Goal: Use online tool/utility: Use online tool/utility

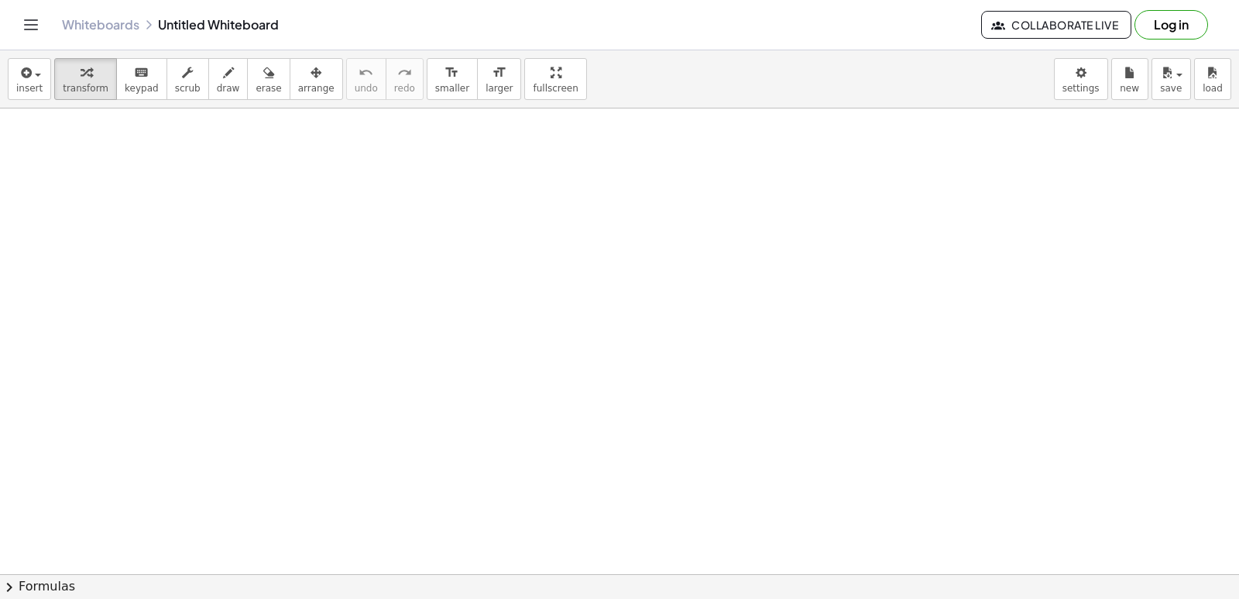
drag, startPoint x: 707, startPoint y: 459, endPoint x: 661, endPoint y: 455, distance: 45.9
drag, startPoint x: 661, startPoint y: 455, endPoint x: 639, endPoint y: 493, distance: 43.4
drag, startPoint x: 639, startPoint y: 493, endPoint x: 510, endPoint y: 403, distance: 157.0
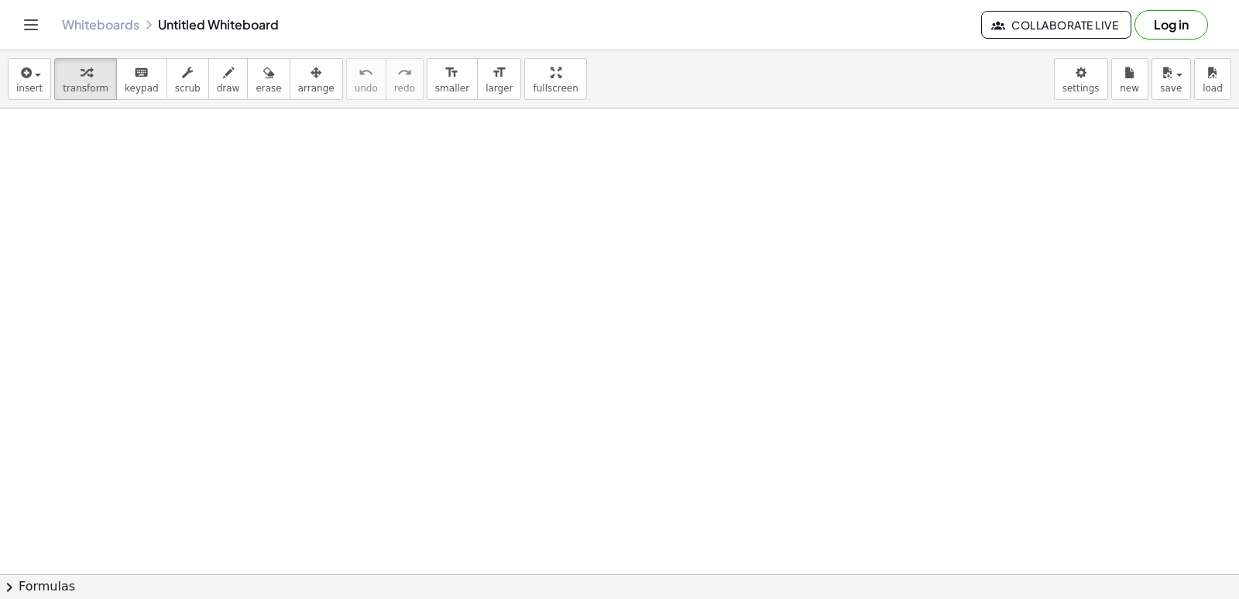
drag, startPoint x: 505, startPoint y: 427, endPoint x: 473, endPoint y: 465, distance: 49.5
click at [0, 0] on div at bounding box center [0, 0] width 0 height 0
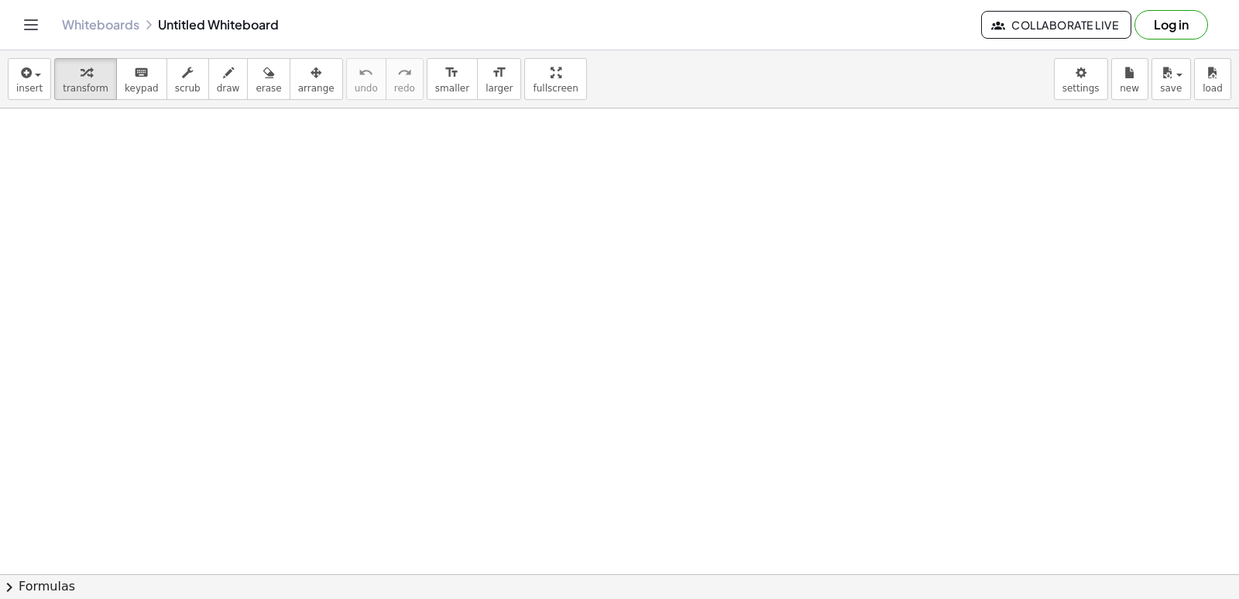
click at [0, 0] on div at bounding box center [0, 0] width 0 height 0
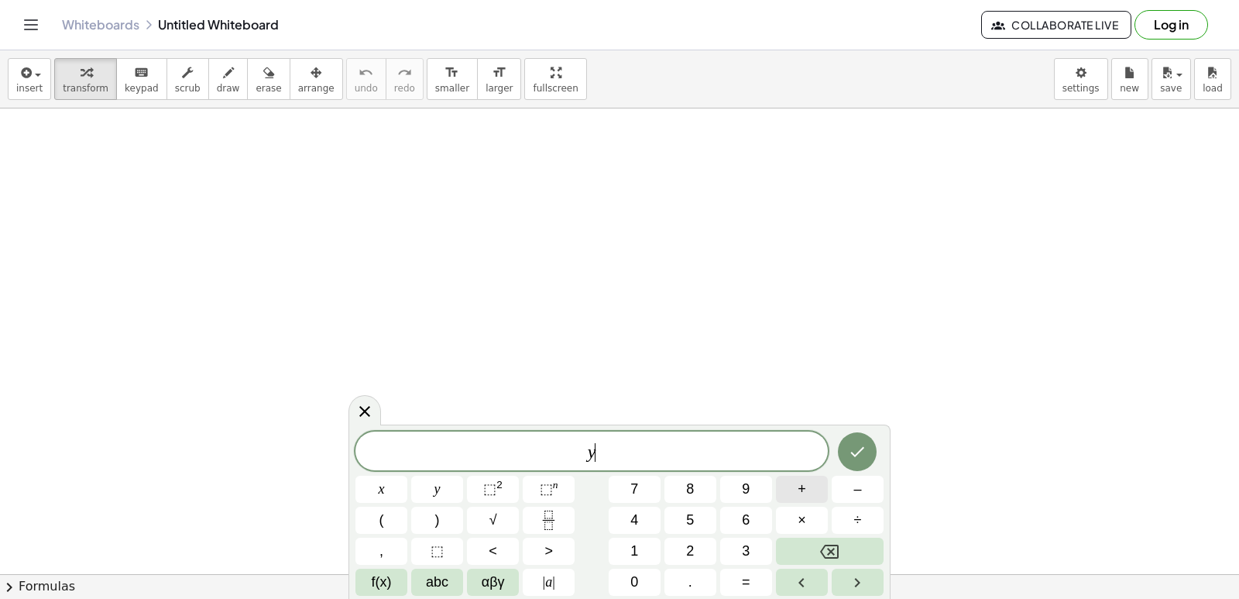
click at [809, 486] on button "+" at bounding box center [802, 488] width 52 height 27
click at [695, 556] on button "2" at bounding box center [690, 550] width 52 height 27
click at [810, 513] on button "×" at bounding box center [802, 519] width 52 height 27
click at [849, 548] on button "Backspace" at bounding box center [830, 550] width 108 height 27
click at [375, 490] on button "x" at bounding box center [381, 488] width 52 height 27
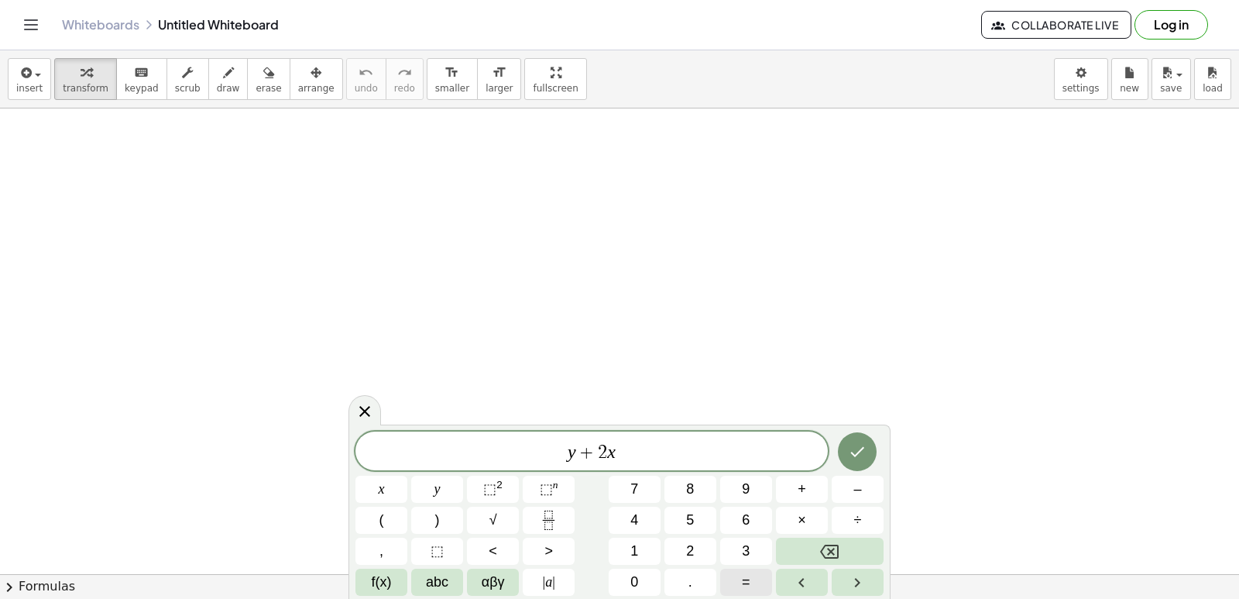
click at [743, 585] on span "=" at bounding box center [746, 582] width 9 height 21
click at [631, 544] on span "1" at bounding box center [634, 551] width 8 height 21
click at [627, 568] on button "0" at bounding box center [635, 581] width 52 height 27
click at [849, 441] on button "Done" at bounding box center [857, 451] width 39 height 39
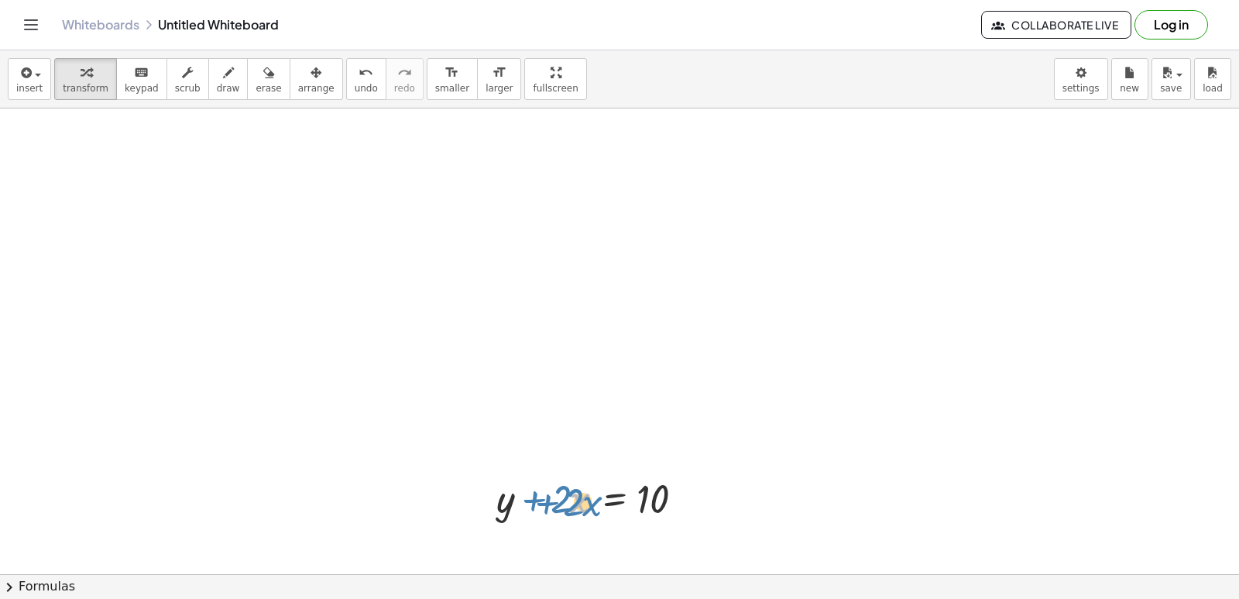
drag, startPoint x: 589, startPoint y: 493, endPoint x: 596, endPoint y: 492, distance: 7.9
click at [596, 492] on div at bounding box center [599, 497] width 221 height 53
drag, startPoint x: 605, startPoint y: 496, endPoint x: 542, endPoint y: 502, distance: 63.0
drag, startPoint x: 542, startPoint y: 502, endPoint x: 489, endPoint y: 354, distance: 157.3
drag, startPoint x: 489, startPoint y: 354, endPoint x: 525, endPoint y: 497, distance: 147.8
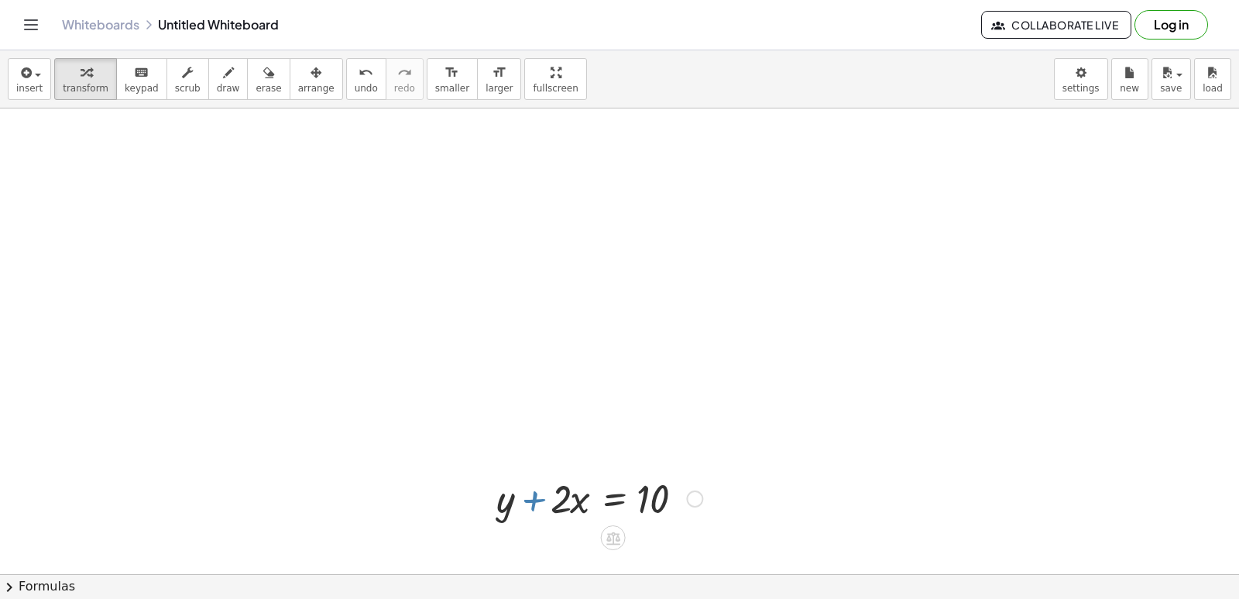
click at [525, 497] on div at bounding box center [599, 497] width 221 height 53
click at [474, 484] on div at bounding box center [484, 497] width 23 height 60
click at [483, 496] on div at bounding box center [484, 497] width 23 height 60
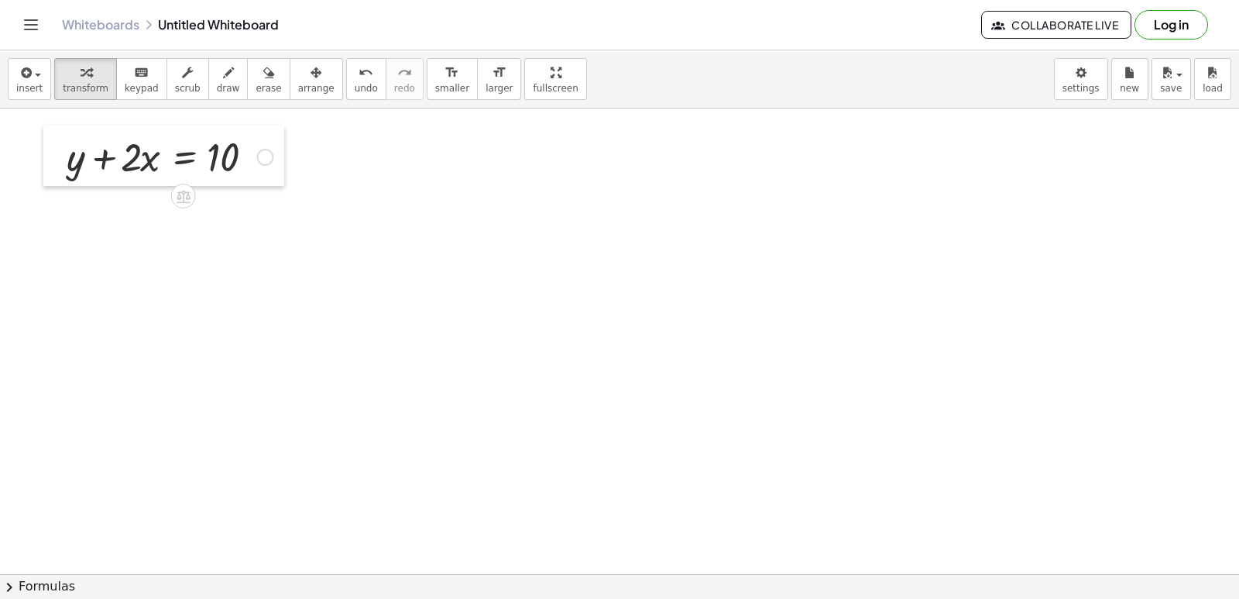
drag, startPoint x: 484, startPoint y: 496, endPoint x: 54, endPoint y: 154, distance: 549.0
click at [54, 154] on div at bounding box center [54, 155] width 23 height 60
drag, startPoint x: 568, startPoint y: 338, endPoint x: 0, endPoint y: 328, distance: 567.7
drag, startPoint x: 70, startPoint y: 160, endPoint x: 84, endPoint y: 207, distance: 49.0
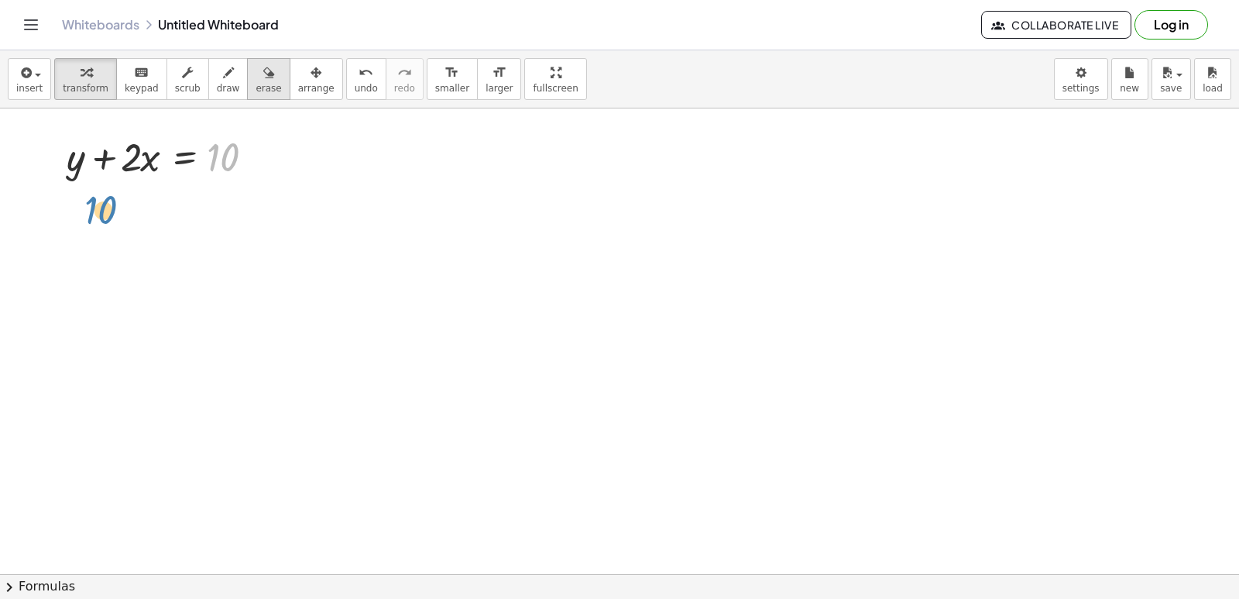
drag, startPoint x: 217, startPoint y: 157, endPoint x: 239, endPoint y: 88, distance: 72.5
drag, startPoint x: 218, startPoint y: 149, endPoint x: 117, endPoint y: 221, distance: 124.4
click at [122, 158] on div at bounding box center [169, 155] width 221 height 53
drag, startPoint x: 122, startPoint y: 158, endPoint x: 318, endPoint y: 253, distance: 217.9
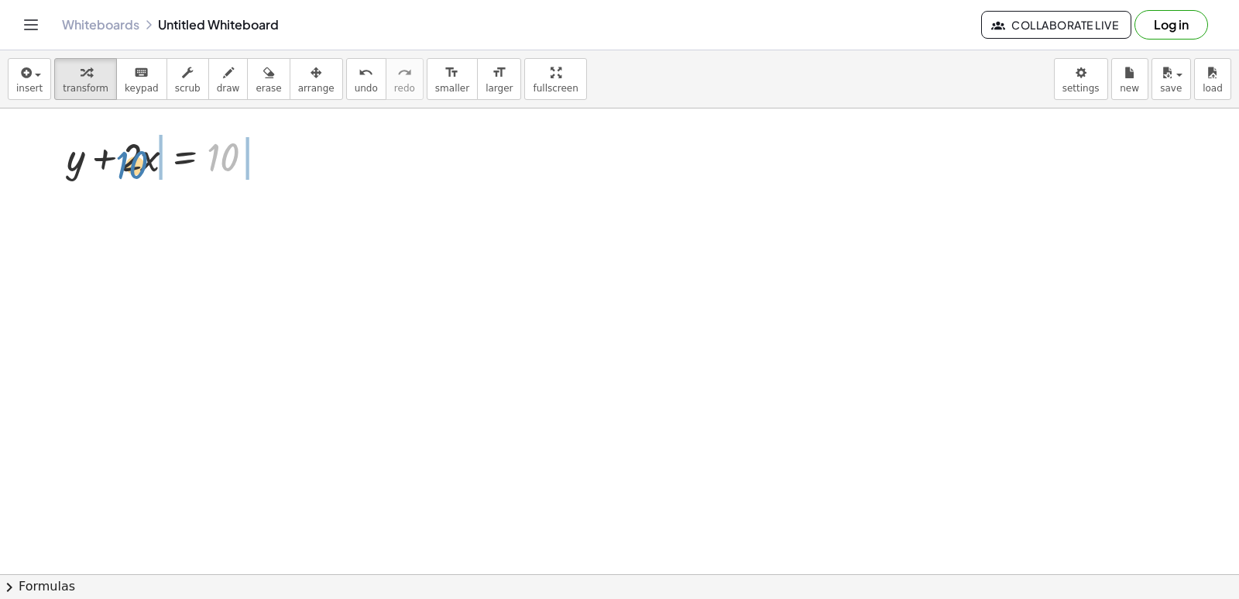
drag, startPoint x: 219, startPoint y: 159, endPoint x: 125, endPoint y: 167, distance: 94.8
click at [125, 167] on div at bounding box center [169, 155] width 221 height 53
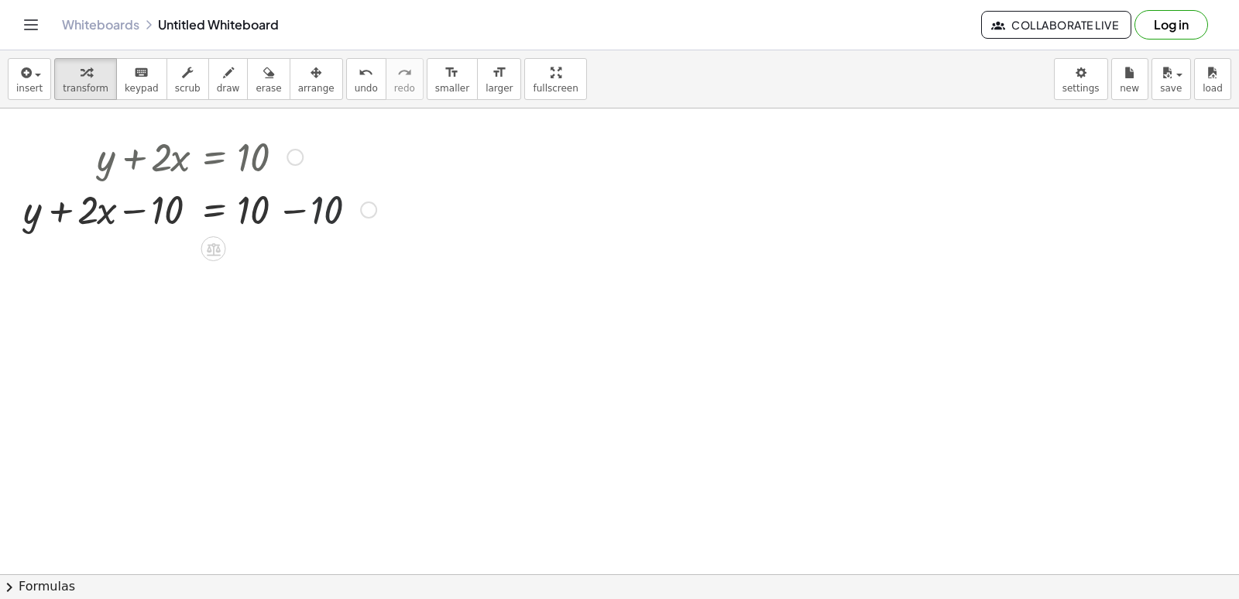
click at [318, 203] on div at bounding box center [199, 208] width 369 height 53
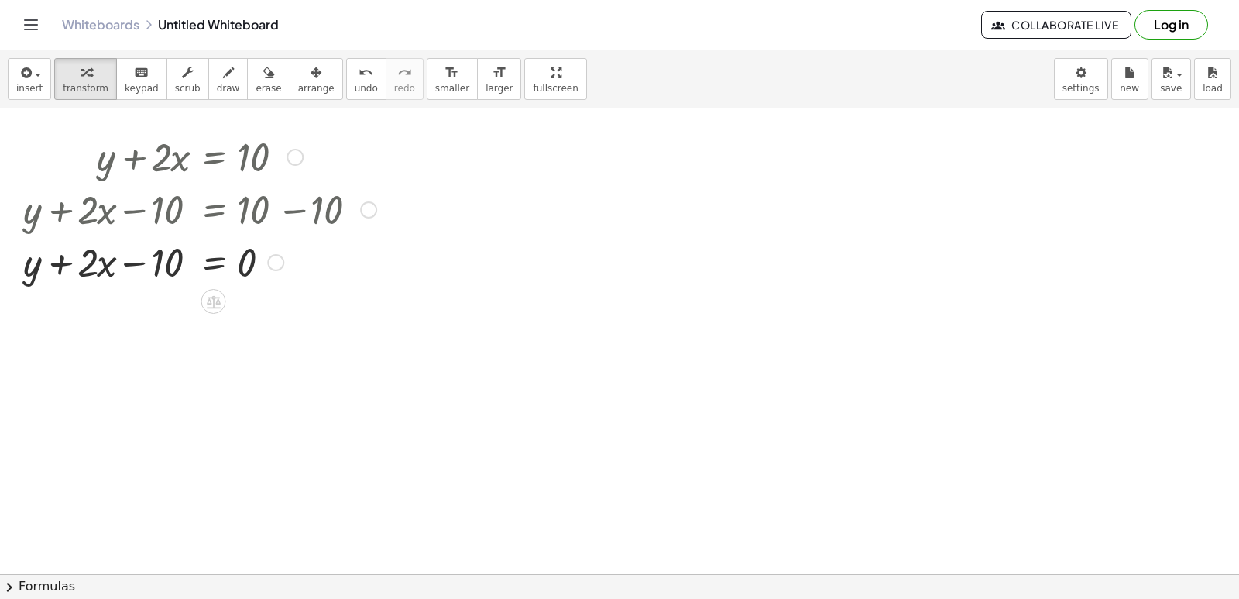
click at [246, 247] on div at bounding box center [199, 261] width 369 height 53
drag, startPoint x: 242, startPoint y: 260, endPoint x: 326, endPoint y: 71, distance: 206.6
click at [355, 71] on div "undo" at bounding box center [366, 72] width 23 height 19
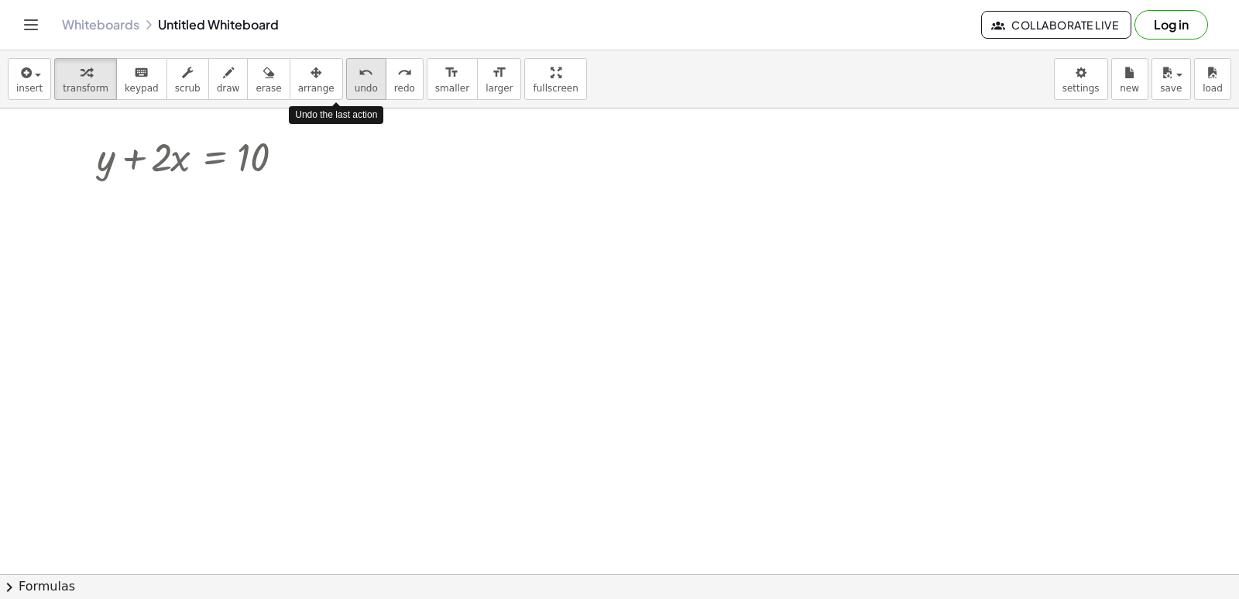
click at [355, 73] on div "undo" at bounding box center [366, 72] width 23 height 19
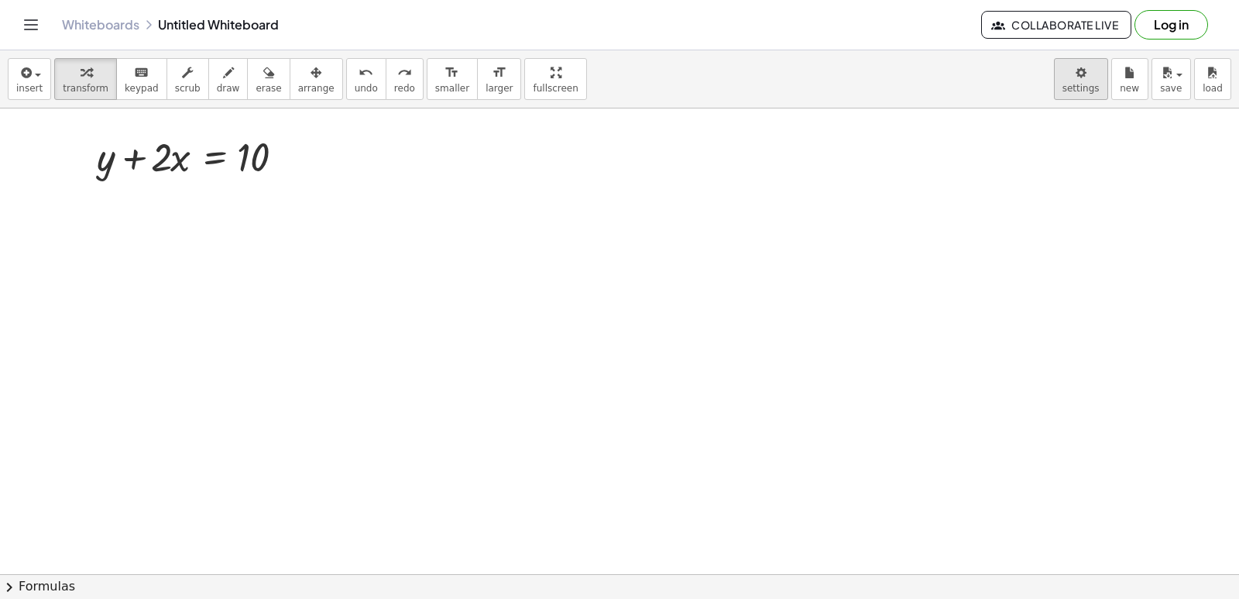
click at [1072, 65] on body "Graspable Math Activities Get Started Activity Bank Assigned Work Classes White…" at bounding box center [619, 299] width 1239 height 599
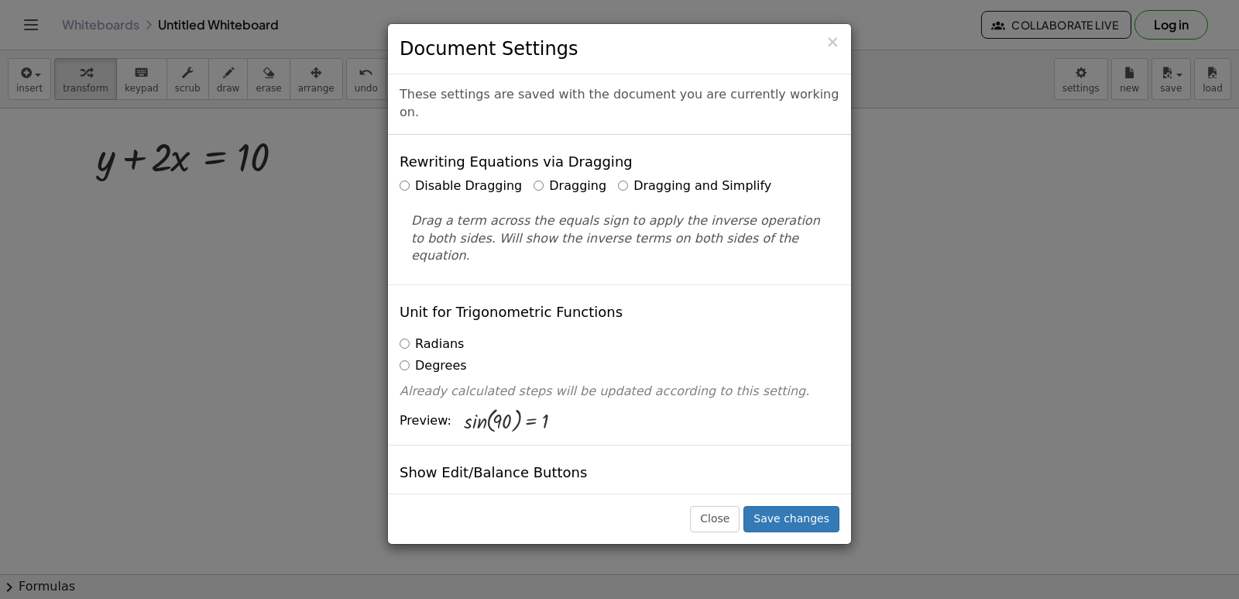
drag, startPoint x: 1072, startPoint y: 65, endPoint x: 843, endPoint y: 166, distance: 250.4
click at [702, 245] on div "Rewriting Equations via Dragging Disable Dragging Dragging Dragging and Simplif…" at bounding box center [619, 209] width 463 height 149
click at [618, 177] on label "Dragging and Simplify" at bounding box center [694, 186] width 153 height 18
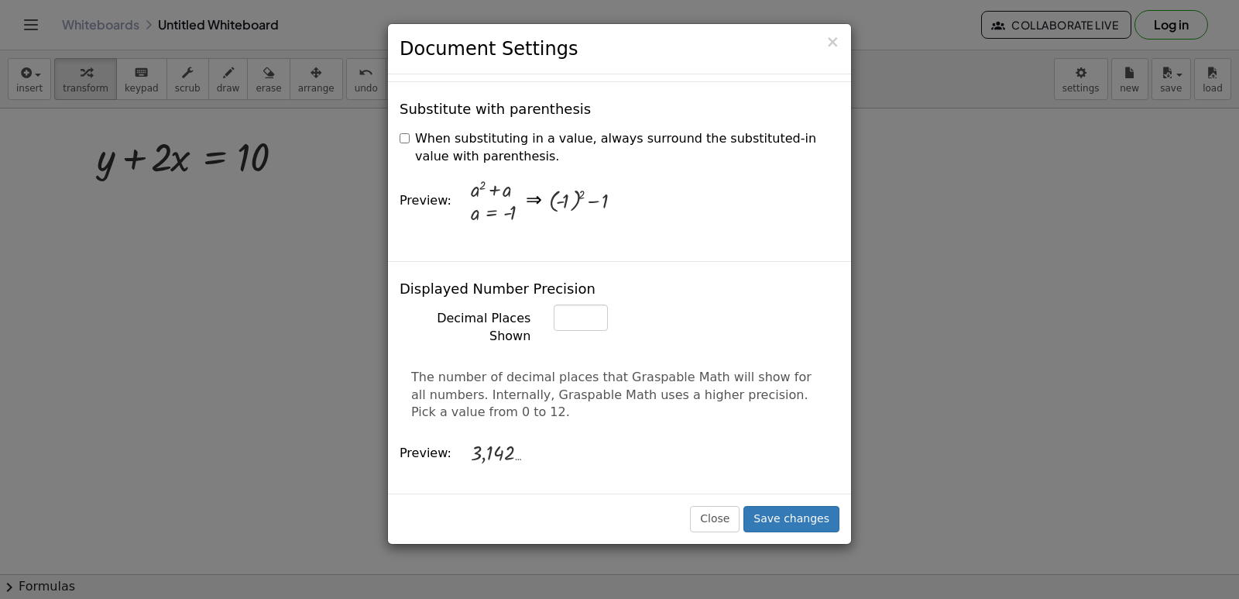
scroll to position [465, 0]
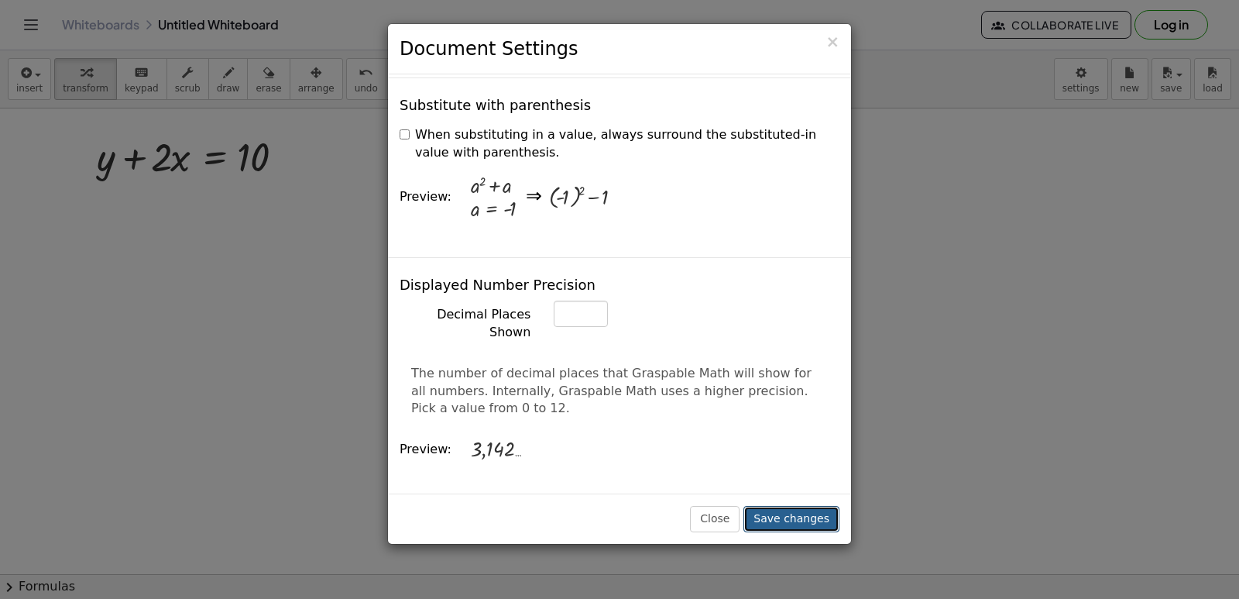
click at [811, 520] on button "Save changes" at bounding box center [791, 519] width 96 height 26
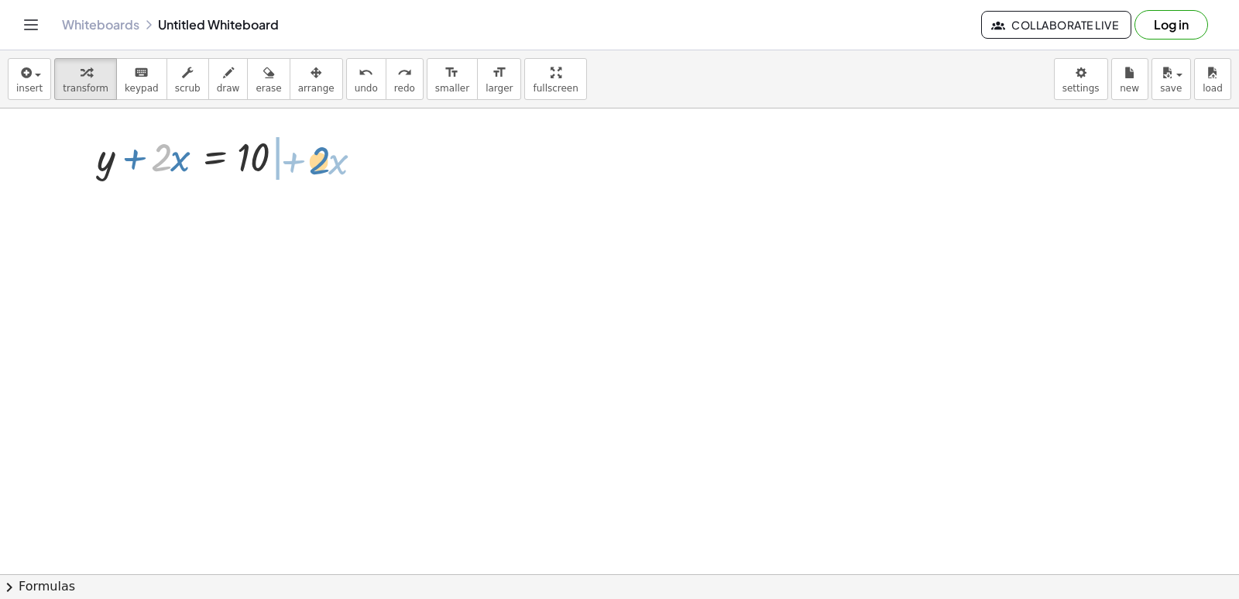
drag, startPoint x: 153, startPoint y: 153, endPoint x: 308, endPoint y: 155, distance: 155.7
click at [308, 155] on div at bounding box center [199, 155] width 221 height 53
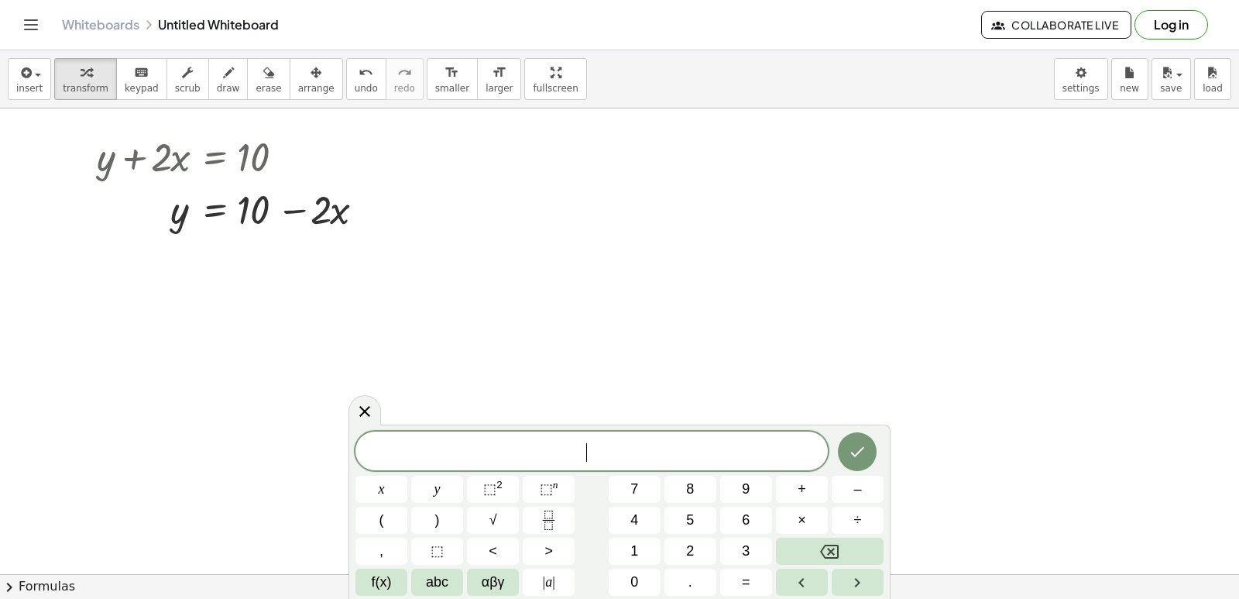
click at [855, 506] on div "y ​ x y ⬚ 2 ⬚ n 7 8 9 + – ( ) √ 4 5 6 × ÷ , ⬚ < > 1 2 3 f(x) abc αβγ | a | 0 . =" at bounding box center [619, 513] width 528 height 164
click at [872, 495] on button "–" at bounding box center [858, 488] width 52 height 27
click at [757, 572] on button "=" at bounding box center [746, 581] width 52 height 27
click at [862, 496] on button "–" at bounding box center [858, 488] width 52 height 27
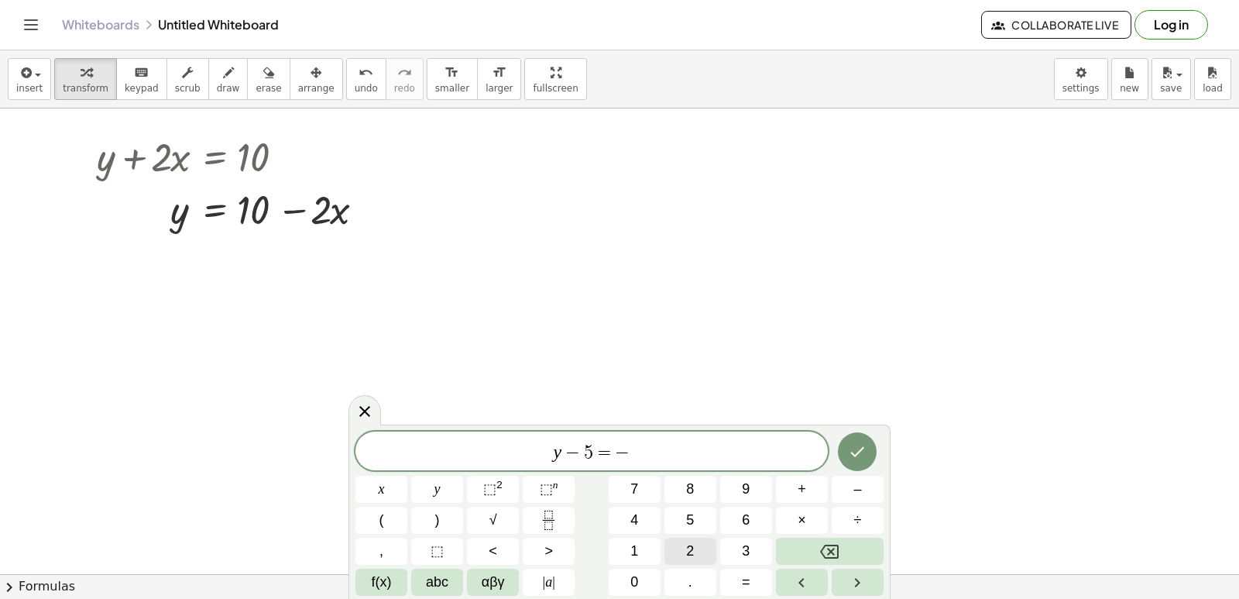
click at [683, 546] on button "2" at bounding box center [690, 550] width 52 height 27
click at [407, 475] on div at bounding box center [381, 488] width 52 height 27
click at [854, 440] on button "Done" at bounding box center [857, 451] width 39 height 39
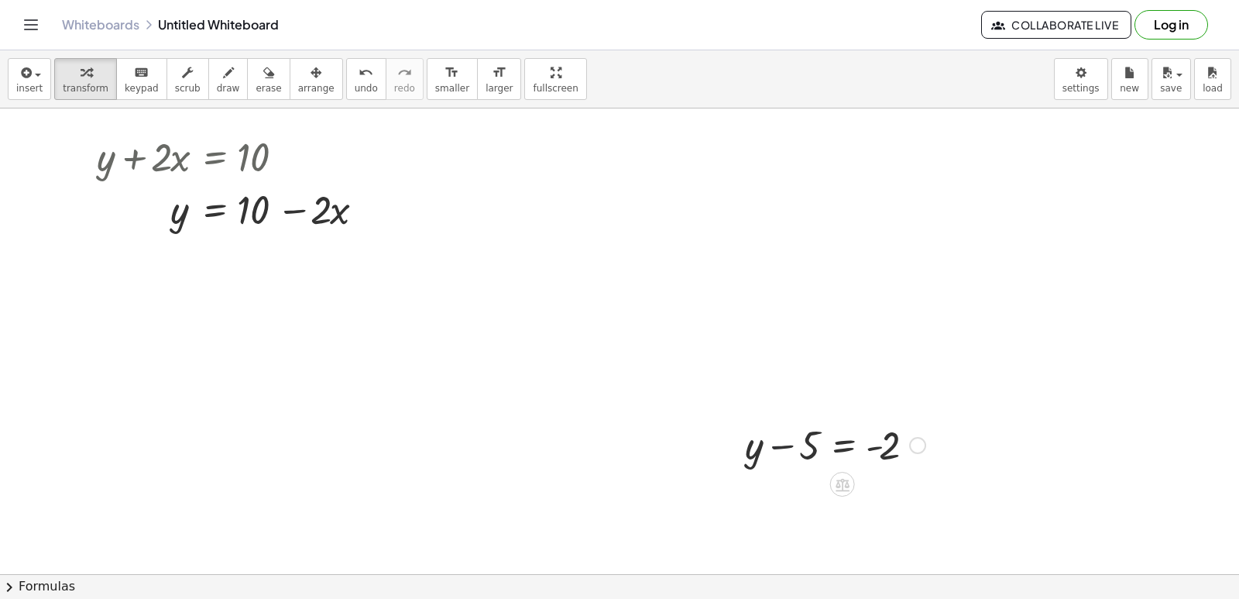
click at [783, 441] on div at bounding box center [835, 443] width 196 height 53
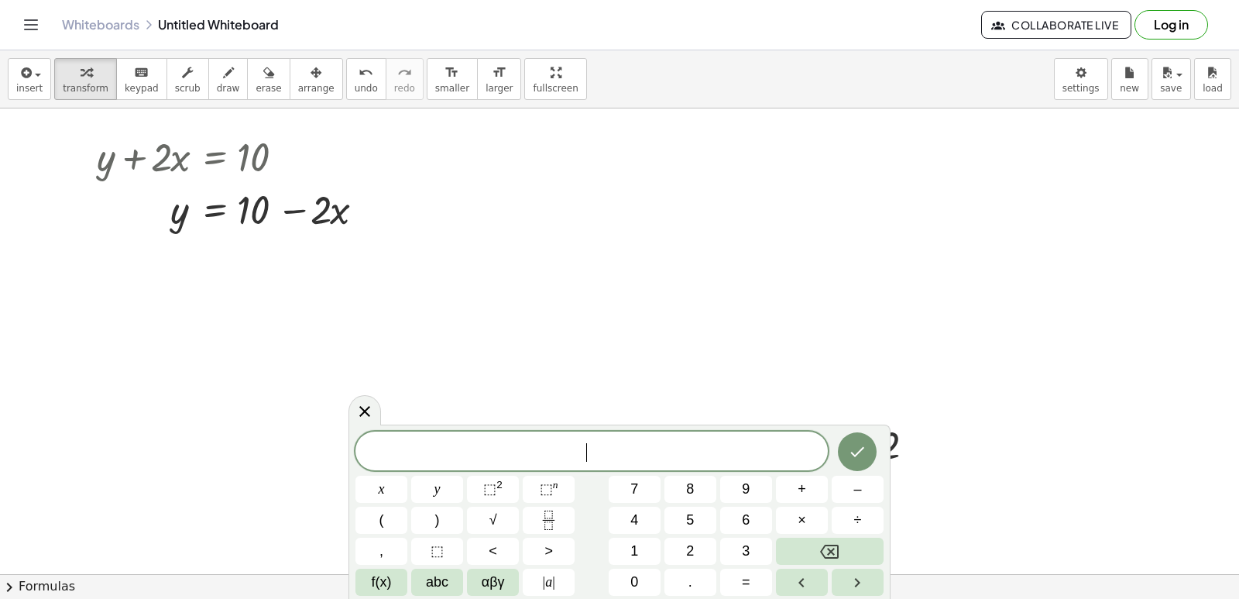
click at [716, 440] on div "​" at bounding box center [591, 450] width 472 height 39
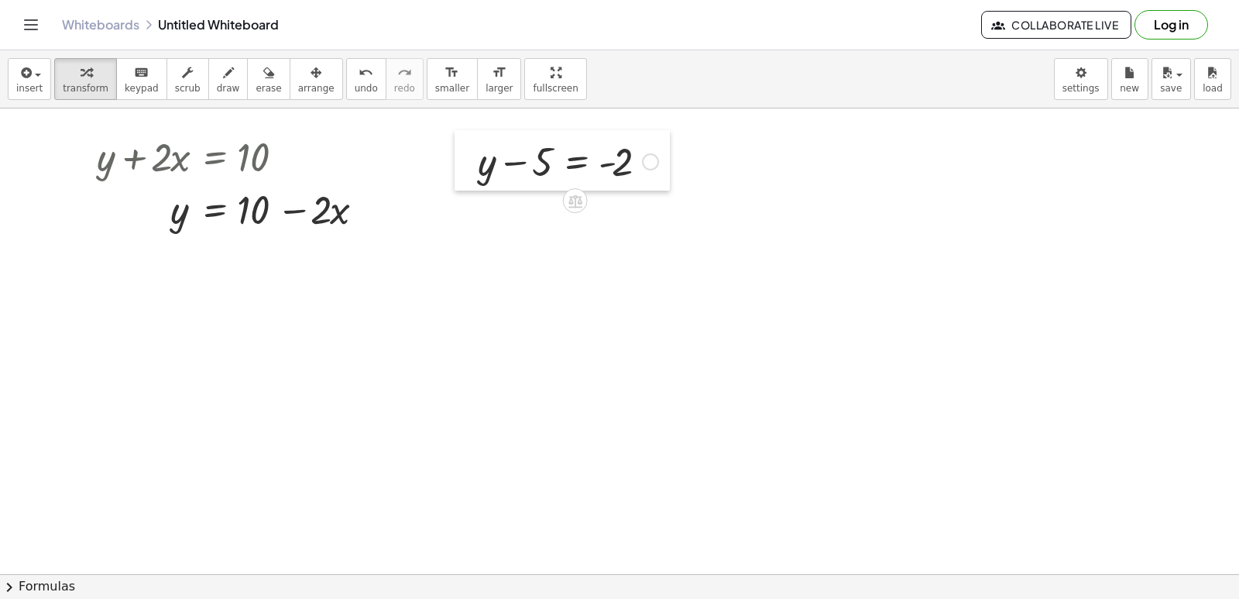
drag, startPoint x: 734, startPoint y: 439, endPoint x: 467, endPoint y: 156, distance: 389.5
click at [467, 156] on div at bounding box center [466, 160] width 23 height 60
drag, startPoint x: 530, startPoint y: 157, endPoint x: 664, endPoint y: 155, distance: 134.8
click at [664, 155] on div at bounding box center [568, 160] width 196 height 53
drag, startPoint x: 641, startPoint y: 214, endPoint x: 690, endPoint y: 218, distance: 49.0
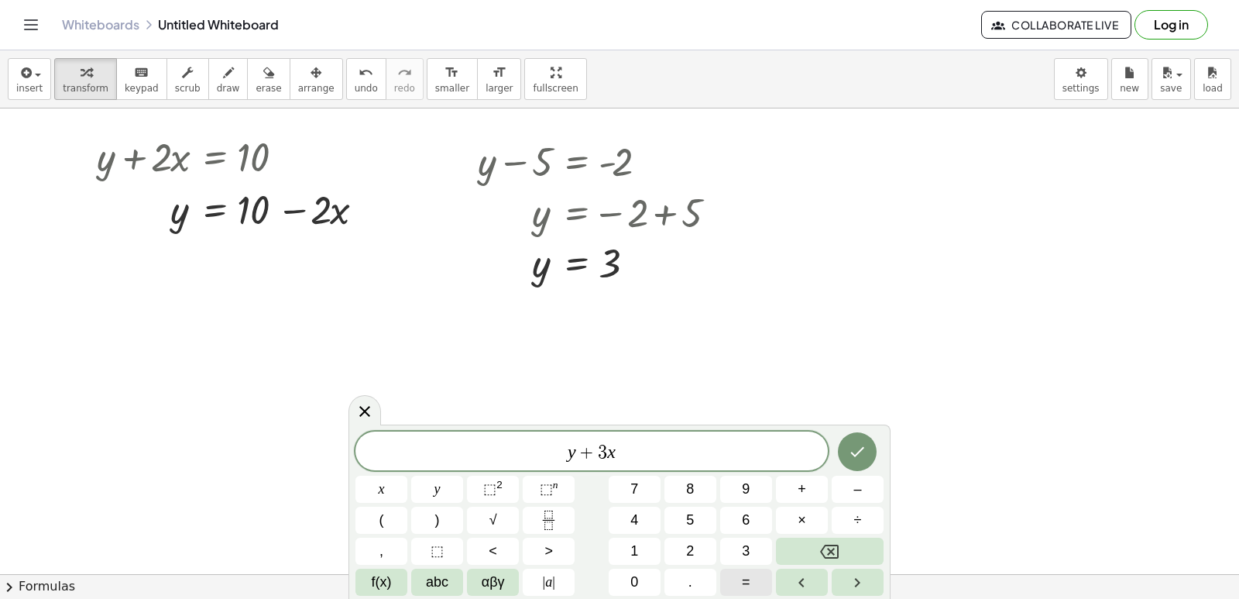
click at [757, 582] on button "=" at bounding box center [746, 581] width 52 height 27
click at [867, 455] on button "Done" at bounding box center [857, 451] width 39 height 39
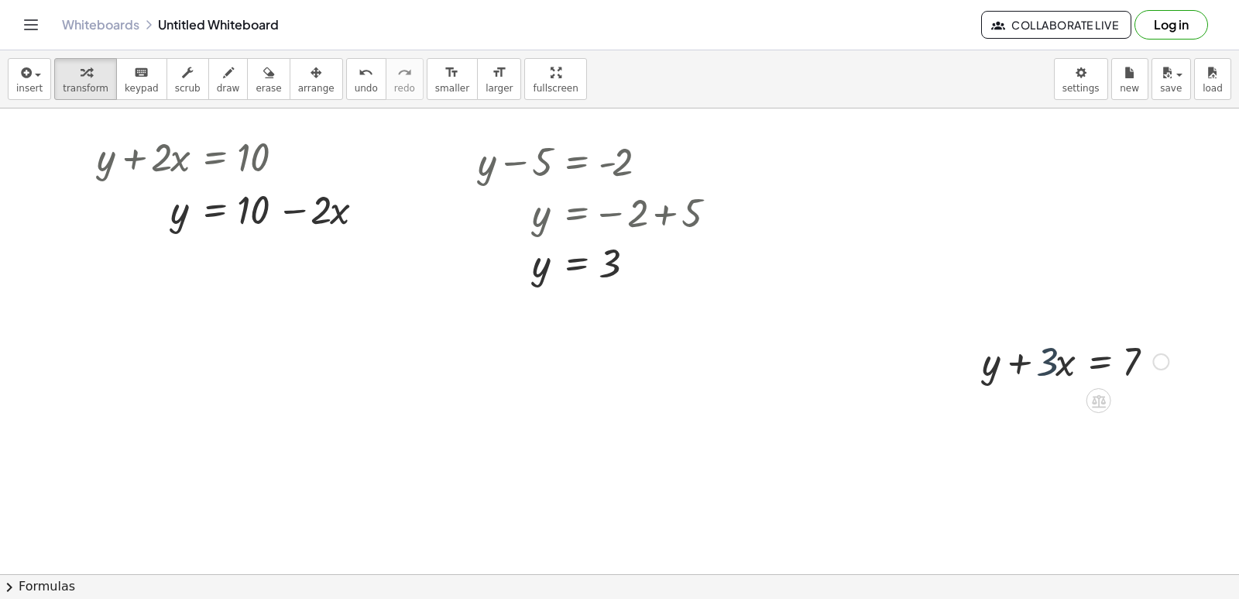
click at [1052, 362] on div at bounding box center [1075, 360] width 202 height 53
drag, startPoint x: 952, startPoint y: 357, endPoint x: 949, endPoint y: 330, distance: 27.3
drag, startPoint x: 961, startPoint y: 366, endPoint x: 936, endPoint y: 289, distance: 80.8
click at [968, 356] on div at bounding box center [970, 360] width 23 height 60
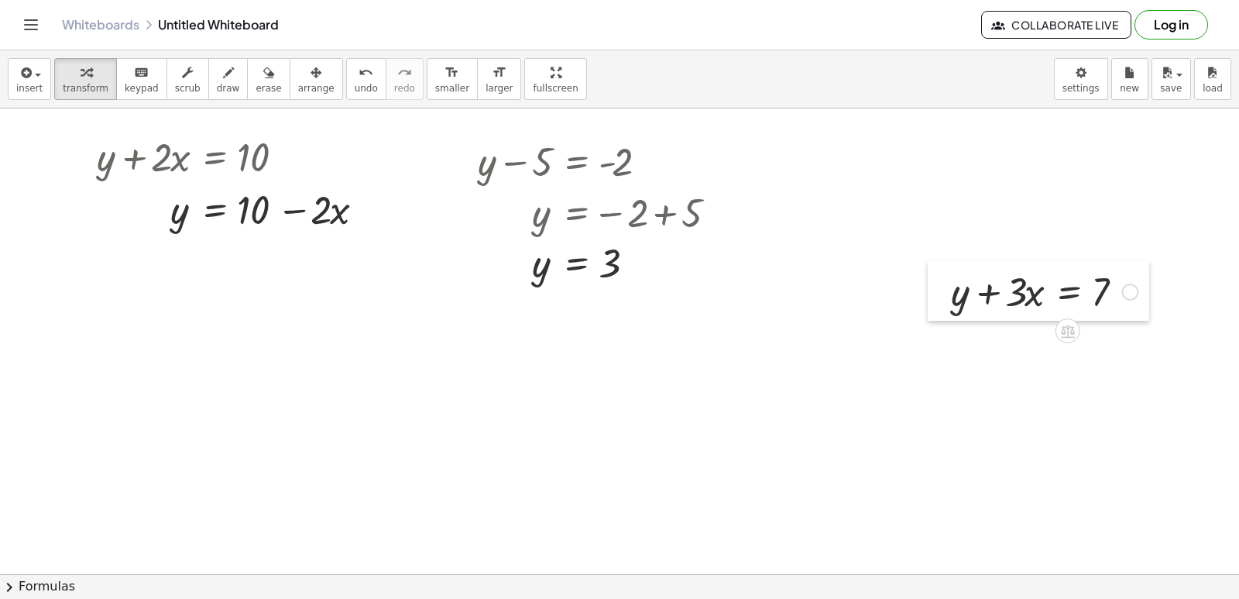
drag, startPoint x: 936, startPoint y: 289, endPoint x: 935, endPoint y: 331, distance: 42.6
click at [933, 294] on div at bounding box center [939, 290] width 23 height 60
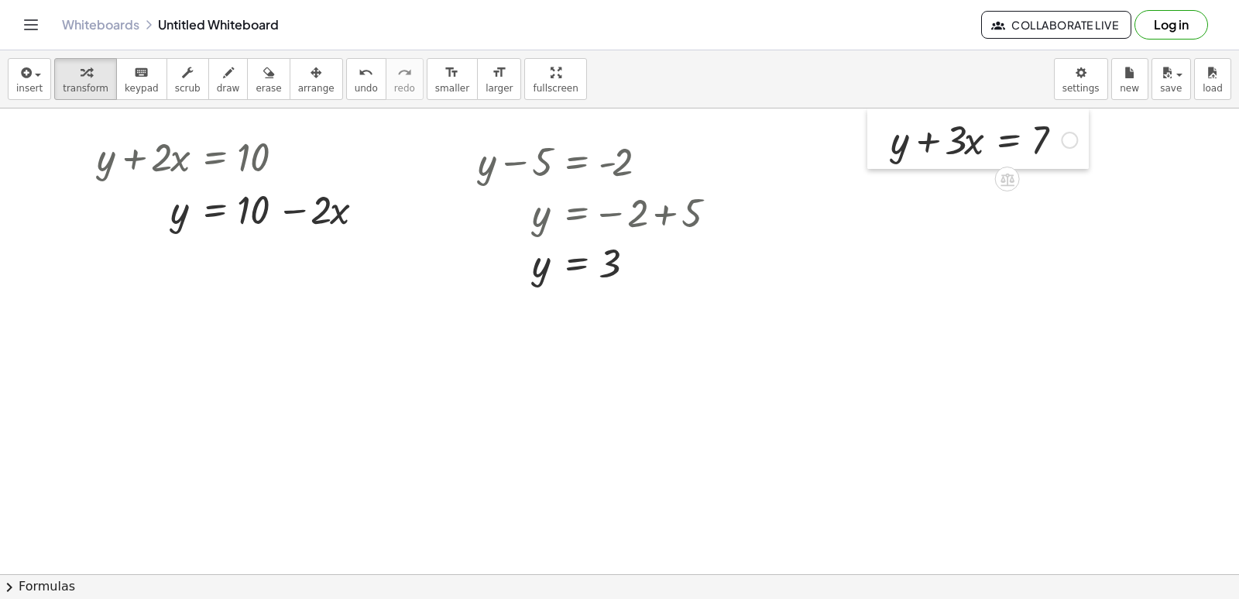
drag, startPoint x: 941, startPoint y: 296, endPoint x: 883, endPoint y: 117, distance: 188.1
click at [883, 117] on div at bounding box center [878, 138] width 23 height 60
drag, startPoint x: 959, startPoint y: 149, endPoint x: 1089, endPoint y: 146, distance: 130.1
drag, startPoint x: 1043, startPoint y: 178, endPoint x: 1116, endPoint y: 181, distance: 72.9
click at [1116, 181] on div at bounding box center [1021, 191] width 276 height 53
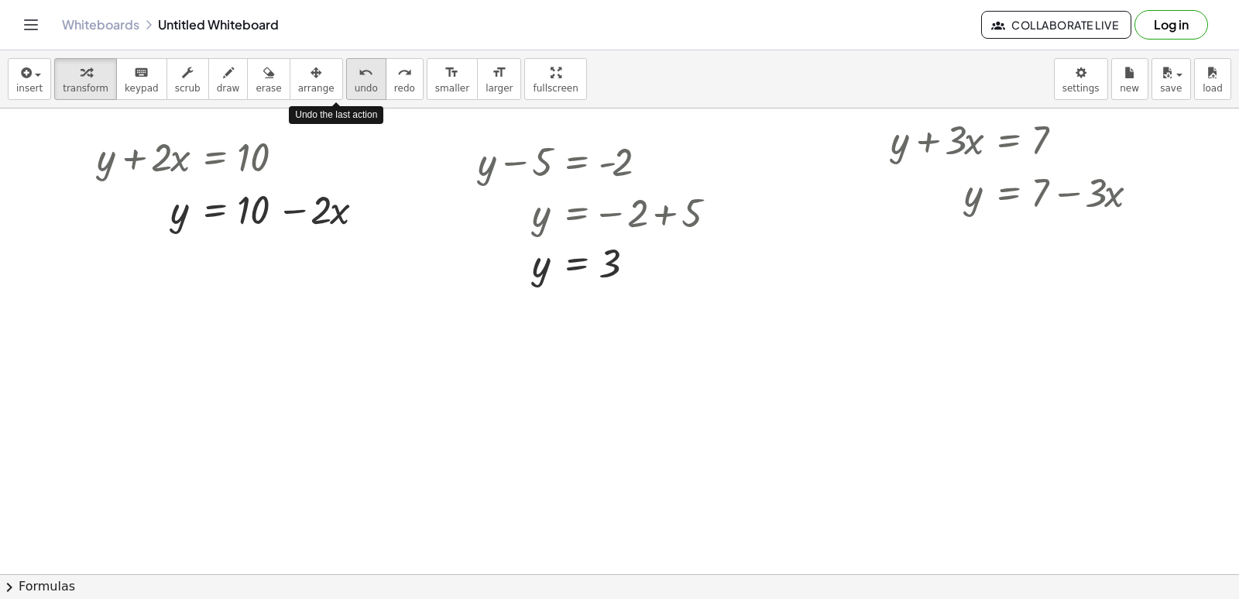
click at [348, 81] on button "undo undo" at bounding box center [366, 79] width 40 height 42
drag, startPoint x: 1035, startPoint y: 186, endPoint x: 1089, endPoint y: 180, distance: 54.5
click at [1089, 180] on div at bounding box center [1021, 191] width 276 height 53
drag, startPoint x: 1098, startPoint y: 194, endPoint x: 1033, endPoint y: 193, distance: 65.1
click at [355, 88] on span "undo" at bounding box center [366, 88] width 23 height 11
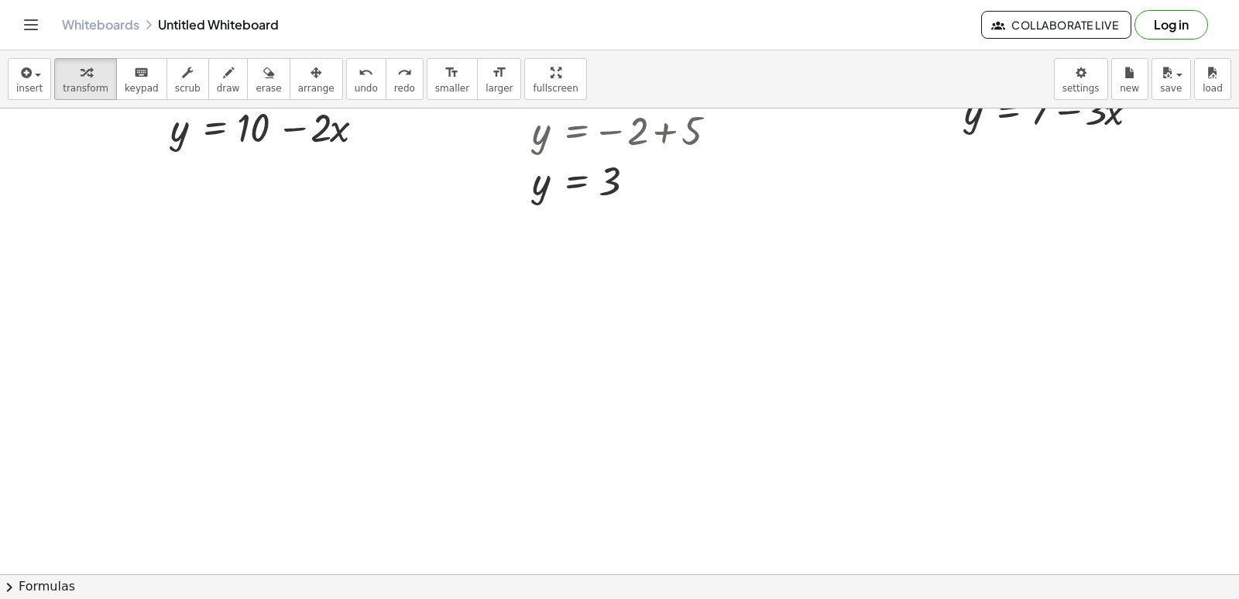
scroll to position [155, 0]
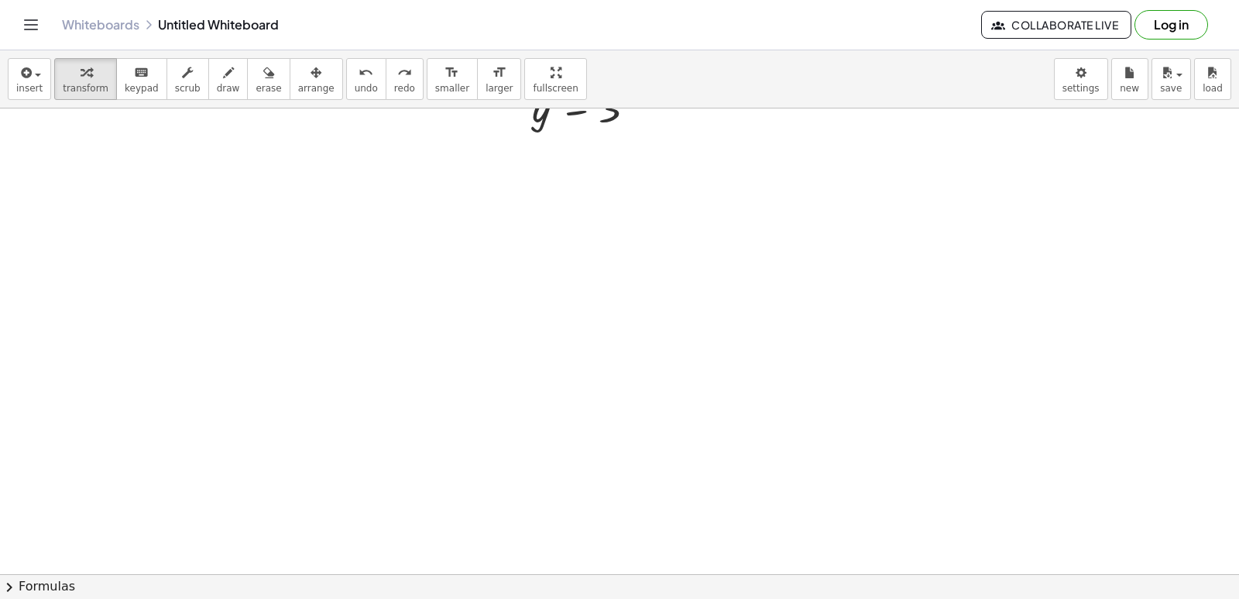
drag, startPoint x: 424, startPoint y: 307, endPoint x: 435, endPoint y: 304, distance: 11.3
click at [425, 307] on div at bounding box center [619, 470] width 1239 height 1032
click at [471, 378] on div at bounding box center [619, 470] width 1239 height 1032
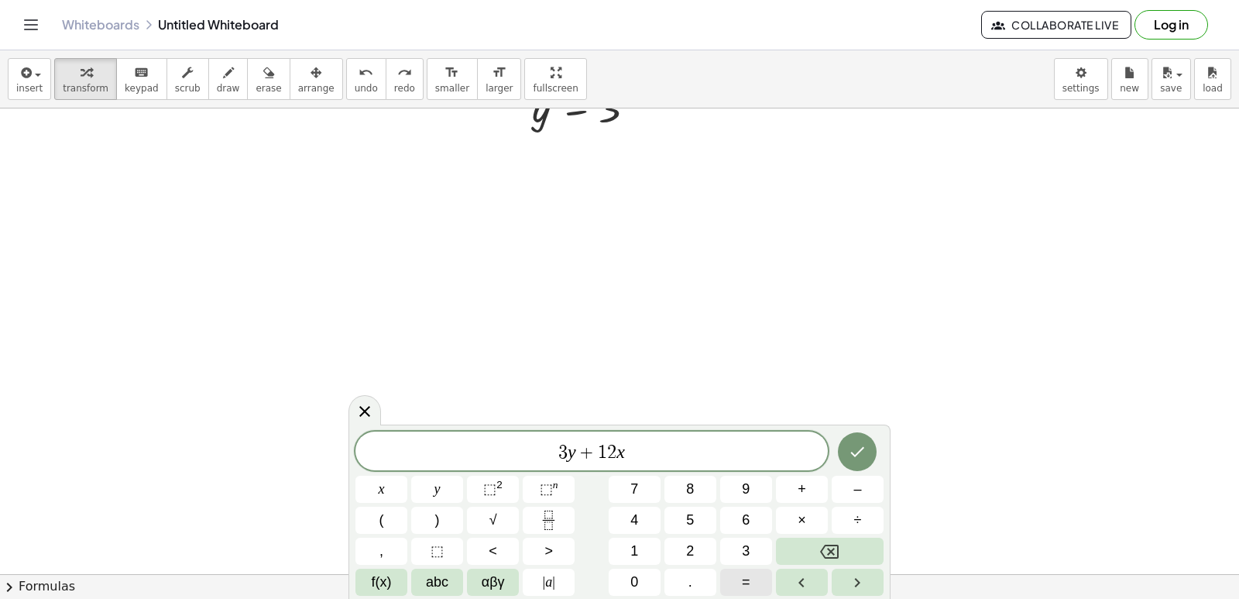
click at [758, 588] on button "=" at bounding box center [746, 581] width 52 height 27
click at [644, 541] on button "1" at bounding box center [635, 550] width 52 height 27
click at [647, 553] on button "1" at bounding box center [635, 550] width 52 height 27
click at [846, 549] on button "Backspace" at bounding box center [830, 550] width 108 height 27
click at [691, 515] on span "5" at bounding box center [690, 520] width 8 height 21
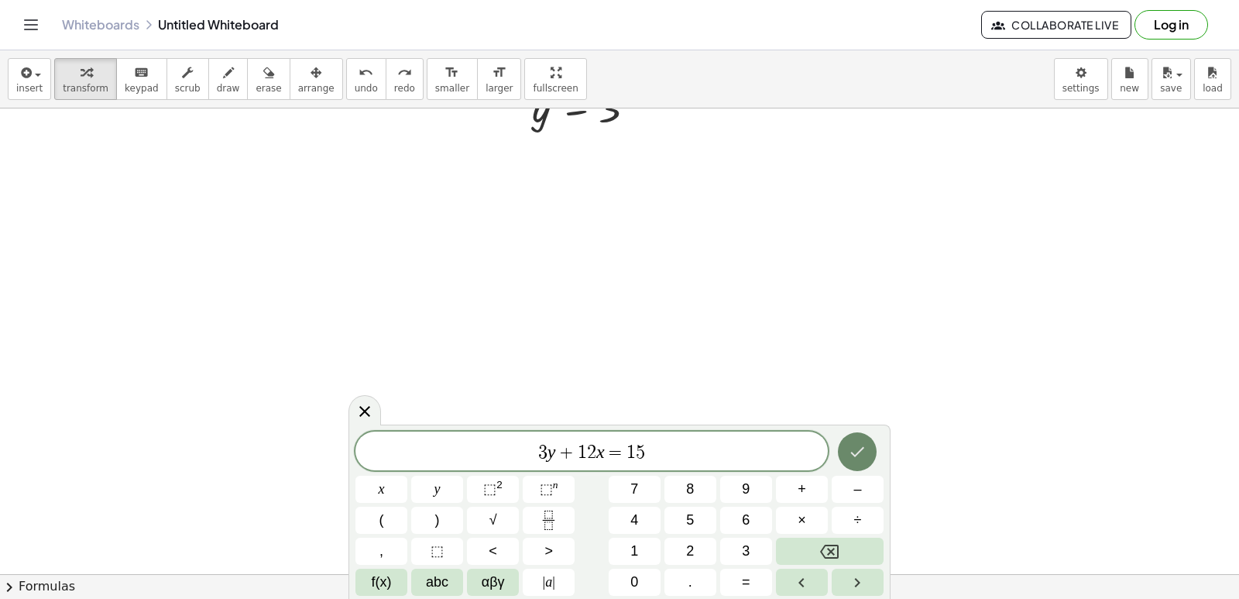
click at [851, 444] on icon "Done" at bounding box center [857, 451] width 19 height 19
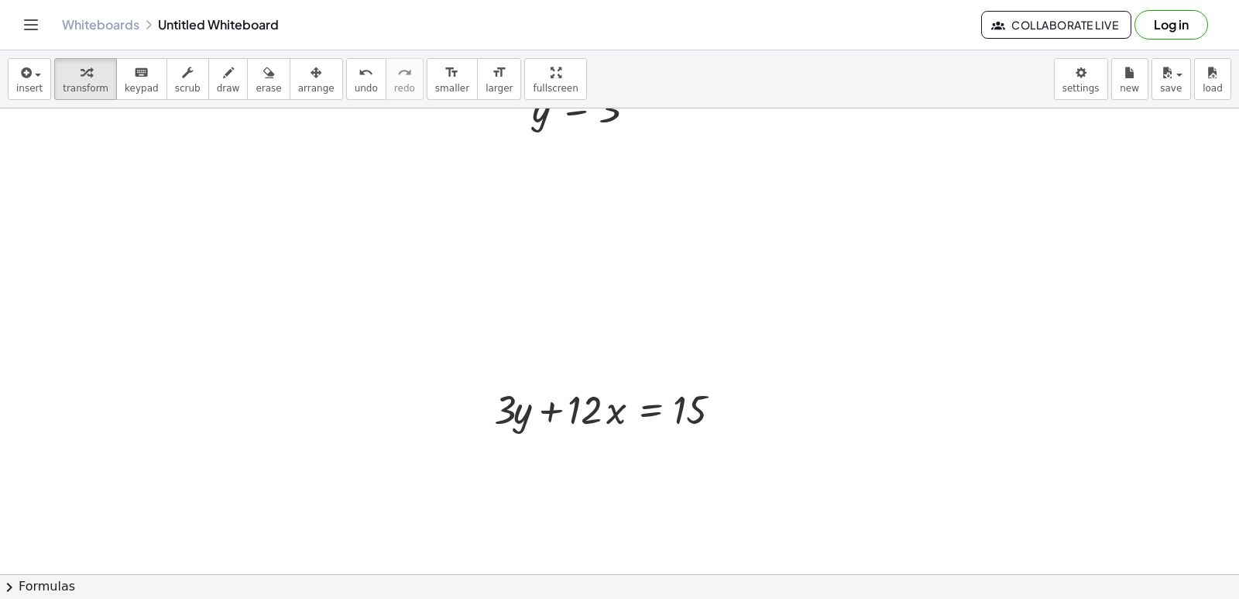
click at [455, 386] on div at bounding box center [619, 470] width 1239 height 1032
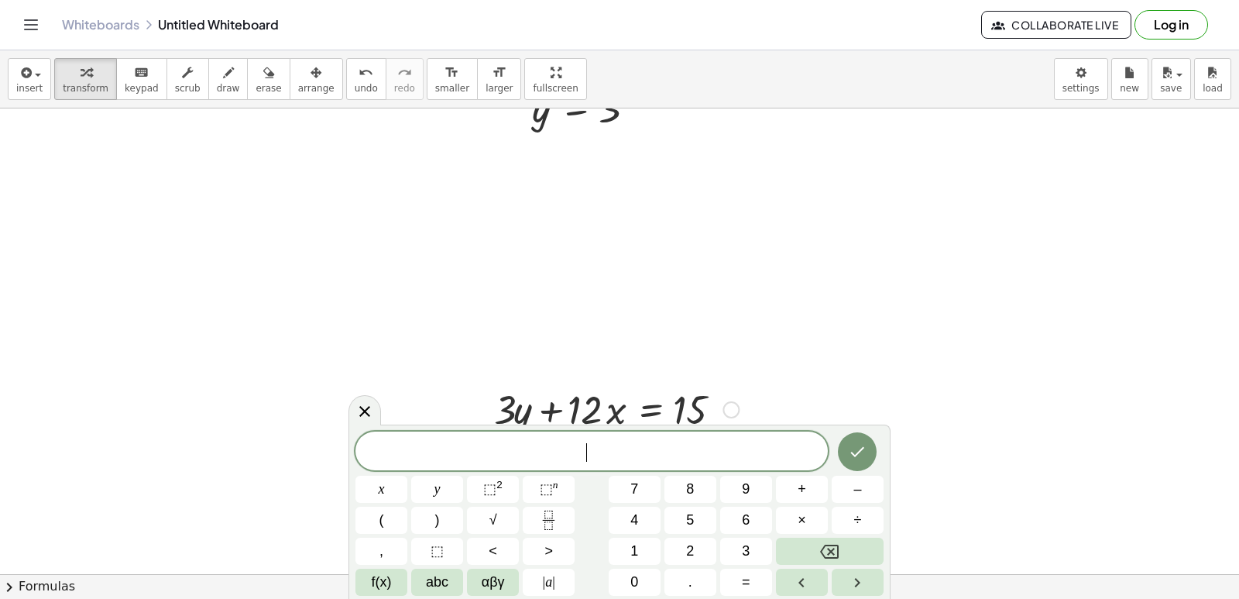
click at [485, 407] on div at bounding box center [482, 408] width 23 height 60
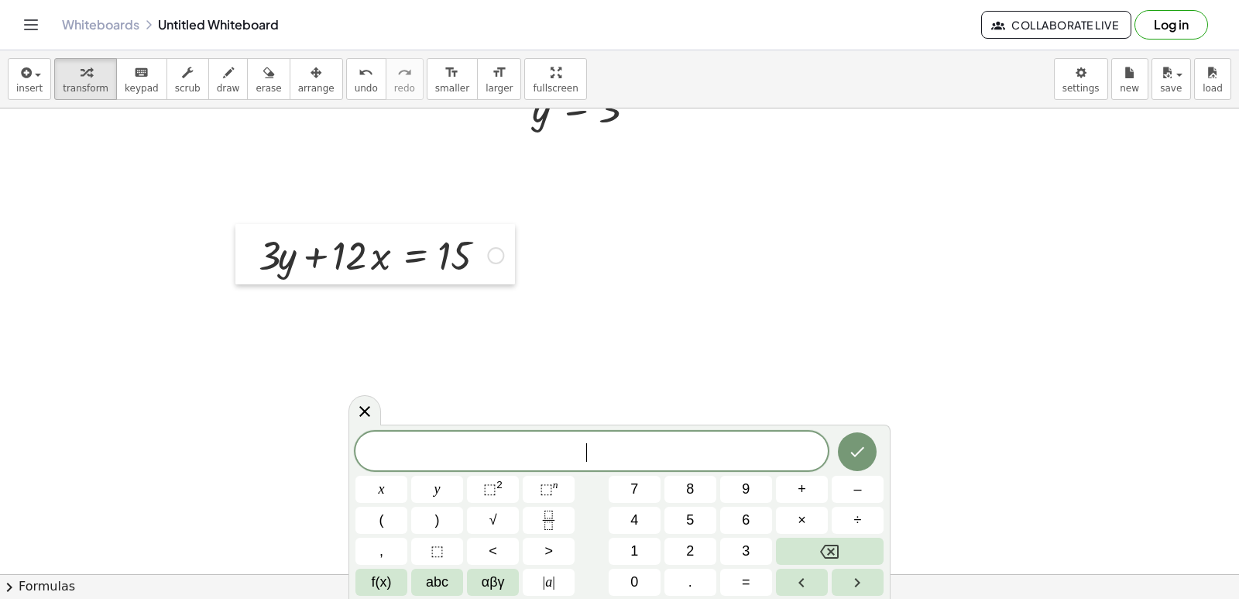
drag, startPoint x: 486, startPoint y: 407, endPoint x: 226, endPoint y: 246, distance: 305.4
click at [235, 246] on div at bounding box center [246, 254] width 23 height 60
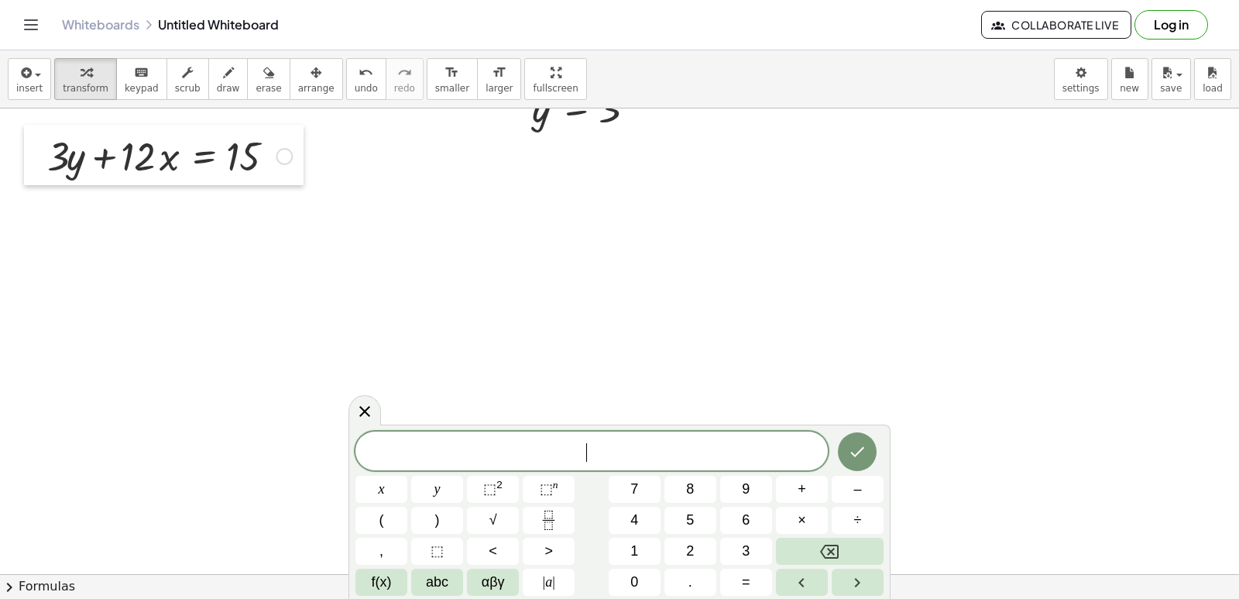
drag, startPoint x: 232, startPoint y: 222, endPoint x: 45, endPoint y: 130, distance: 208.8
click at [45, 130] on div at bounding box center [35, 155] width 23 height 60
click at [850, 451] on icon "Done" at bounding box center [857, 451] width 19 height 19
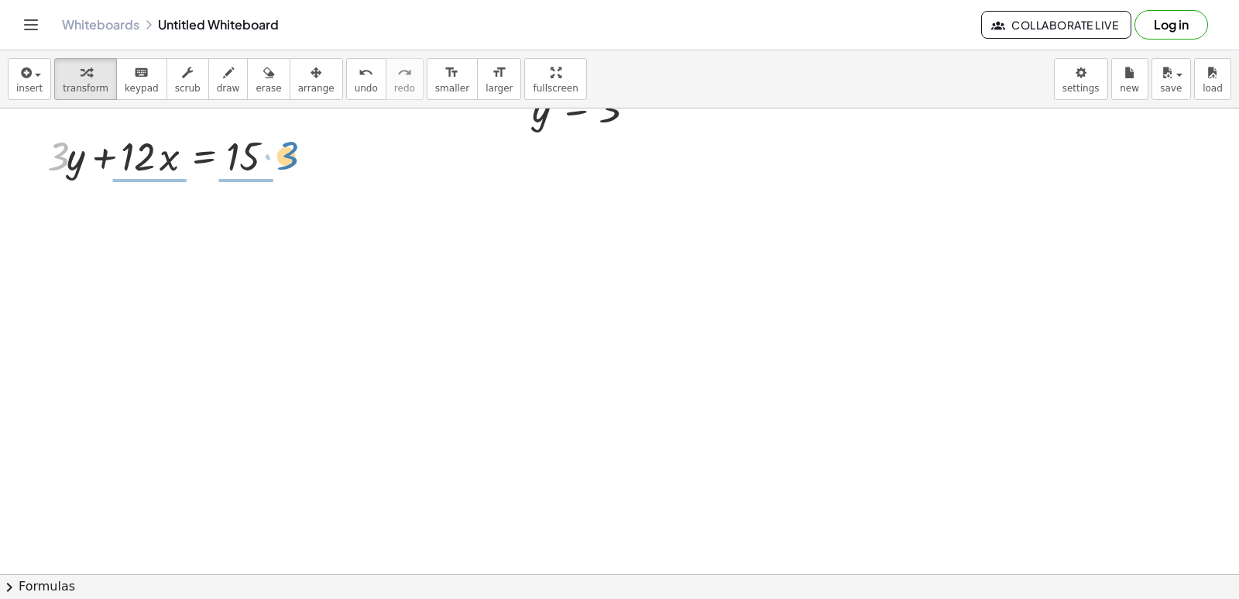
drag, startPoint x: 53, startPoint y: 144, endPoint x: 283, endPoint y: 143, distance: 229.2
click at [283, 143] on div at bounding box center [169, 155] width 260 height 53
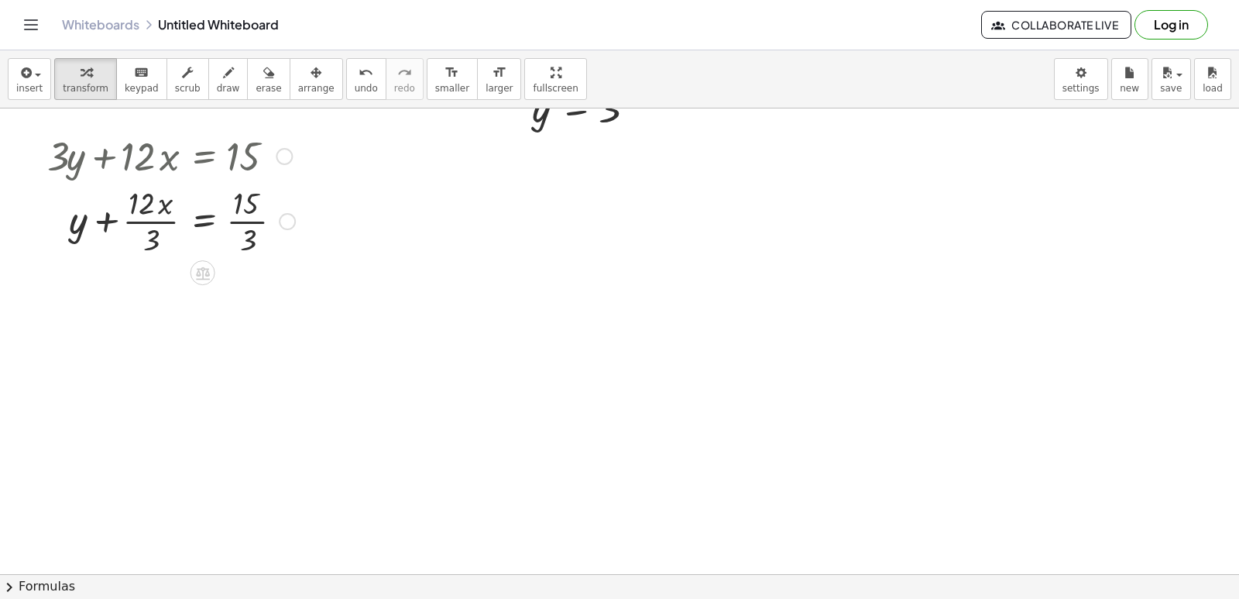
click at [145, 202] on div at bounding box center [170, 219] width 263 height 77
click at [145, 220] on div at bounding box center [170, 219] width 263 height 77
click at [251, 297] on div at bounding box center [170, 297] width 263 height 77
drag, startPoint x: 238, startPoint y: 298, endPoint x: 139, endPoint y: 296, distance: 98.4
click at [139, 296] on div at bounding box center [170, 297] width 263 height 53
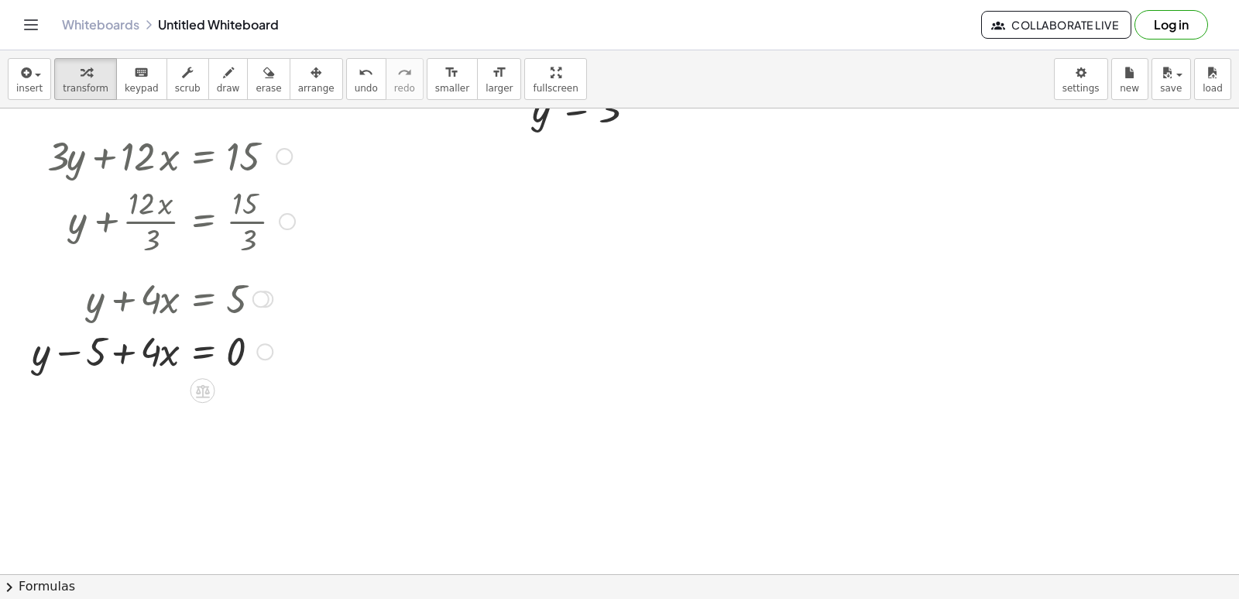
click at [232, 363] on div at bounding box center [163, 350] width 279 height 53
click at [355, 84] on span "undo" at bounding box center [366, 88] width 23 height 11
drag, startPoint x: 159, startPoint y: 296, endPoint x: 242, endPoint y: 300, distance: 83.0
click at [242, 300] on div at bounding box center [170, 297] width 263 height 53
click at [242, 360] on div at bounding box center [170, 362] width 263 height 77
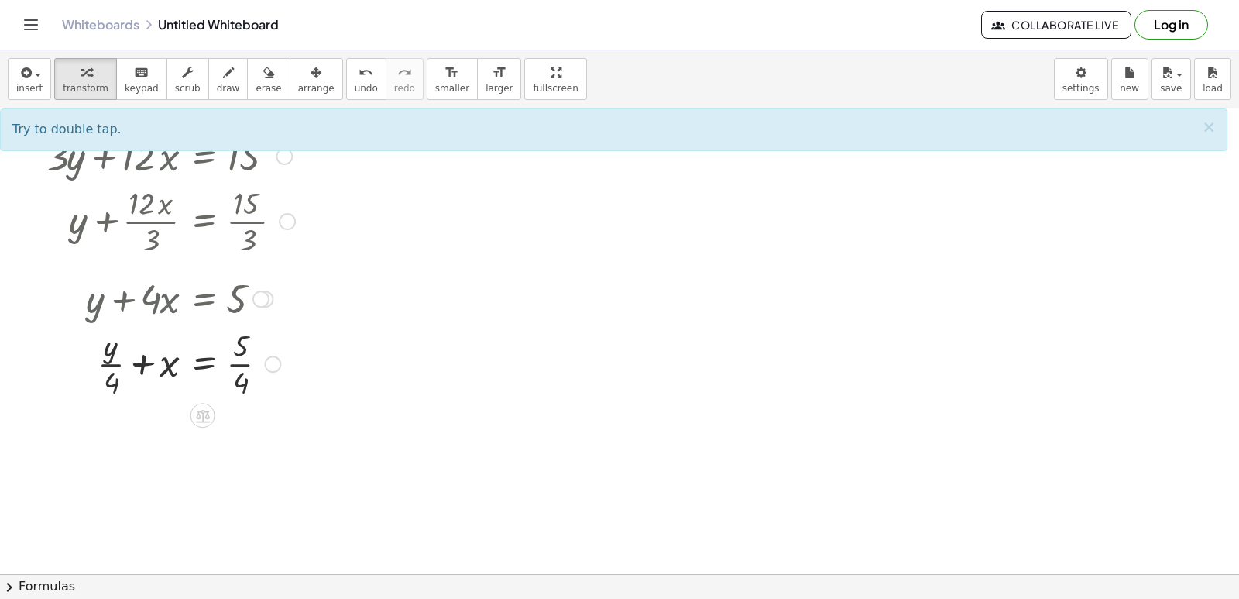
drag, startPoint x: 238, startPoint y: 358, endPoint x: 258, endPoint y: 352, distance: 21.1
click at [244, 356] on div at bounding box center [170, 362] width 263 height 77
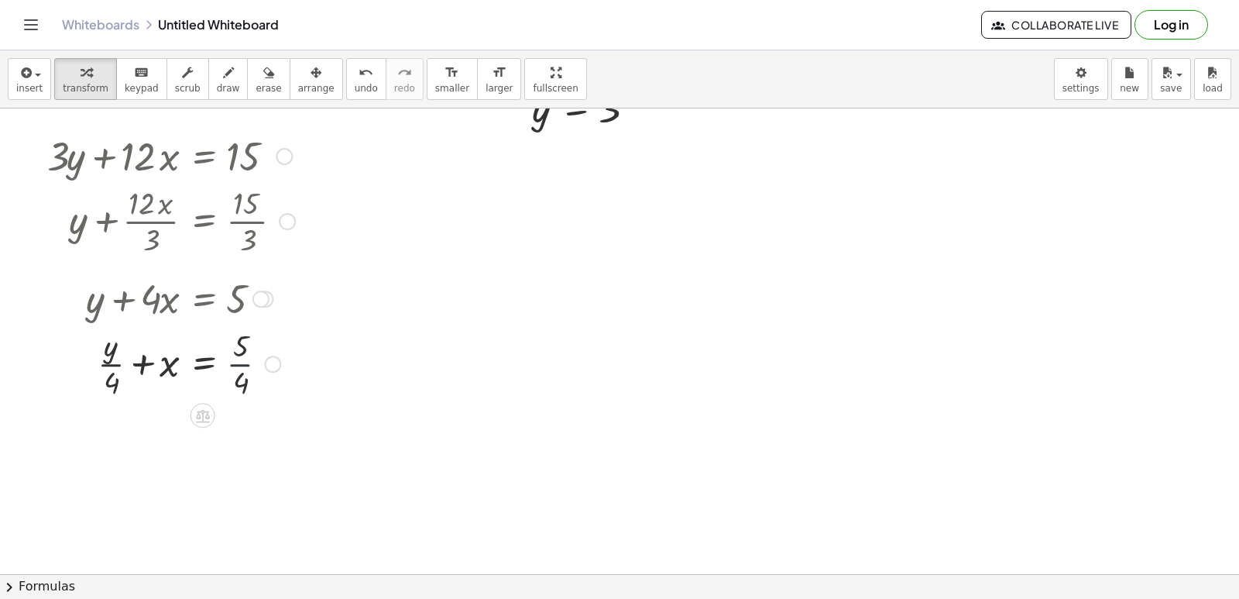
click at [258, 352] on div at bounding box center [170, 362] width 263 height 77
click at [114, 357] on div at bounding box center [170, 362] width 263 height 77
click at [112, 359] on div at bounding box center [170, 362] width 263 height 77
click at [315, 80] on div "insert select one: Math Expression Function Text Youtube Video Graphing Geometr…" at bounding box center [619, 79] width 1239 height 58
click at [355, 81] on div "undo" at bounding box center [366, 72] width 23 height 19
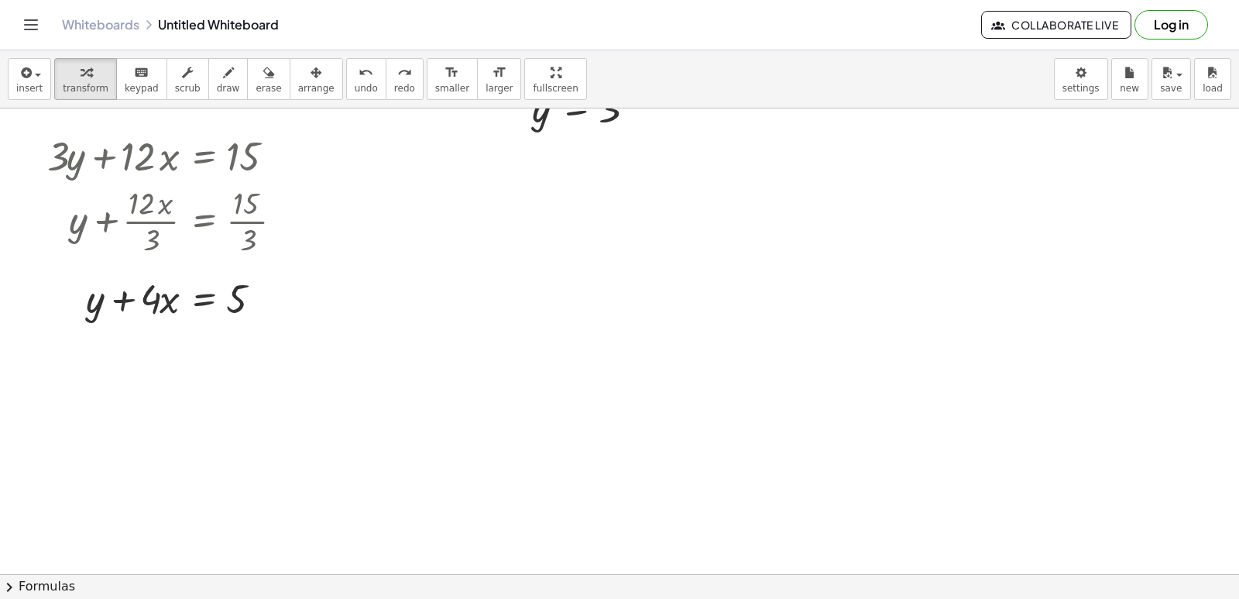
click at [142, 410] on div at bounding box center [619, 470] width 1239 height 1032
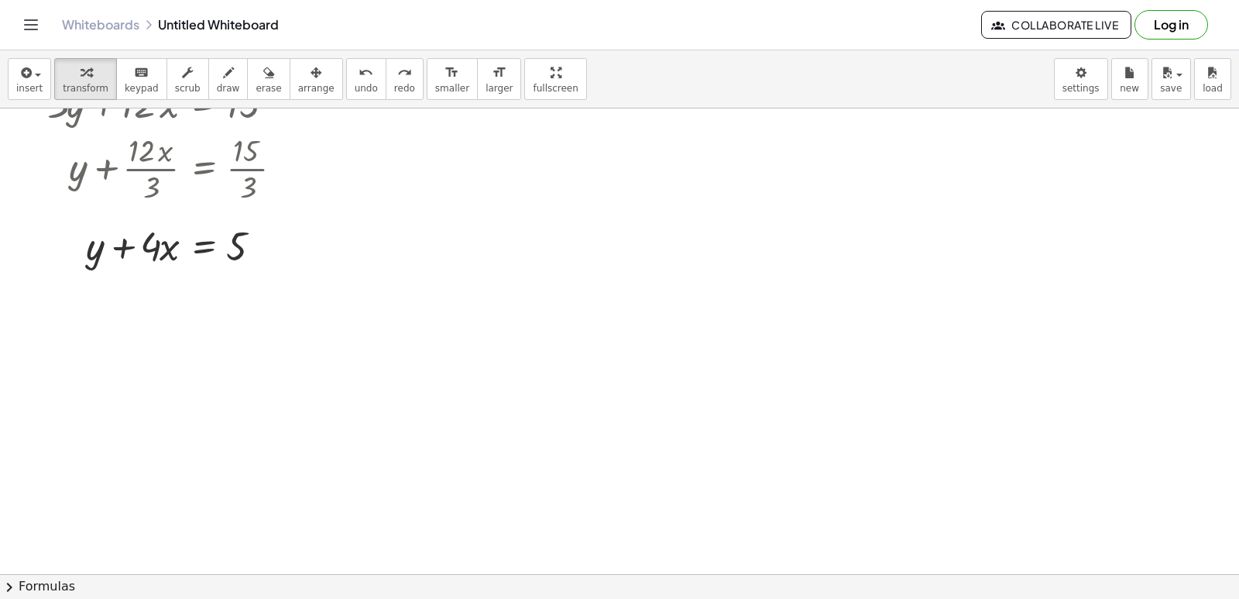
scroll to position [232, 0]
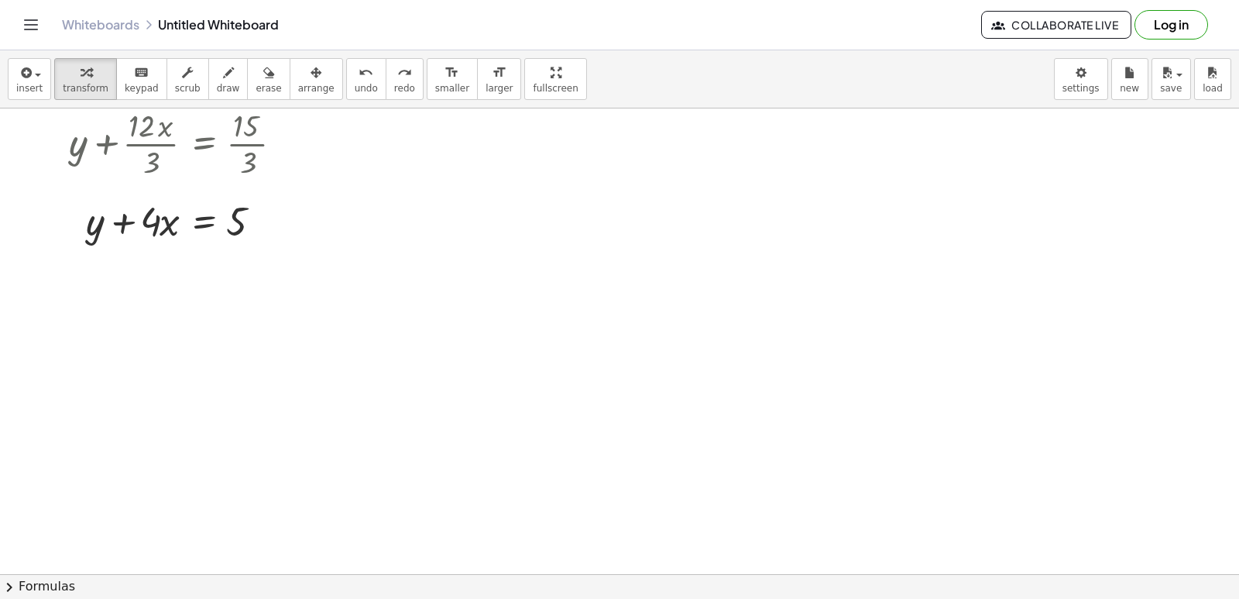
click at [656, 335] on div at bounding box center [619, 392] width 1239 height 1032
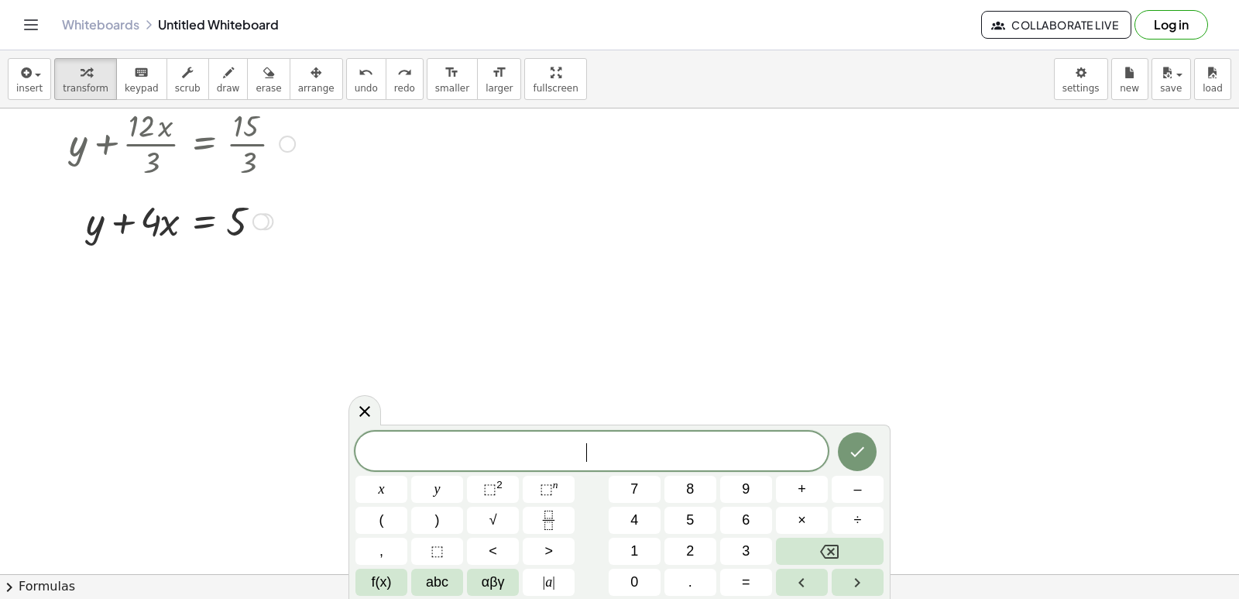
click at [239, 142] on div at bounding box center [170, 142] width 263 height 77
click at [240, 142] on div at bounding box center [170, 142] width 263 height 77
click at [241, 143] on div at bounding box center [170, 142] width 263 height 77
click at [615, 438] on div at bounding box center [591, 450] width 472 height 39
click at [614, 448] on span "​" at bounding box center [591, 452] width 472 height 22
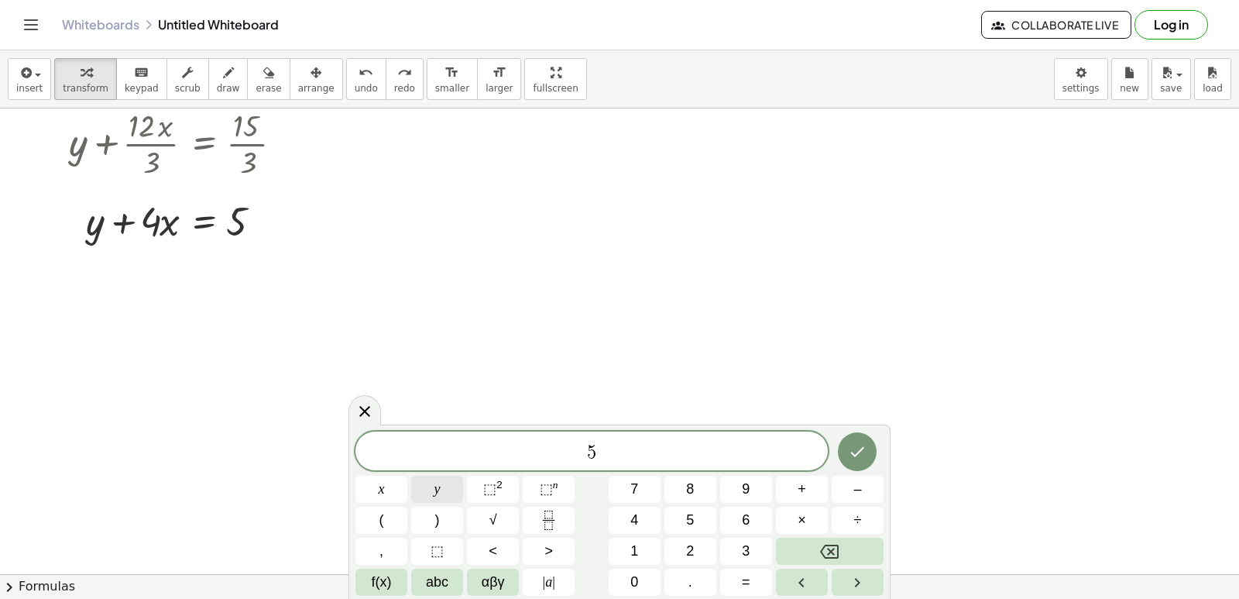
click at [434, 493] on span "y" at bounding box center [437, 489] width 6 height 21
click at [843, 482] on button "–" at bounding box center [858, 488] width 52 height 27
click at [698, 518] on button "5" at bounding box center [690, 519] width 52 height 27
click at [394, 482] on button "x" at bounding box center [381, 488] width 52 height 27
click at [735, 581] on button "=" at bounding box center [746, 581] width 52 height 27
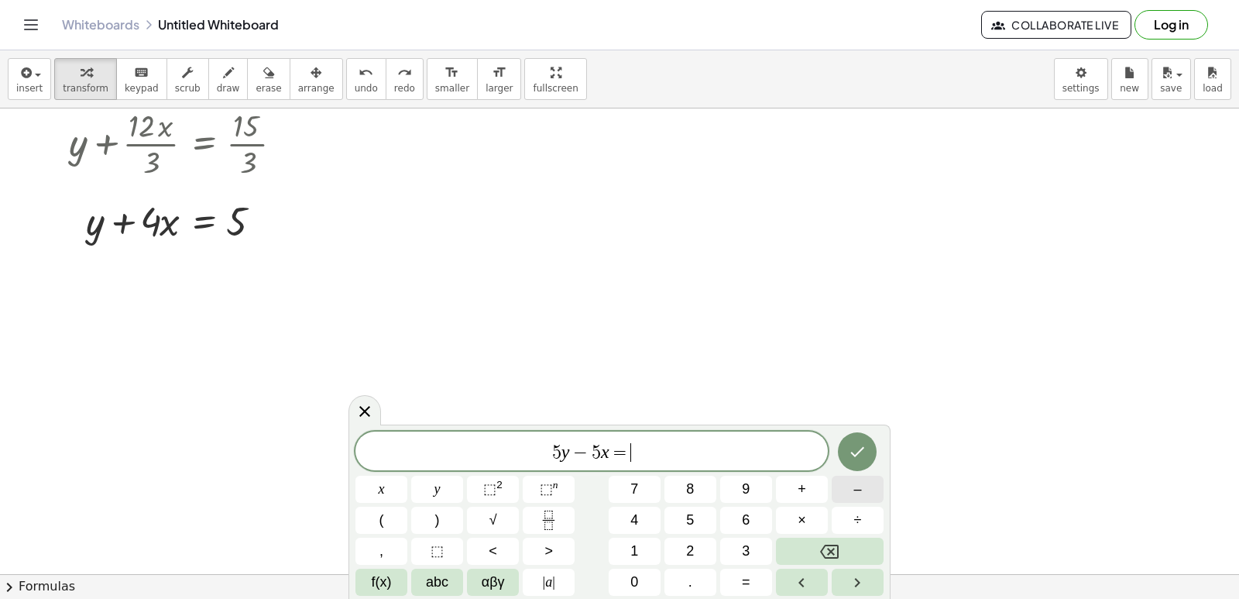
click at [846, 482] on button "–" at bounding box center [858, 488] width 52 height 27
click at [677, 554] on button "2" at bounding box center [690, 550] width 52 height 27
click at [630, 582] on span "0" at bounding box center [634, 582] width 8 height 21
click at [853, 450] on icon "Done" at bounding box center [857, 451] width 19 height 19
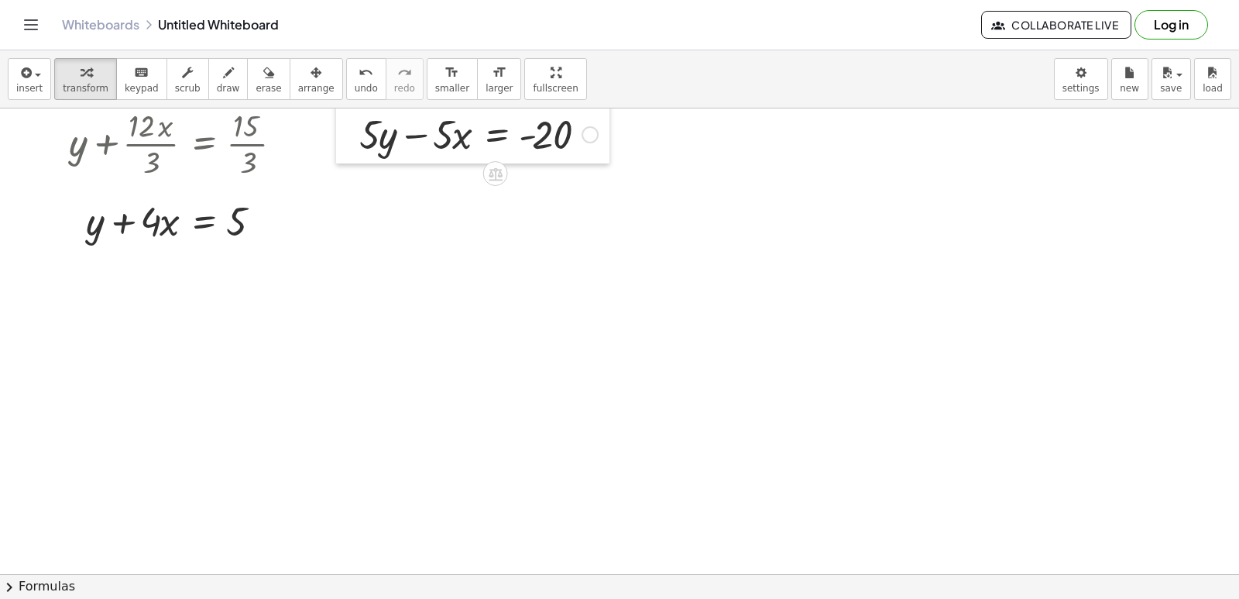
drag, startPoint x: 674, startPoint y: 362, endPoint x: 354, endPoint y: 129, distance: 395.3
click at [354, 129] on div at bounding box center [347, 133] width 23 height 60
drag, startPoint x: 407, startPoint y: 128, endPoint x: 580, endPoint y: 125, distance: 172.7
click at [580, 125] on div at bounding box center [479, 133] width 254 height 53
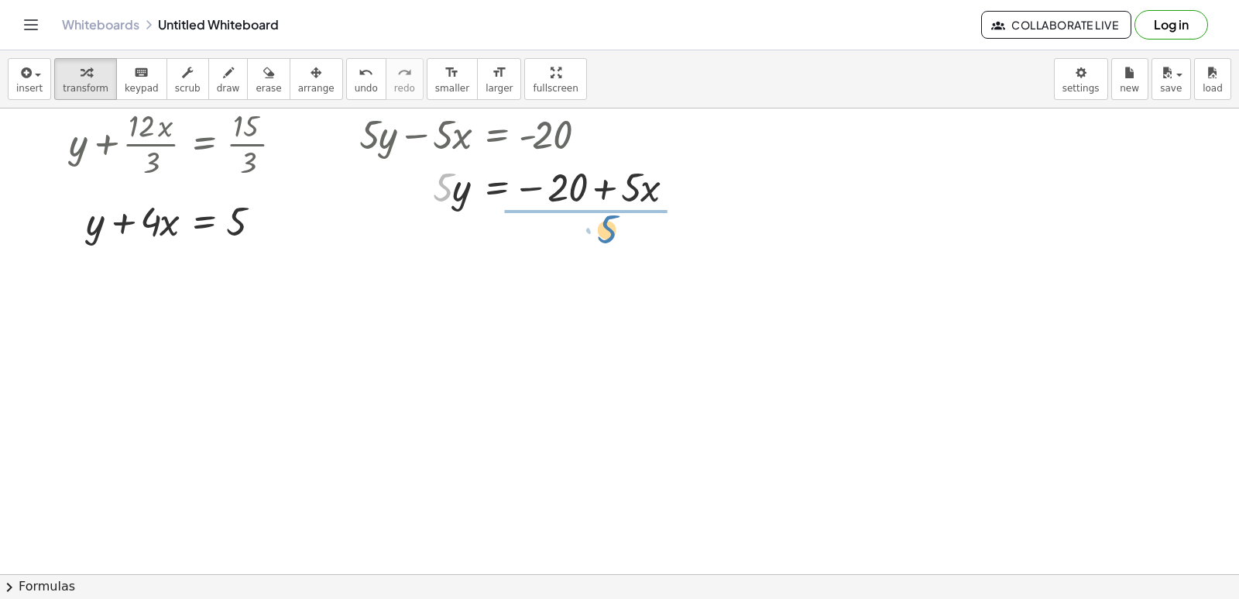
drag, startPoint x: 445, startPoint y: 181, endPoint x: 606, endPoint y: 223, distance: 165.7
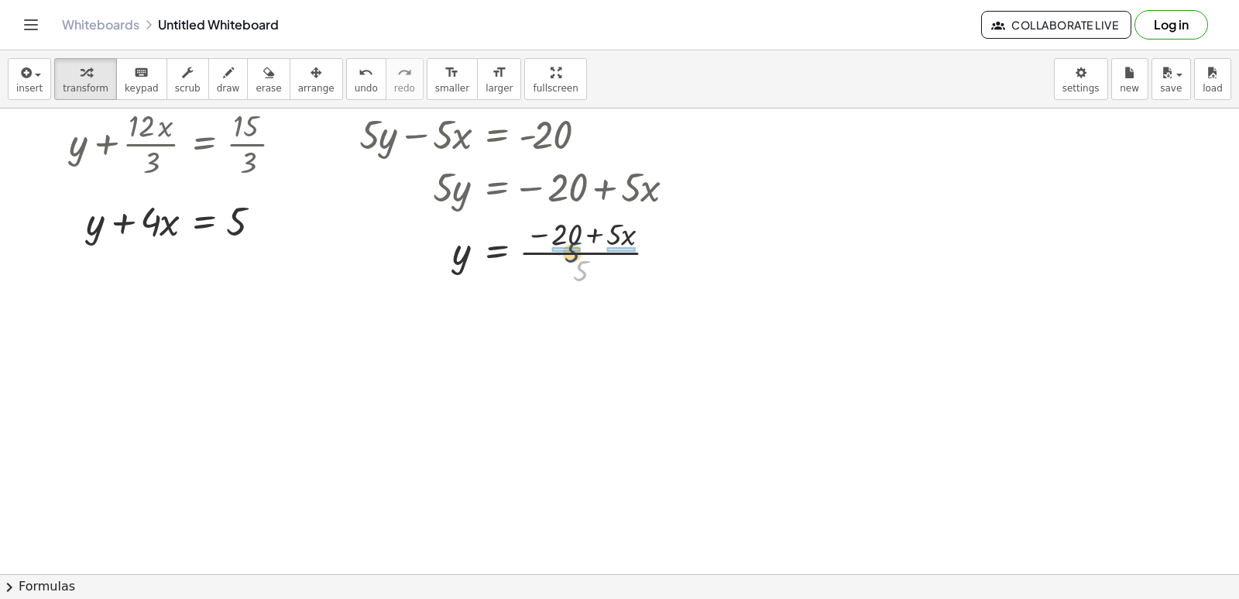
drag, startPoint x: 582, startPoint y: 266, endPoint x: 573, endPoint y: 247, distance: 20.4
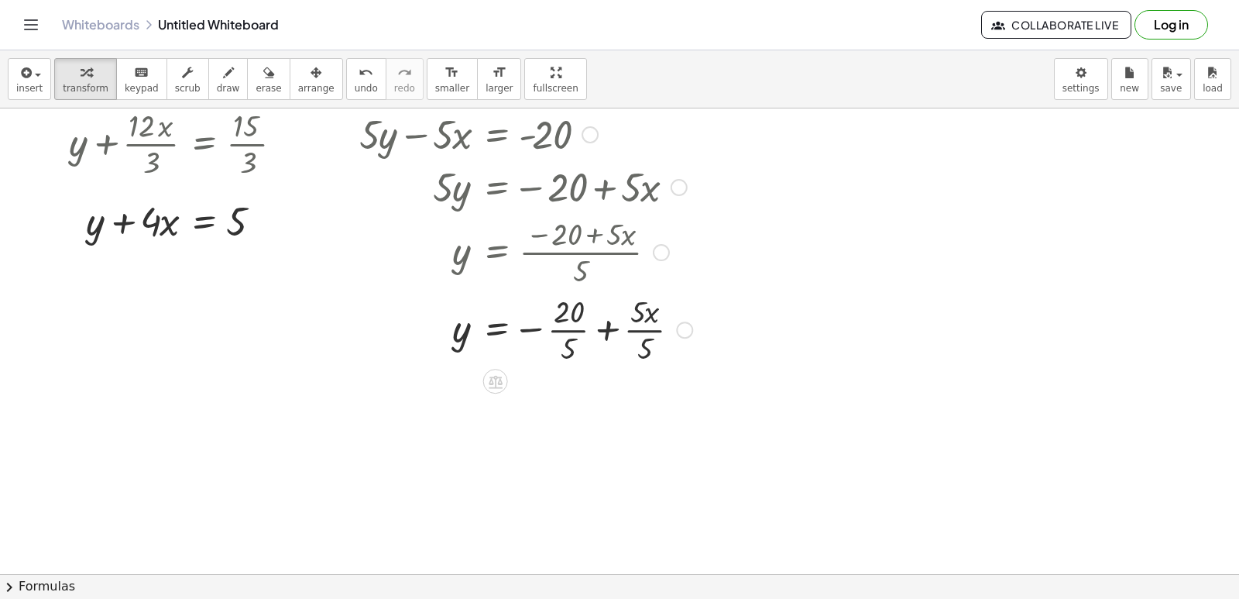
drag, startPoint x: 575, startPoint y: 327, endPoint x: 622, endPoint y: 313, distance: 49.3
click at [575, 327] on div at bounding box center [526, 328] width 348 height 77
click at [496, 135] on div "+ · 5 · y − · 5 · x = - 20 · 5 · y = − 20 + · 5 · x y = · ( − 20 + · 5 · x ) · …" at bounding box center [496, 135] width 0 height 0
click at [217, 88] on span "draw" at bounding box center [228, 88] width 23 height 11
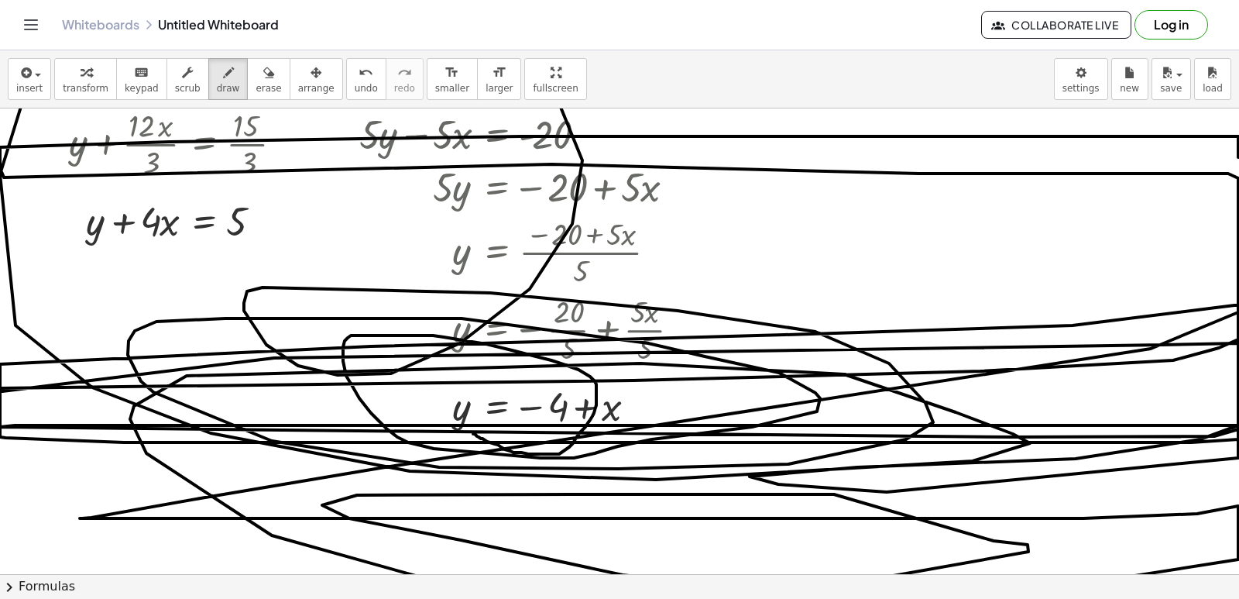
drag, startPoint x: 493, startPoint y: 443, endPoint x: 1049, endPoint y: 601, distance: 578.0
click at [1049, 598] on html "Graspable Math Activities Get Started Activity Bank Assigned Work Classes White…" at bounding box center [619, 299] width 1239 height 599
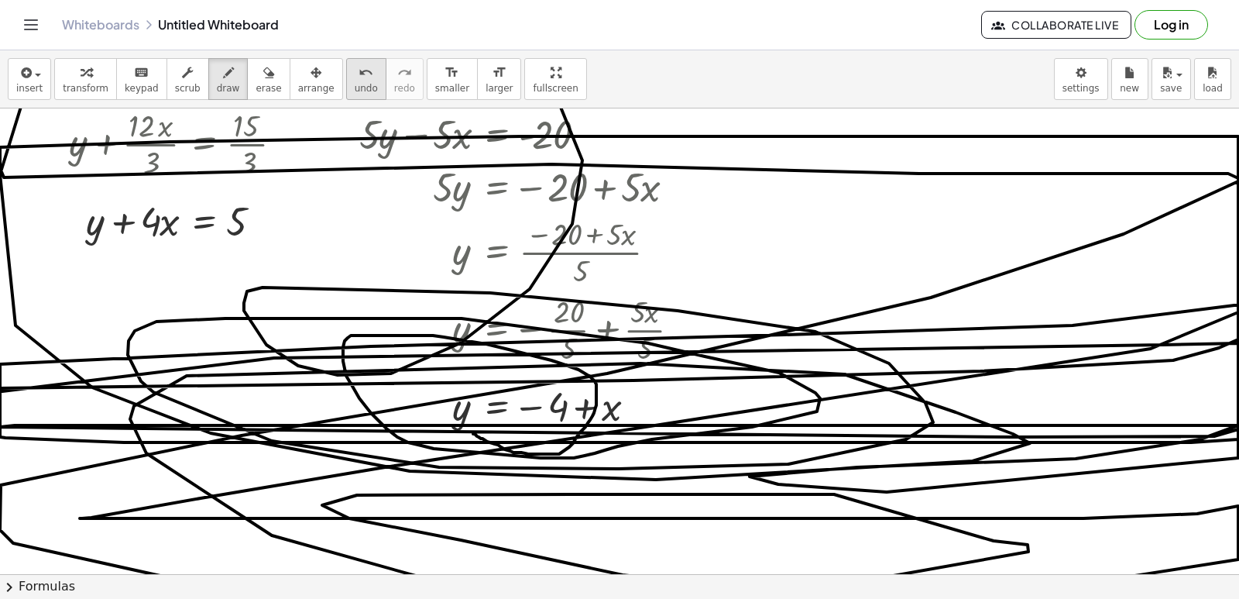
click at [359, 78] on icon "undo" at bounding box center [366, 73] width 15 height 19
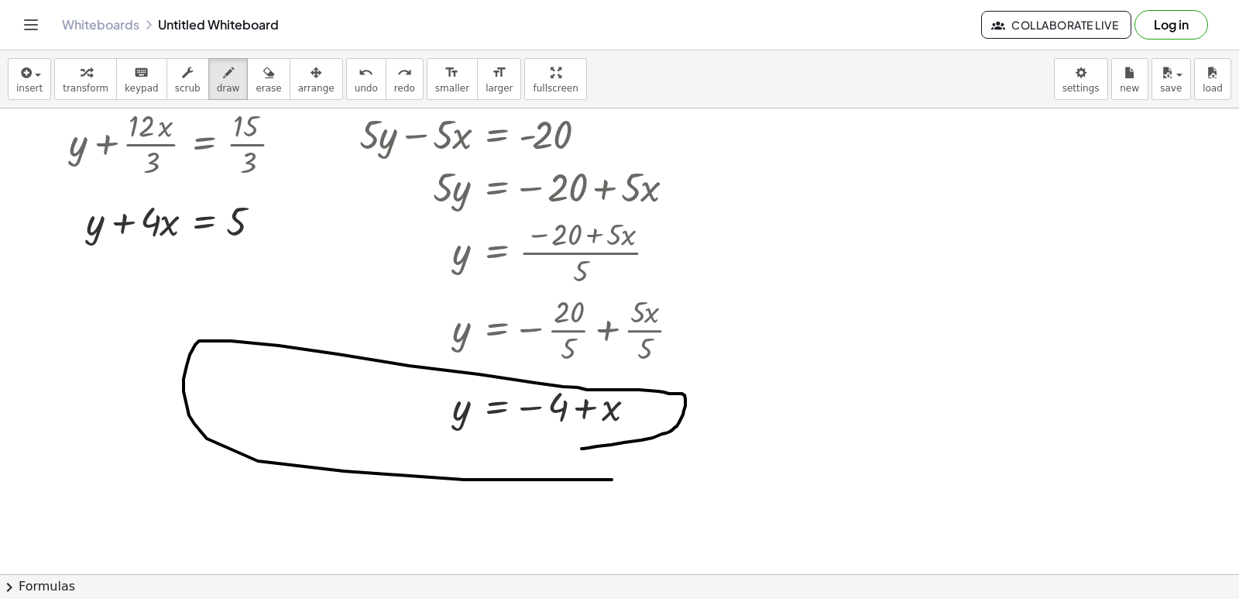
drag, startPoint x: 582, startPoint y: 448, endPoint x: 798, endPoint y: 391, distance: 224.3
click at [1108, 365] on div at bounding box center [622, 392] width 1244 height 1032
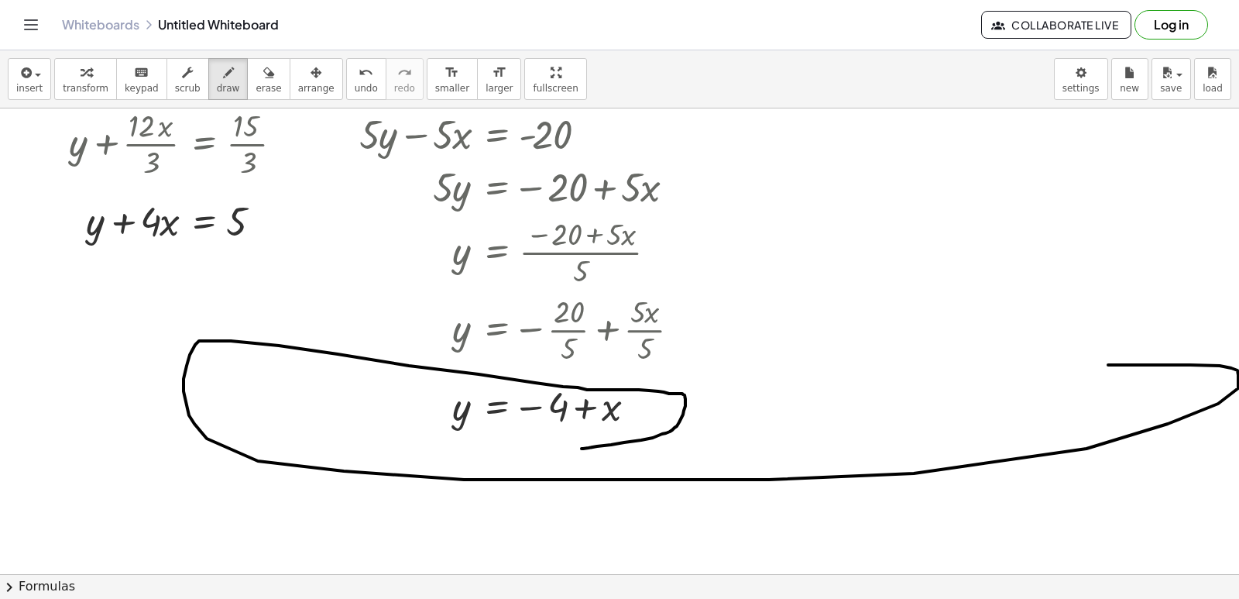
drag, startPoint x: 327, startPoint y: 88, endPoint x: 354, endPoint y: 145, distance: 63.4
click at [355, 88] on span "undo" at bounding box center [366, 88] width 23 height 11
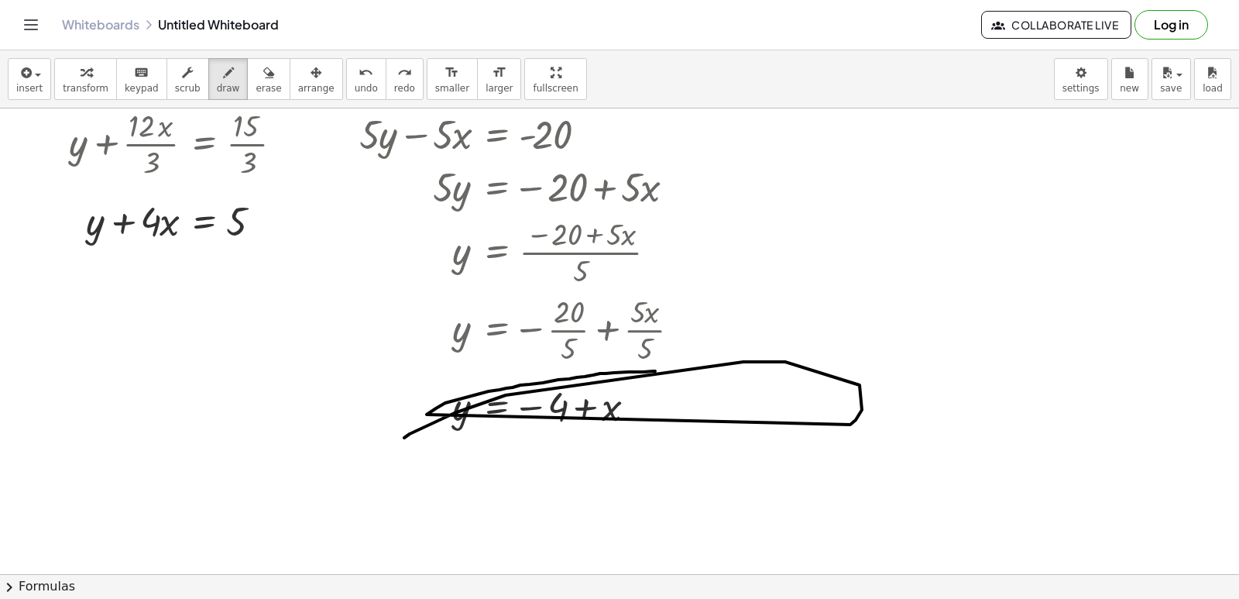
drag, startPoint x: 655, startPoint y: 371, endPoint x: 398, endPoint y: 450, distance: 269.0
click at [393, 451] on div at bounding box center [622, 392] width 1244 height 1032
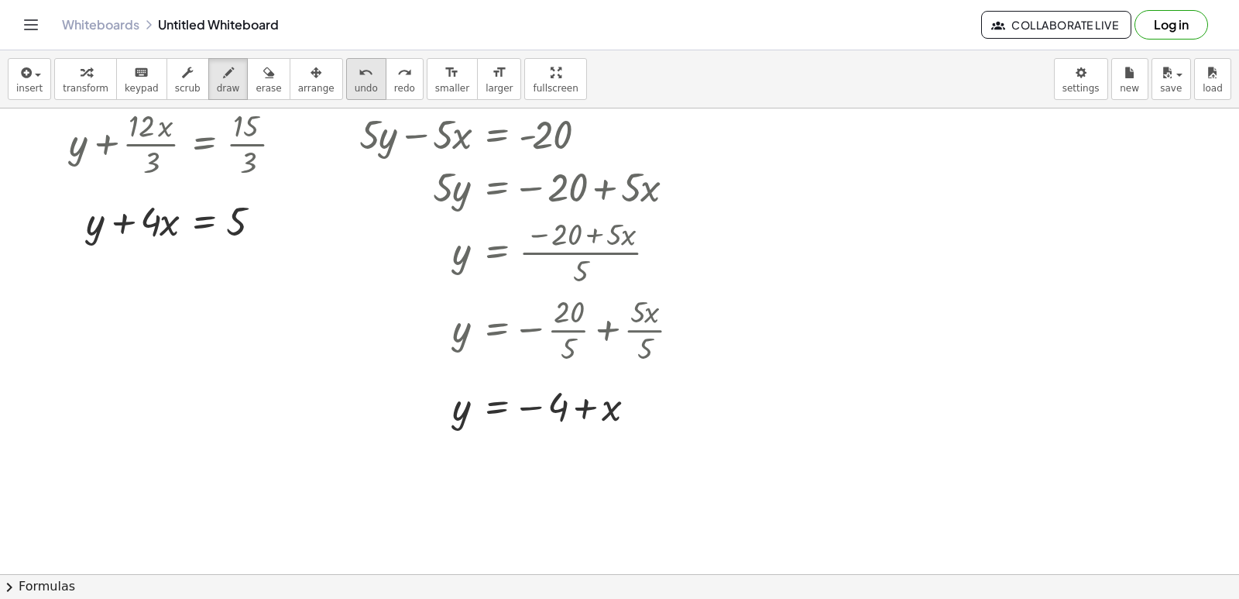
click at [346, 82] on button "undo undo" at bounding box center [366, 79] width 40 height 42
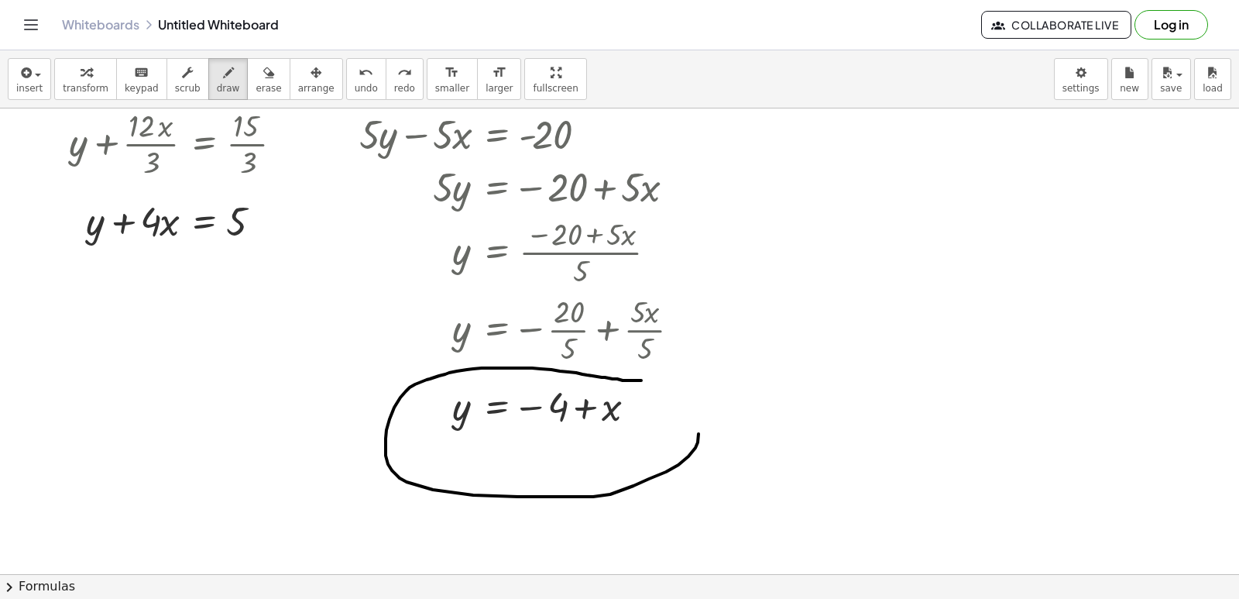
drag, startPoint x: 641, startPoint y: 380, endPoint x: 239, endPoint y: 535, distance: 430.7
click at [312, 484] on div at bounding box center [622, 392] width 1244 height 1032
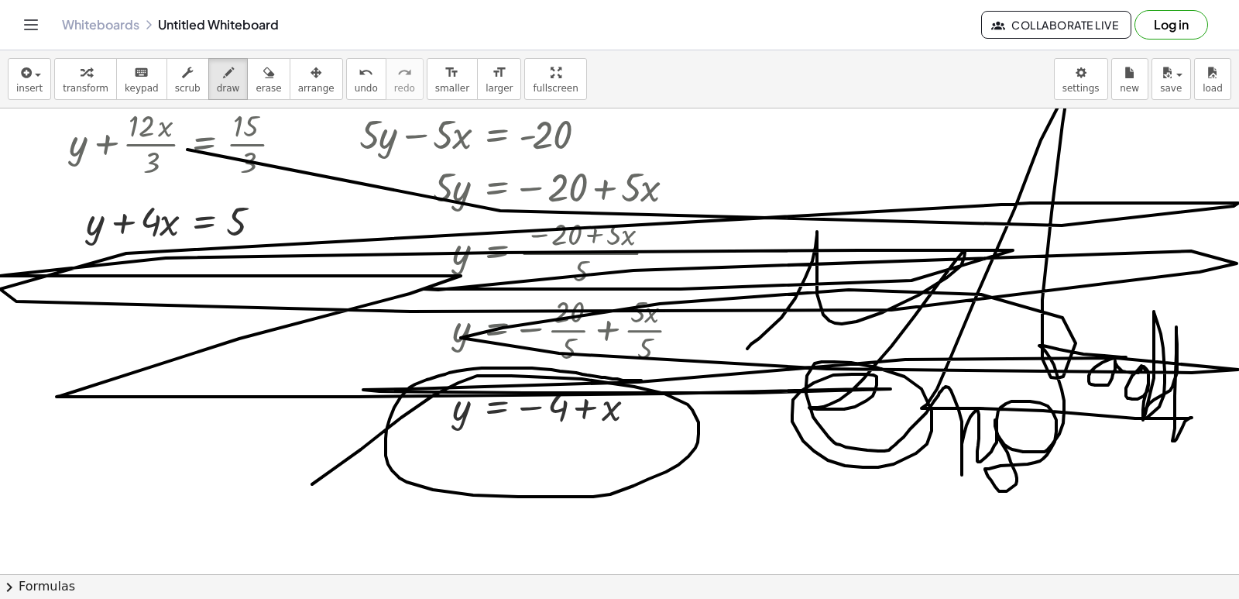
drag, startPoint x: 747, startPoint y: 348, endPoint x: 987, endPoint y: -54, distance: 468.4
click at [987, 0] on html "Graspable Math Activities Get Started Activity Bank Assigned Work Classes White…" at bounding box center [619, 299] width 1239 height 599
drag, startPoint x: 192, startPoint y: 273, endPoint x: 7, endPoint y: 338, distance: 195.9
click at [0, 337] on div at bounding box center [622, 392] width 1244 height 1032
click at [359, 80] on icon "undo" at bounding box center [366, 73] width 15 height 19
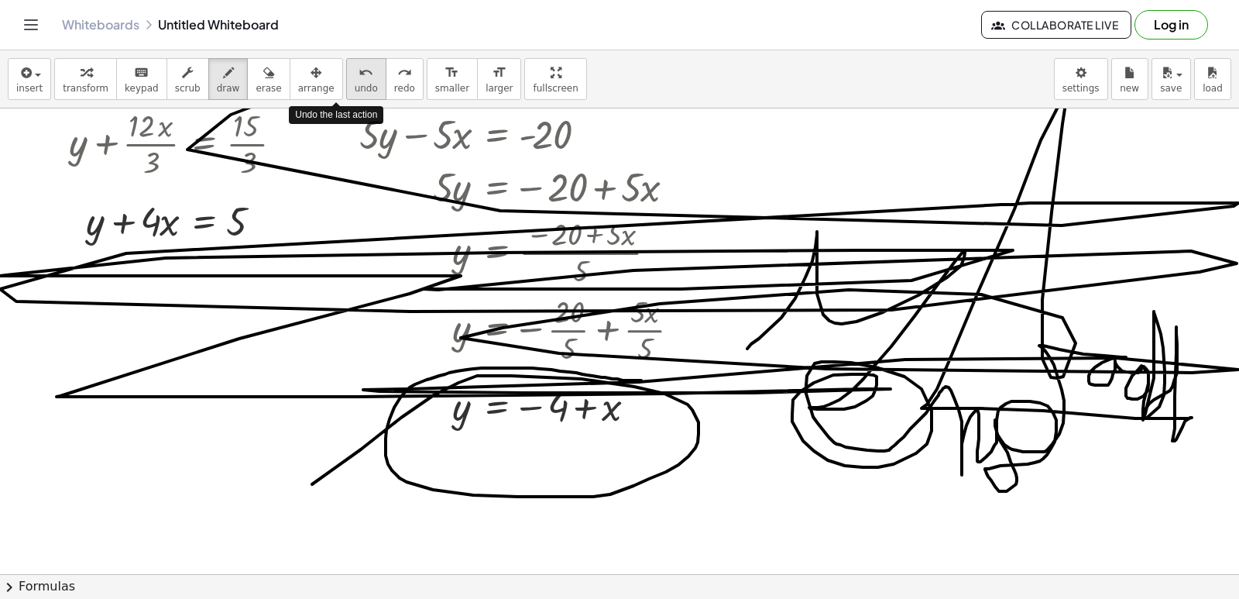
click at [346, 87] on button "undo undo" at bounding box center [366, 79] width 40 height 42
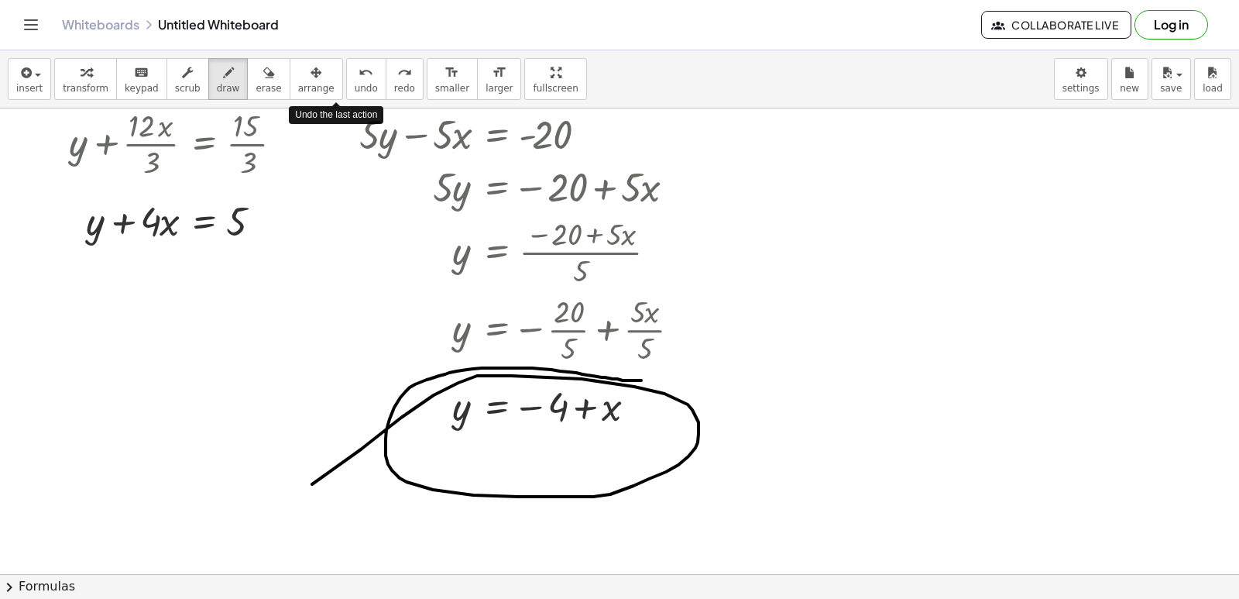
click at [335, 100] on div "insert select one: Math Expression Function Text Youtube Video Graphing Geometr…" at bounding box center [619, 79] width 1239 height 58
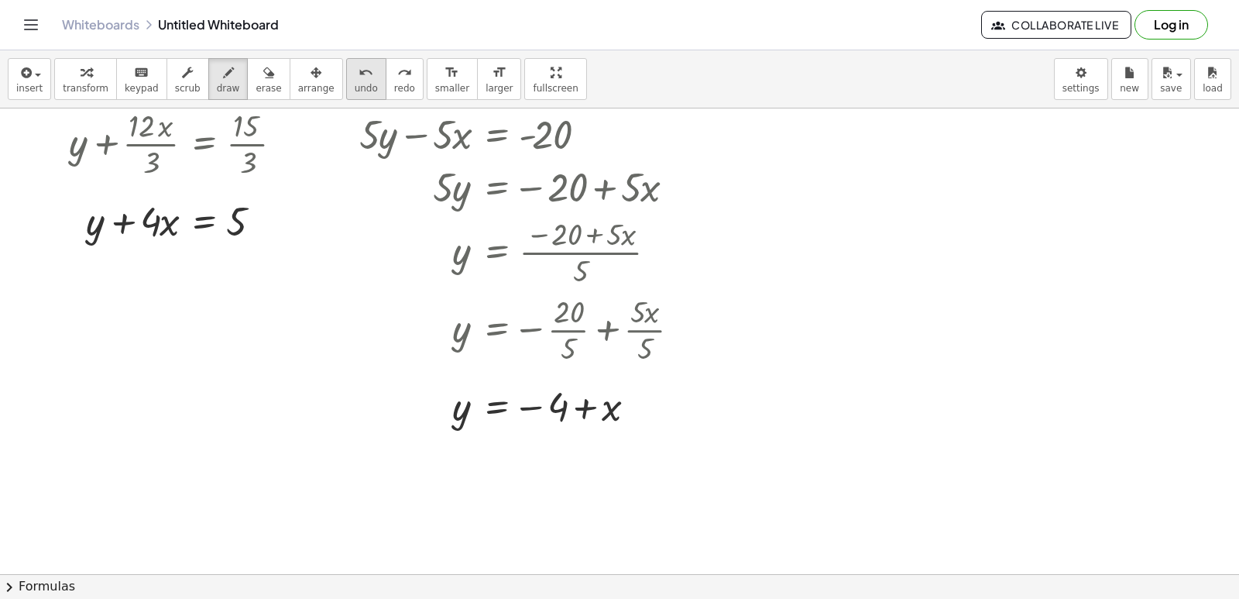
click at [359, 71] on icon "undo" at bounding box center [366, 73] width 15 height 19
drag, startPoint x: 457, startPoint y: 292, endPoint x: 512, endPoint y: 393, distance: 115.4
drag, startPoint x: 512, startPoint y: 393, endPoint x: 942, endPoint y: 345, distance: 433.3
click at [942, 345] on div at bounding box center [622, 392] width 1244 height 1032
click at [902, 383] on div at bounding box center [622, 392] width 1244 height 1032
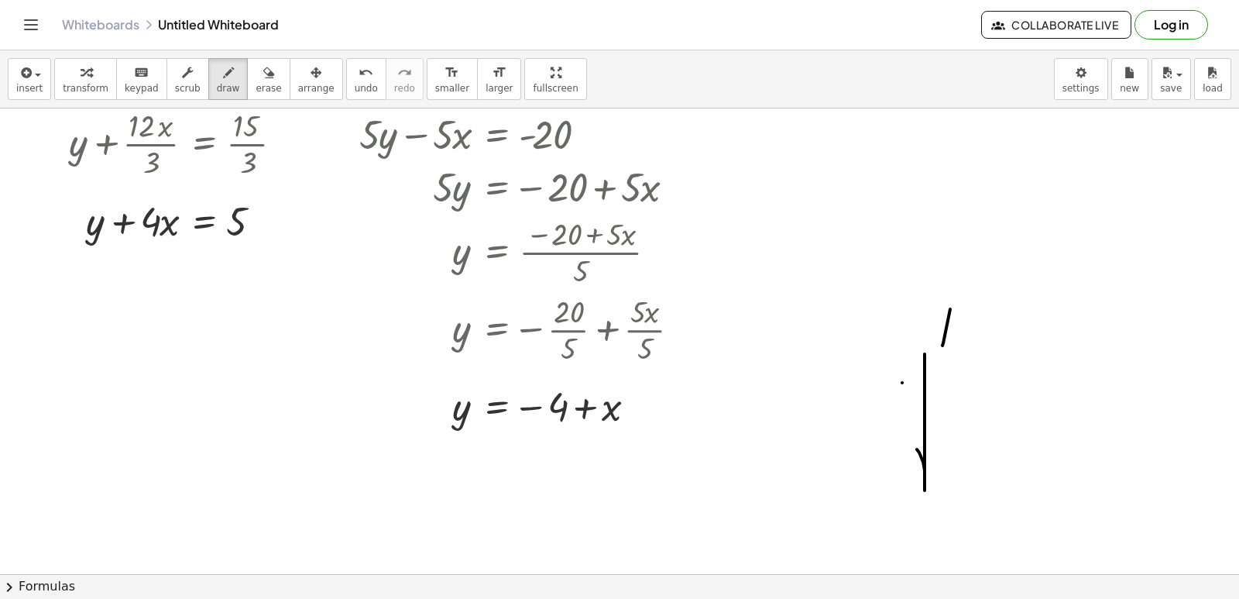
drag, startPoint x: 925, startPoint y: 358, endPoint x: 937, endPoint y: 454, distance: 96.8
click at [937, 454] on div at bounding box center [622, 392] width 1244 height 1032
drag, startPoint x: 1003, startPoint y: 451, endPoint x: 1009, endPoint y: 380, distance: 71.5
click at [1009, 380] on div at bounding box center [622, 392] width 1244 height 1032
click at [359, 78] on icon "undo" at bounding box center [366, 73] width 15 height 19
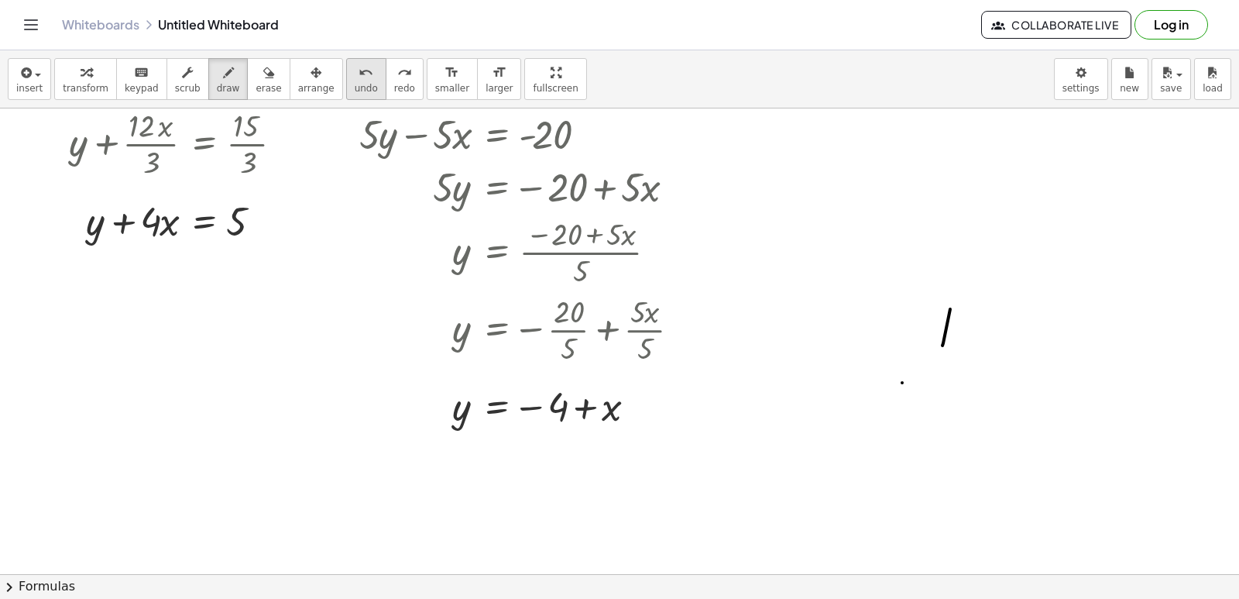
click at [346, 78] on button "undo undo" at bounding box center [366, 79] width 40 height 42
click at [315, 81] on div "insert select one: Math Expression Function Text Youtube Video Graphing Geometr…" at bounding box center [619, 79] width 1239 height 58
click at [314, 82] on div "insert select one: Math Expression Function Text Youtube Video Graphing Geometr…" at bounding box center [619, 79] width 1239 height 58
click at [359, 74] on icon "undo" at bounding box center [366, 73] width 15 height 19
click at [359, 75] on icon "undo" at bounding box center [366, 73] width 15 height 19
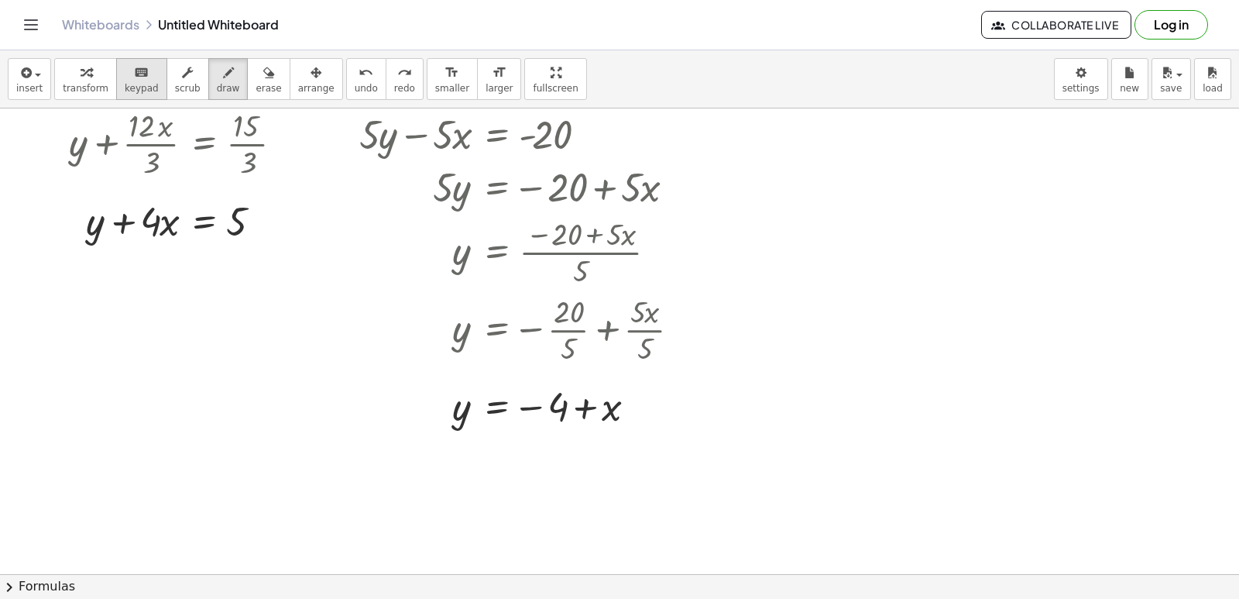
drag, startPoint x: 996, startPoint y: 357, endPoint x: 135, endPoint y: 80, distance: 904.7
click at [125, 78] on div "keyboard" at bounding box center [142, 72] width 34 height 19
click at [135, 80] on icon "keyboard" at bounding box center [141, 73] width 15 height 19
click at [1042, 322] on div at bounding box center [622, 392] width 1244 height 1032
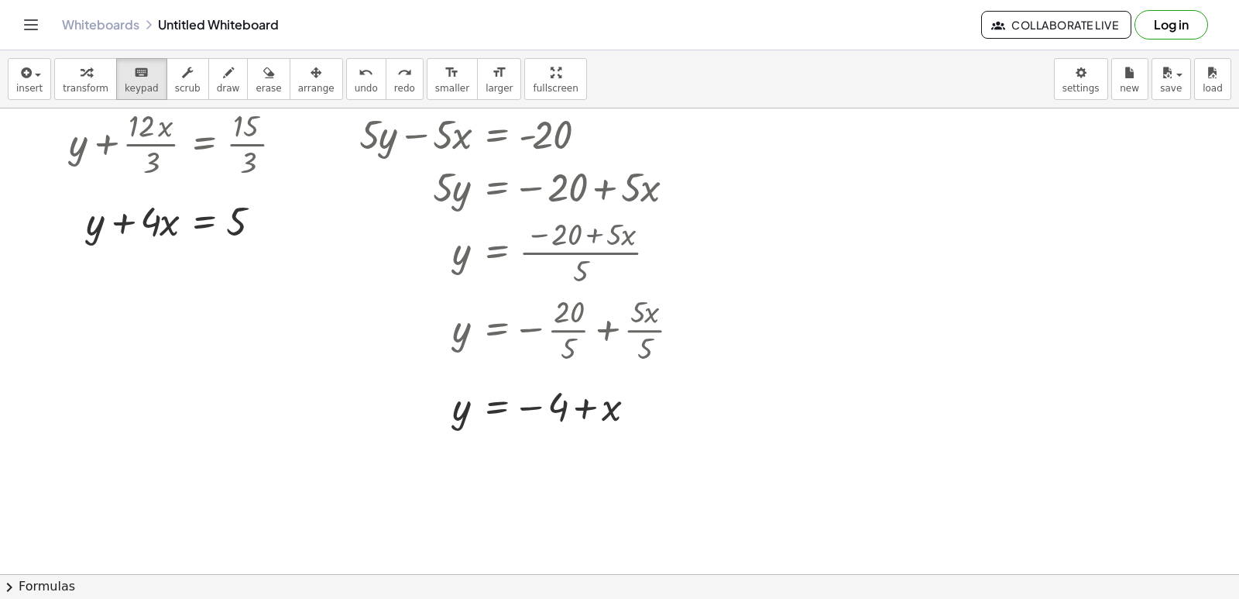
click at [992, 341] on div at bounding box center [622, 392] width 1244 height 1032
click at [990, 345] on div at bounding box center [622, 392] width 1244 height 1032
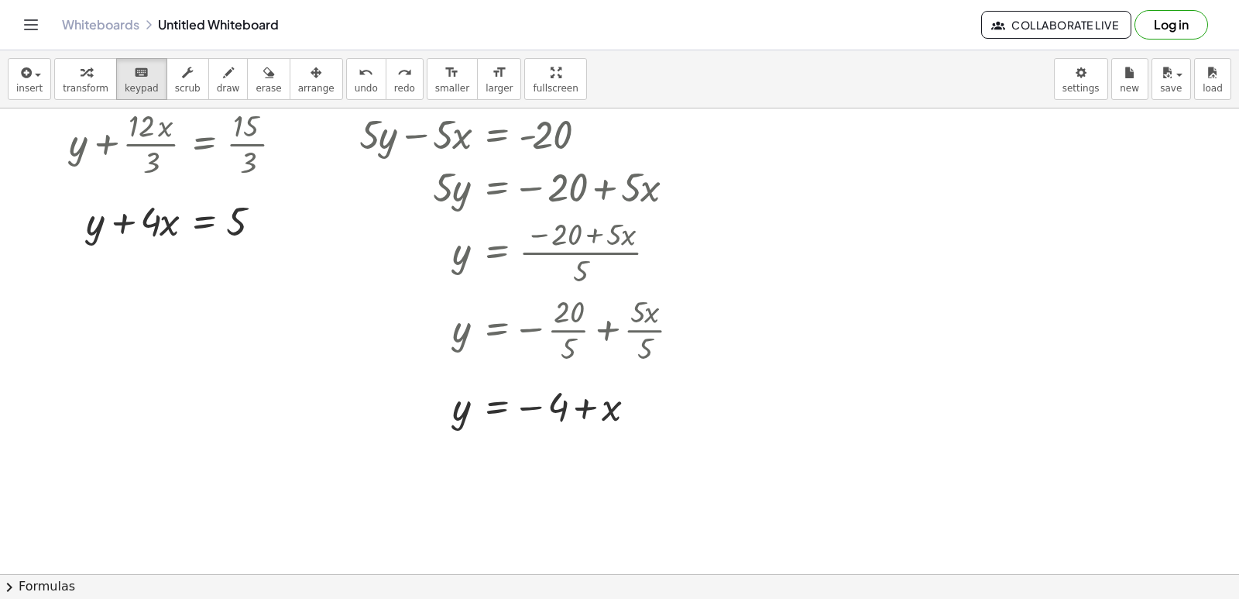
click at [990, 345] on div at bounding box center [622, 392] width 1244 height 1032
click at [874, 362] on div at bounding box center [622, 392] width 1244 height 1032
drag, startPoint x: 898, startPoint y: 348, endPoint x: 901, endPoint y: 328, distance: 20.4
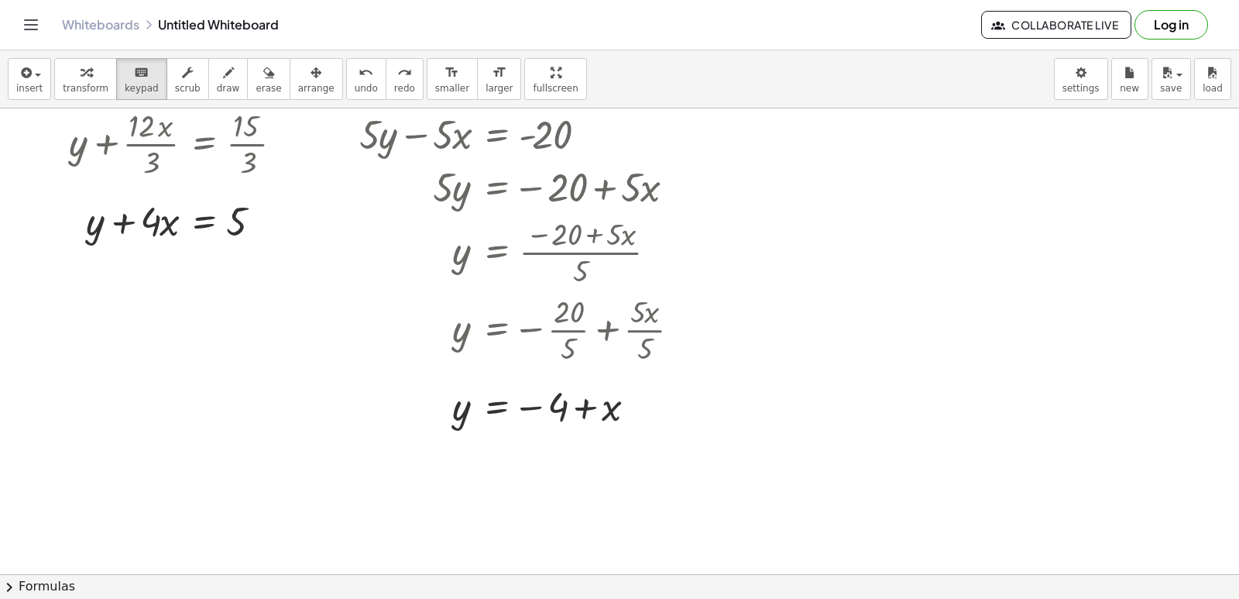
click at [900, 334] on div at bounding box center [622, 392] width 1244 height 1032
drag, startPoint x: 901, startPoint y: 328, endPoint x: 870, endPoint y: 335, distance: 32.5
click at [900, 328] on div at bounding box center [622, 392] width 1244 height 1032
drag, startPoint x: 869, startPoint y: 335, endPoint x: 630, endPoint y: 403, distance: 248.6
click at [496, 407] on div "y x = − + 4" at bounding box center [496, 407] width 0 height 0
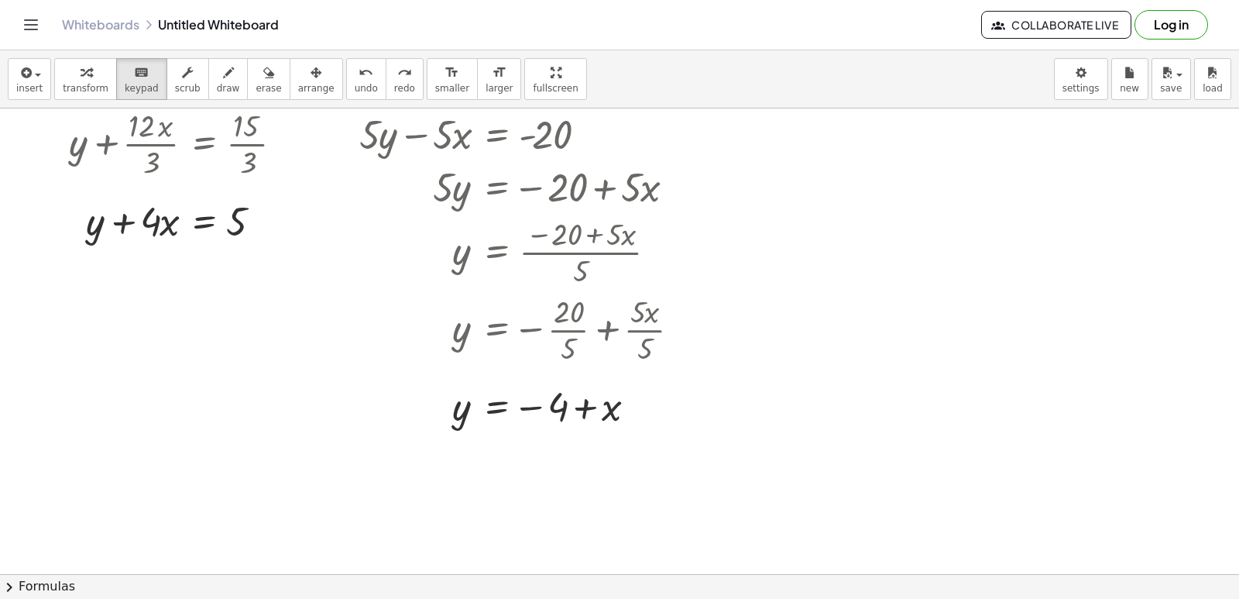
click at [1003, 393] on div at bounding box center [622, 392] width 1244 height 1032
click at [66, 85] on span "transform" at bounding box center [86, 88] width 46 height 11
drag, startPoint x: 790, startPoint y: 338, endPoint x: 799, endPoint y: 369, distance: 32.3
click at [799, 369] on div at bounding box center [622, 392] width 1244 height 1032
click at [799, 370] on div at bounding box center [622, 392] width 1244 height 1032
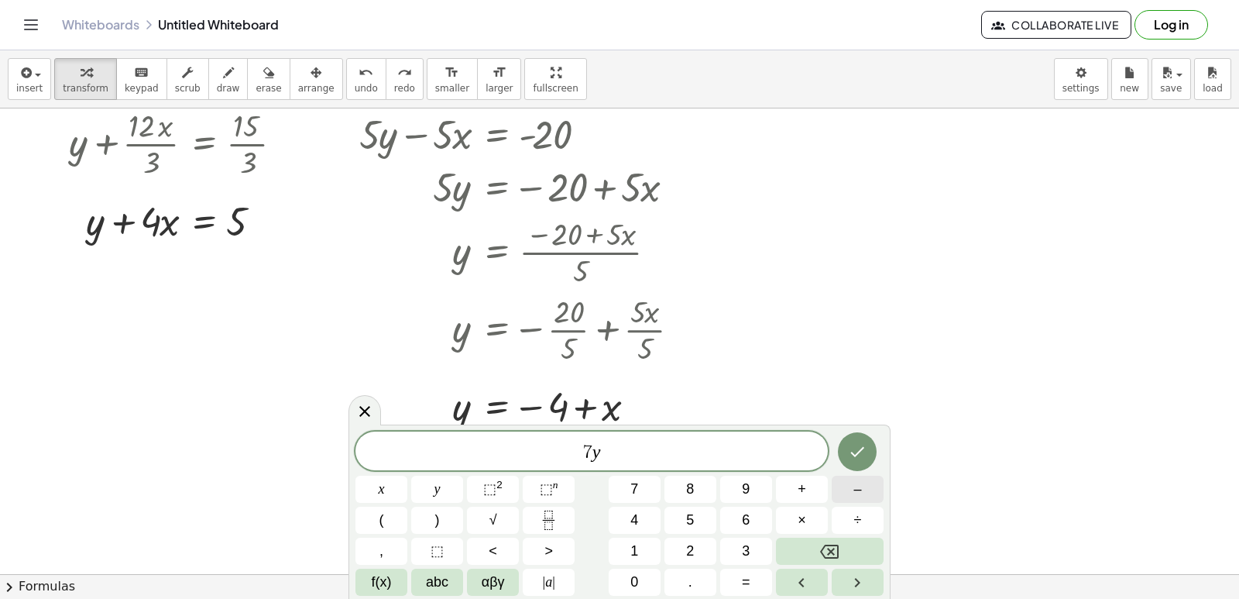
click at [853, 484] on button "–" at bounding box center [858, 488] width 52 height 27
click at [693, 548] on span "2" at bounding box center [690, 551] width 8 height 21
click at [623, 539] on button "1" at bounding box center [635, 550] width 52 height 27
click at [791, 511] on button "×" at bounding box center [802, 519] width 52 height 27
click at [740, 573] on button "=" at bounding box center [746, 581] width 52 height 27
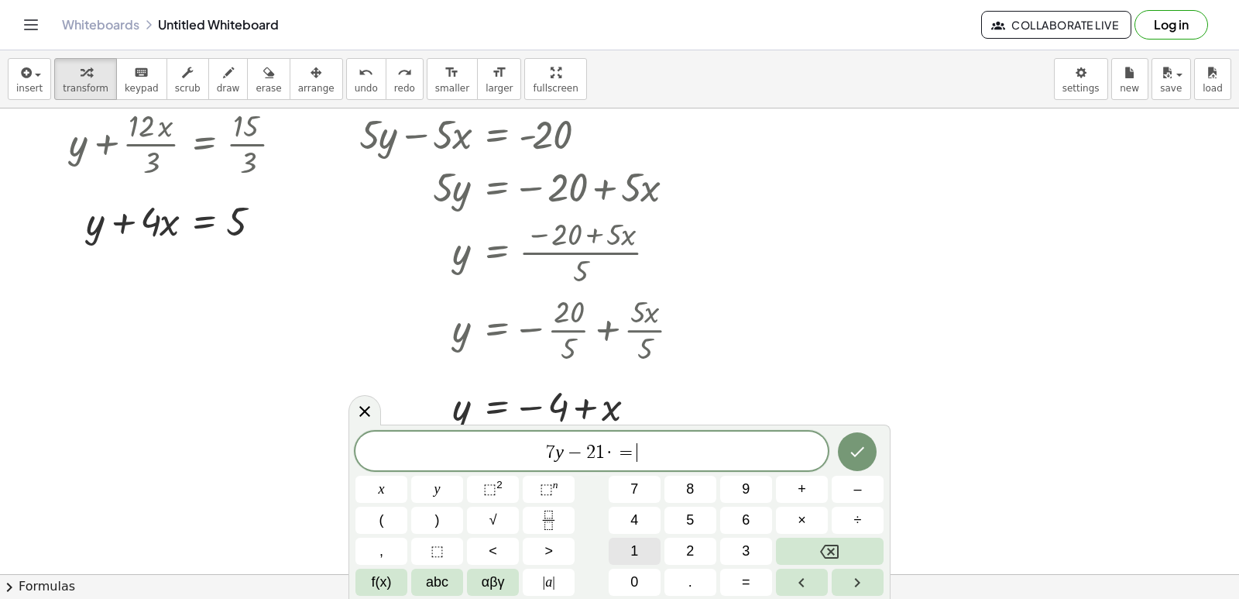
click at [637, 544] on span "1" at bounding box center [634, 551] width 8 height 21
click at [675, 527] on button "5" at bounding box center [690, 519] width 52 height 27
click at [604, 455] on span "7 y − 2 1 · = 1 5 ​" at bounding box center [591, 452] width 472 height 22
click at [835, 544] on icon "Backspace" at bounding box center [829, 551] width 19 height 19
click at [376, 485] on button "x" at bounding box center [381, 488] width 52 height 27
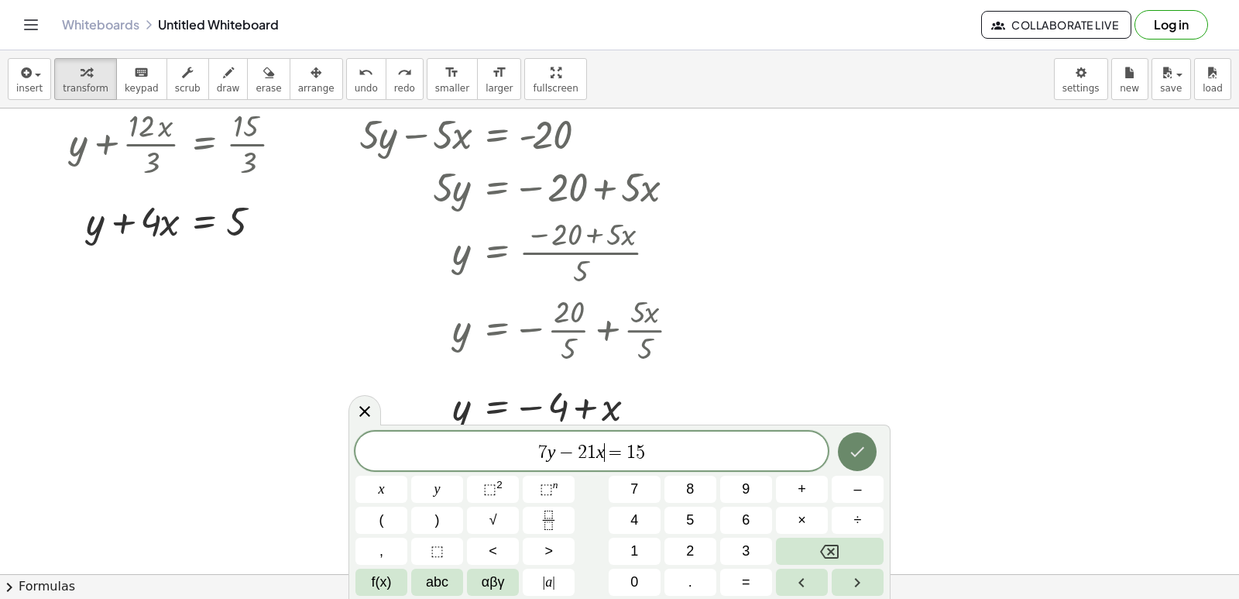
click at [846, 441] on button "Done" at bounding box center [857, 451] width 39 height 39
click at [877, 448] on div at bounding box center [622, 392] width 1244 height 1032
click at [871, 448] on button "Done" at bounding box center [857, 451] width 39 height 39
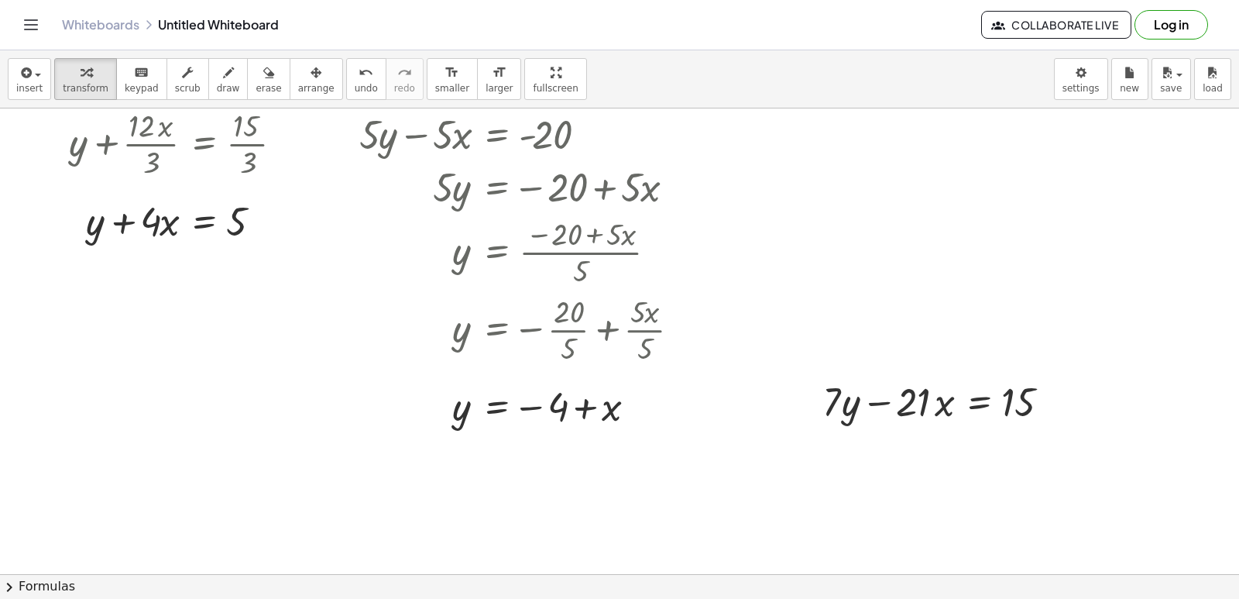
click at [863, 451] on div at bounding box center [622, 392] width 1244 height 1032
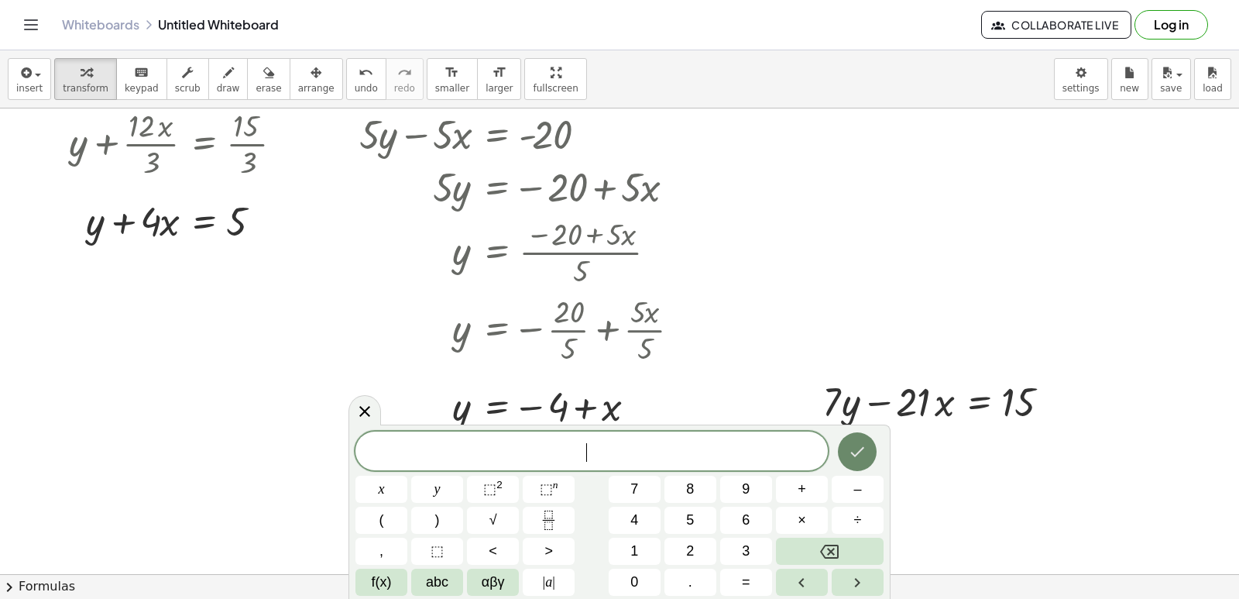
click at [860, 451] on icon "Done" at bounding box center [858, 452] width 14 height 10
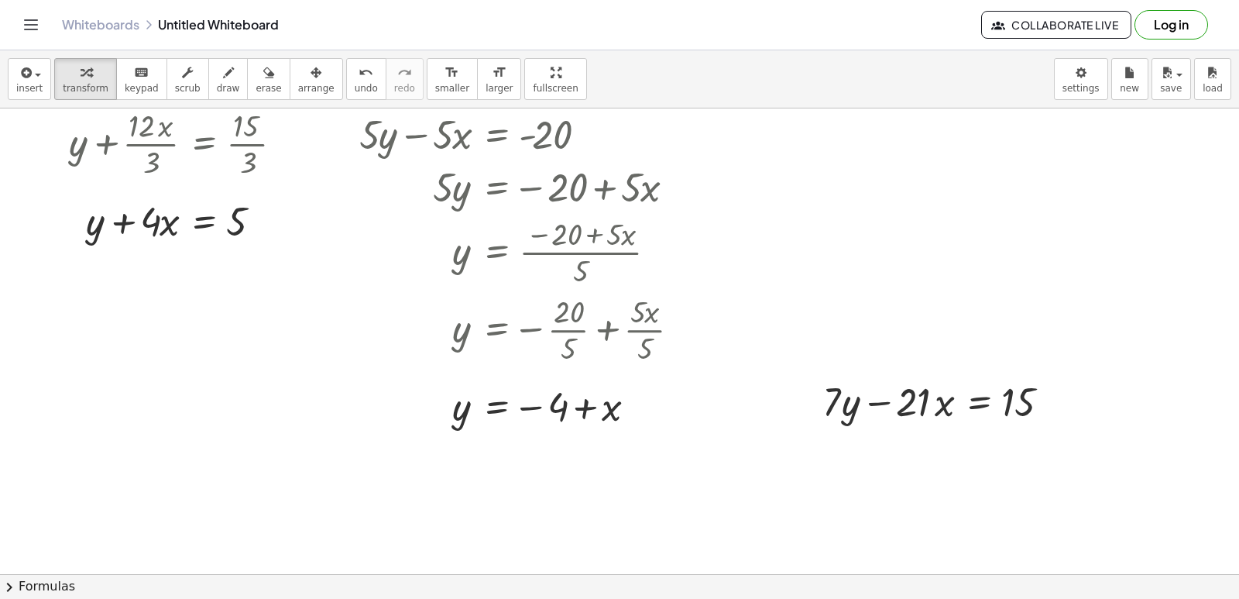
drag, startPoint x: 783, startPoint y: 398, endPoint x: 791, endPoint y: 397, distance: 7.8
click at [791, 397] on div at bounding box center [622, 392] width 1244 height 1032
drag, startPoint x: 791, startPoint y: 397, endPoint x: 781, endPoint y: 370, distance: 28.7
click at [781, 370] on div at bounding box center [622, 392] width 1244 height 1032
drag, startPoint x: 826, startPoint y: 415, endPoint x: 814, endPoint y: 416, distance: 11.6
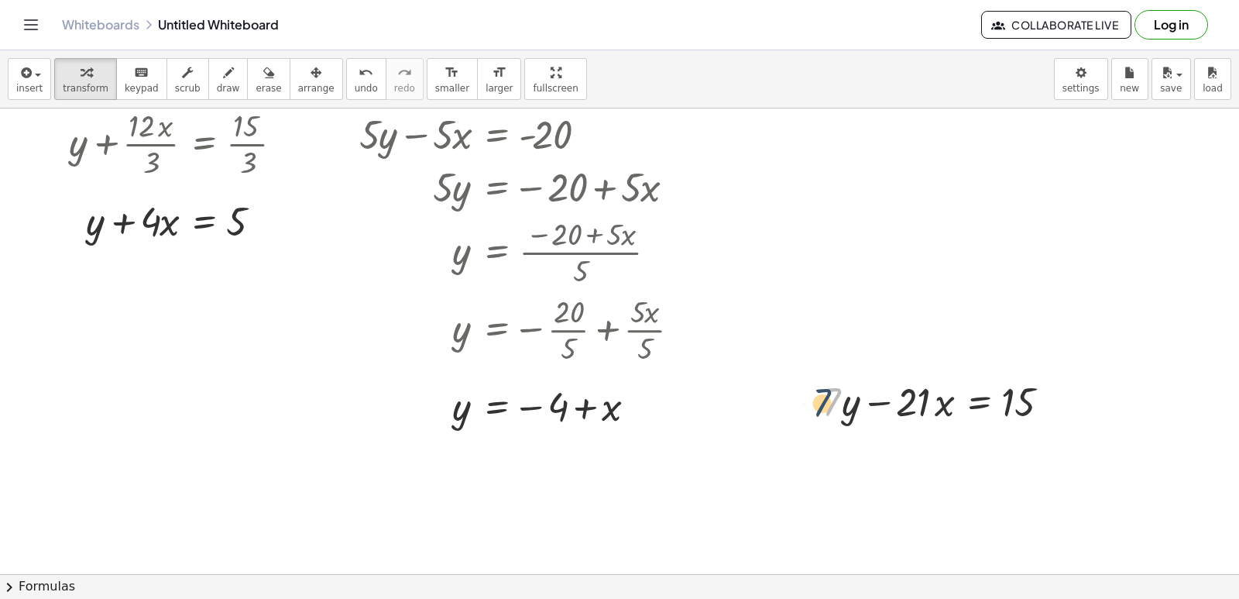
click at [814, 416] on div "· 7 + · 7 · y − · 21 · x = 15" at bounding box center [939, 400] width 280 height 60
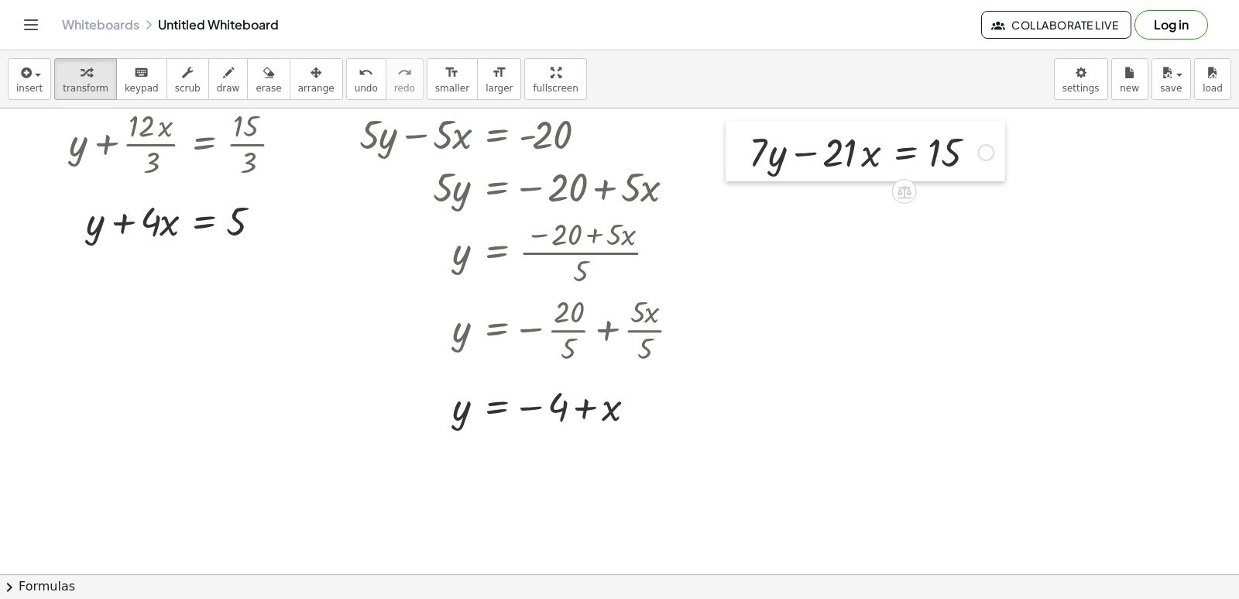
drag, startPoint x: 808, startPoint y: 414, endPoint x: 734, endPoint y: 164, distance: 260.0
click at [734, 164] on div at bounding box center [737, 151] width 23 height 60
drag, startPoint x: 815, startPoint y: 146, endPoint x: 973, endPoint y: 148, distance: 158.0
click at [973, 148] on div at bounding box center [871, 151] width 260 height 53
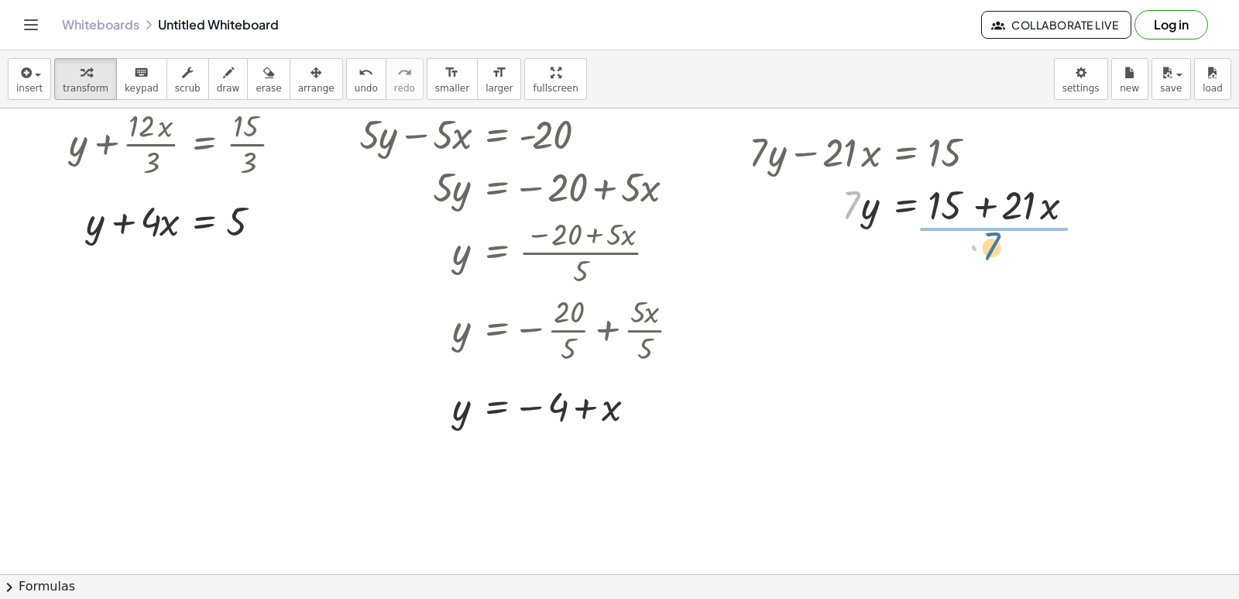
drag, startPoint x: 849, startPoint y: 205, endPoint x: 991, endPoint y: 246, distance: 148.3
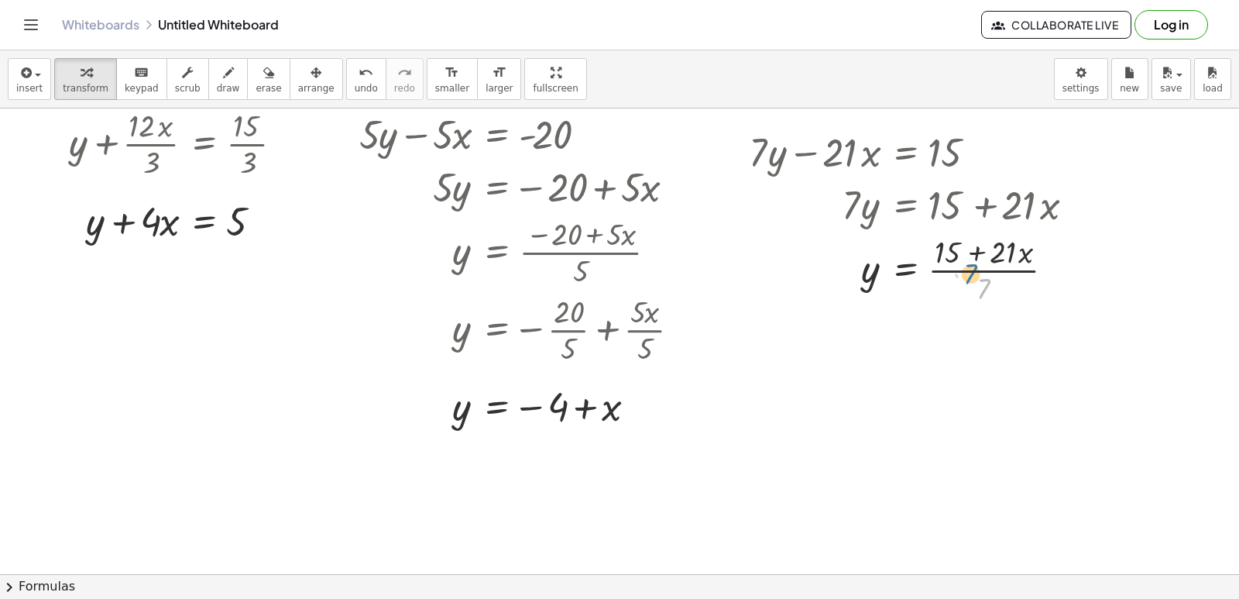
drag, startPoint x: 984, startPoint y: 288, endPoint x: 970, endPoint y: 273, distance: 20.8
click at [970, 273] on div at bounding box center [917, 268] width 353 height 77
drag, startPoint x: 980, startPoint y: 294, endPoint x: 970, endPoint y: 275, distance: 21.5
click at [970, 275] on div at bounding box center [917, 268] width 353 height 77
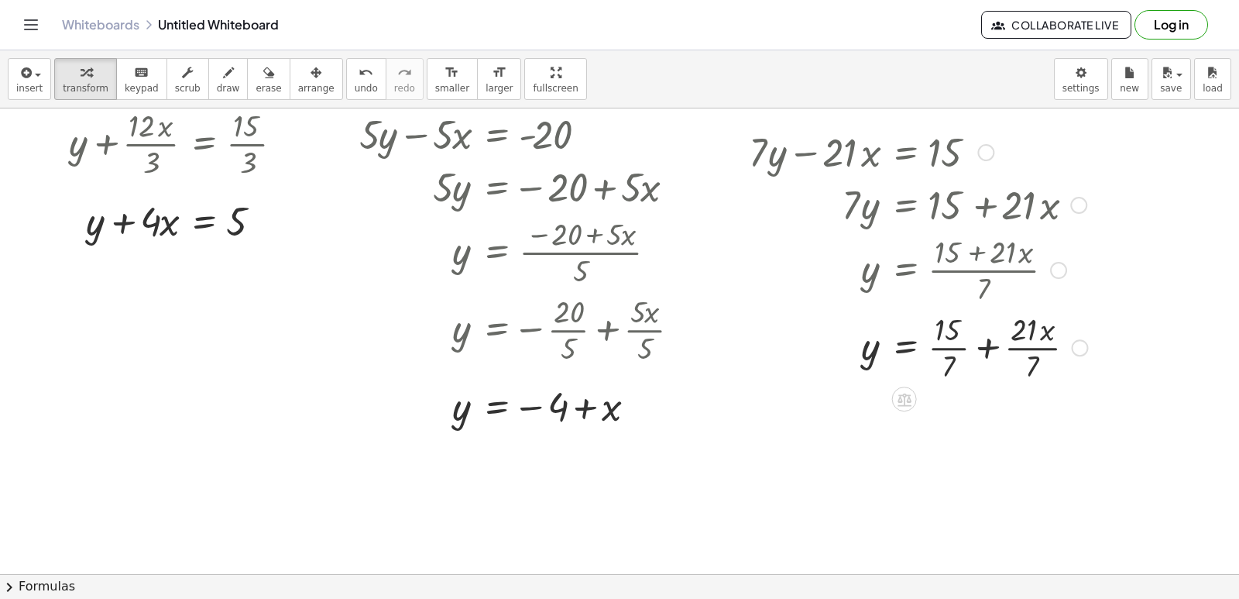
click at [948, 342] on div at bounding box center [918, 345] width 355 height 77
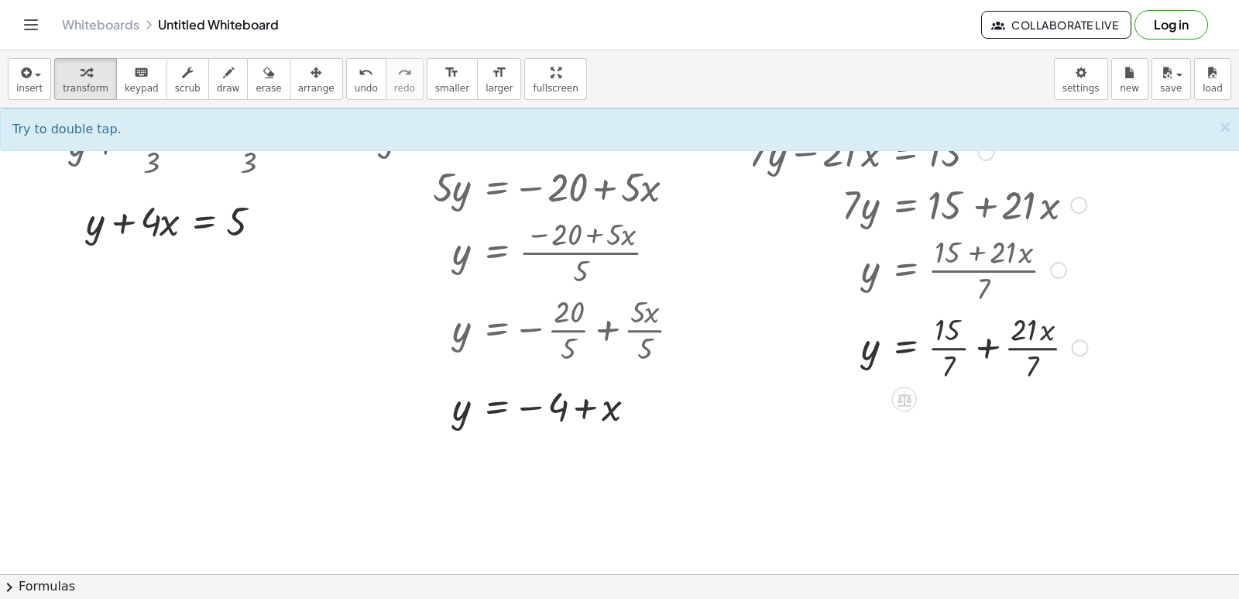
click at [1032, 342] on div at bounding box center [918, 345] width 355 height 77
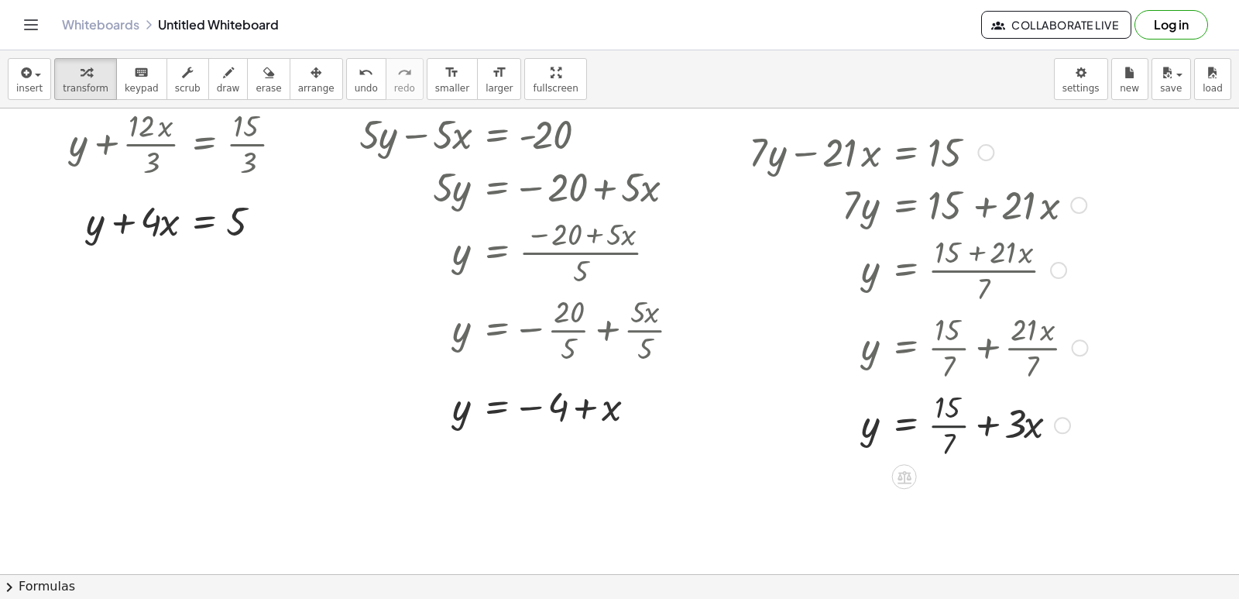
click at [942, 422] on div at bounding box center [918, 423] width 355 height 77
click at [958, 417] on div at bounding box center [918, 423] width 355 height 77
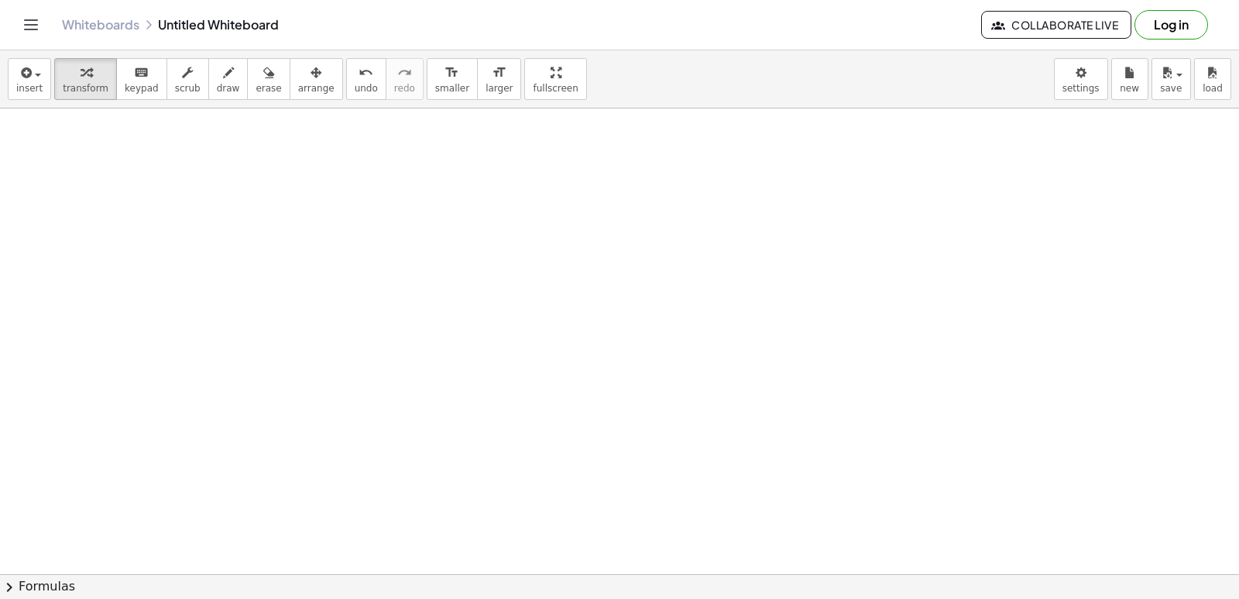
scroll to position [655, 0]
click at [329, 211] on div at bounding box center [622, 151] width 1244 height 1396
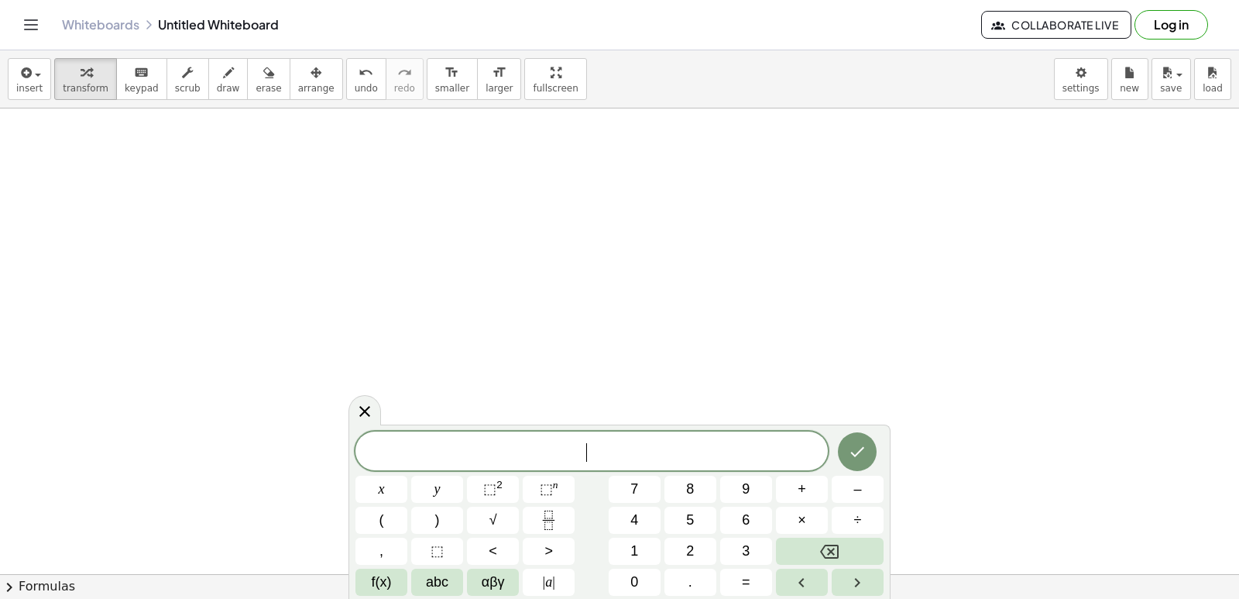
click at [356, 207] on div at bounding box center [622, 151] width 1244 height 1396
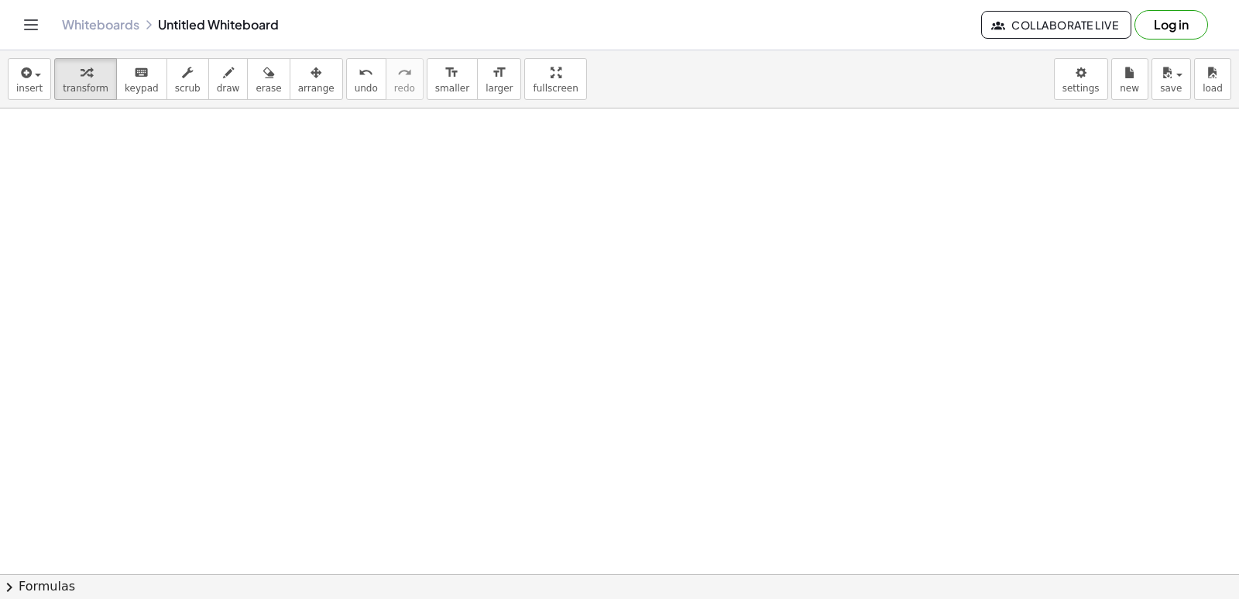
drag, startPoint x: 323, startPoint y: 256, endPoint x: 338, endPoint y: 262, distance: 16.0
click at [323, 256] on div at bounding box center [622, 151] width 1244 height 1396
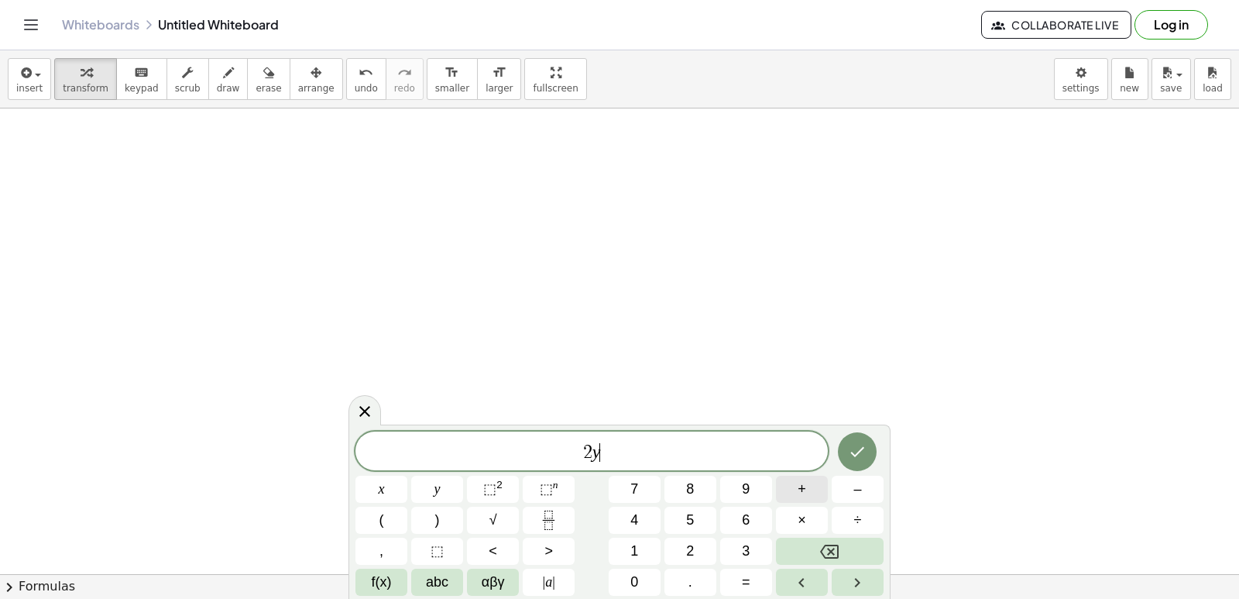
click at [806, 489] on button "+" at bounding box center [802, 488] width 52 height 27
click at [371, 484] on button "x" at bounding box center [381, 488] width 52 height 27
click at [845, 546] on button "Backspace" at bounding box center [830, 550] width 108 height 27
click at [834, 542] on icon "Backspace" at bounding box center [829, 551] width 19 height 19
click at [833, 548] on icon "Backspace" at bounding box center [829, 551] width 19 height 19
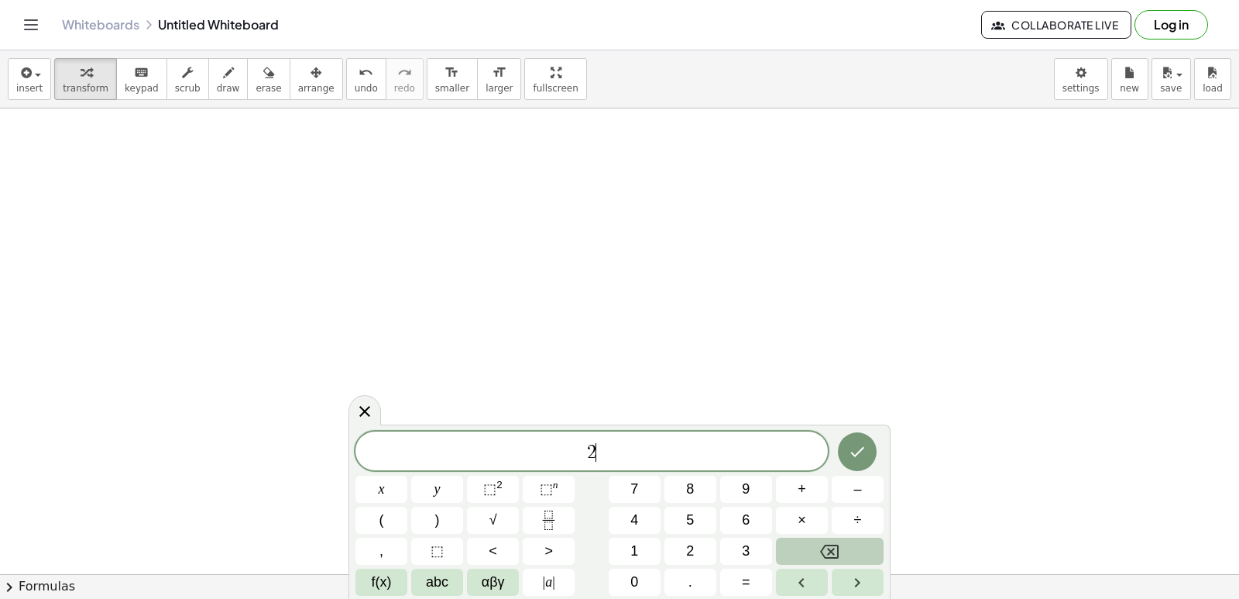
click at [828, 548] on icon "Backspace" at bounding box center [829, 551] width 19 height 14
click at [826, 548] on icon "Backspace" at bounding box center [829, 551] width 19 height 19
click at [630, 546] on span "1" at bounding box center [634, 551] width 8 height 21
click at [630, 577] on button "0" at bounding box center [635, 581] width 52 height 27
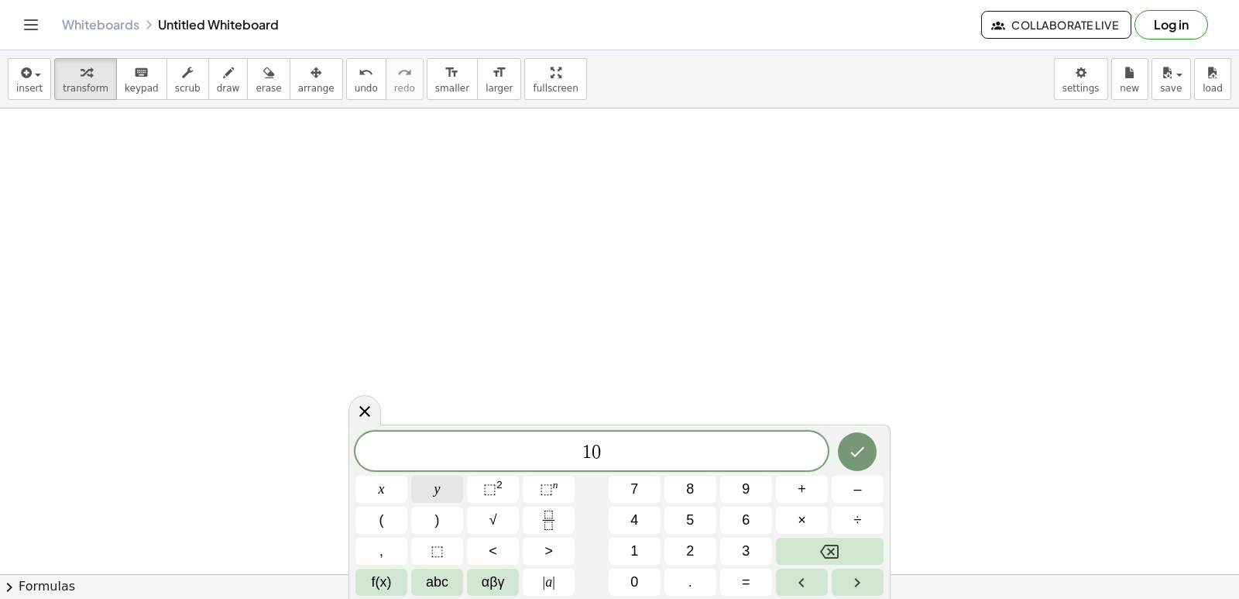
click at [446, 490] on button "y" at bounding box center [437, 488] width 52 height 27
click at [805, 482] on span "+" at bounding box center [802, 489] width 9 height 21
click at [697, 550] on button "2" at bounding box center [690, 550] width 52 height 27
click at [375, 482] on button "x" at bounding box center [381, 488] width 52 height 27
click at [728, 582] on button "=" at bounding box center [746, 581] width 52 height 27
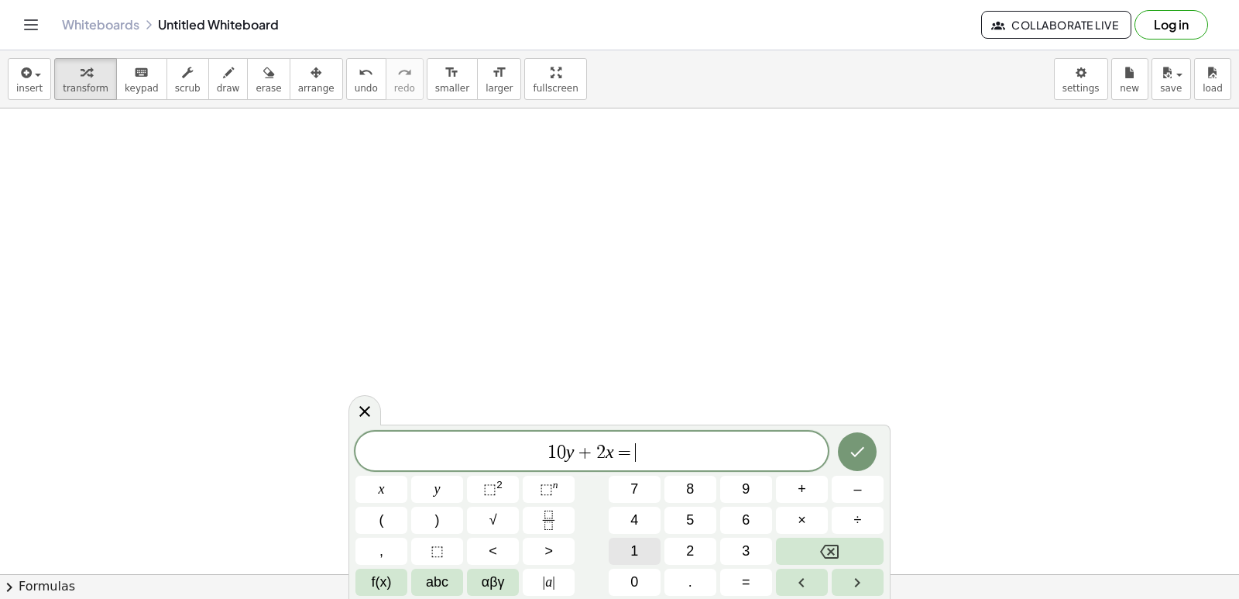
click at [639, 546] on button "1" at bounding box center [635, 550] width 52 height 27
click at [626, 583] on button "0" at bounding box center [635, 581] width 52 height 27
click at [857, 451] on icon "Done" at bounding box center [857, 451] width 19 height 19
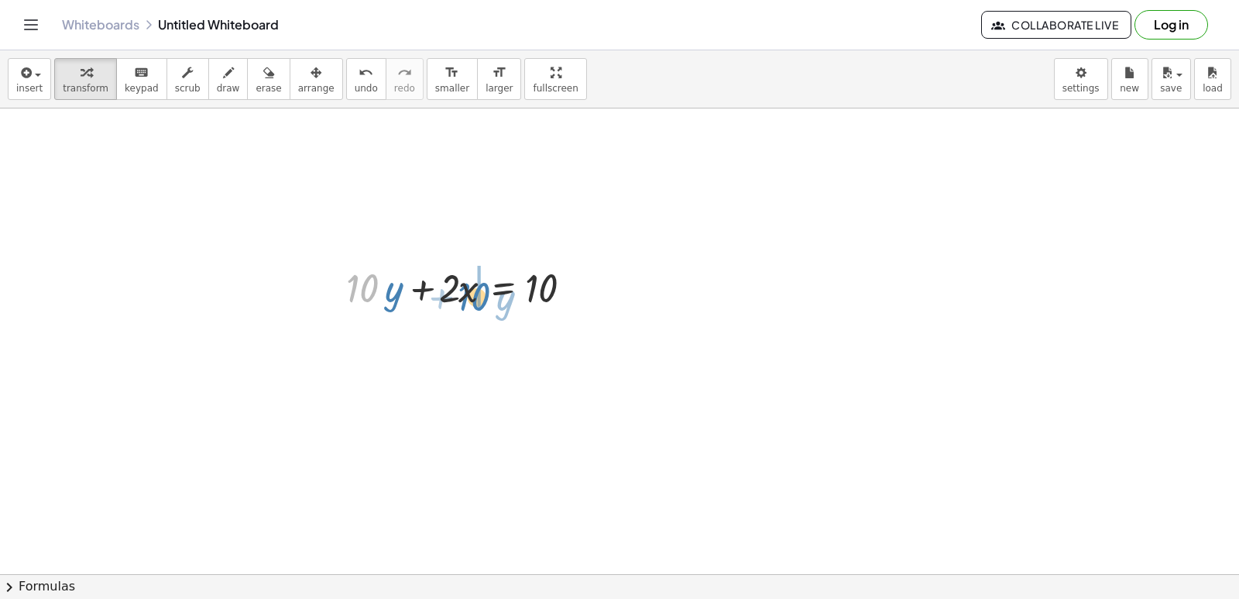
drag, startPoint x: 356, startPoint y: 282, endPoint x: 462, endPoint y: 285, distance: 105.4
click at [462, 285] on div at bounding box center [468, 286] width 260 height 53
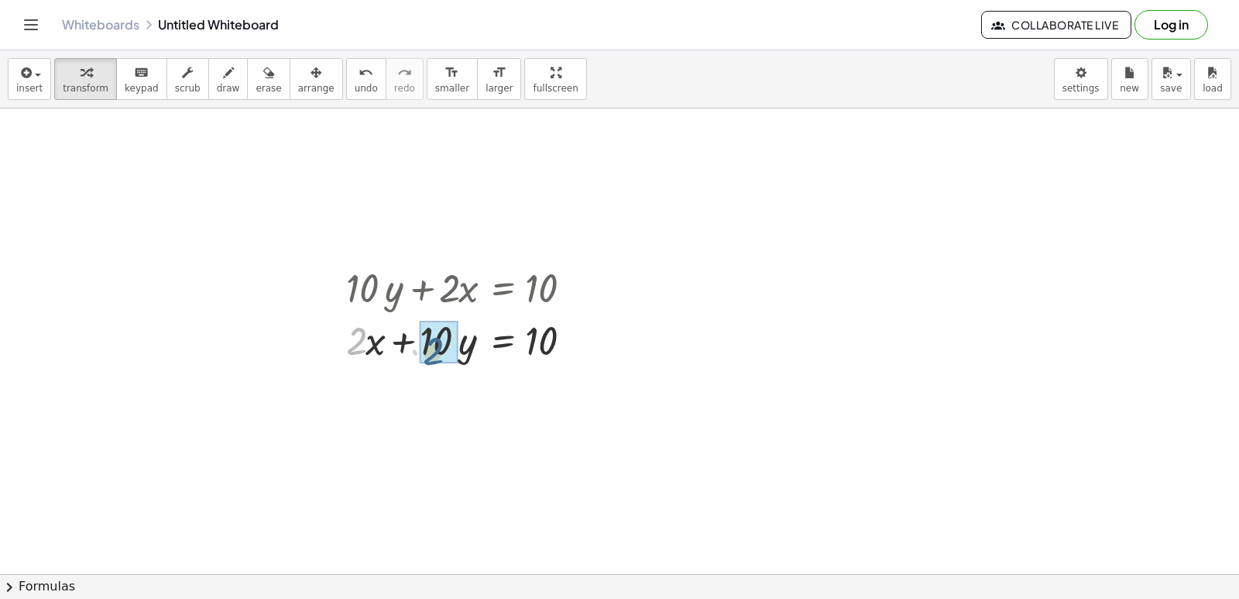
drag, startPoint x: 355, startPoint y: 339, endPoint x: 441, endPoint y: 343, distance: 86.0
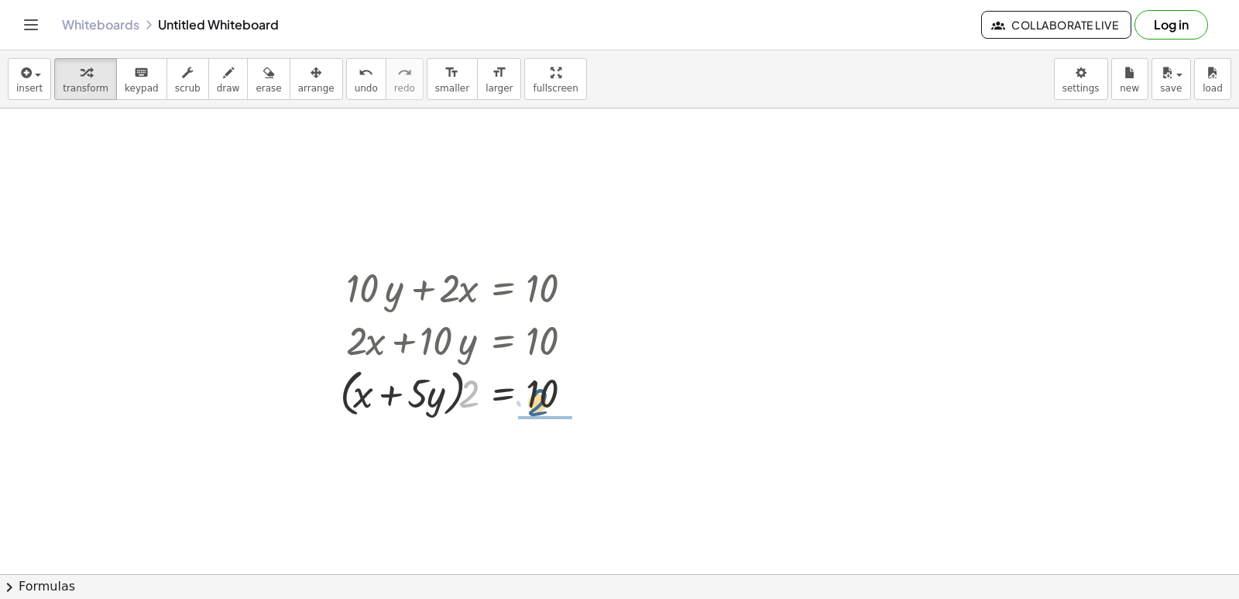
drag, startPoint x: 468, startPoint y: 379, endPoint x: 539, endPoint y: 388, distance: 71.8
click at [539, 388] on div at bounding box center [465, 391] width 267 height 59
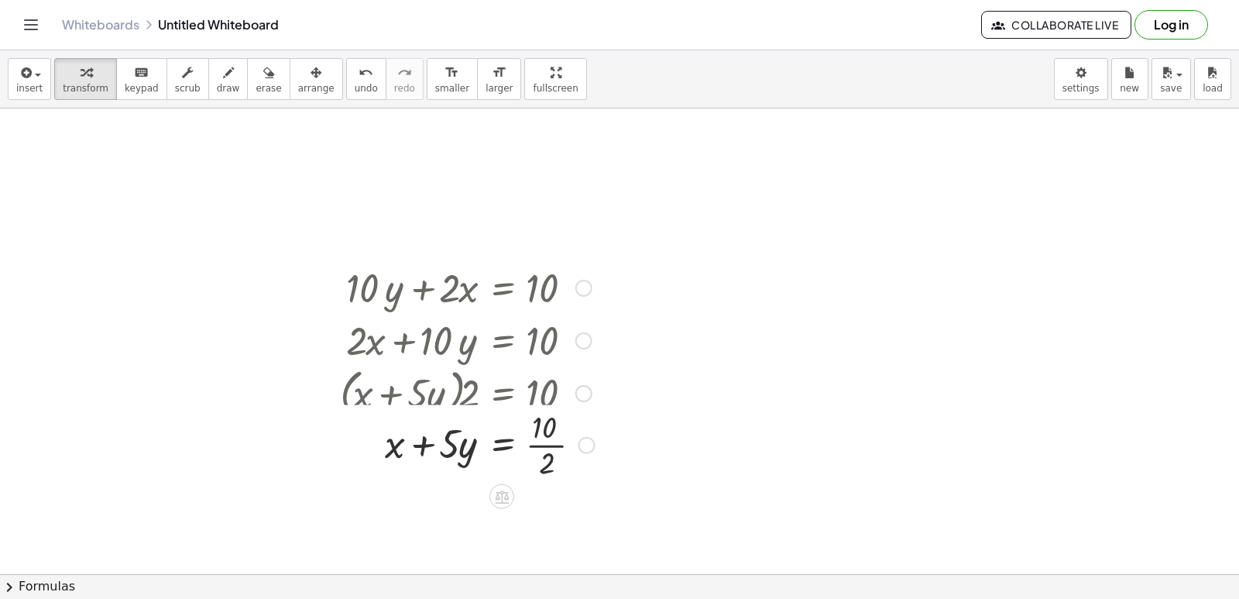
click at [551, 388] on div at bounding box center [467, 391] width 270 height 59
click at [548, 463] on div at bounding box center [467, 459] width 270 height 77
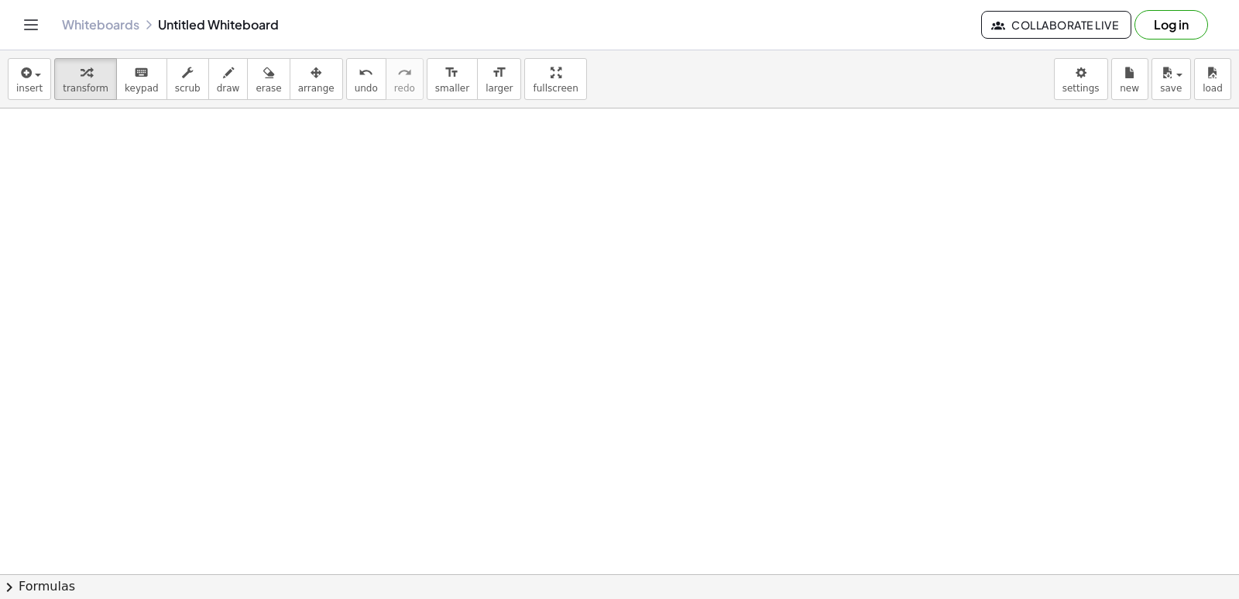
scroll to position [1252, 0]
drag, startPoint x: 530, startPoint y: 417, endPoint x: 521, endPoint y: 405, distance: 14.9
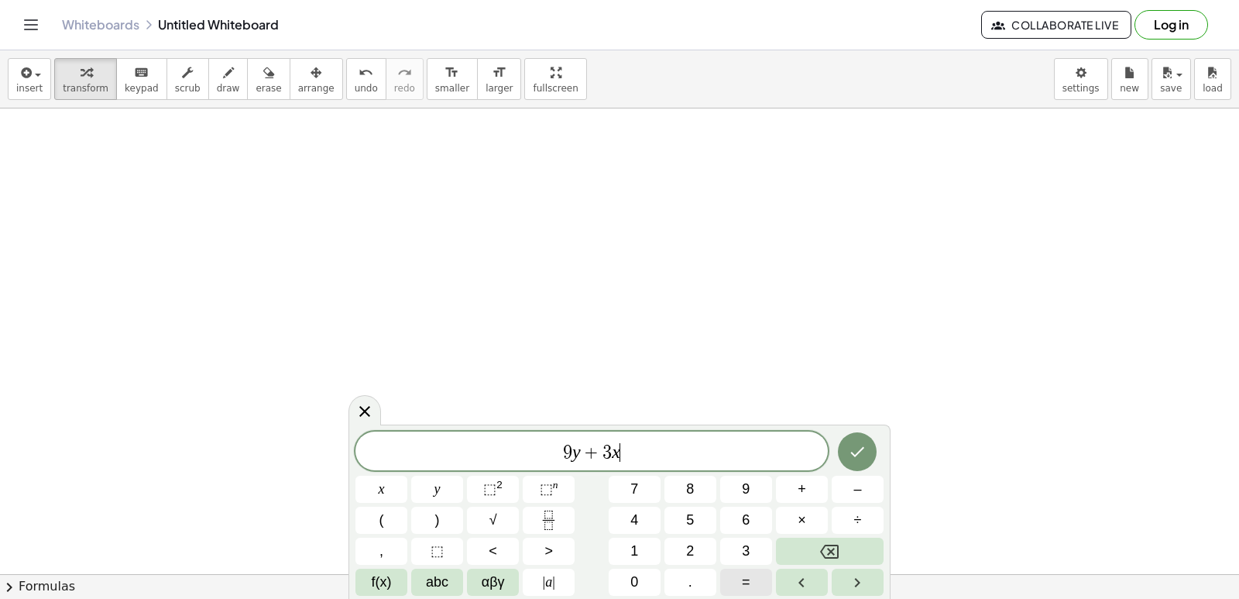
click at [750, 572] on span "=" at bounding box center [746, 582] width 9 height 21
click at [635, 545] on span "1" at bounding box center [634, 551] width 8 height 21
click at [688, 520] on span "5" at bounding box center [690, 520] width 8 height 21
click at [850, 451] on icon "Done" at bounding box center [857, 451] width 19 height 19
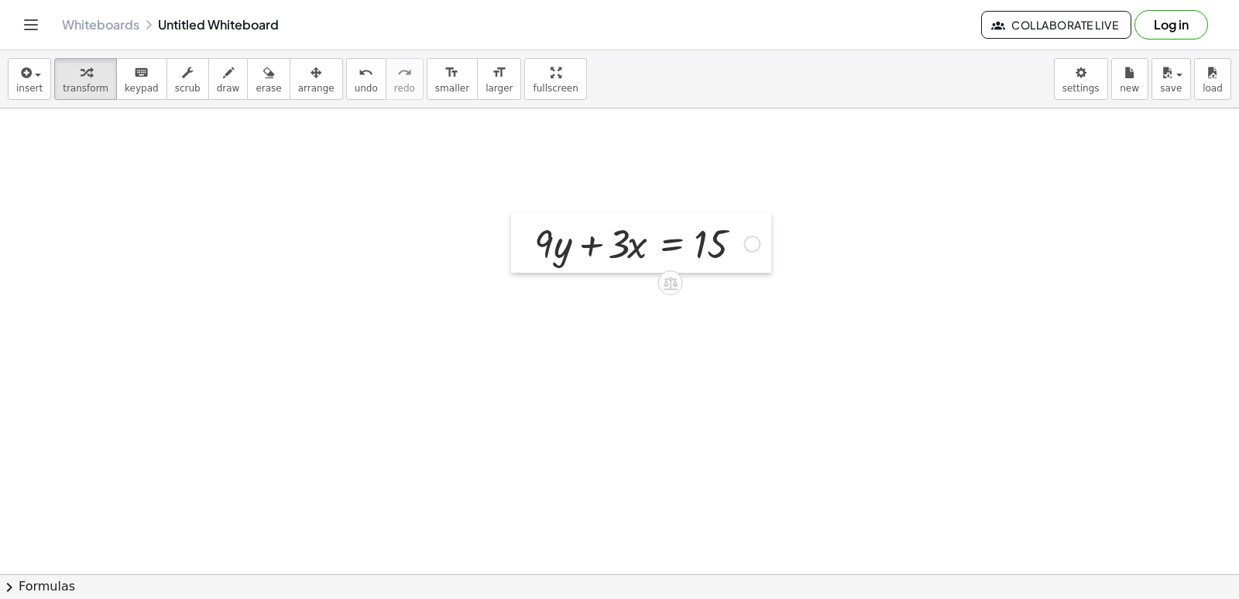
drag, startPoint x: 580, startPoint y: 461, endPoint x: 525, endPoint y: 241, distance: 226.7
click at [525, 241] on div at bounding box center [522, 242] width 23 height 60
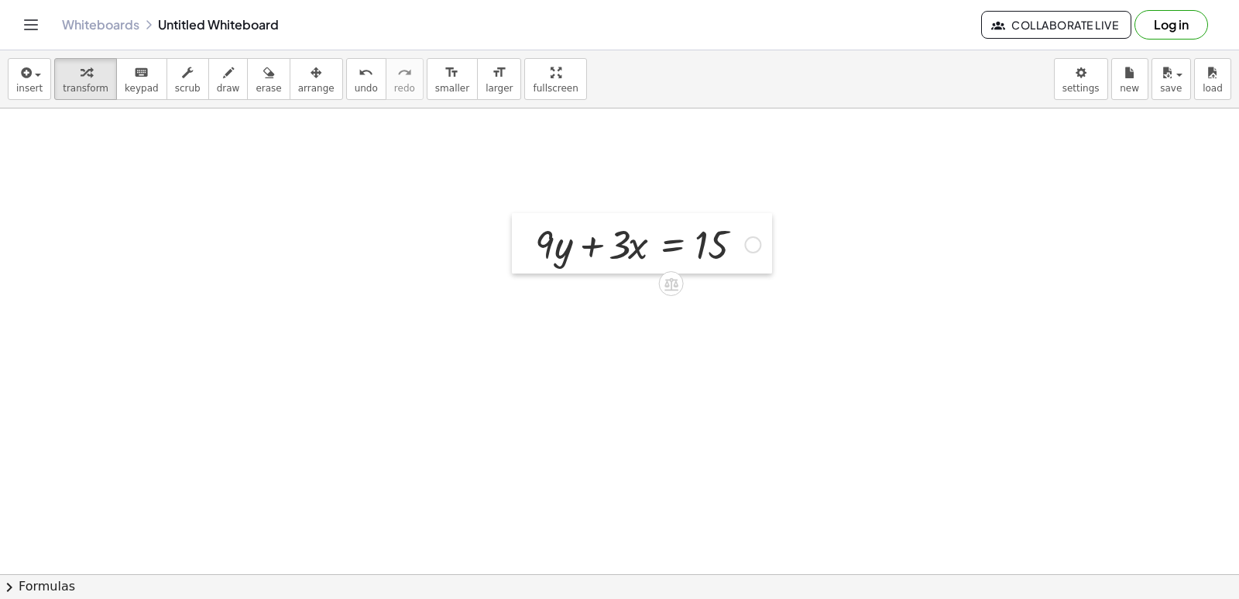
click at [533, 245] on div at bounding box center [523, 243] width 23 height 60
drag, startPoint x: 535, startPoint y: 245, endPoint x: 751, endPoint y: 242, distance: 216.1
click at [751, 242] on div at bounding box center [647, 243] width 241 height 53
drag, startPoint x: 623, startPoint y: 239, endPoint x: 623, endPoint y: 263, distance: 24.0
click at [623, 252] on div at bounding box center [684, 243] width 314 height 53
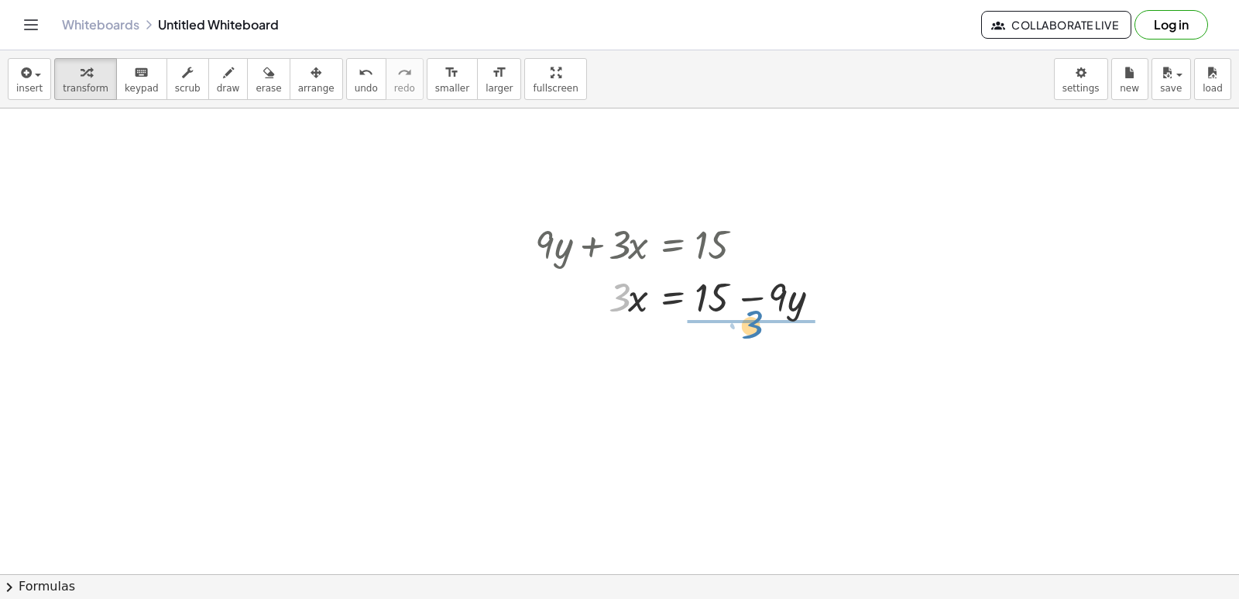
drag, startPoint x: 620, startPoint y: 298, endPoint x: 758, endPoint y: 332, distance: 142.7
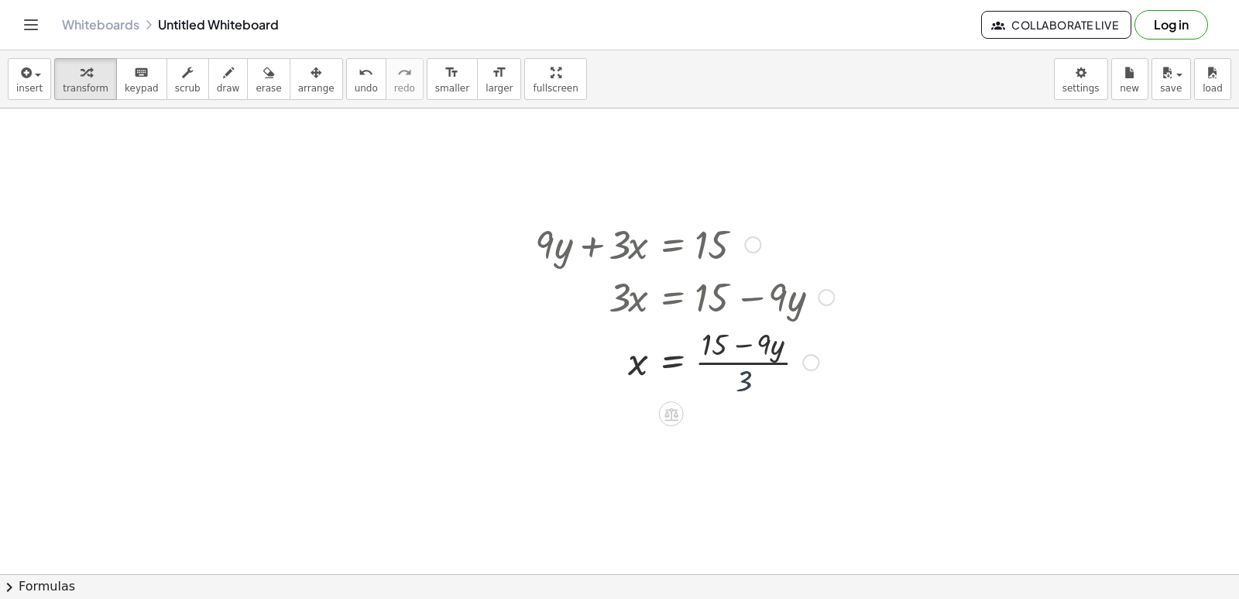
drag, startPoint x: 747, startPoint y: 383, endPoint x: 747, endPoint y: 366, distance: 17.0
click at [747, 372] on div at bounding box center [684, 360] width 314 height 77
drag, startPoint x: 747, startPoint y: 366, endPoint x: 739, endPoint y: 359, distance: 10.4
click at [739, 359] on div at bounding box center [684, 360] width 314 height 77
drag, startPoint x: 747, startPoint y: 379, endPoint x: 723, endPoint y: 367, distance: 26.3
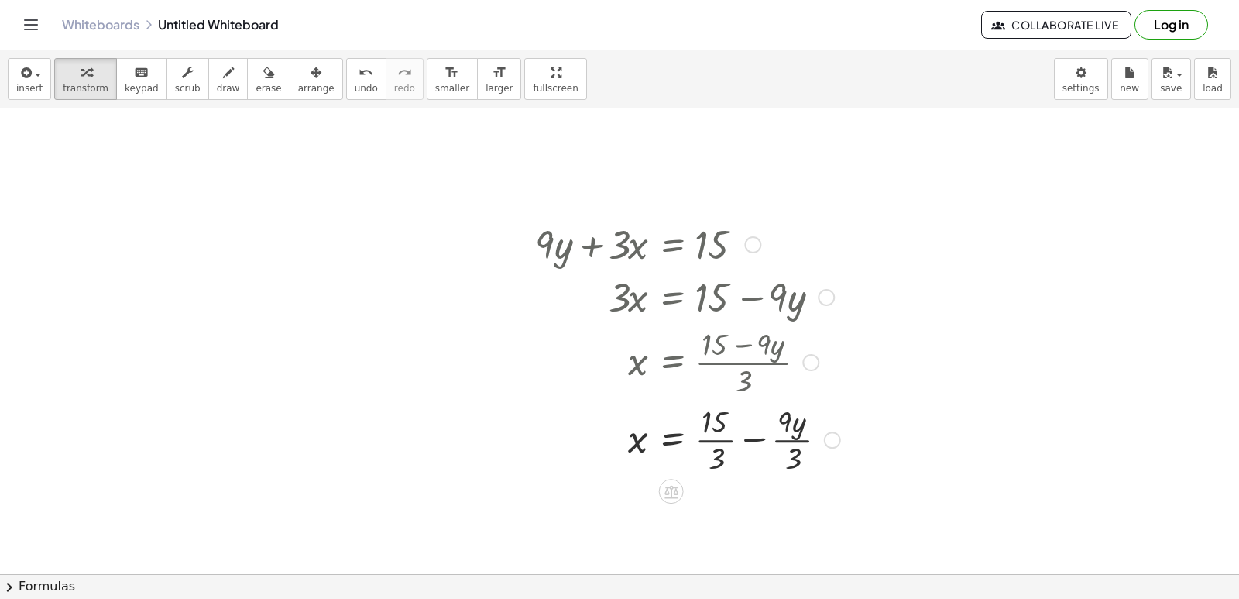
click at [723, 435] on div at bounding box center [687, 438] width 321 height 77
click at [777, 431] on div at bounding box center [684, 438] width 314 height 77
click at [772, 434] on div at bounding box center [684, 438] width 314 height 77
drag, startPoint x: 509, startPoint y: 280, endPoint x: 504, endPoint y: 270, distance: 11.8
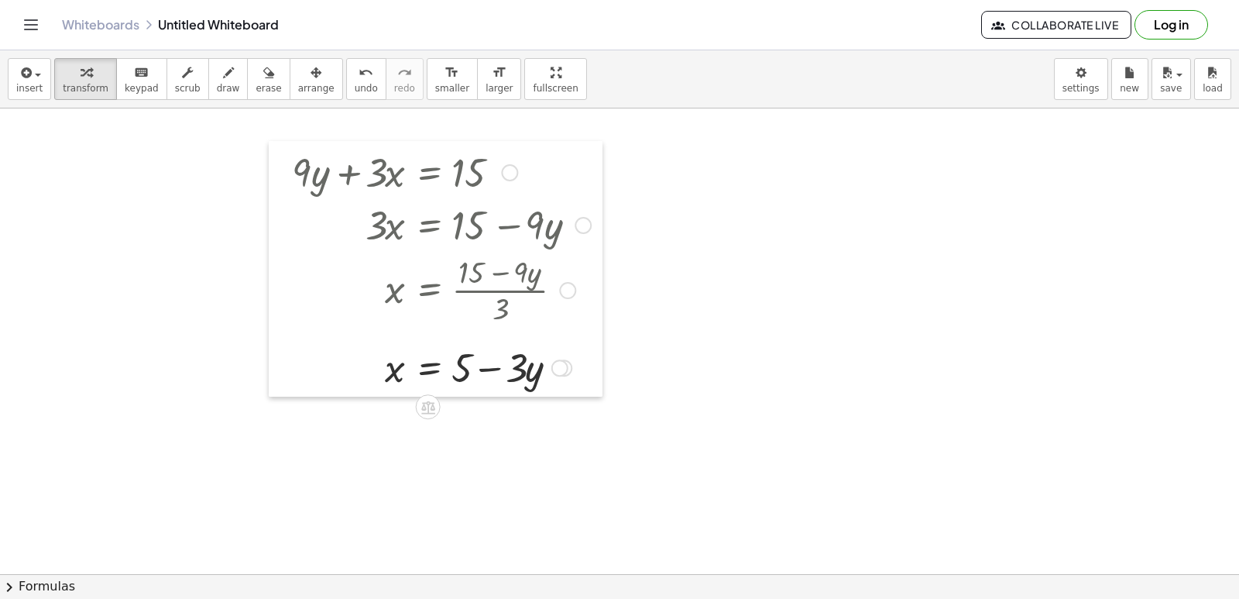
drag, startPoint x: 522, startPoint y: 262, endPoint x: 302, endPoint y: 201, distance: 228.3
click at [280, 194] on div at bounding box center [280, 269] width 23 height 256
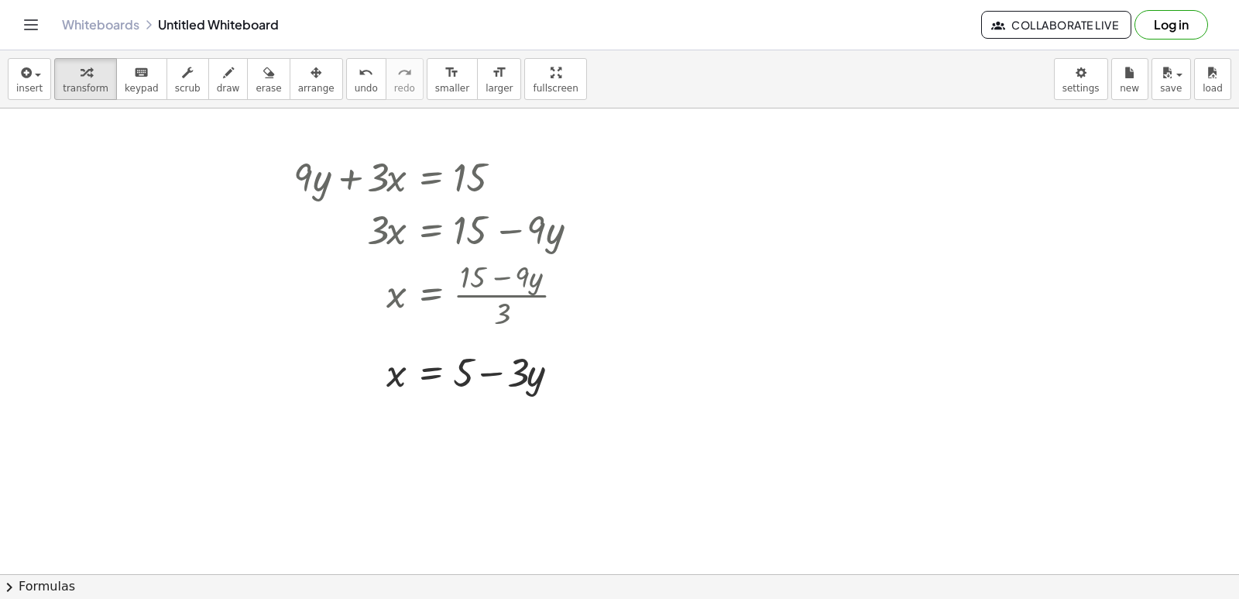
drag, startPoint x: 328, startPoint y: 245, endPoint x: 201, endPoint y: 249, distance: 127.1
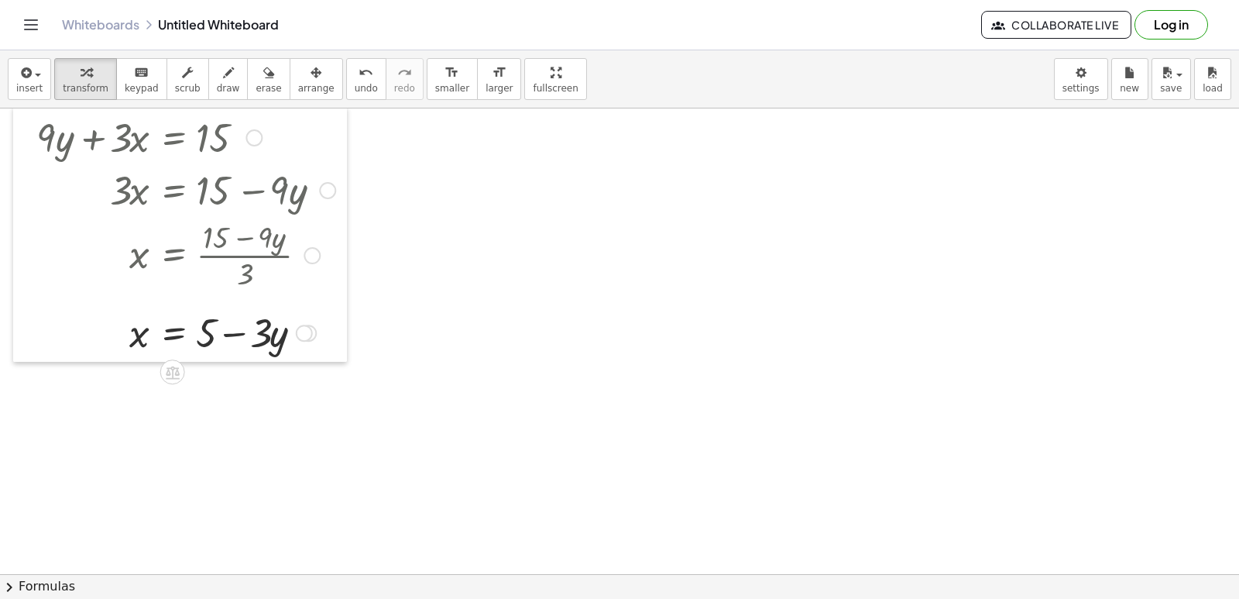
drag, startPoint x: 271, startPoint y: 194, endPoint x: 14, endPoint y: 155, distance: 260.1
click at [14, 155] on div at bounding box center [24, 234] width 23 height 256
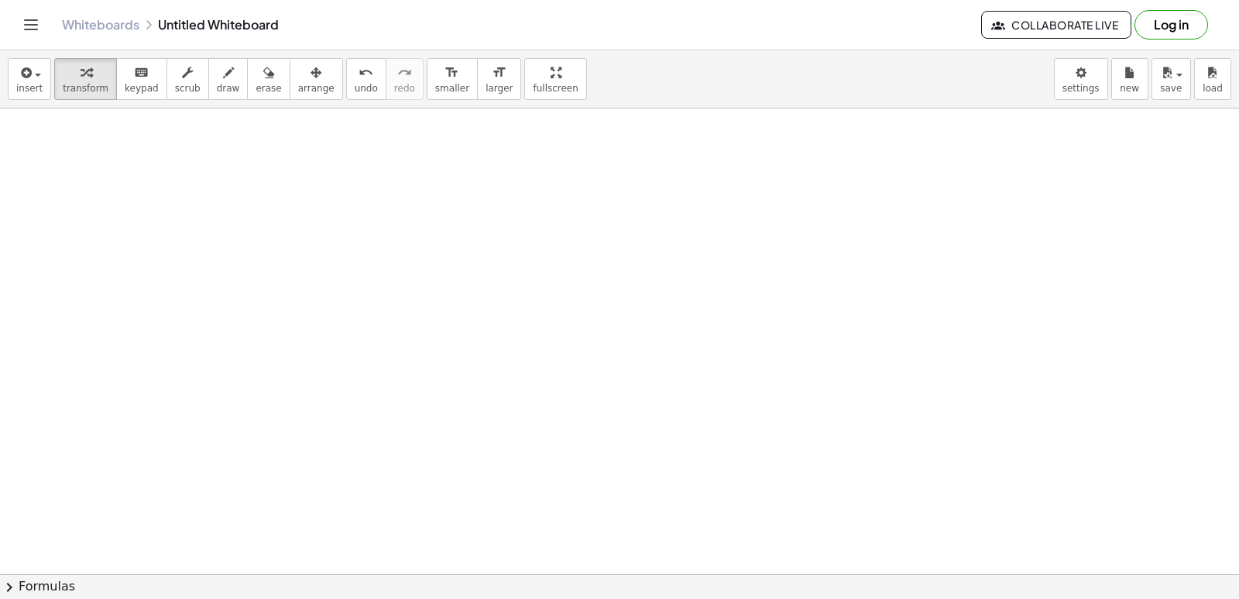
scroll to position [1718, 0]
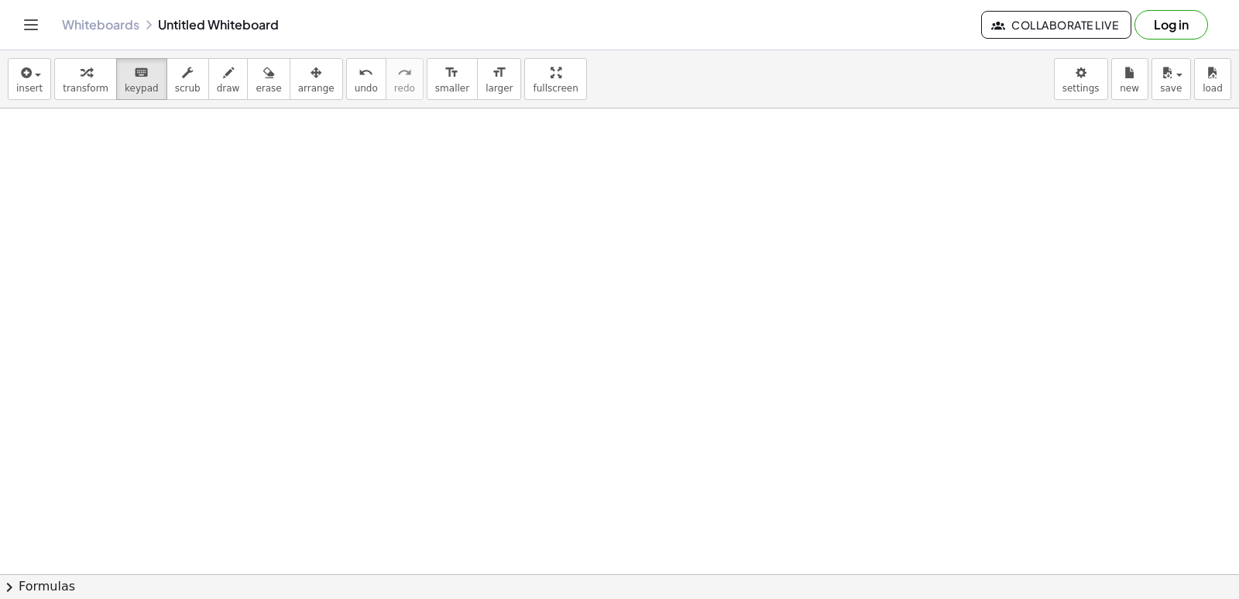
drag, startPoint x: 376, startPoint y: 372, endPoint x: 273, endPoint y: 352, distance: 105.9
drag, startPoint x: 273, startPoint y: 352, endPoint x: 238, endPoint y: 368, distance: 38.5
drag, startPoint x: 199, startPoint y: 386, endPoint x: 184, endPoint y: 377, distance: 18.1
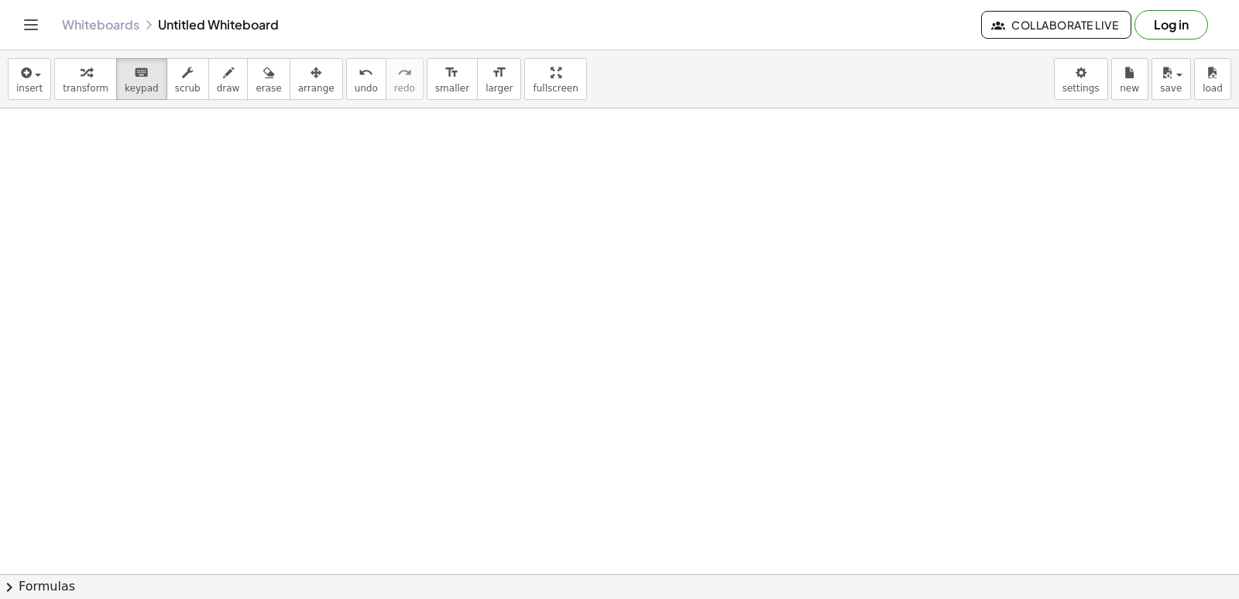
drag, startPoint x: 184, startPoint y: 377, endPoint x: 252, endPoint y: 290, distance: 110.9
drag, startPoint x: 250, startPoint y: 321, endPoint x: 273, endPoint y: 248, distance: 77.2
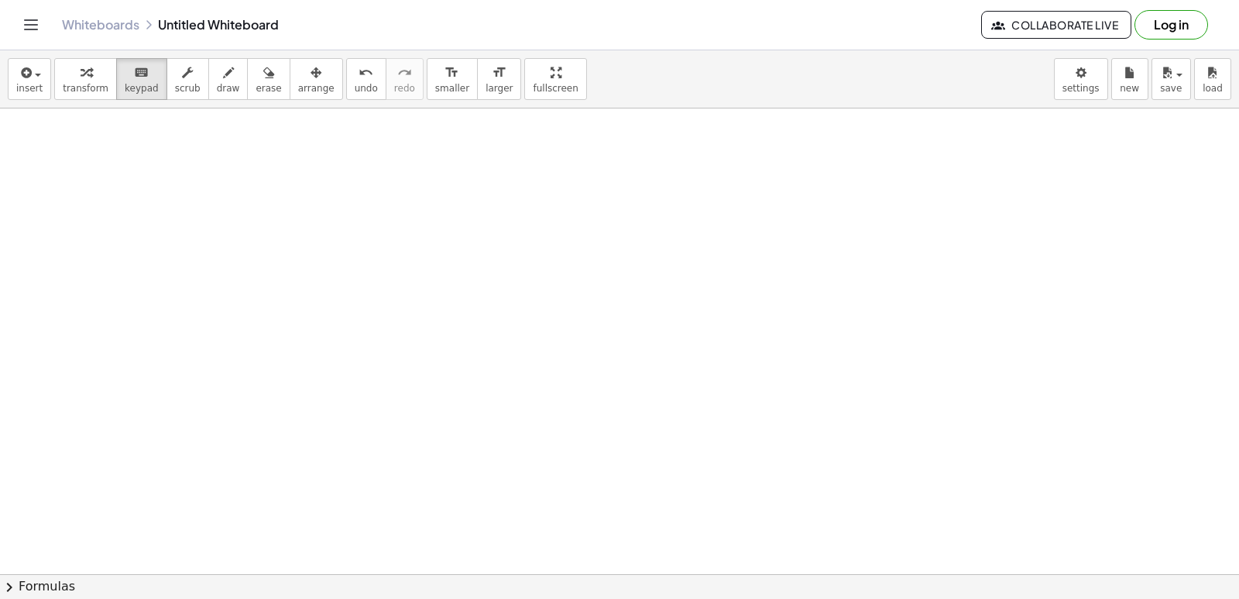
drag, startPoint x: 273, startPoint y: 248, endPoint x: 219, endPoint y: 256, distance: 54.8
drag, startPoint x: 196, startPoint y: 520, endPoint x: 270, endPoint y: 259, distance: 271.4
drag, startPoint x: 337, startPoint y: 528, endPoint x: 358, endPoint y: 409, distance: 121.1
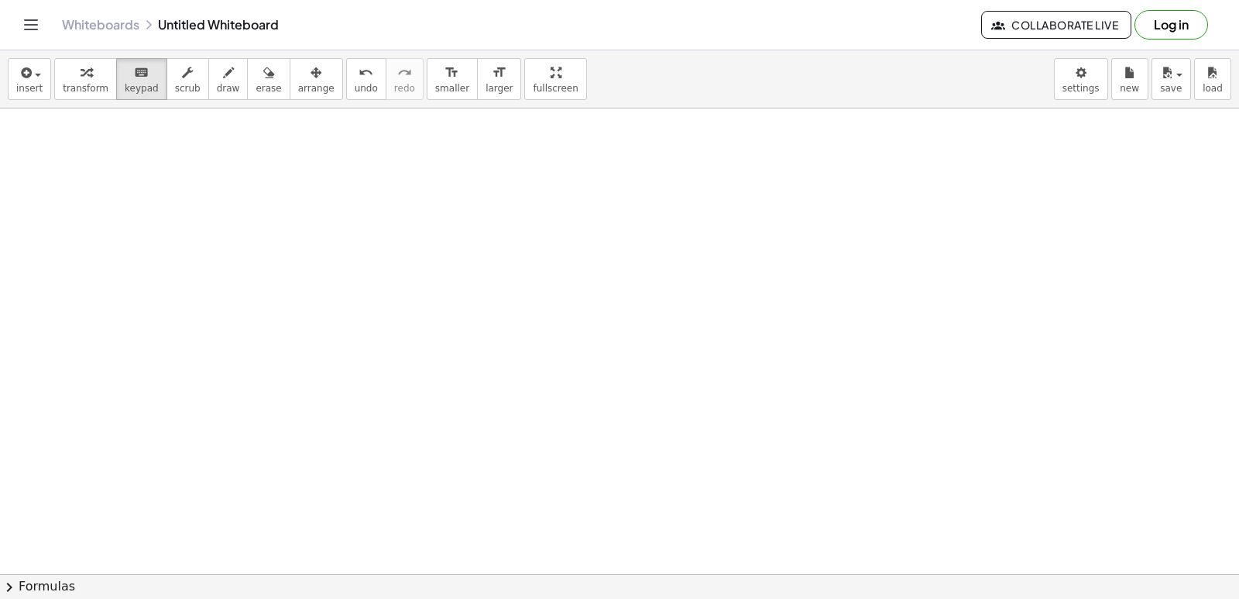
drag, startPoint x: 432, startPoint y: 521, endPoint x: 417, endPoint y: 304, distance: 217.3
drag, startPoint x: 443, startPoint y: 393, endPoint x: 487, endPoint y: 338, distance: 70.5
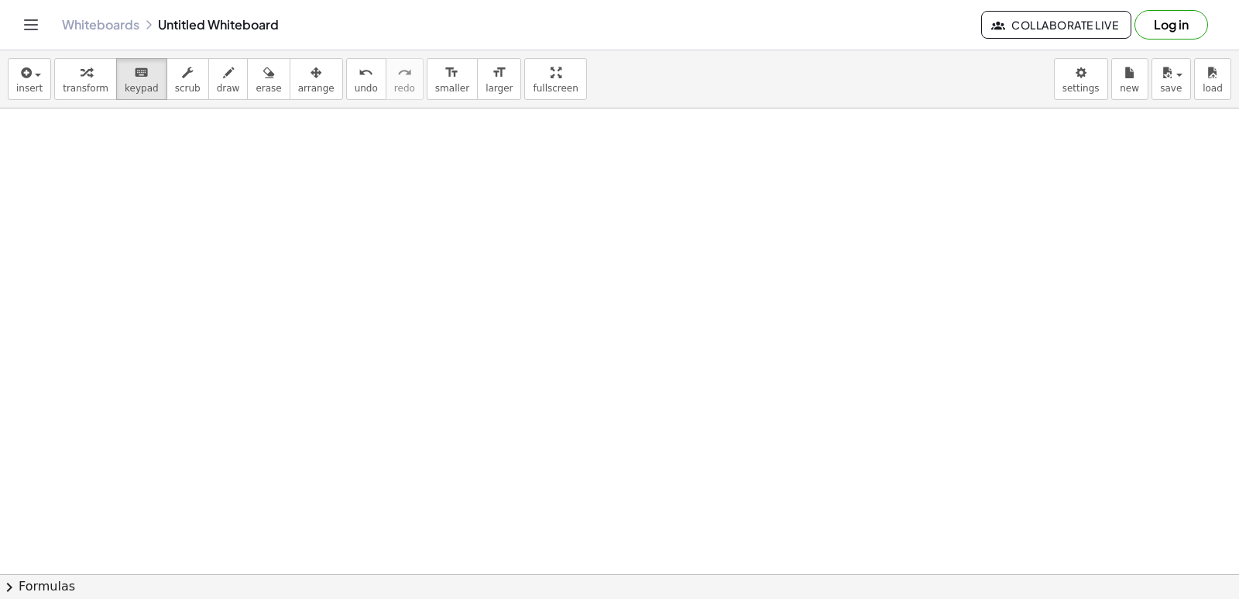
drag, startPoint x: 488, startPoint y: 338, endPoint x: 508, endPoint y: 491, distance: 153.9
drag, startPoint x: 508, startPoint y: 491, endPoint x: 548, endPoint y: 267, distance: 227.4
drag, startPoint x: 548, startPoint y: 267, endPoint x: 565, endPoint y: 263, distance: 17.5
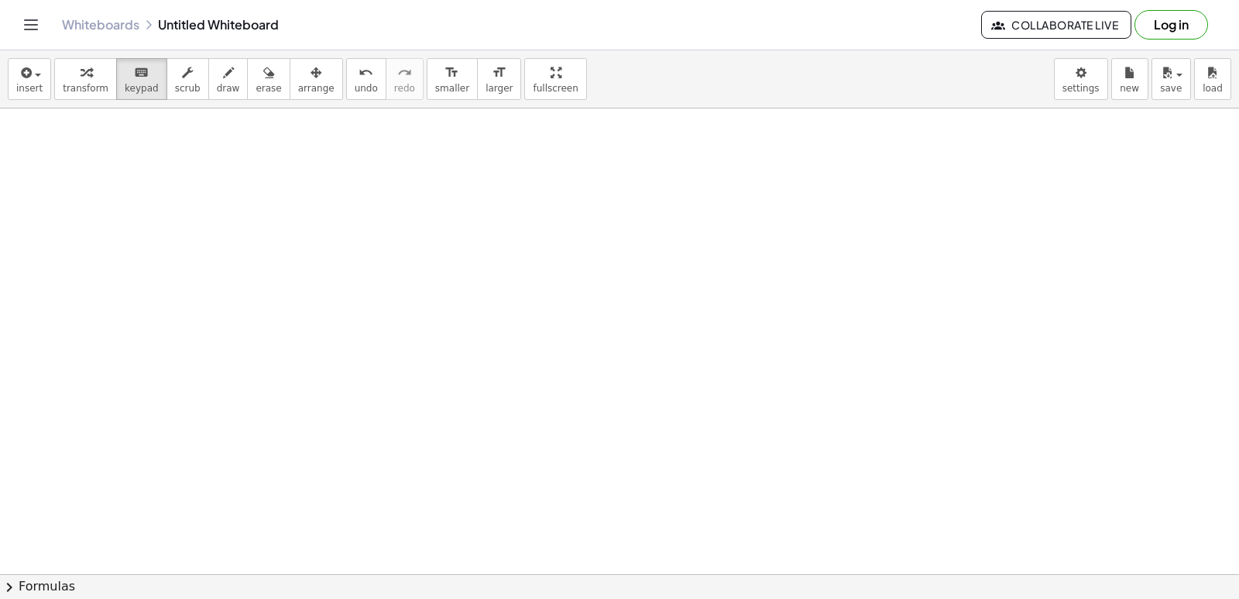
drag, startPoint x: 581, startPoint y: 383, endPoint x: 572, endPoint y: 103, distance: 279.7
drag, startPoint x: 572, startPoint y: 103, endPoint x: 506, endPoint y: 152, distance: 81.3
click at [508, 154] on div "insert select one: Math Expression Function Text Youtube Video Graphing Geometr…" at bounding box center [619, 324] width 1239 height 548
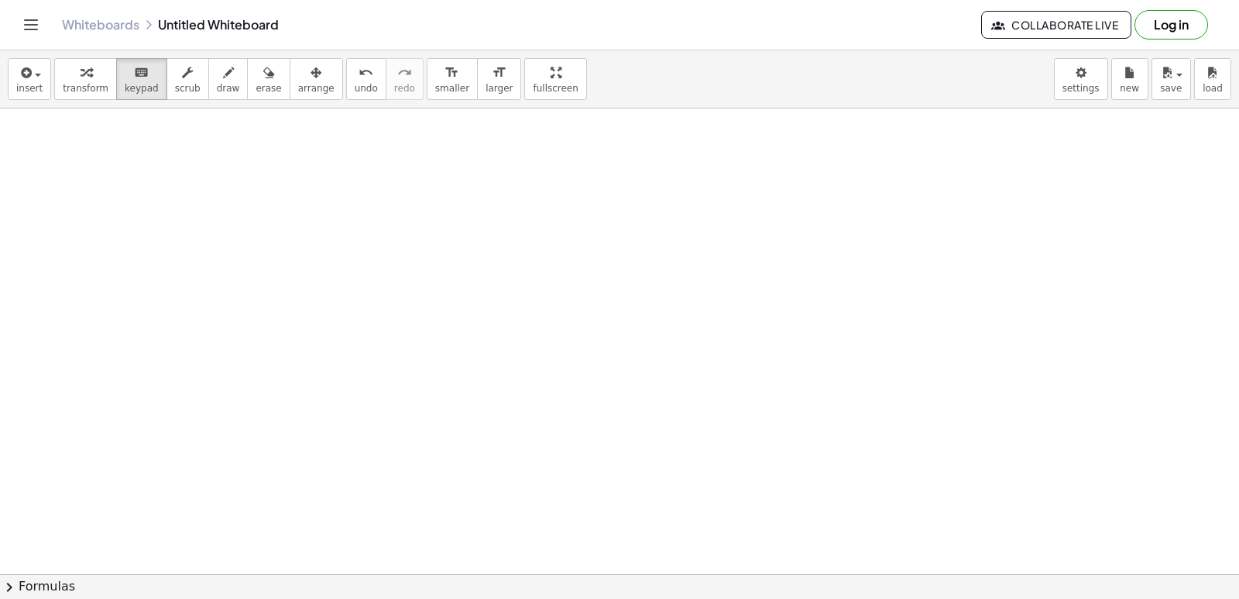
drag, startPoint x: 506, startPoint y: 151, endPoint x: 488, endPoint y: 159, distance: 20.1
drag, startPoint x: 482, startPoint y: 239, endPoint x: 456, endPoint y: 273, distance: 42.6
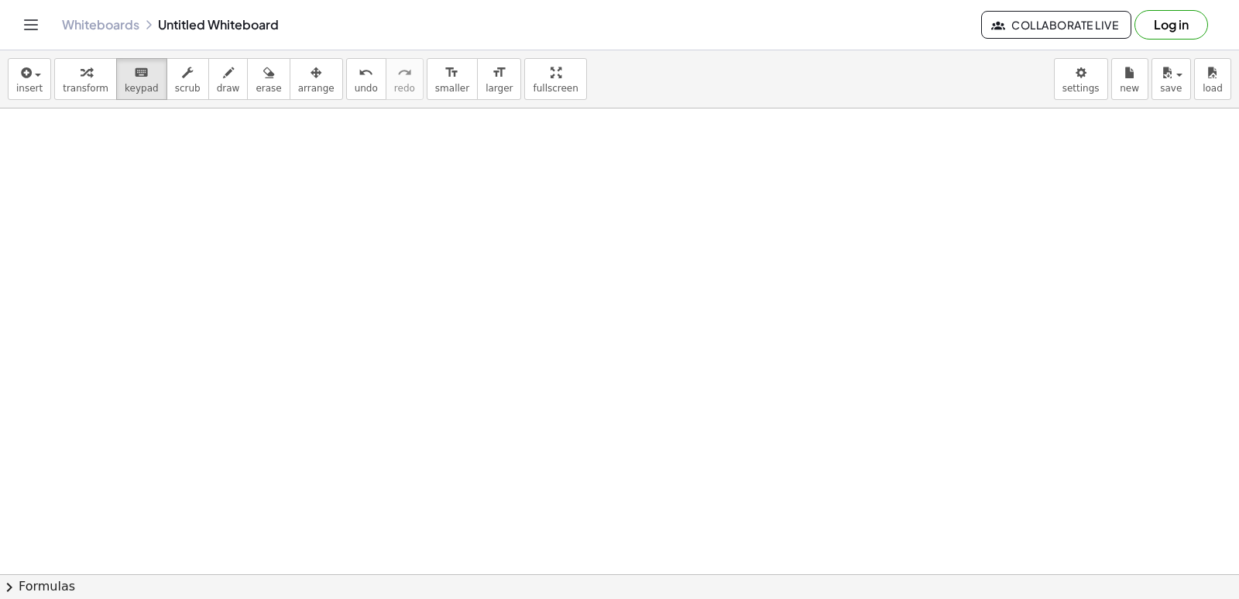
drag, startPoint x: 456, startPoint y: 273, endPoint x: 442, endPoint y: 203, distance: 71.1
drag, startPoint x: 501, startPoint y: 486, endPoint x: 475, endPoint y: 393, distance: 96.6
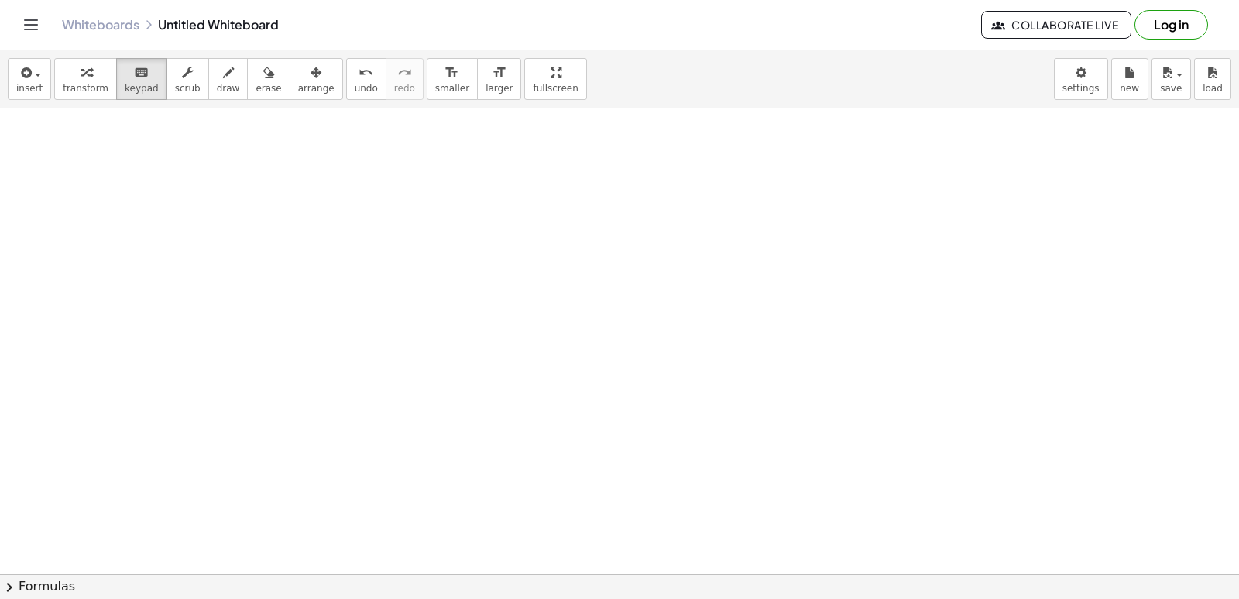
drag, startPoint x: 510, startPoint y: 368, endPoint x: 489, endPoint y: 292, distance: 78.5
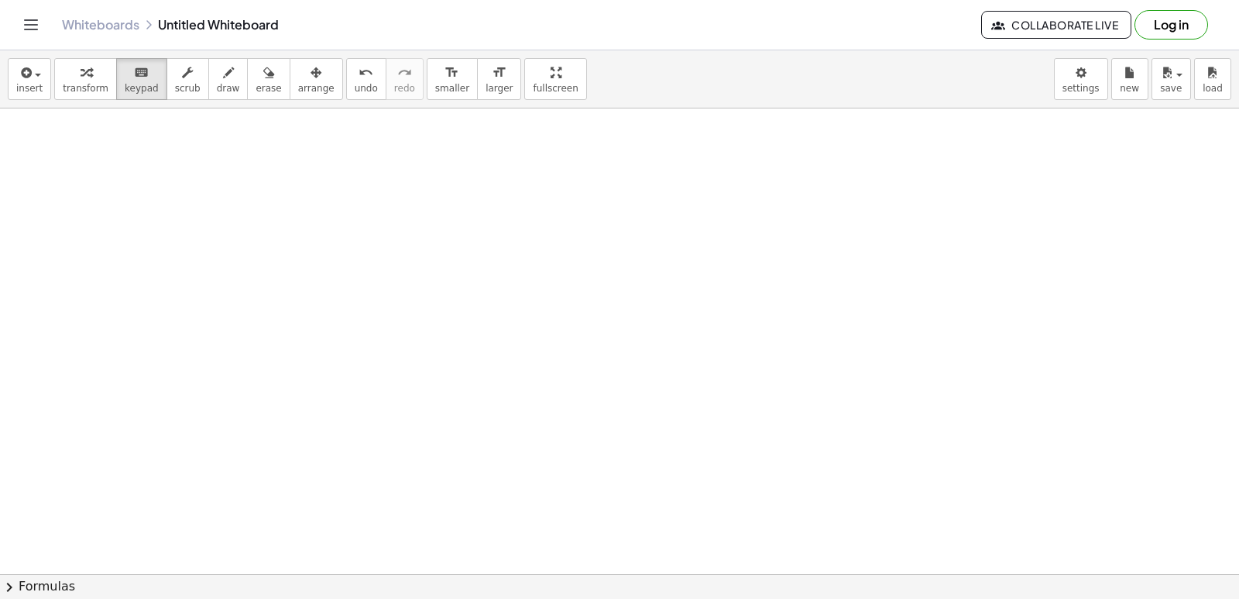
drag, startPoint x: 489, startPoint y: 292, endPoint x: 483, endPoint y: 310, distance: 18.9
drag, startPoint x: 481, startPoint y: 331, endPoint x: 472, endPoint y: 345, distance: 16.3
drag, startPoint x: 472, startPoint y: 341, endPoint x: 520, endPoint y: 362, distance: 53.1
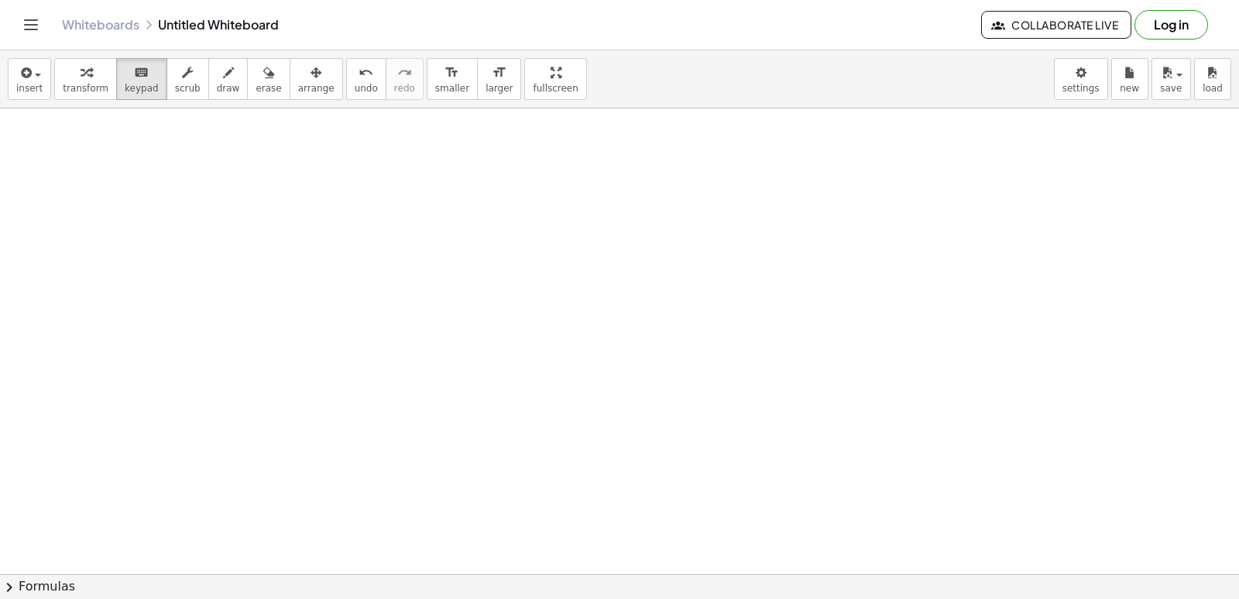
drag, startPoint x: 520, startPoint y: 359, endPoint x: 527, endPoint y: 379, distance: 20.9
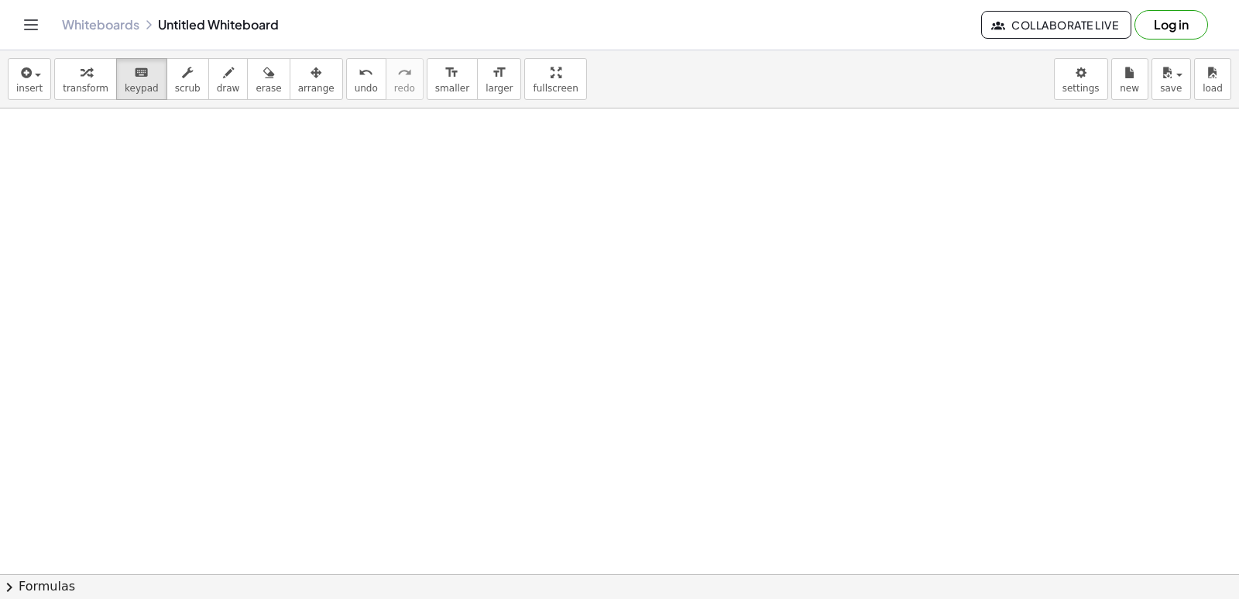
drag, startPoint x: 547, startPoint y: 450, endPoint x: 550, endPoint y: 458, distance: 8.3
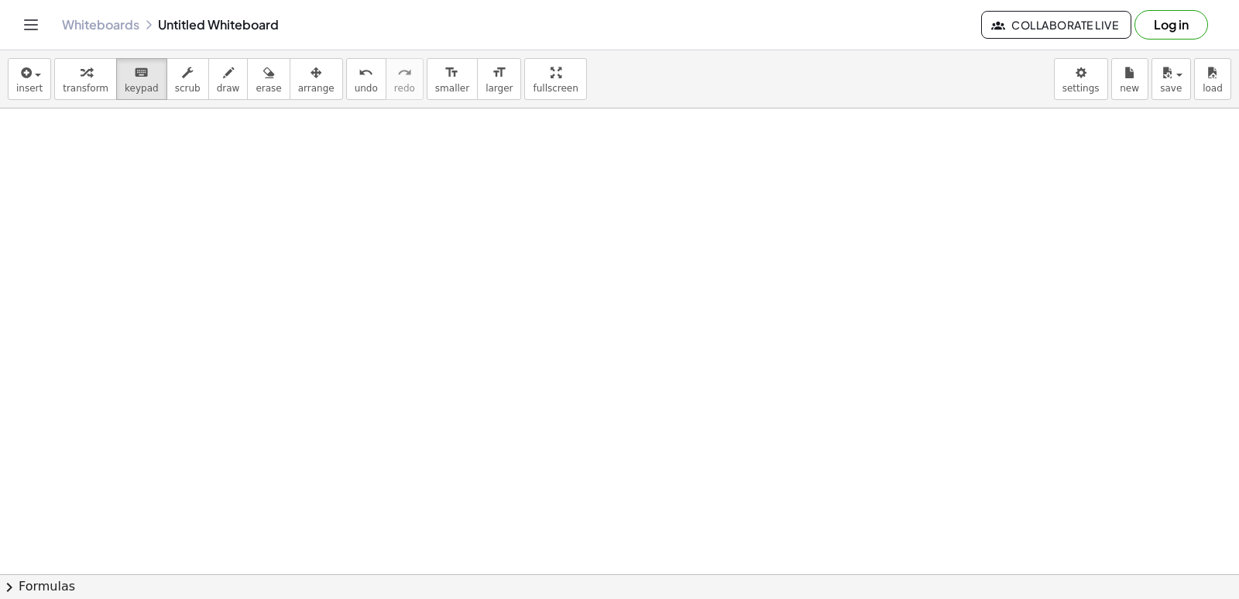
click at [86, 99] on button "transform" at bounding box center [85, 79] width 63 height 42
drag, startPoint x: 573, startPoint y: 349, endPoint x: 582, endPoint y: 366, distance: 18.7
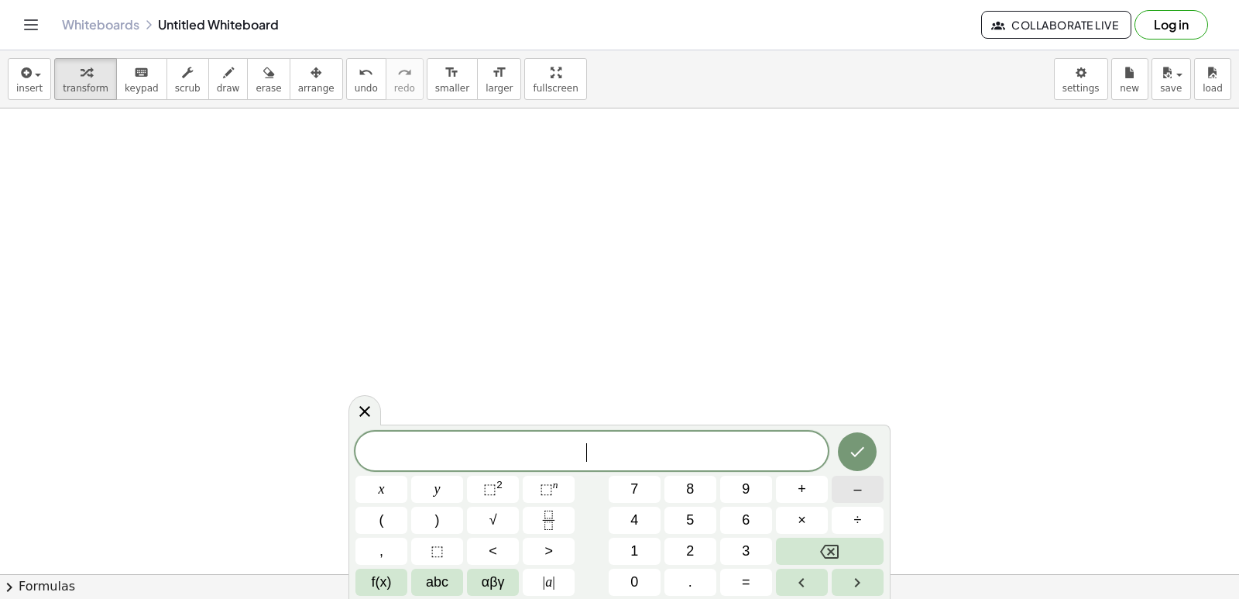
click at [862, 489] on button "–" at bounding box center [858, 488] width 52 height 27
click at [692, 554] on span "2" at bounding box center [690, 551] width 8 height 21
click at [434, 488] on span "y" at bounding box center [437, 489] width 6 height 21
click at [805, 493] on span "+" at bounding box center [802, 489] width 9 height 21
click at [645, 489] on button "7" at bounding box center [635, 488] width 52 height 27
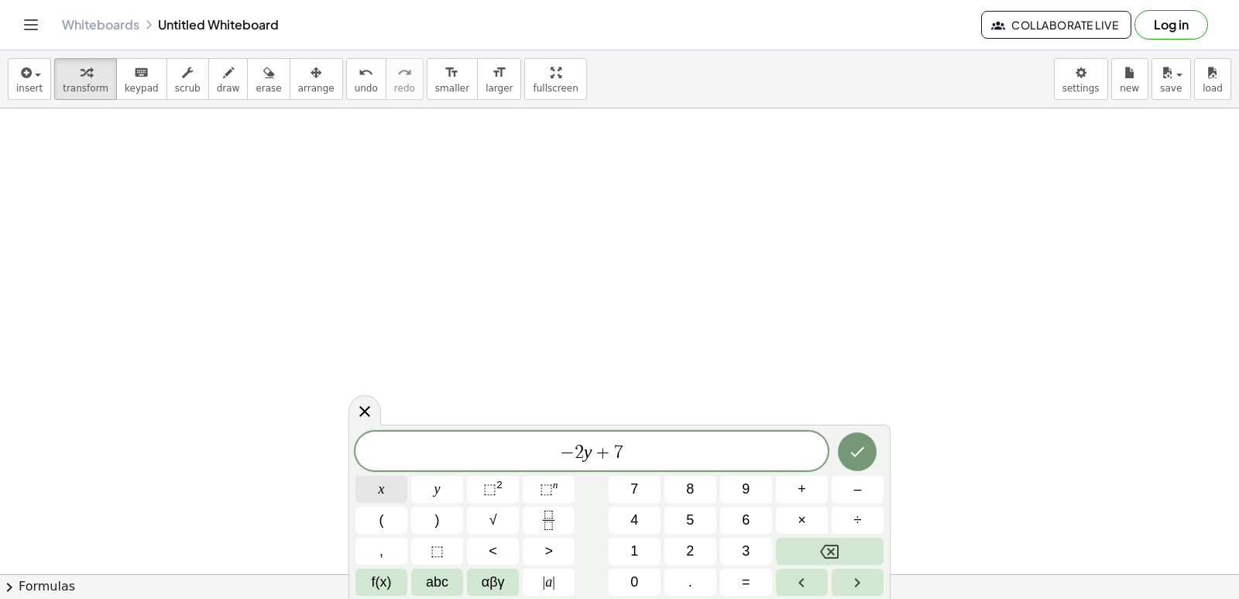
click at [369, 489] on button "x" at bounding box center [381, 488] width 52 height 27
click at [866, 442] on icon "Done" at bounding box center [857, 451] width 19 height 19
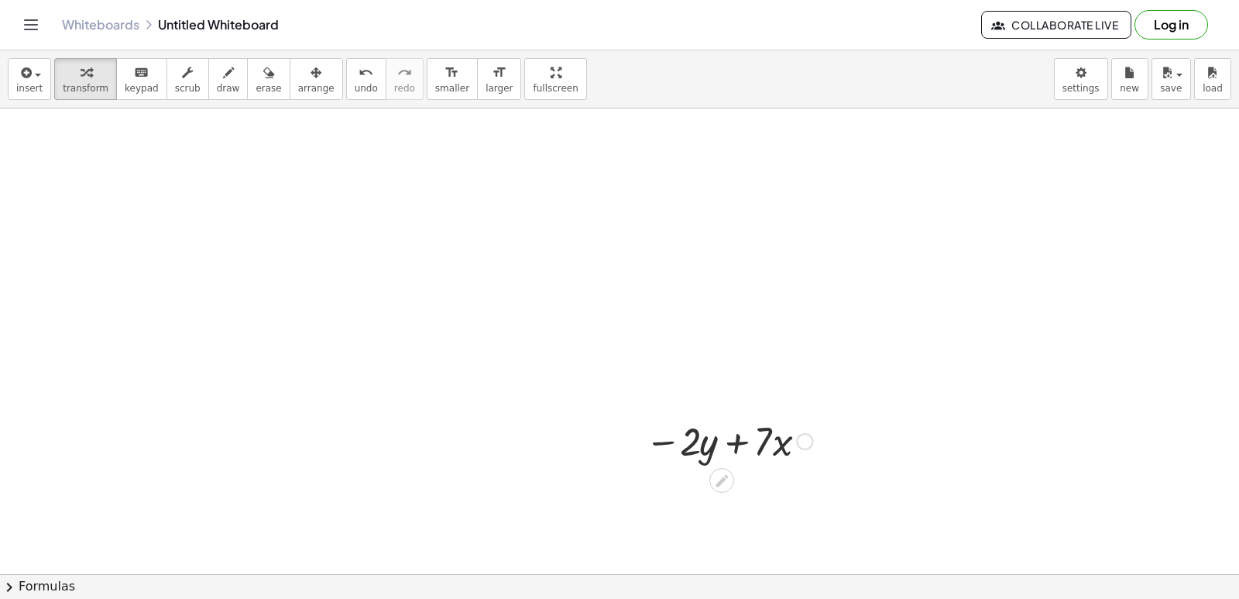
drag, startPoint x: 620, startPoint y: 434, endPoint x: 640, endPoint y: 410, distance: 31.3
drag, startPoint x: 640, startPoint y: 417, endPoint x: 798, endPoint y: 113, distance: 342.6
click at [793, 33] on div "Graspable Math Activities Get Started Activity Bank Assigned Work Classes White…" at bounding box center [619, 299] width 1239 height 599
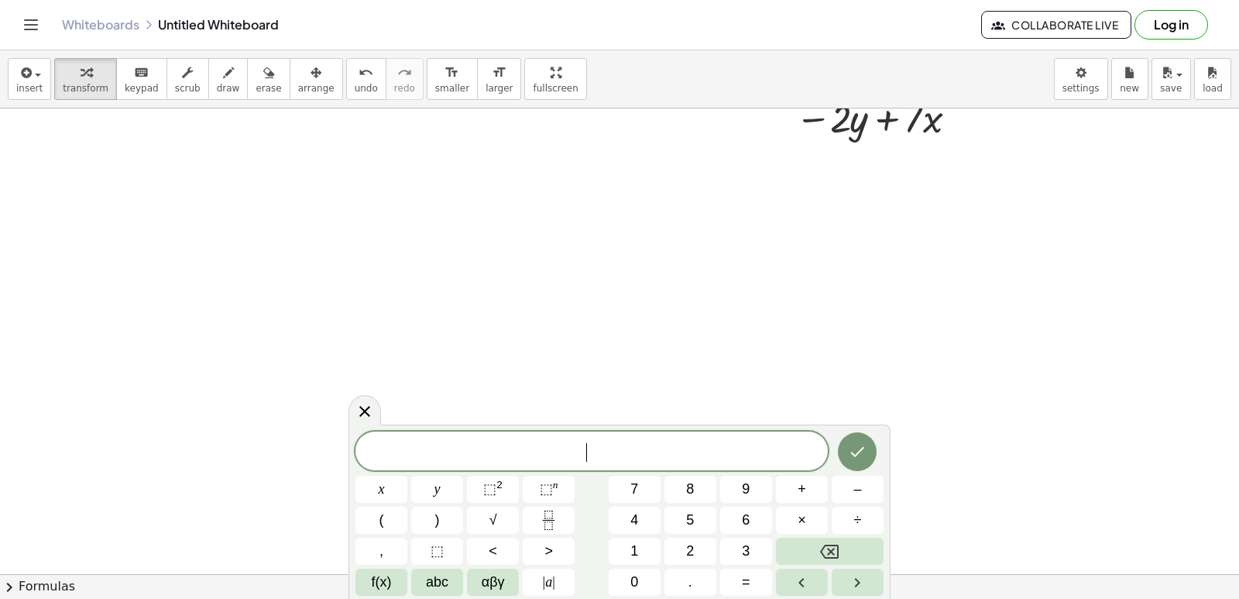
scroll to position [1485, 0]
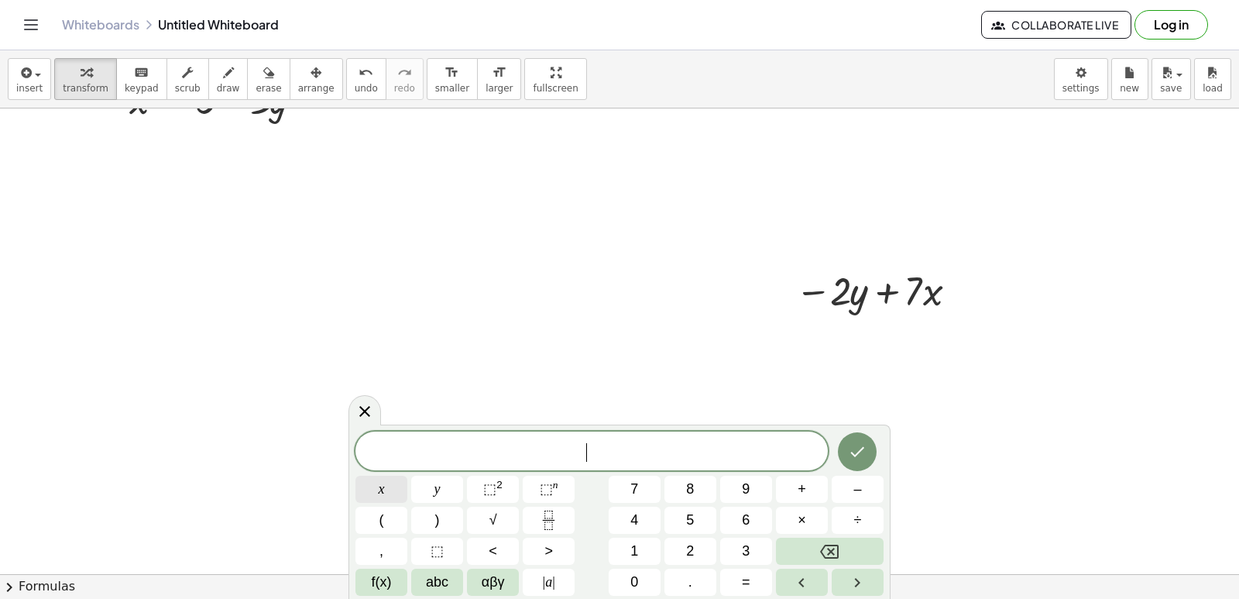
click at [383, 486] on span "x" at bounding box center [382, 489] width 6 height 21
click at [747, 588] on span "=" at bounding box center [746, 582] width 9 height 21
click at [859, 488] on span "–" at bounding box center [857, 489] width 8 height 21
click at [688, 541] on span "2" at bounding box center [690, 551] width 8 height 21
click at [859, 439] on button "Done" at bounding box center [857, 451] width 39 height 39
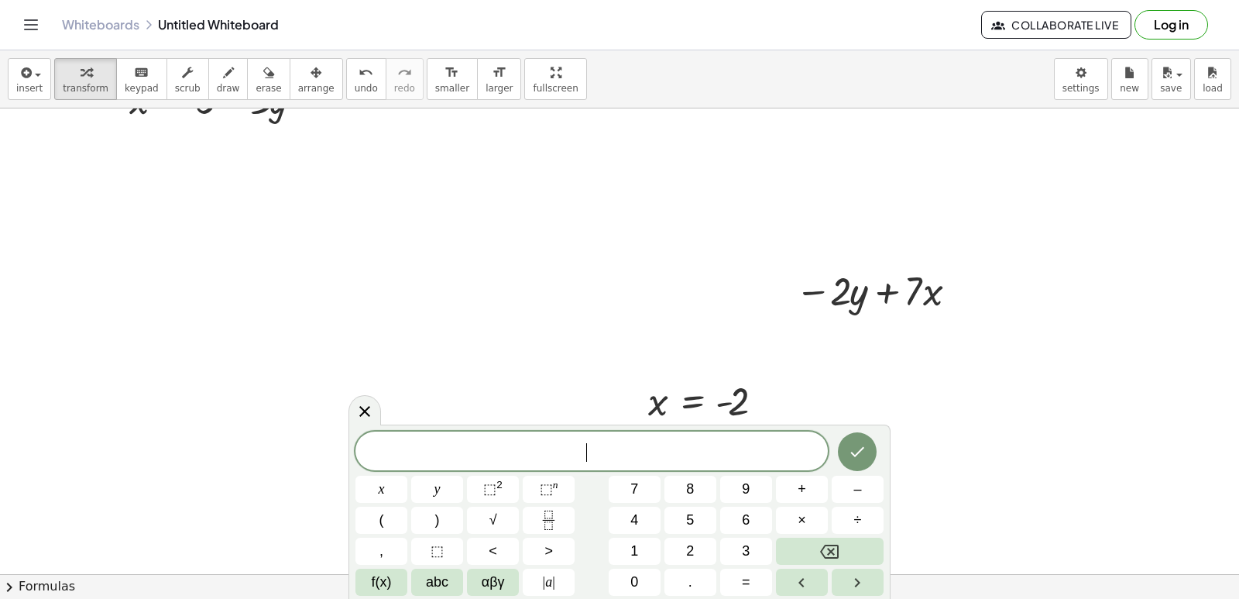
click at [426, 495] on button "y" at bounding box center [437, 488] width 52 height 27
click at [735, 581] on button "=" at bounding box center [746, 581] width 52 height 27
click at [737, 511] on button "6" at bounding box center [746, 519] width 52 height 27
click at [861, 450] on icon "Done" at bounding box center [858, 452] width 14 height 10
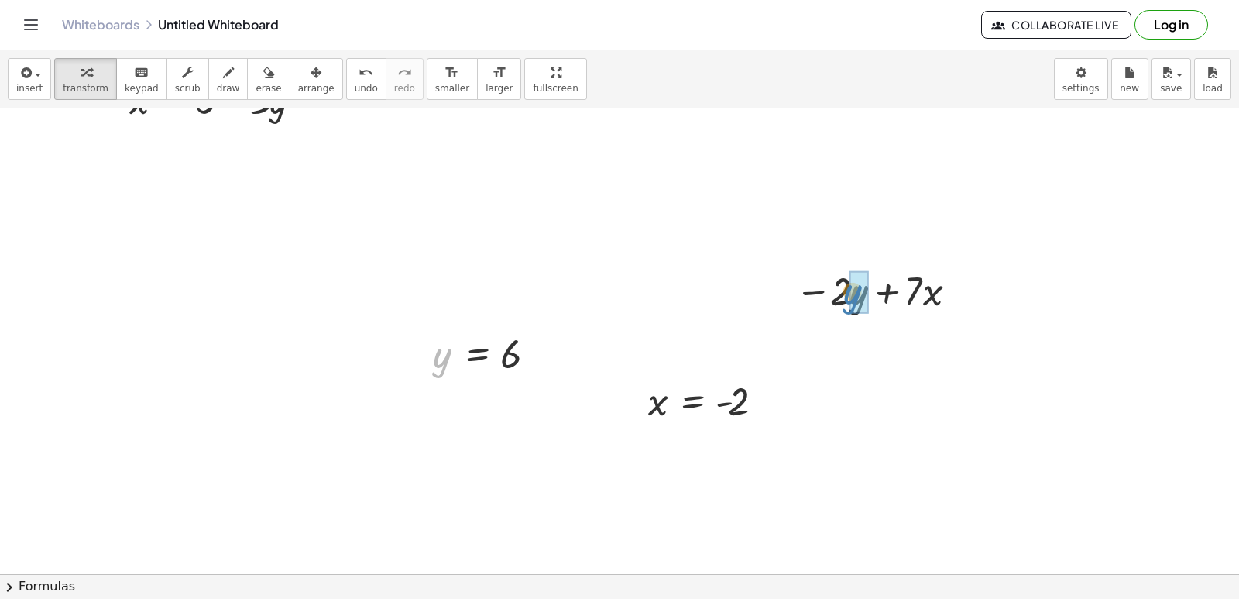
drag, startPoint x: 437, startPoint y: 359, endPoint x: 848, endPoint y: 296, distance: 416.0
drag, startPoint x: 653, startPoint y: 400, endPoint x: 936, endPoint y: 344, distance: 288.1
click at [831, 342] on div at bounding box center [878, 342] width 221 height 53
click at [909, 344] on div at bounding box center [878, 342] width 209 height 53
click at [917, 345] on div at bounding box center [878, 342] width 209 height 53
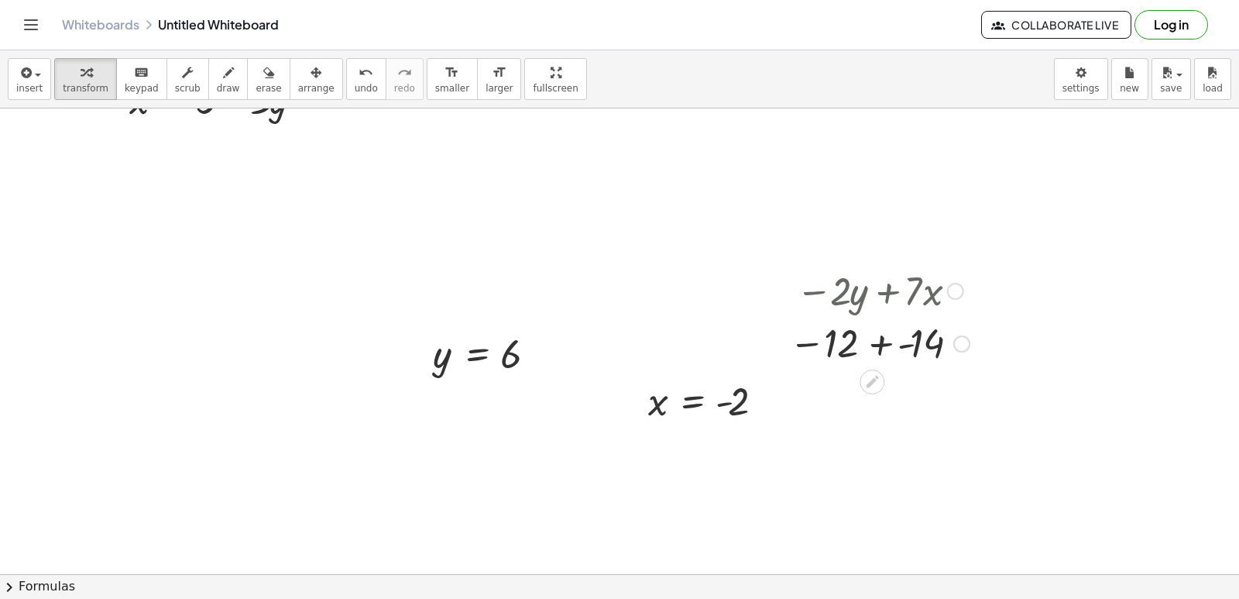
click at [875, 342] on div at bounding box center [879, 342] width 196 height 51
click at [875, 342] on div at bounding box center [879, 342] width 183 height 51
click at [822, 323] on div at bounding box center [879, 342] width 183 height 51
click at [822, 321] on div at bounding box center [879, 342] width 183 height 51
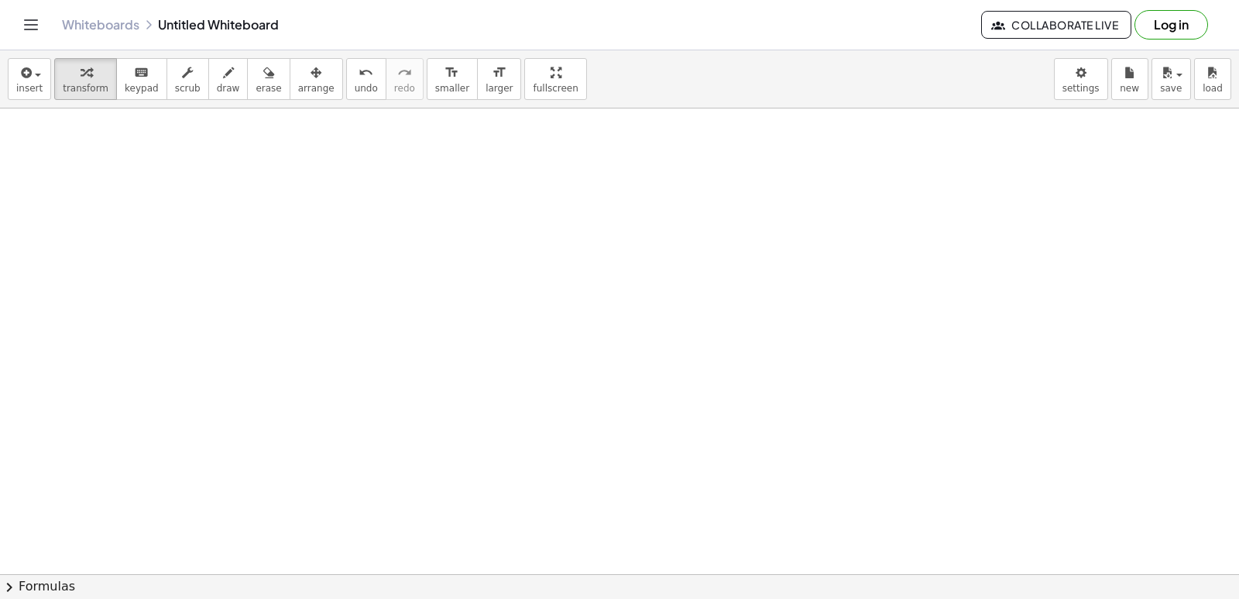
scroll to position [2183, 0]
drag, startPoint x: 693, startPoint y: 317, endPoint x: 682, endPoint y: 321, distance: 11.5
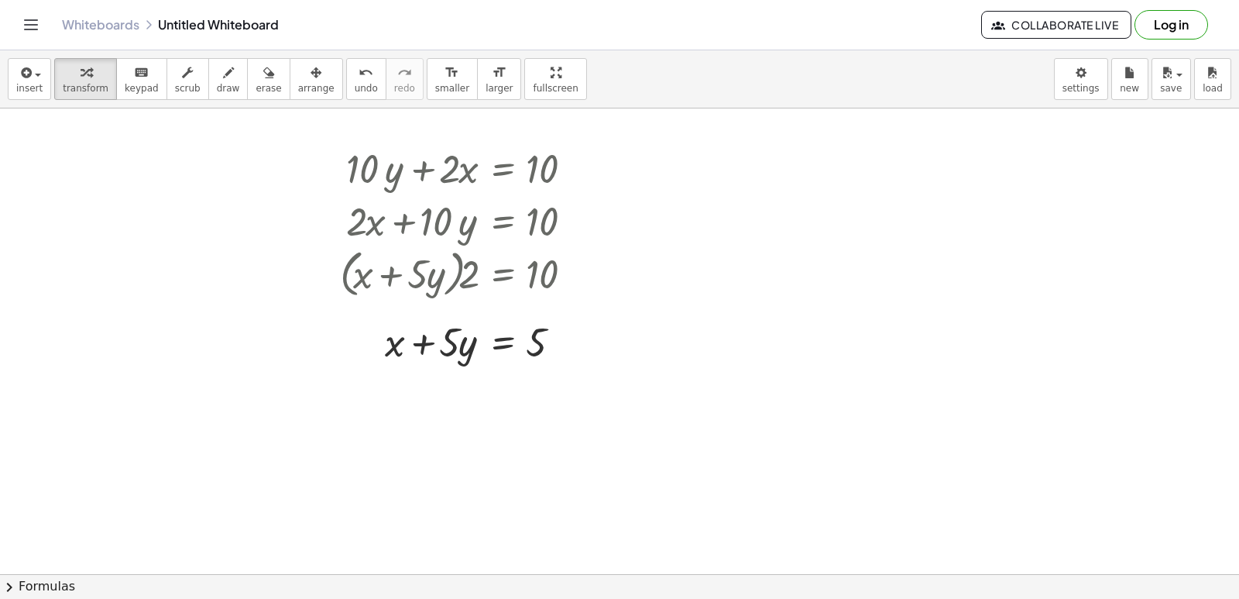
scroll to position [1011, 0]
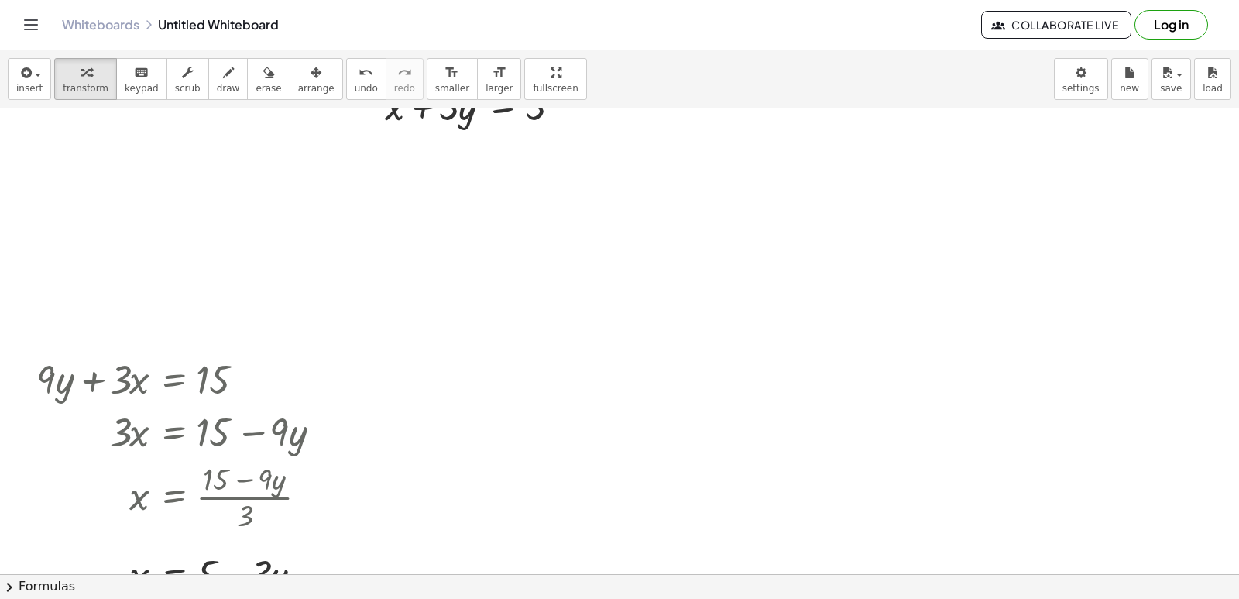
click at [690, 342] on div at bounding box center [622, 261] width 1244 height 2327
click at [688, 343] on div at bounding box center [622, 261] width 1244 height 2327
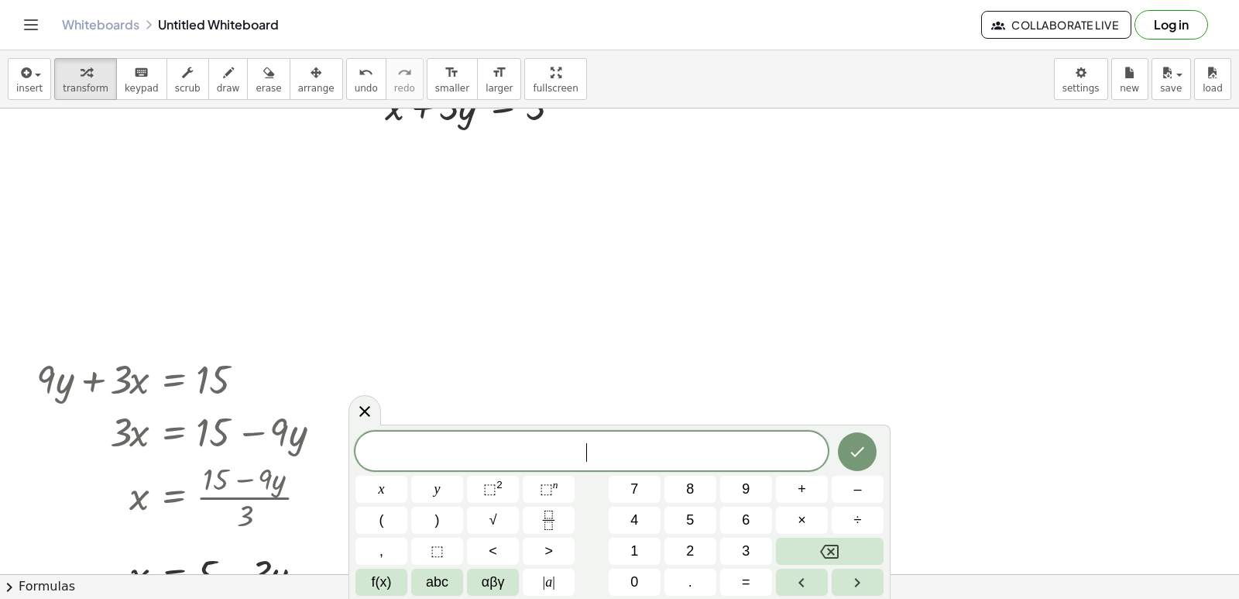
scroll to position [1873, 0]
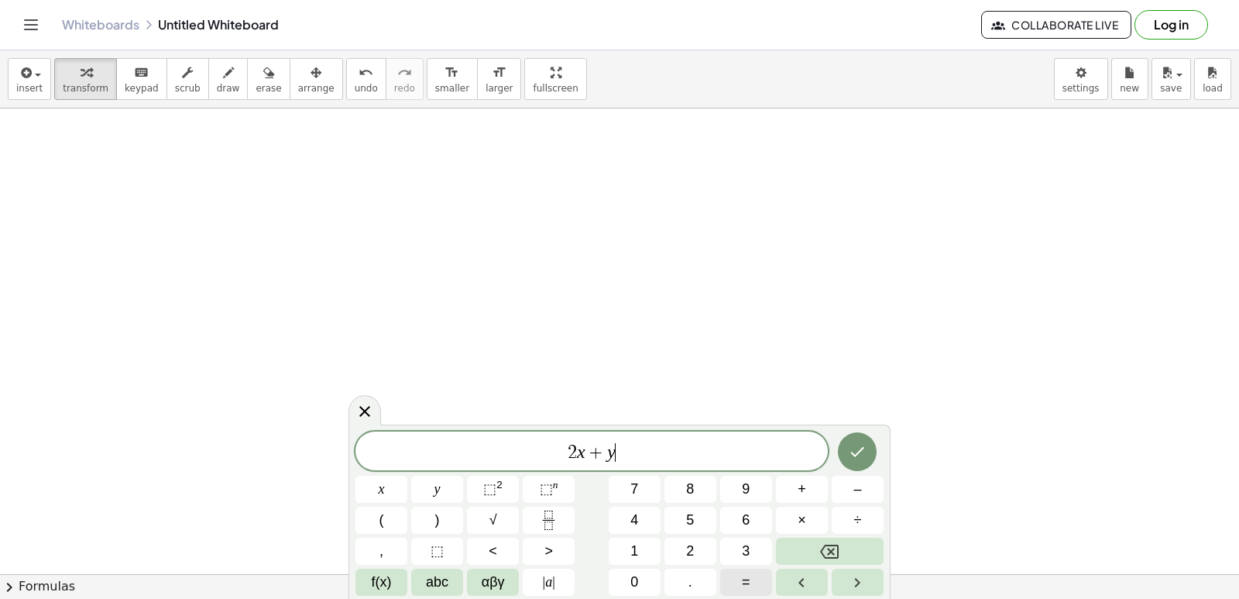
click at [759, 578] on button "=" at bounding box center [746, 581] width 52 height 27
click at [861, 436] on button "Done" at bounding box center [857, 451] width 39 height 39
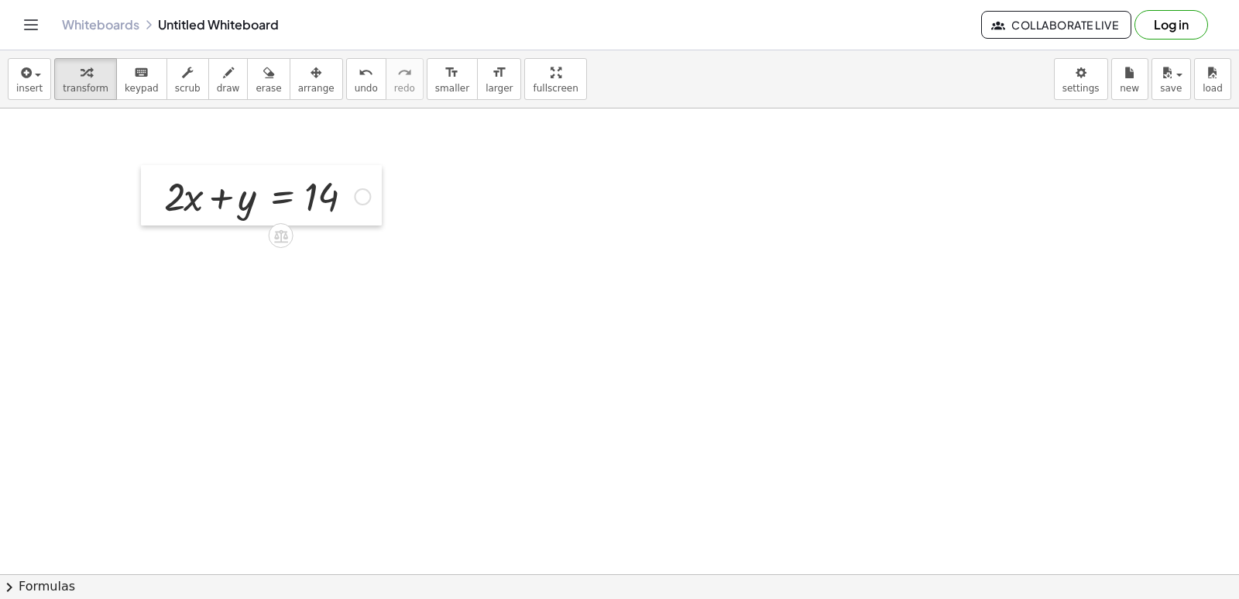
drag, startPoint x: 700, startPoint y: 394, endPoint x: 150, endPoint y: 172, distance: 593.1
click at [150, 172] on div at bounding box center [152, 195] width 23 height 60
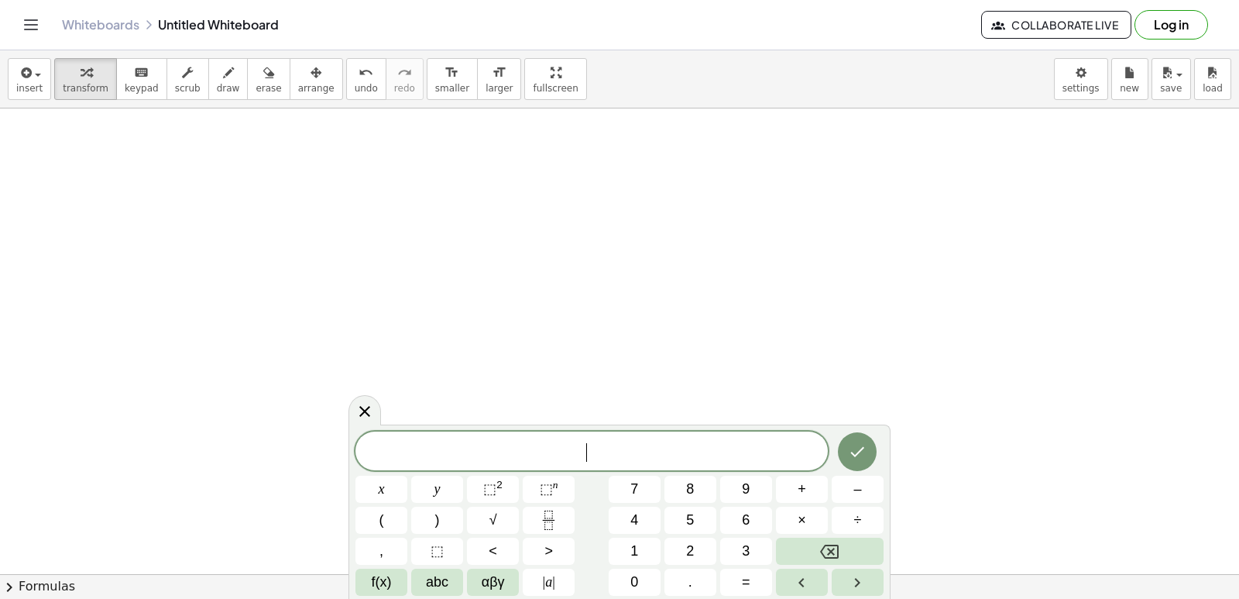
scroll to position [2495, 0]
click at [361, 408] on icon at bounding box center [364, 411] width 11 height 11
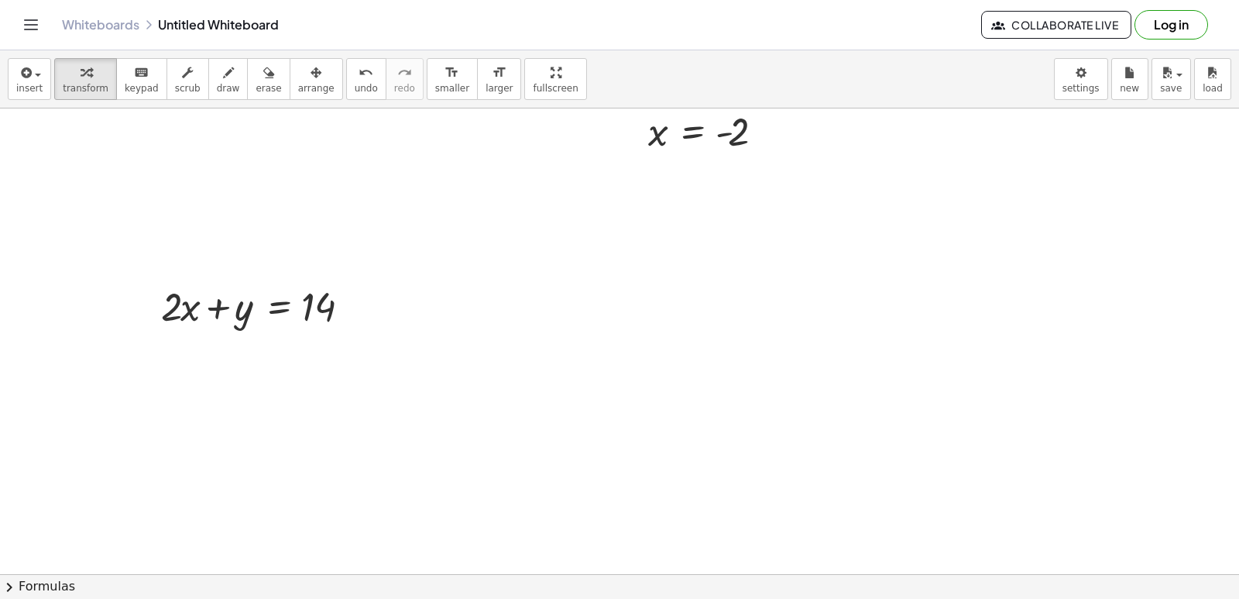
scroll to position [1721, 0]
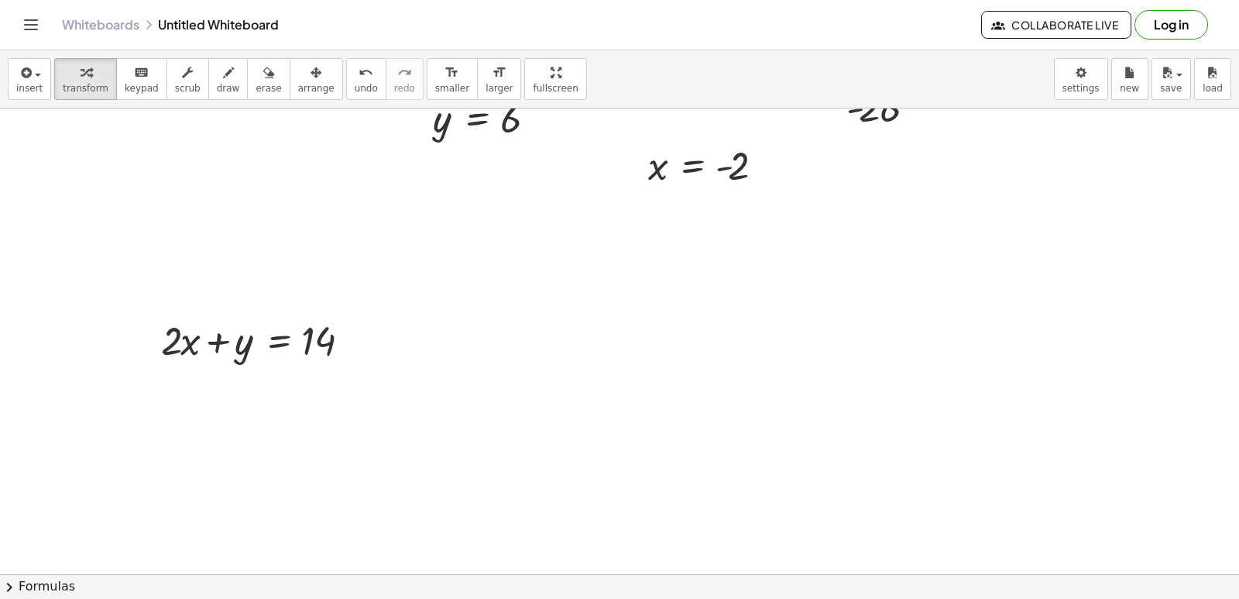
scroll to position [1876, 0]
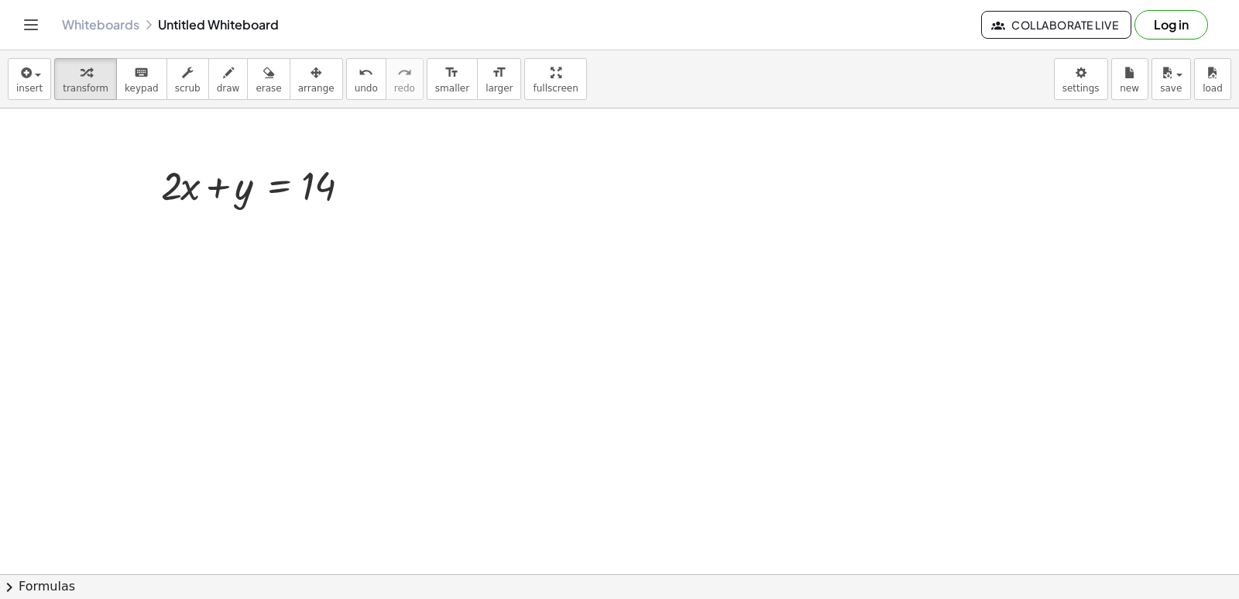
drag, startPoint x: 532, startPoint y: 440, endPoint x: 561, endPoint y: 414, distance: 38.9
drag, startPoint x: 561, startPoint y: 413, endPoint x: 556, endPoint y: 320, distance: 93.1
drag, startPoint x: 539, startPoint y: 305, endPoint x: 539, endPoint y: 416, distance: 110.7
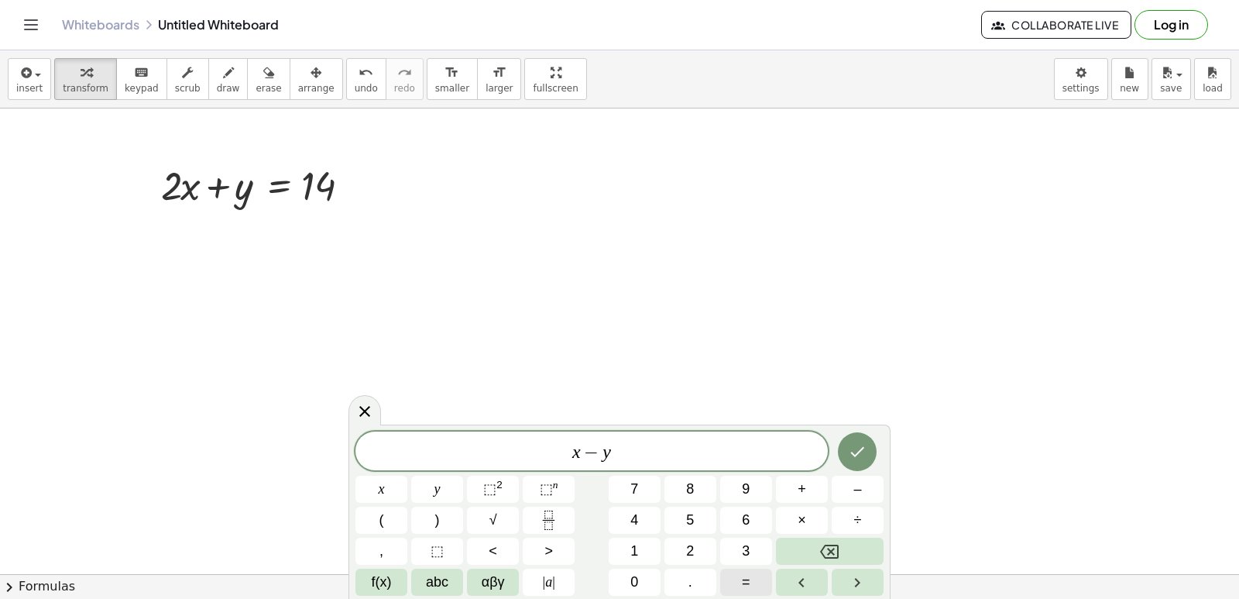
click at [747, 574] on span "=" at bounding box center [746, 582] width 9 height 21
click at [407, 475] on div at bounding box center [381, 488] width 52 height 27
click at [850, 439] on button "Done" at bounding box center [857, 451] width 39 height 39
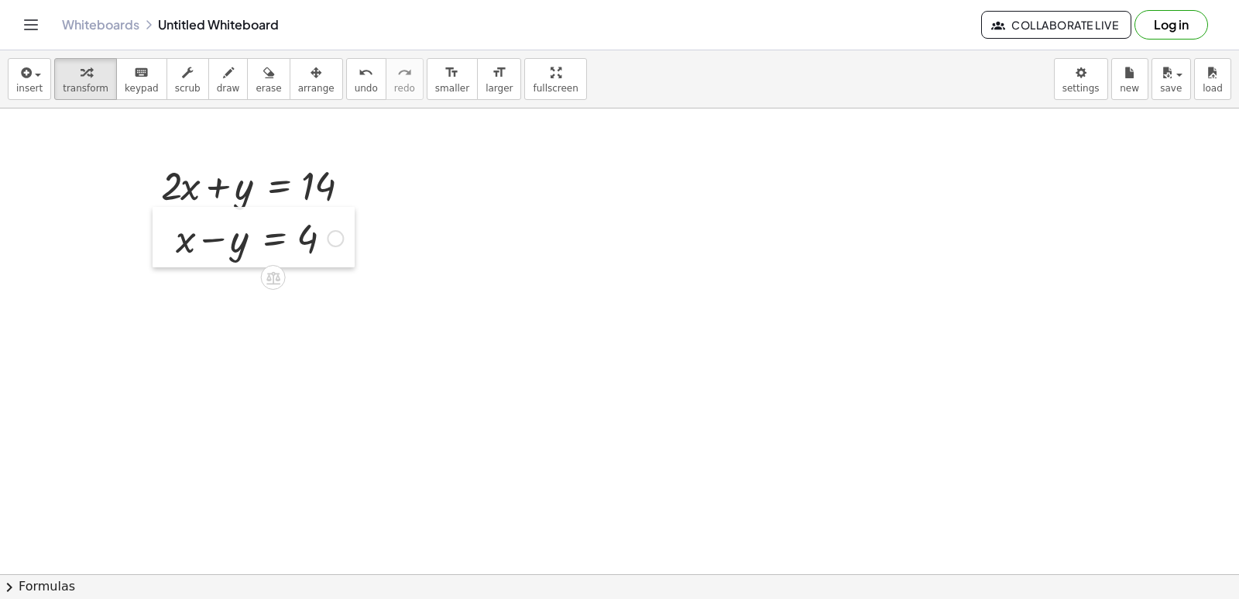
drag, startPoint x: 563, startPoint y: 437, endPoint x: 168, endPoint y: 231, distance: 445.5
click at [168, 231] on div at bounding box center [164, 237] width 23 height 60
click at [218, 79] on div "button" at bounding box center [228, 72] width 23 height 19
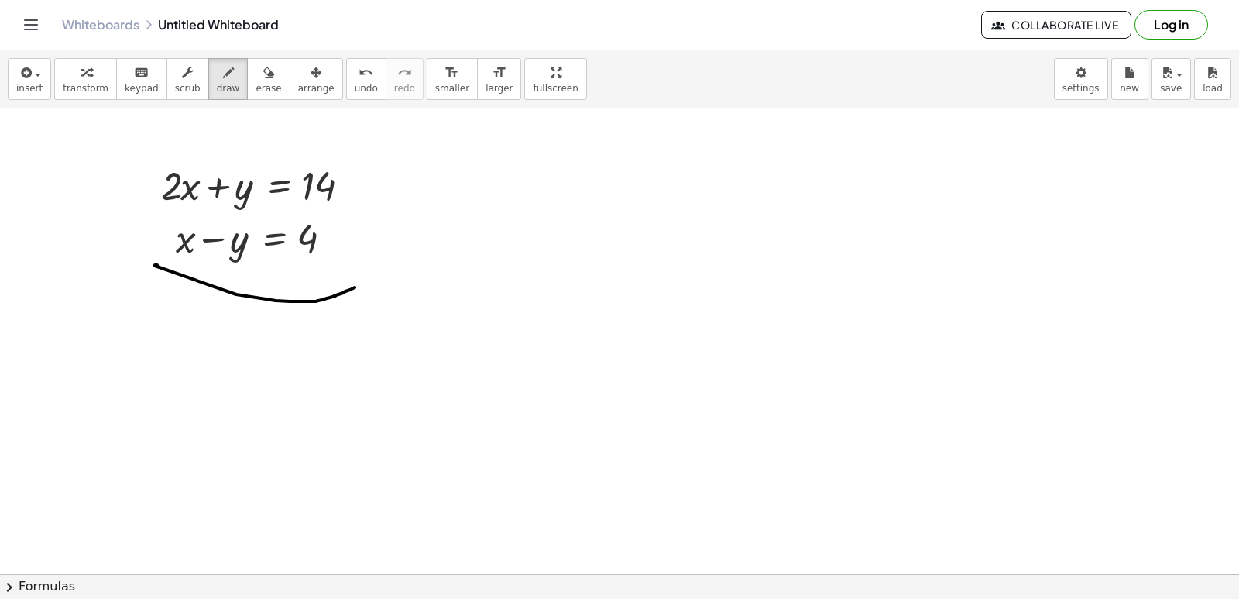
drag, startPoint x: 155, startPoint y: 266, endPoint x: 373, endPoint y: 281, distance: 218.9
drag, startPoint x: 162, startPoint y: 306, endPoint x: 164, endPoint y: 355, distance: 48.8
drag, startPoint x: 214, startPoint y: 331, endPoint x: 184, endPoint y: 345, distance: 32.6
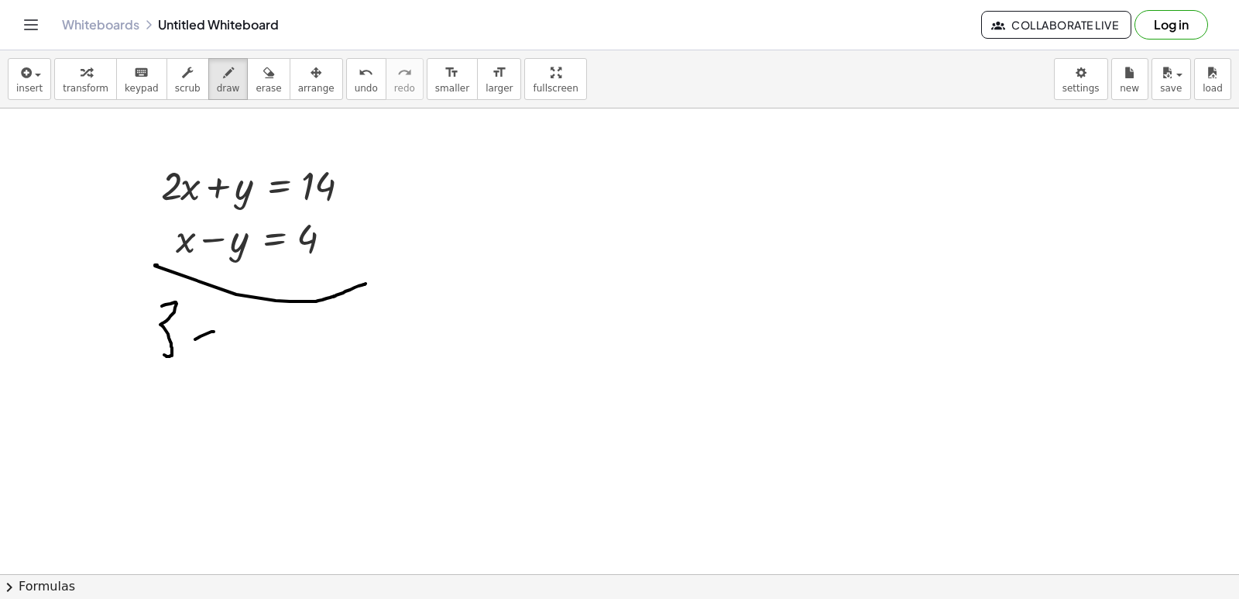
drag, startPoint x: 193, startPoint y: 314, endPoint x: 208, endPoint y: 364, distance: 52.7
drag, startPoint x: 246, startPoint y: 334, endPoint x: 270, endPoint y: 329, distance: 24.5
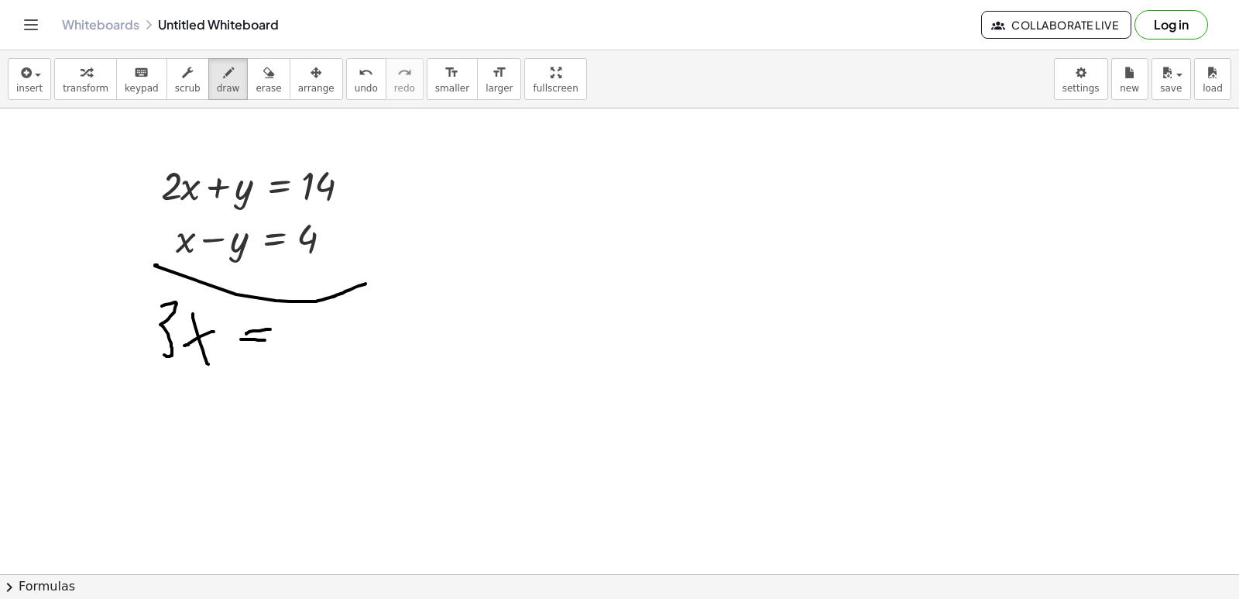
drag, startPoint x: 241, startPoint y: 339, endPoint x: 278, endPoint y: 336, distance: 37.3
drag, startPoint x: 294, startPoint y: 316, endPoint x: 287, endPoint y: 359, distance: 43.9
drag, startPoint x: 309, startPoint y: 318, endPoint x: 303, endPoint y: 348, distance: 30.1
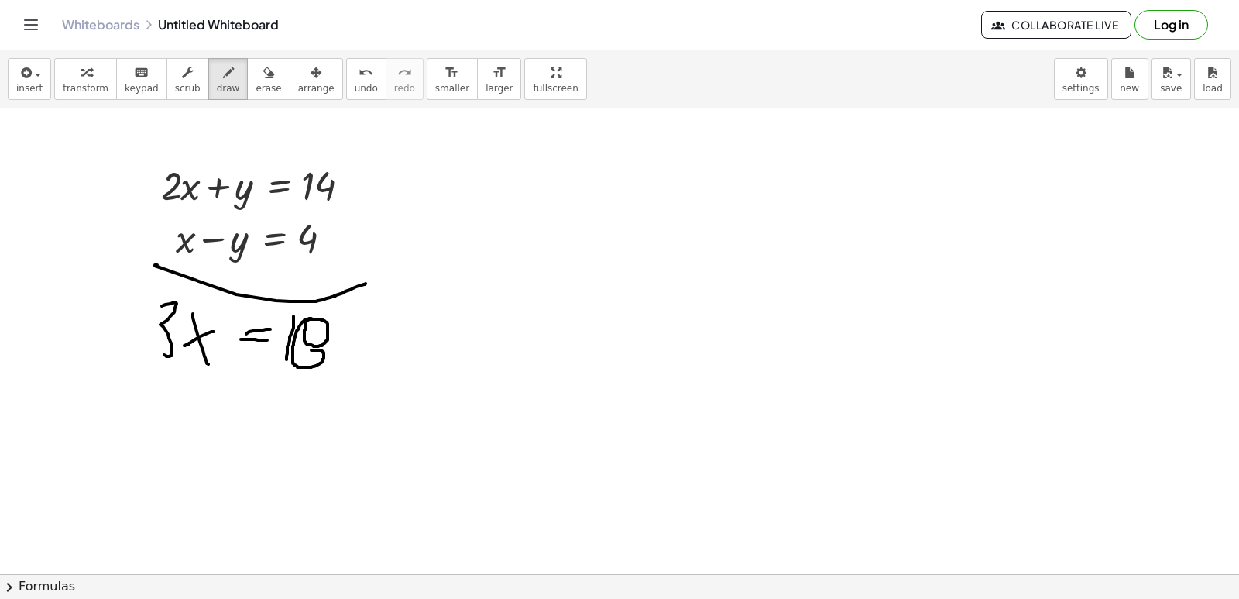
click at [346, 95] on button "undo undo" at bounding box center [366, 79] width 40 height 42
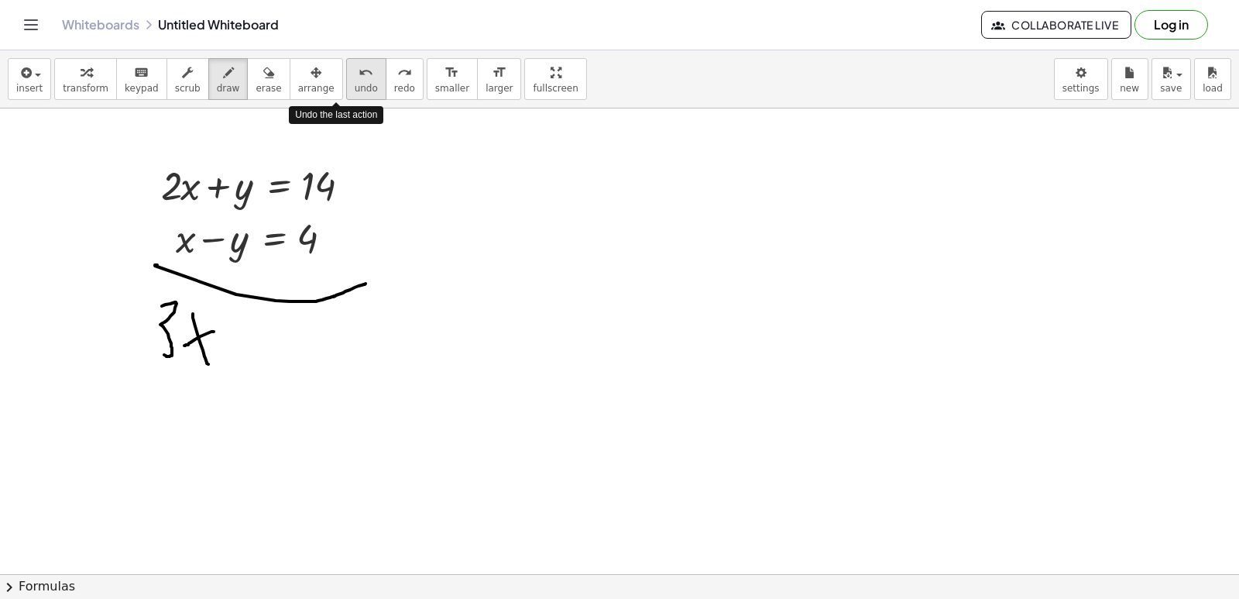
click at [346, 95] on button "undo undo" at bounding box center [366, 79] width 40 height 42
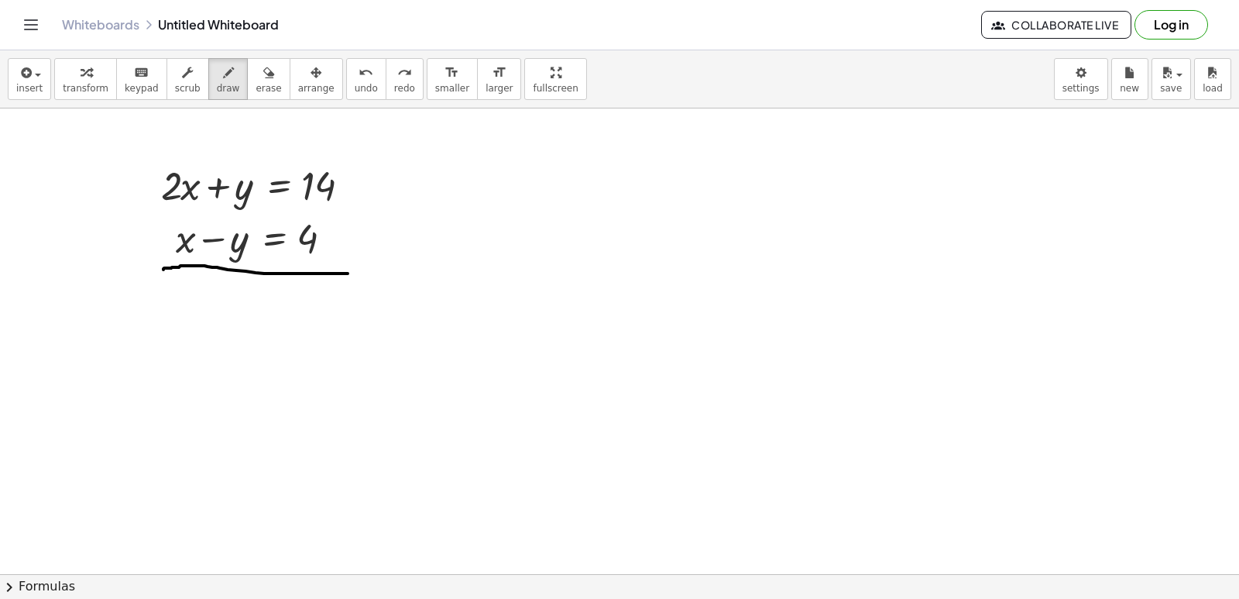
drag, startPoint x: 163, startPoint y: 270, endPoint x: 304, endPoint y: 286, distance: 141.9
drag, startPoint x: 179, startPoint y: 284, endPoint x: 177, endPoint y: 307, distance: 22.6
drag, startPoint x: 211, startPoint y: 295, endPoint x: 196, endPoint y: 300, distance: 15.7
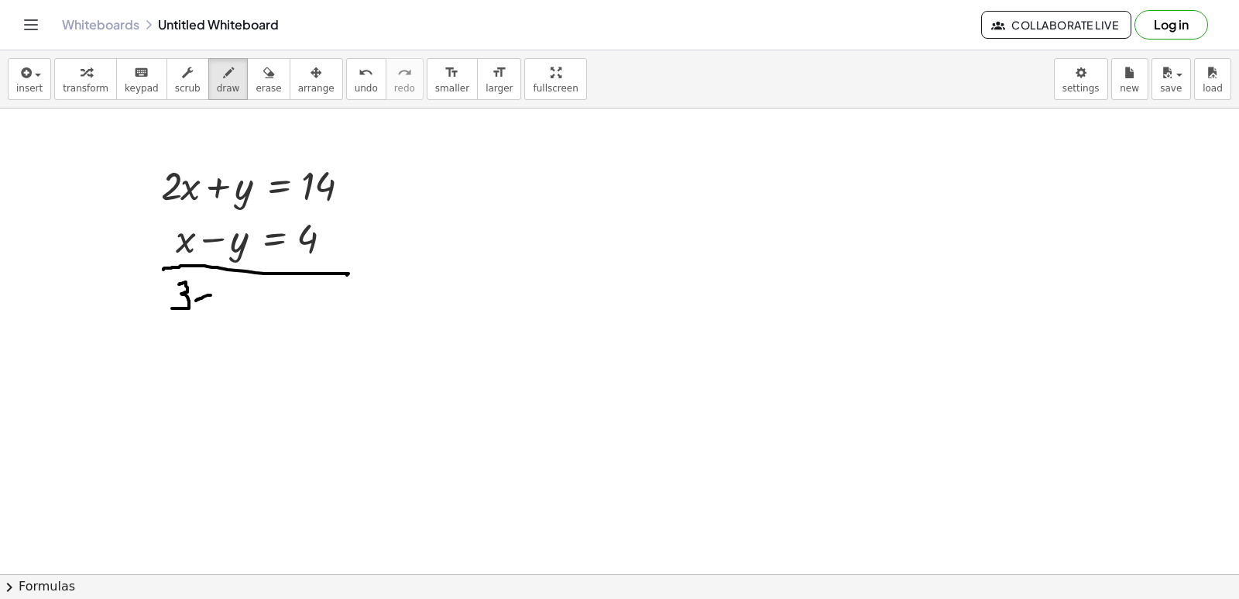
drag, startPoint x: 202, startPoint y: 284, endPoint x: 212, endPoint y: 312, distance: 29.6
drag, startPoint x: 253, startPoint y: 291, endPoint x: 263, endPoint y: 289, distance: 9.6
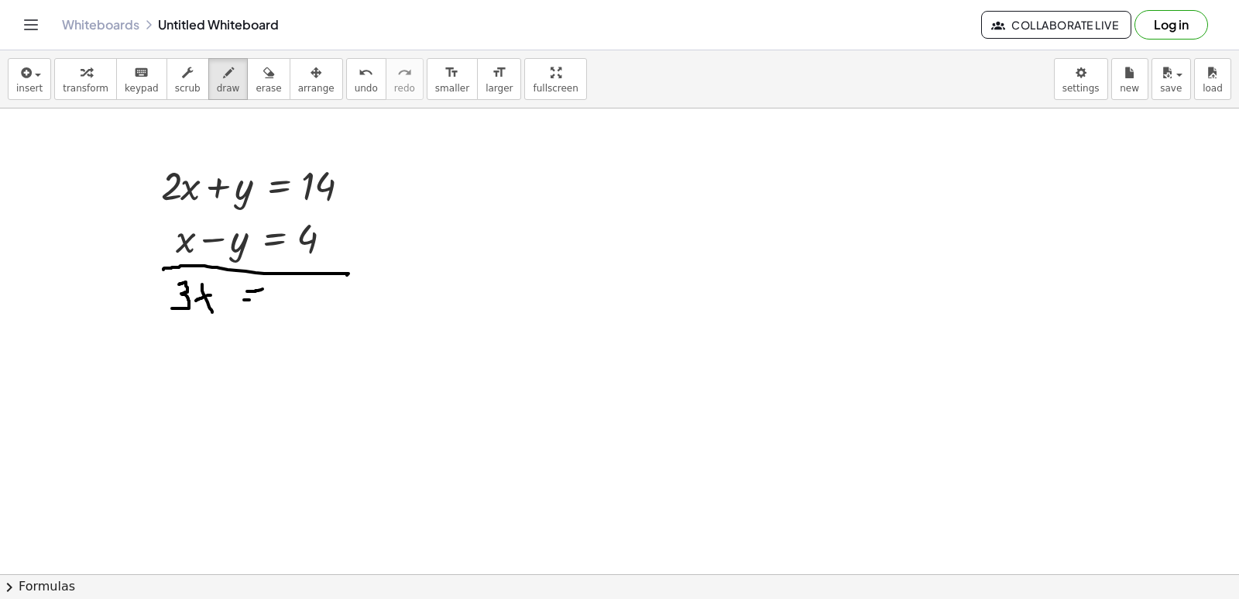
drag, startPoint x: 244, startPoint y: 300, endPoint x: 262, endPoint y: 302, distance: 18.0
drag, startPoint x: 293, startPoint y: 287, endPoint x: 290, endPoint y: 297, distance: 11.3
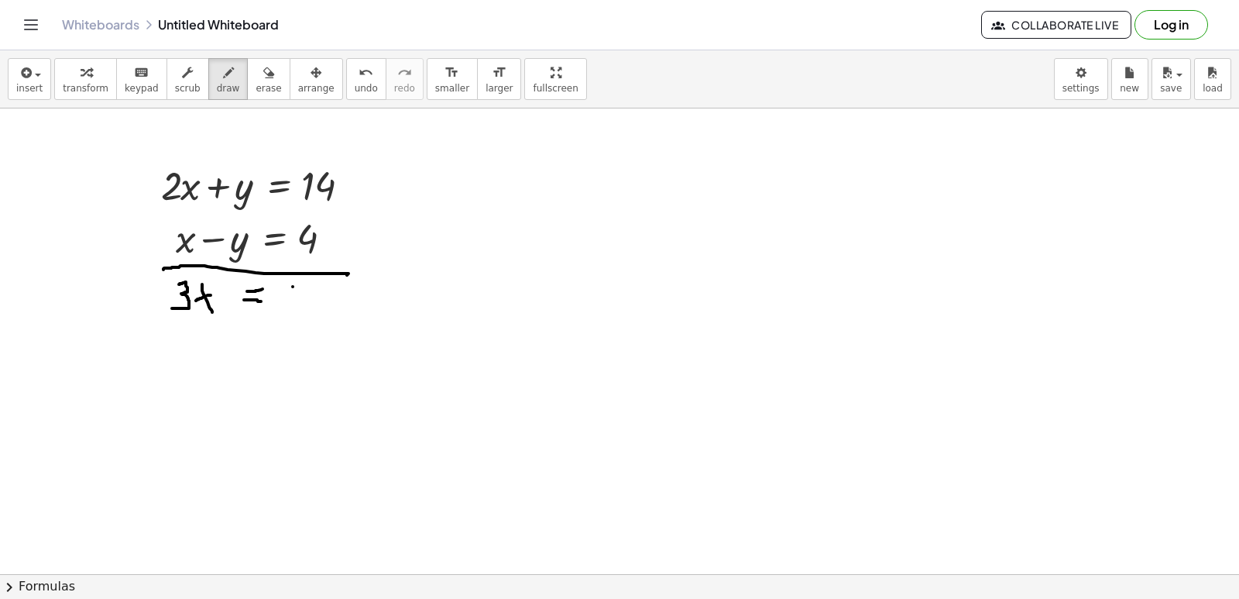
drag, startPoint x: 290, startPoint y: 297, endPoint x: 293, endPoint y: 288, distance: 9.8
drag, startPoint x: 317, startPoint y: 283, endPoint x: 314, endPoint y: 291, distance: 8.8
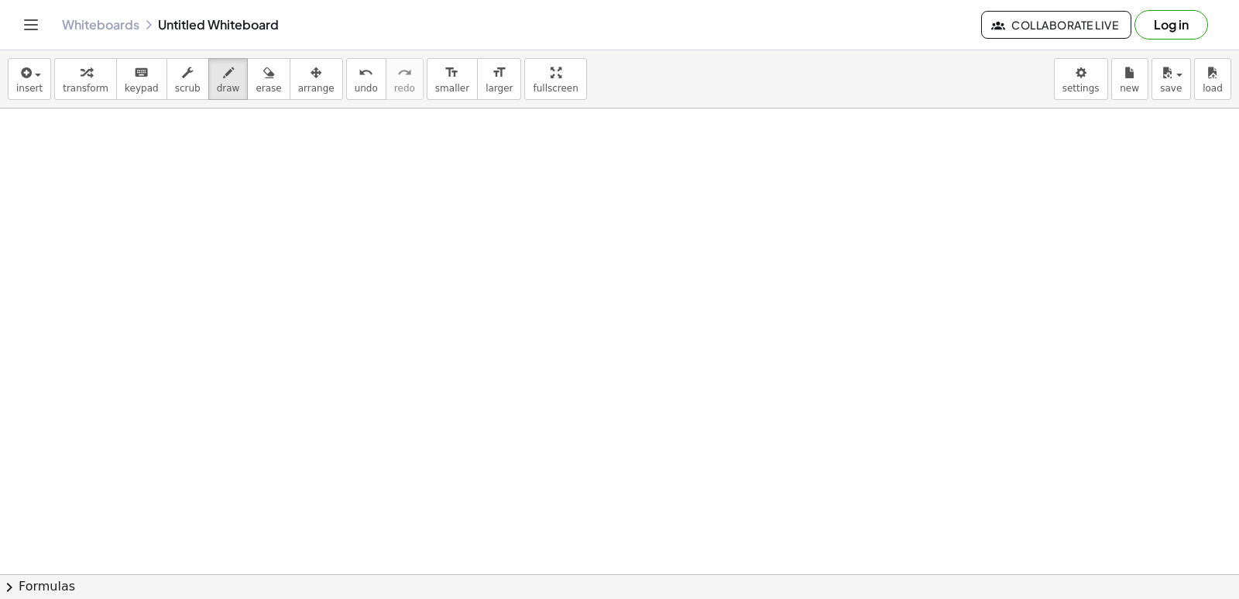
scroll to position [2339, 0]
drag, startPoint x: 783, startPoint y: 292, endPoint x: 1063, endPoint y: 593, distance: 411.0
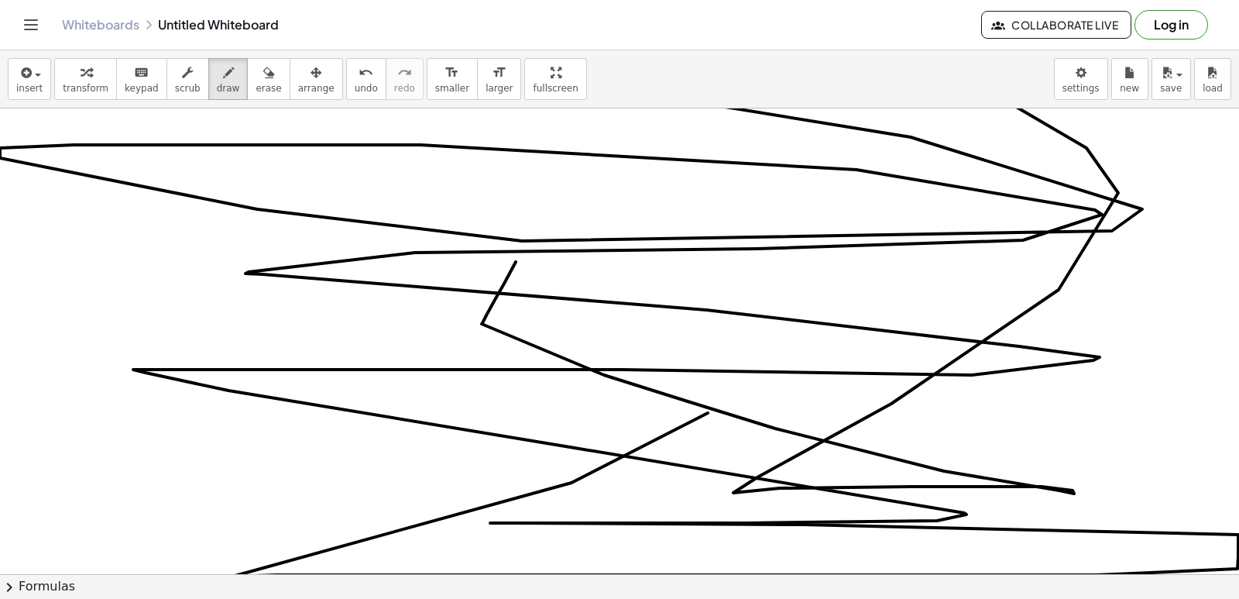
drag, startPoint x: 516, startPoint y: 262, endPoint x: 456, endPoint y: 53, distance: 217.4
click at [456, 53] on div "insert select one: Math Expression Function Text Youtube Video Graphing Geometr…" at bounding box center [619, 324] width 1239 height 548
click at [247, 88] on button "erase" at bounding box center [268, 79] width 43 height 42
click at [263, 77] on icon "button" at bounding box center [268, 73] width 11 height 19
click at [263, 81] on icon "button" at bounding box center [268, 73] width 11 height 19
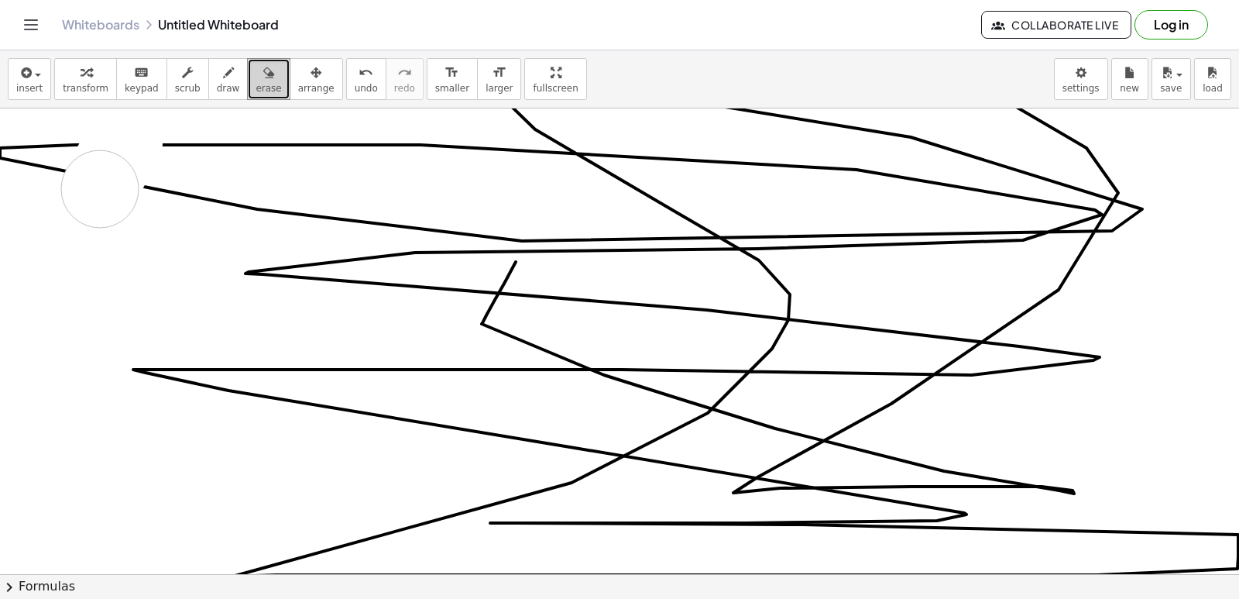
drag, startPoint x: 70, startPoint y: 125, endPoint x: 276, endPoint y: 304, distance: 272.9
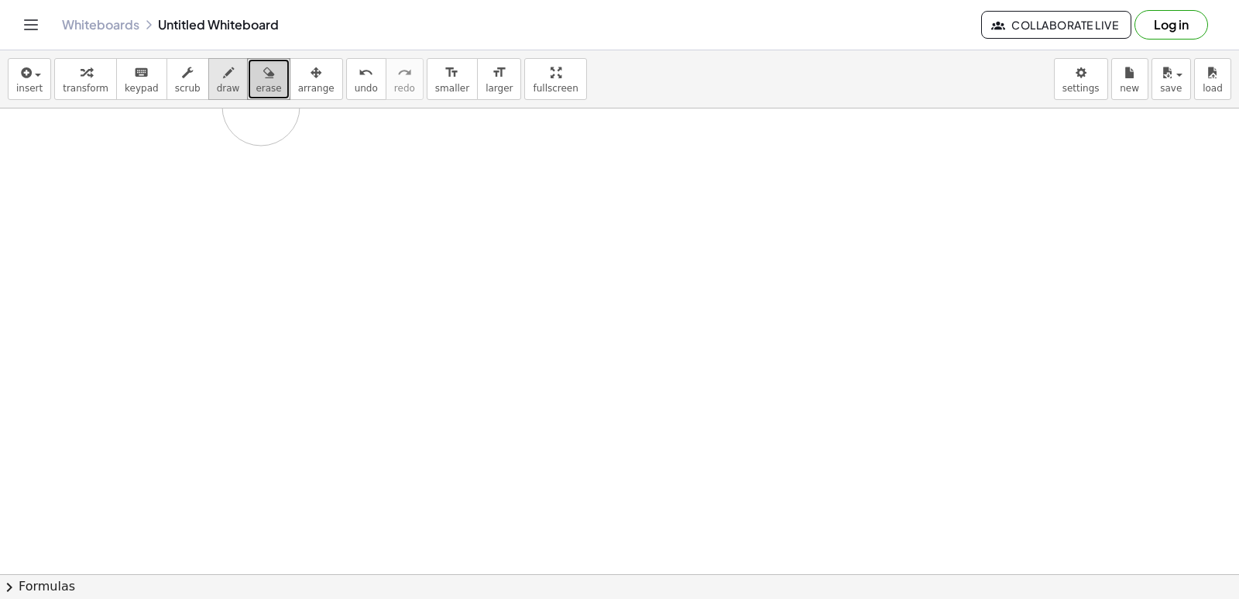
drag, startPoint x: 534, startPoint y: 531, endPoint x: 198, endPoint y: 66, distance: 573.6
click at [216, 77] on div "insert select one: Math Expression Function Text Youtube Video Graphing Geometr…" at bounding box center [619, 324] width 1239 height 548
click at [189, 77] on button "scrub" at bounding box center [188, 79] width 43 height 42
click at [226, 95] on button "draw" at bounding box center [228, 79] width 40 height 42
click at [217, 105] on div "insert select one: Math Expression Function Text Youtube Video Graphing Geometr…" at bounding box center [619, 79] width 1239 height 58
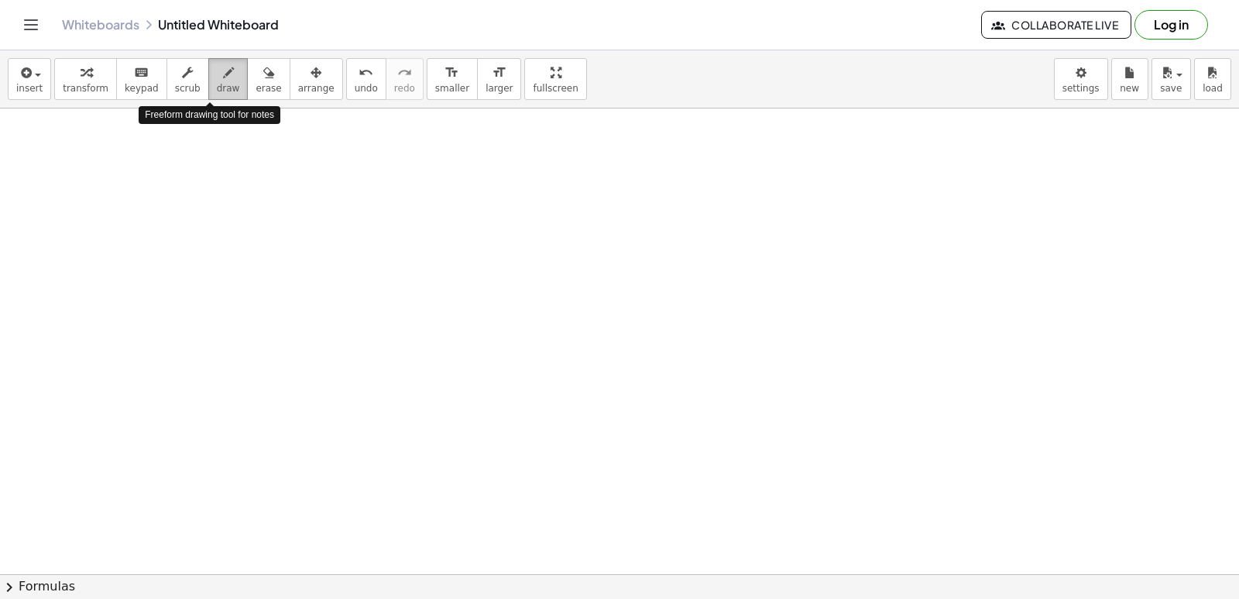
click at [217, 83] on span "draw" at bounding box center [228, 88] width 23 height 11
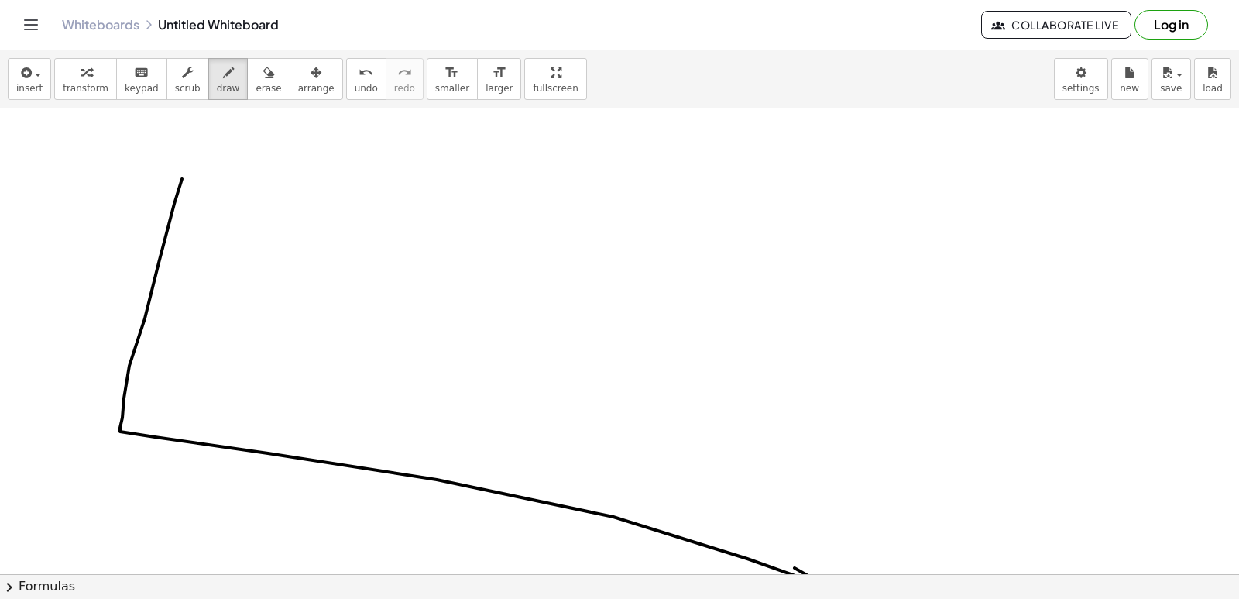
drag, startPoint x: 122, startPoint y: 417, endPoint x: 509, endPoint y: 341, distance: 394.0
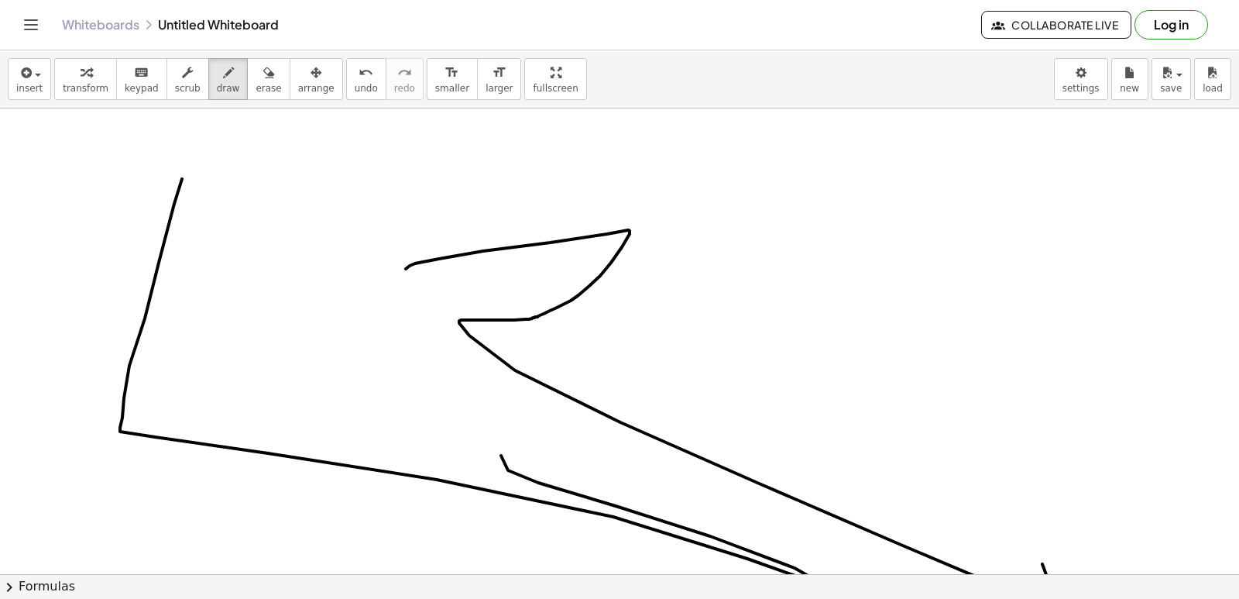
drag, startPoint x: 406, startPoint y: 269, endPoint x: 1238, endPoint y: 244, distance: 832.9
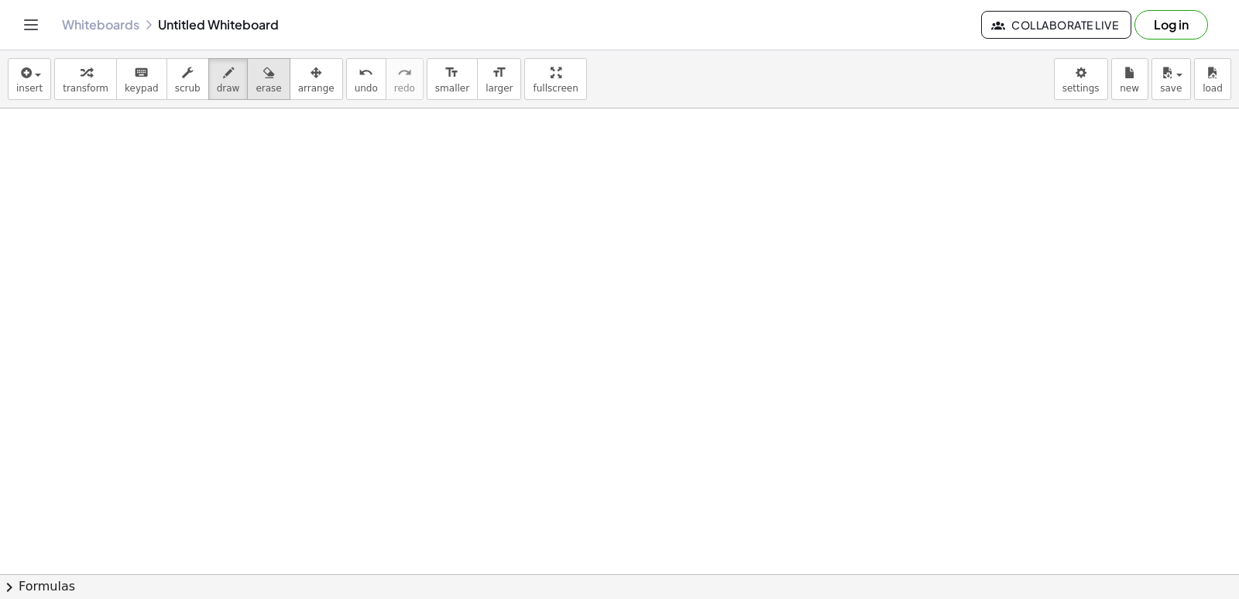
click at [256, 81] on div "button" at bounding box center [269, 72] width 26 height 19
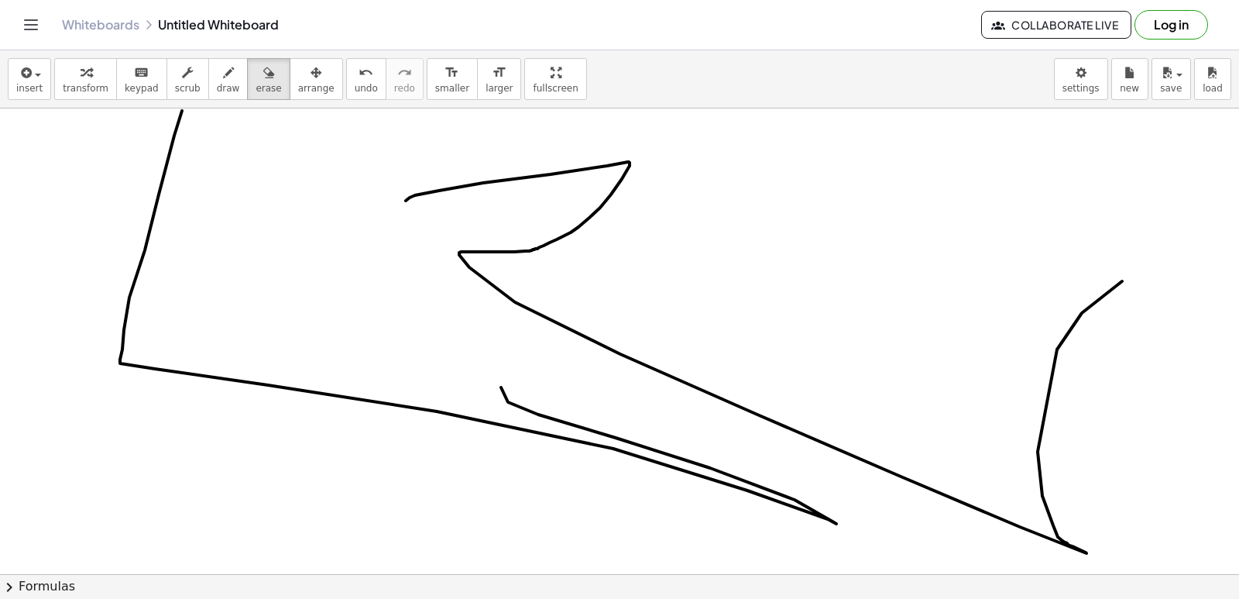
scroll to position [4355, 0]
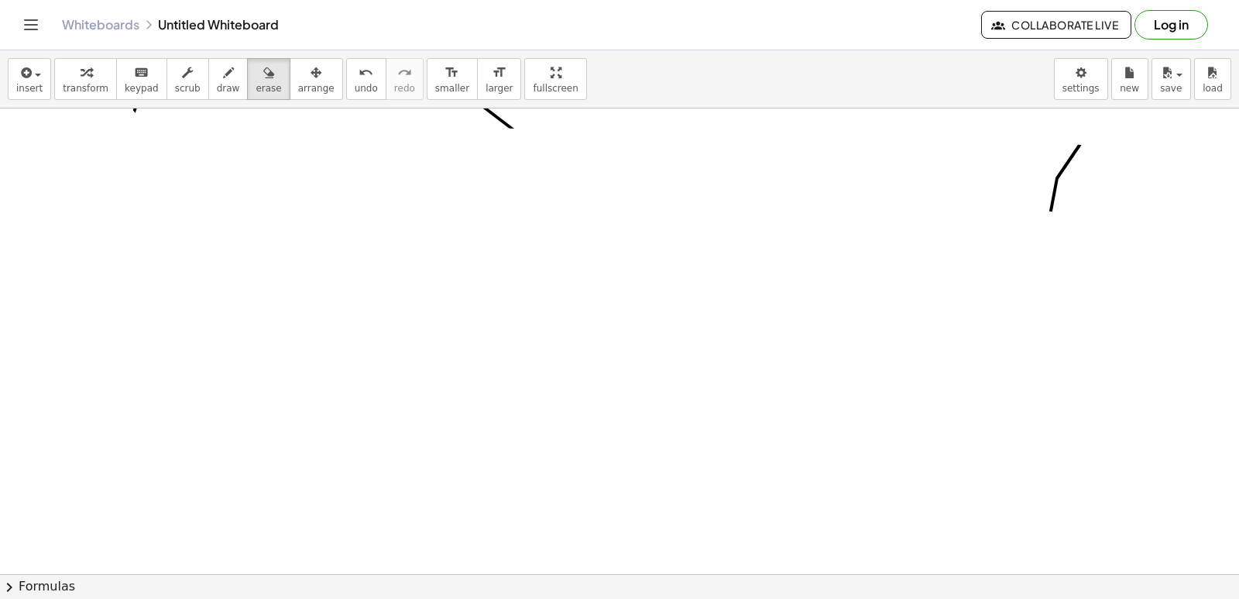
drag, startPoint x: 372, startPoint y: 279, endPoint x: 1194, endPoint y: 168, distance: 829.1
drag, startPoint x: 1194, startPoint y: 168, endPoint x: 769, endPoint y: 389, distance: 479.0
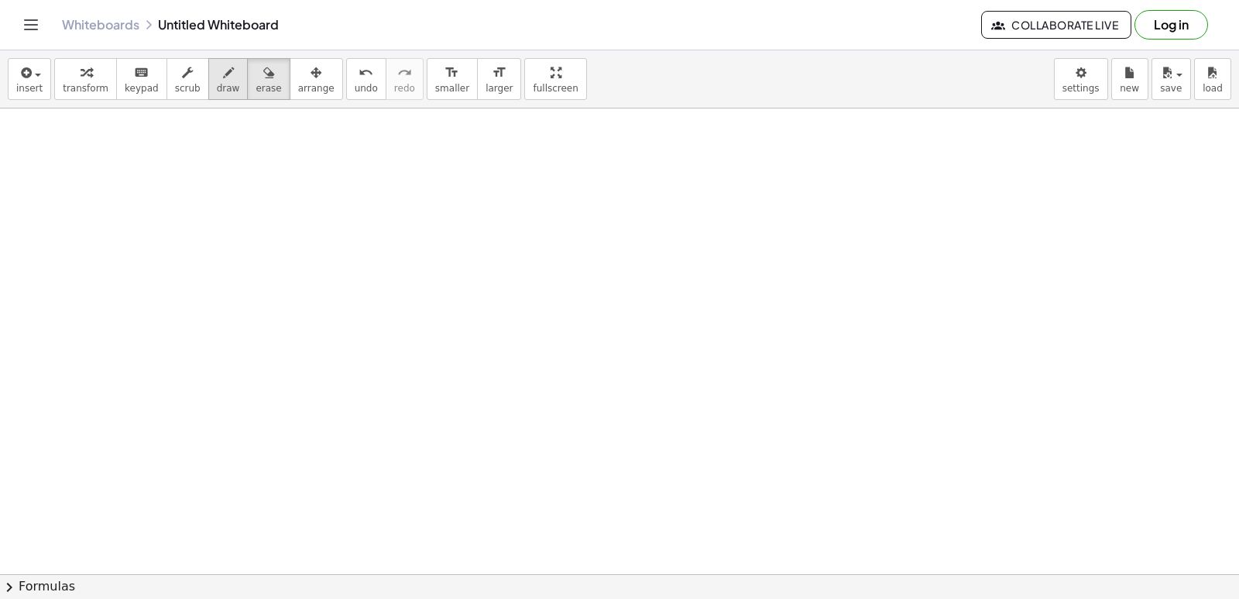
click at [208, 75] on button "draw" at bounding box center [228, 79] width 40 height 42
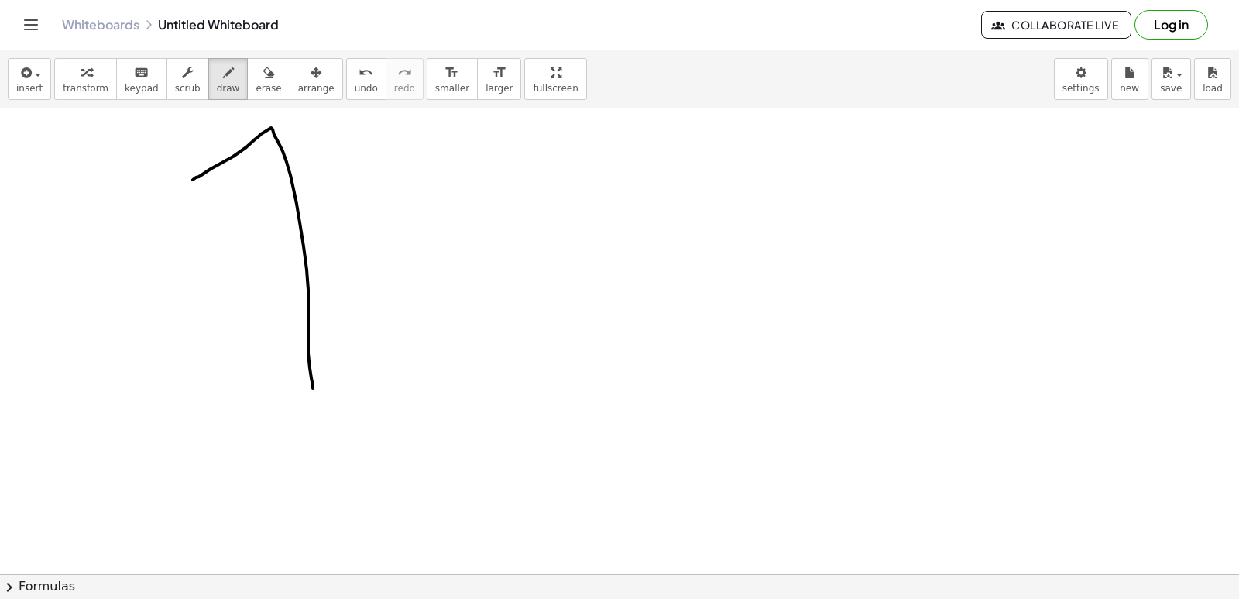
drag, startPoint x: 193, startPoint y: 180, endPoint x: 264, endPoint y: 369, distance: 201.9
drag, startPoint x: 184, startPoint y: 405, endPoint x: 349, endPoint y: 391, distance: 166.3
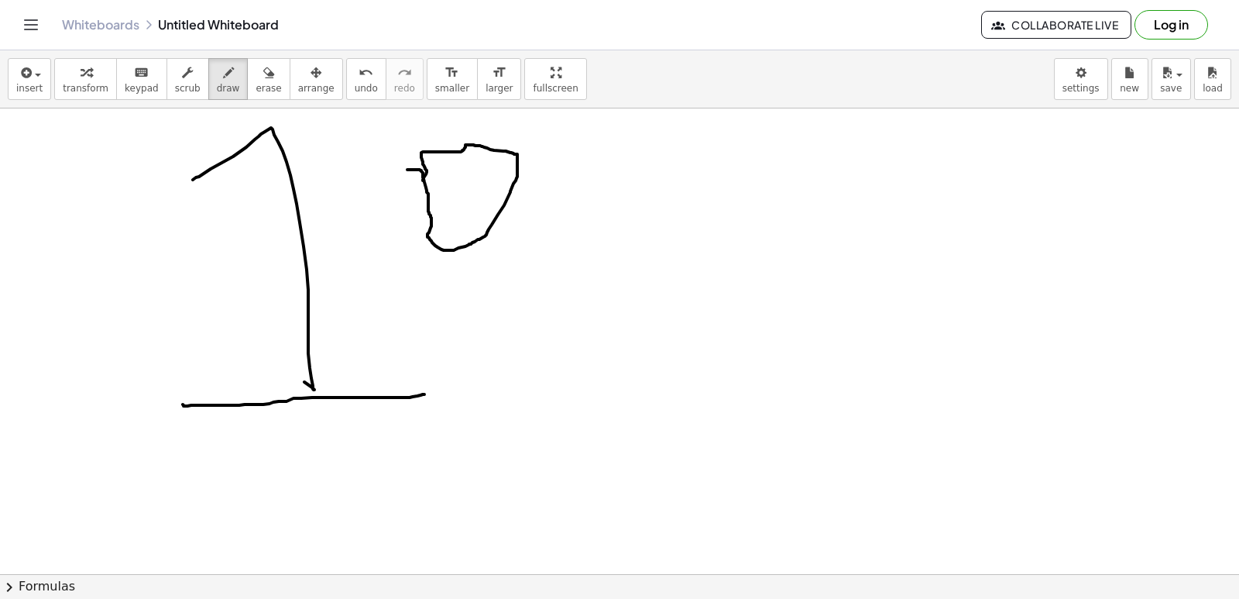
drag, startPoint x: 407, startPoint y: 170, endPoint x: 426, endPoint y: 177, distance: 19.9
drag, startPoint x: 449, startPoint y: 269, endPoint x: 453, endPoint y: 253, distance: 16.0
drag, startPoint x: 449, startPoint y: 248, endPoint x: 430, endPoint y: 257, distance: 21.5
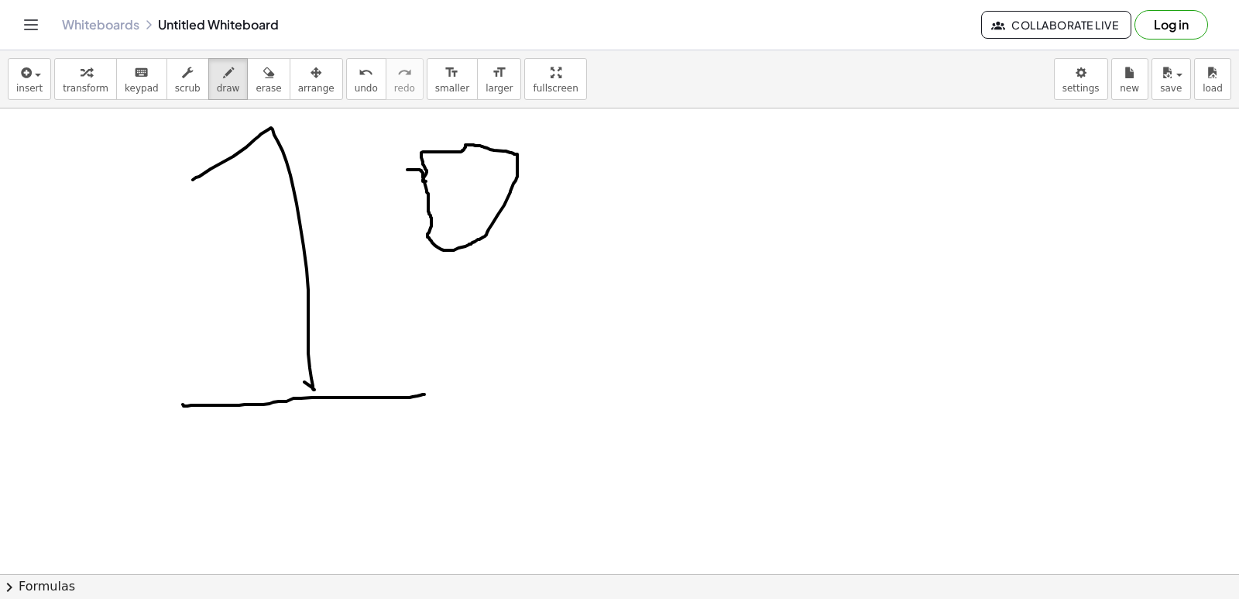
drag, startPoint x: 414, startPoint y: 242, endPoint x: 425, endPoint y: 257, distance: 18.3
drag, startPoint x: 442, startPoint y: 247, endPoint x: 932, endPoint y: 439, distance: 526.5
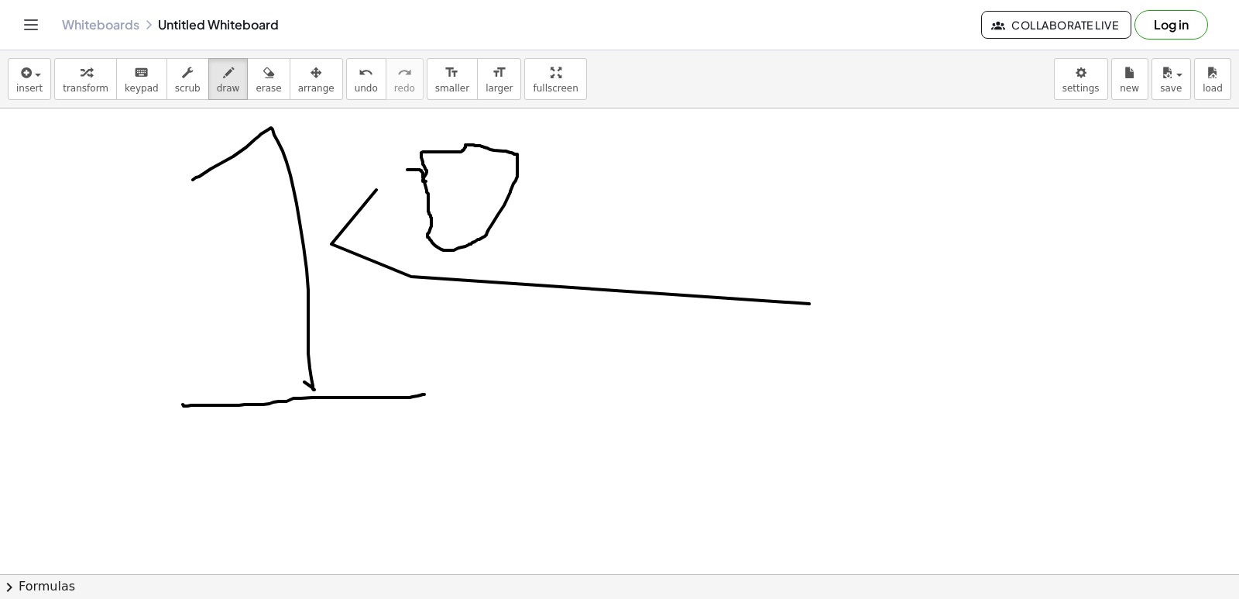
drag, startPoint x: 411, startPoint y: 276, endPoint x: 370, endPoint y: 150, distance: 132.7
drag, startPoint x: 259, startPoint y: 84, endPoint x: 328, endPoint y: 192, distance: 127.8
click at [266, 88] on button "erase" at bounding box center [268, 79] width 43 height 42
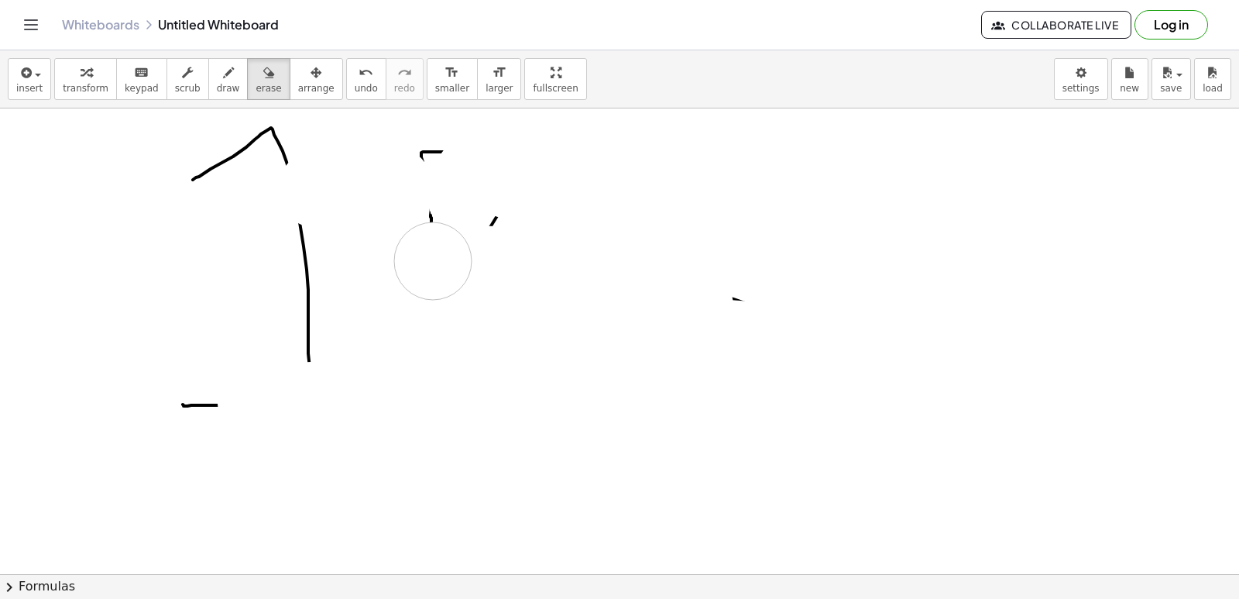
drag, startPoint x: 328, startPoint y: 192, endPoint x: 464, endPoint y: 281, distance: 162.8
drag, startPoint x: 464, startPoint y: 281, endPoint x: 757, endPoint y: 270, distance: 293.7
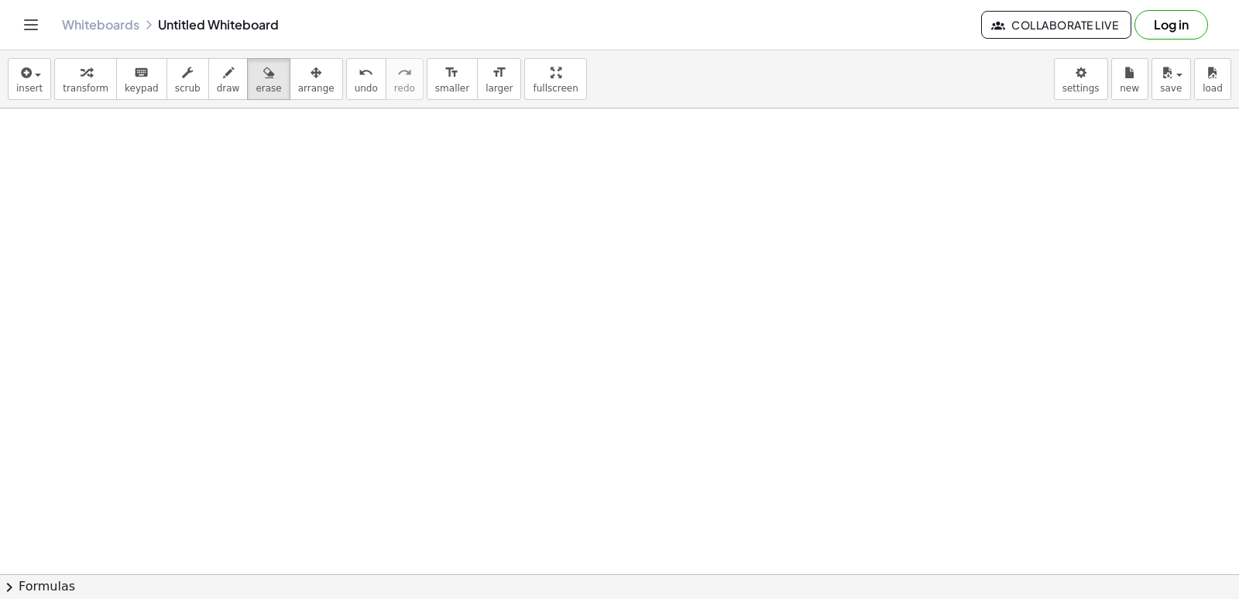
drag, startPoint x: 504, startPoint y: 173, endPoint x: 491, endPoint y: 179, distance: 14.2
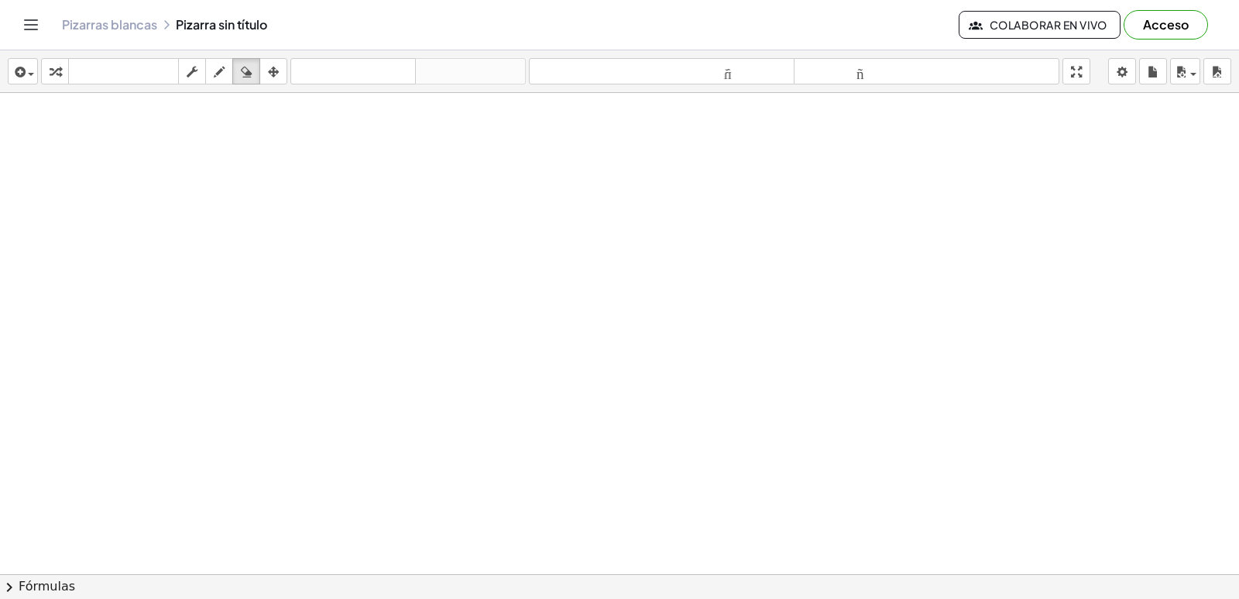
drag, startPoint x: 220, startPoint y: 65, endPoint x: 233, endPoint y: 129, distance: 65.6
click at [220, 65] on icon "button" at bounding box center [219, 72] width 11 height 19
drag, startPoint x: 234, startPoint y: 131, endPoint x: 245, endPoint y: 132, distance: 11.7
drag, startPoint x: 309, startPoint y: 112, endPoint x: 221, endPoint y: 379, distance: 280.7
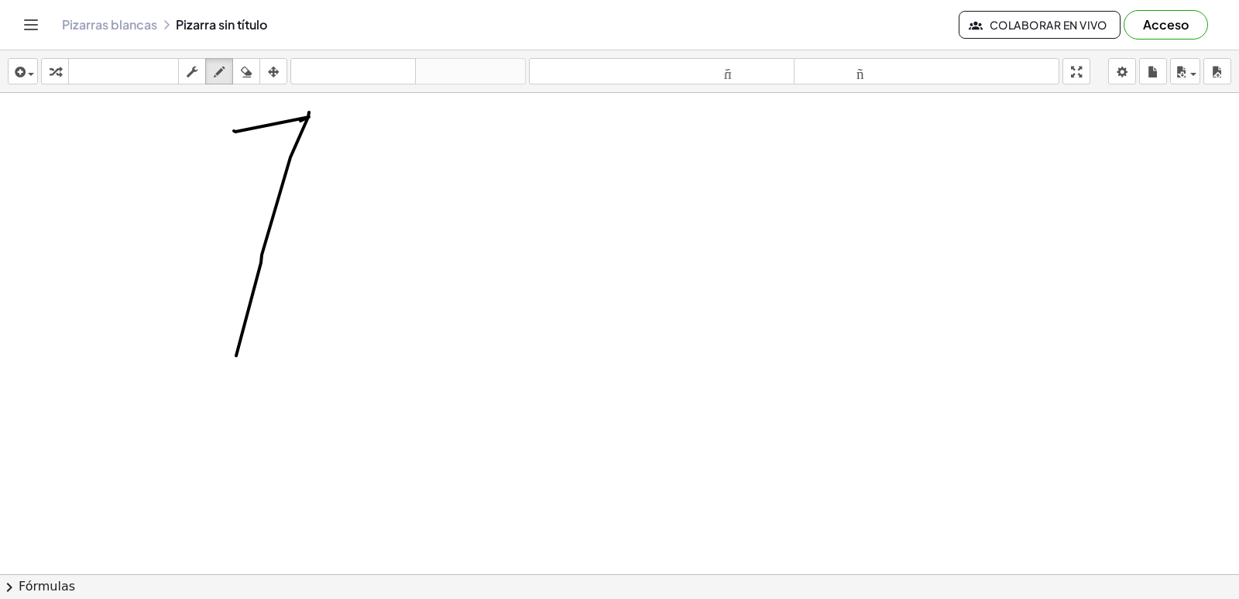
drag, startPoint x: 197, startPoint y: 360, endPoint x: 301, endPoint y: 357, distance: 103.8
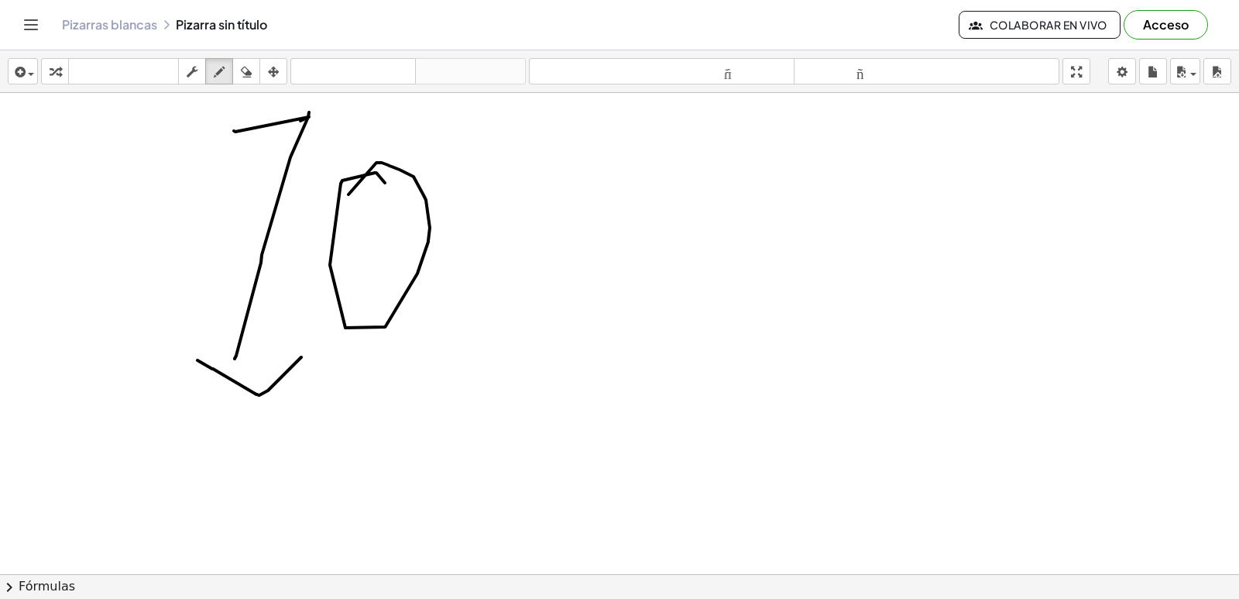
drag, startPoint x: 385, startPoint y: 183, endPoint x: 348, endPoint y: 194, distance: 38.2
drag, startPoint x: 350, startPoint y: 327, endPoint x: 387, endPoint y: 292, distance: 51.0
click at [238, 80] on div "button" at bounding box center [246, 71] width 20 height 19
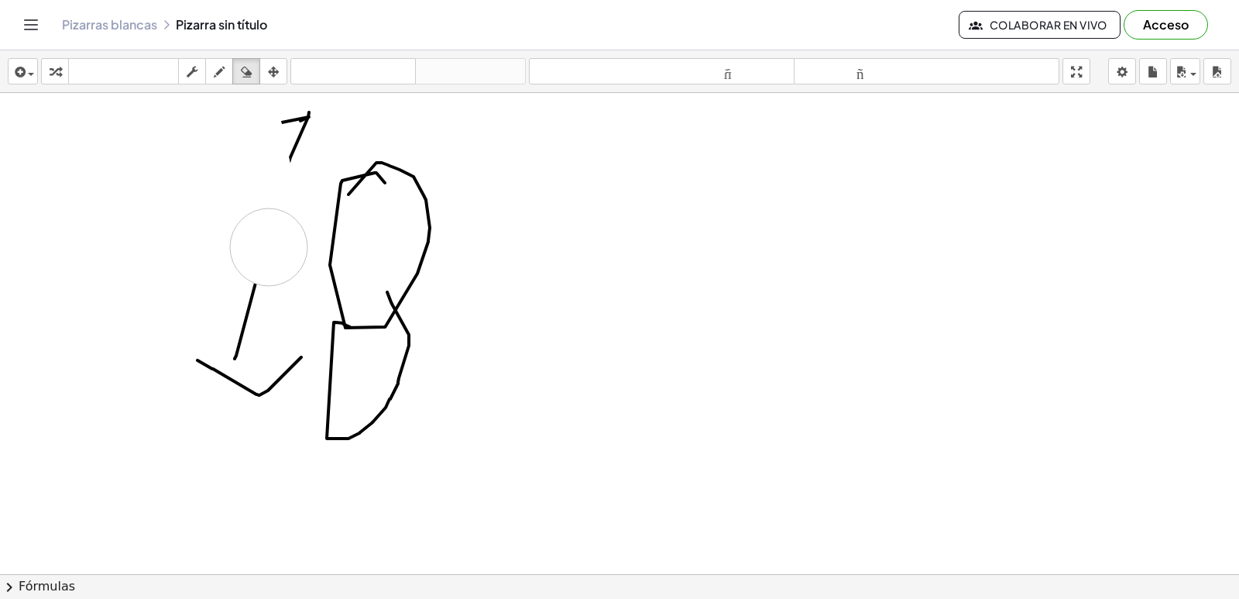
drag, startPoint x: 269, startPoint y: 247, endPoint x: 328, endPoint y: 213, distance: 68.7
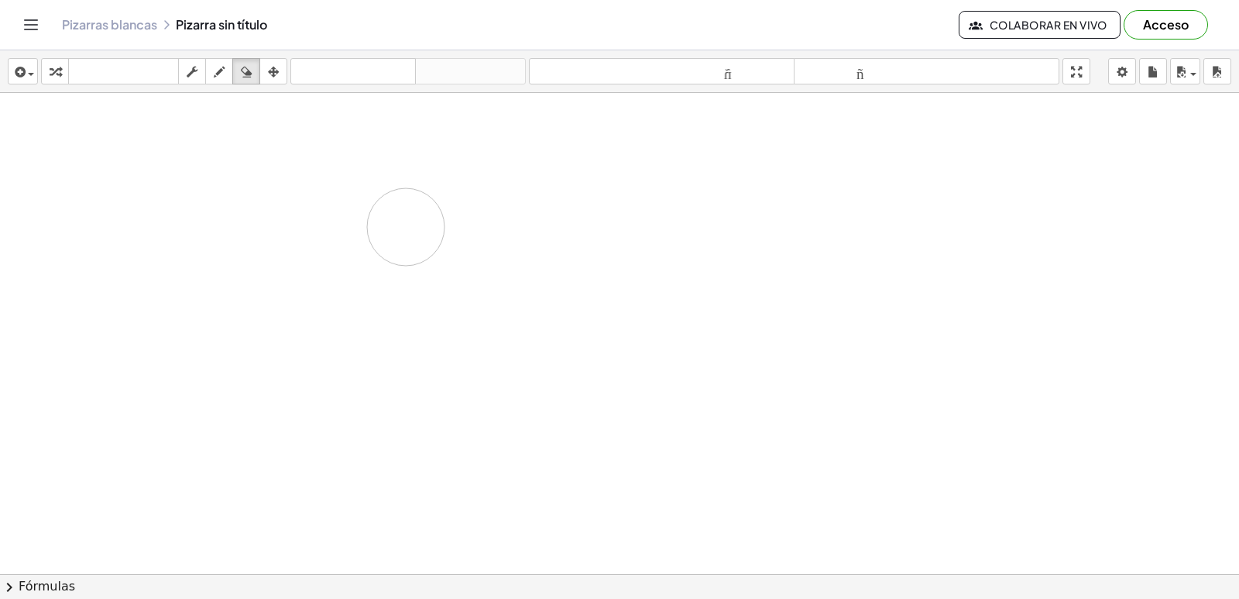
drag, startPoint x: 328, startPoint y: 213, endPoint x: 508, endPoint y: 592, distance: 419.9
drag, startPoint x: 585, startPoint y: 524, endPoint x: 592, endPoint y: 560, distance: 37.1
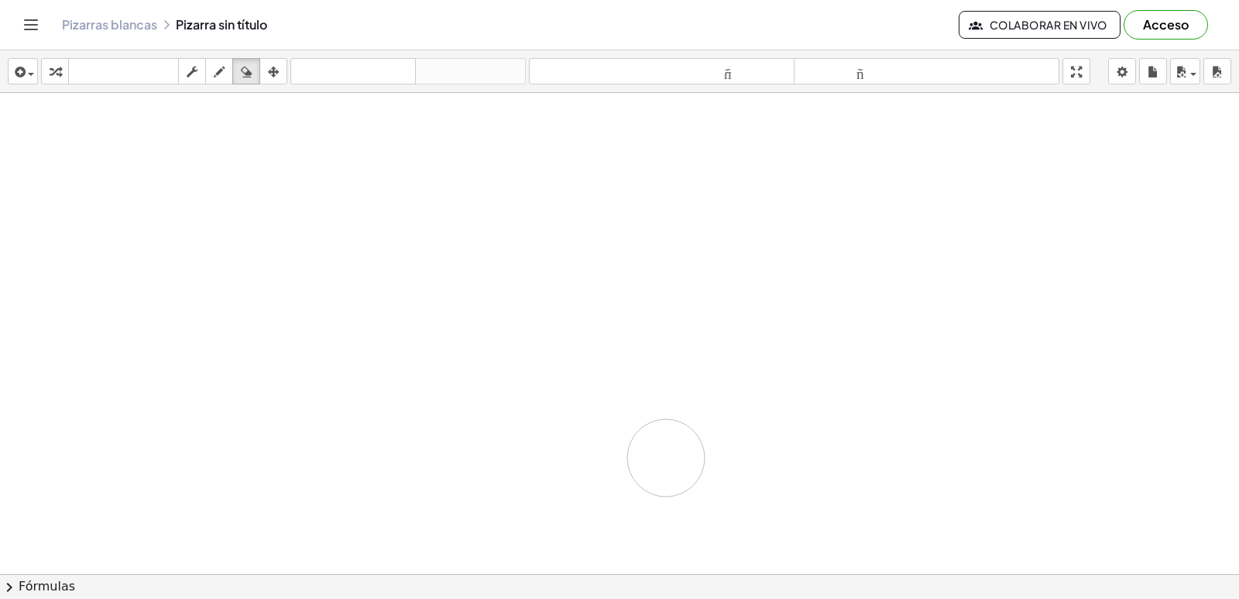
click at [211, 70] on div "button" at bounding box center [219, 71] width 20 height 19
click at [211, 72] on div "button" at bounding box center [219, 71] width 20 height 19
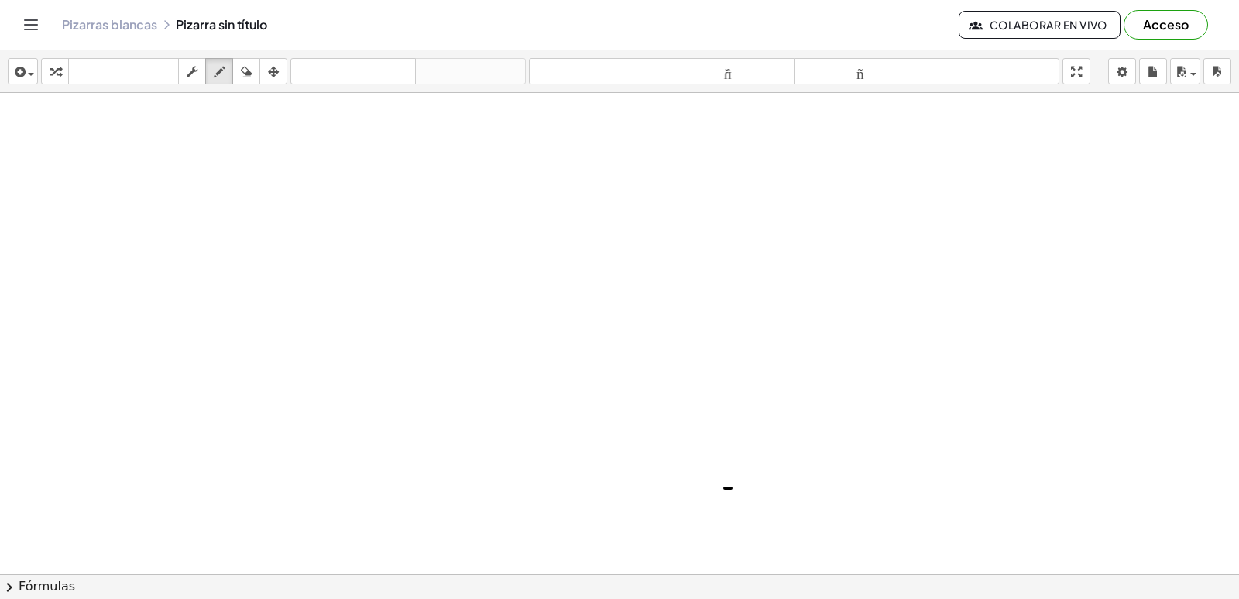
click at [277, 73] on icon "button" at bounding box center [273, 72] width 11 height 19
drag, startPoint x: 695, startPoint y: 448, endPoint x: 554, endPoint y: 357, distance: 167.6
drag, startPoint x: 551, startPoint y: 410, endPoint x: 522, endPoint y: 375, distance: 45.6
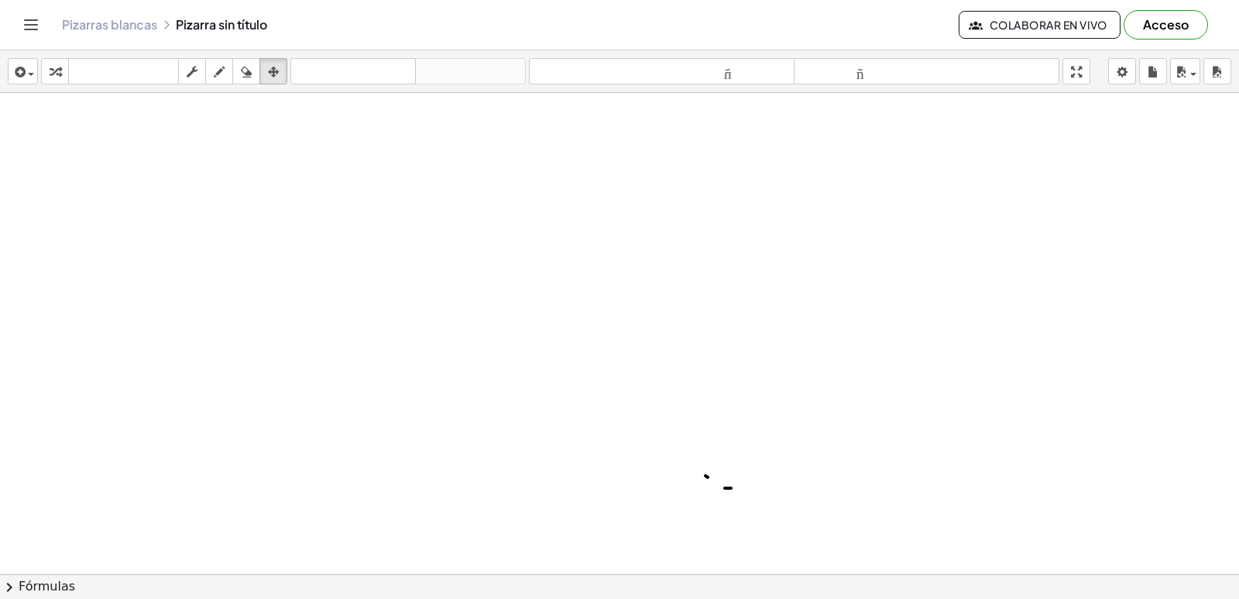
drag, startPoint x: 522, startPoint y: 375, endPoint x: 511, endPoint y: 417, distance: 44.0
drag, startPoint x: 511, startPoint y: 417, endPoint x: 307, endPoint y: 287, distance: 242.1
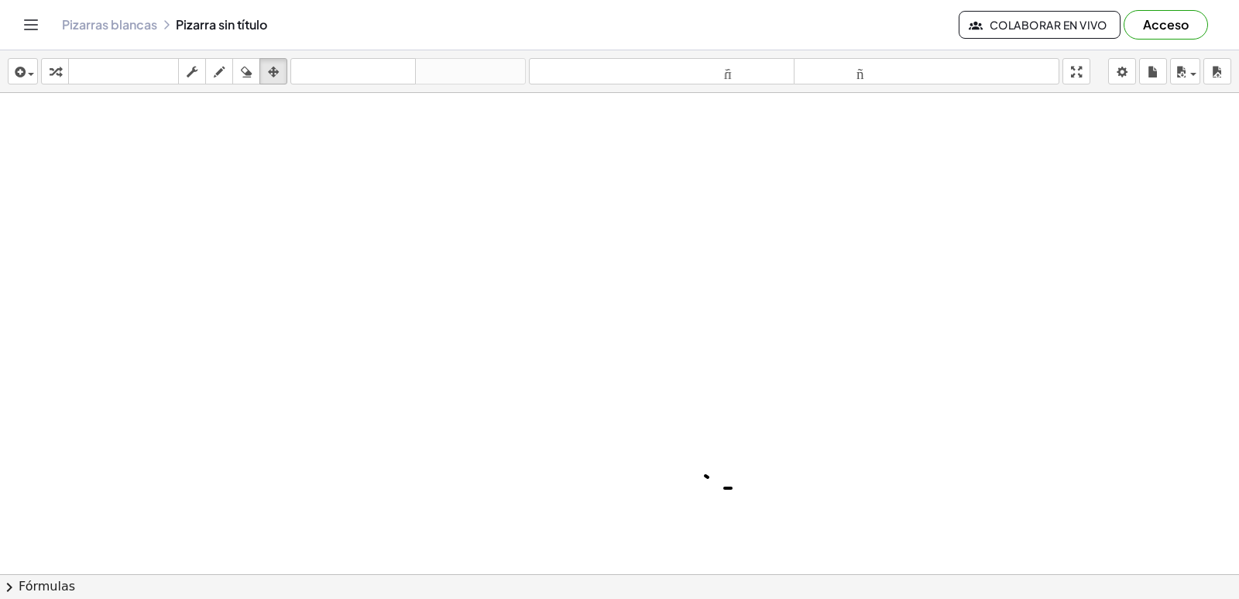
drag, startPoint x: 942, startPoint y: 472, endPoint x: 773, endPoint y: 382, distance: 192.3
drag, startPoint x: 431, startPoint y: 244, endPoint x: 189, endPoint y: 613, distance: 441.2
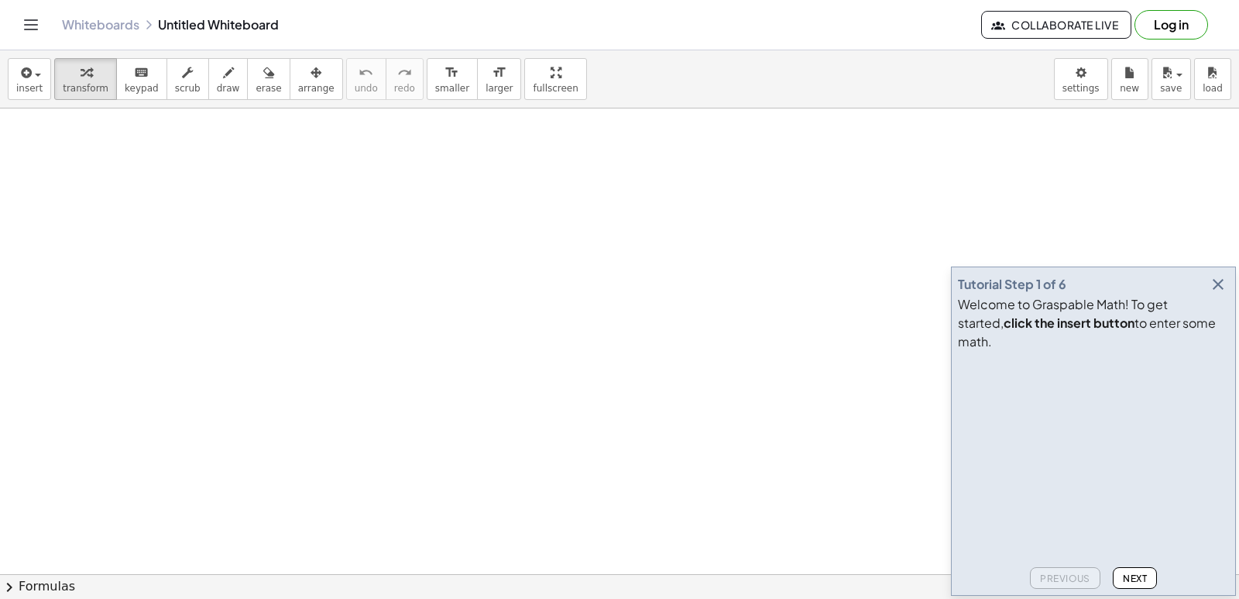
click at [1217, 294] on icon "button" at bounding box center [1218, 284] width 19 height 19
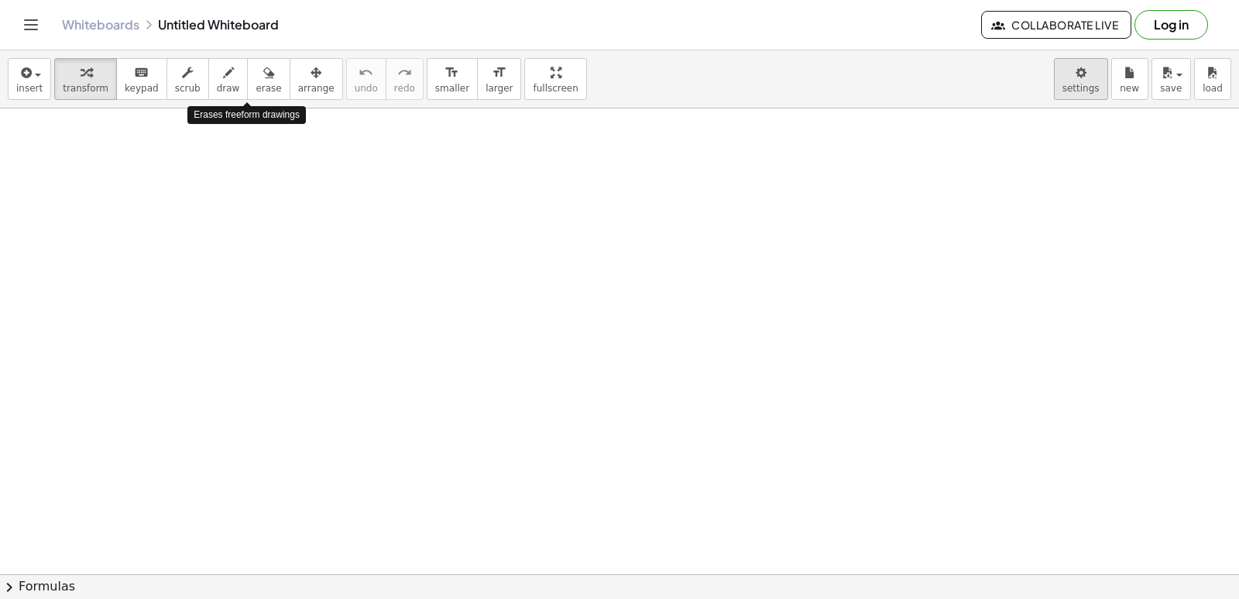
click at [1087, 77] on body "Graspable Math Activities Get Started Activity Bank Assigned Work Classes White…" at bounding box center [619, 299] width 1239 height 599
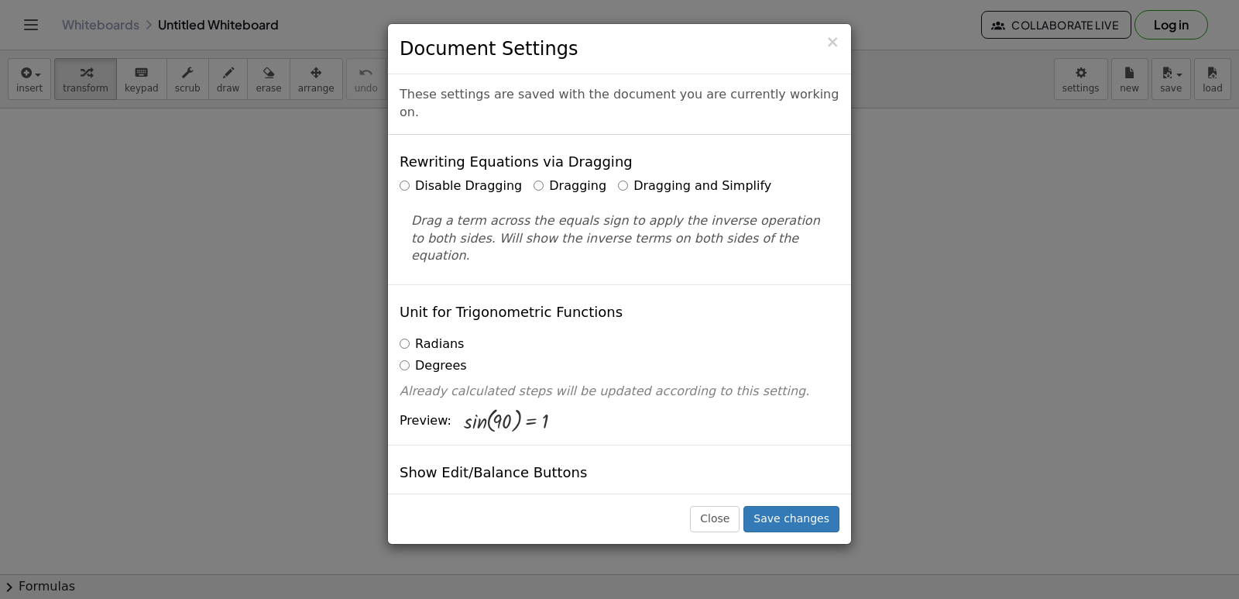
click at [664, 177] on label "Dragging and Simplify" at bounding box center [694, 186] width 153 height 18
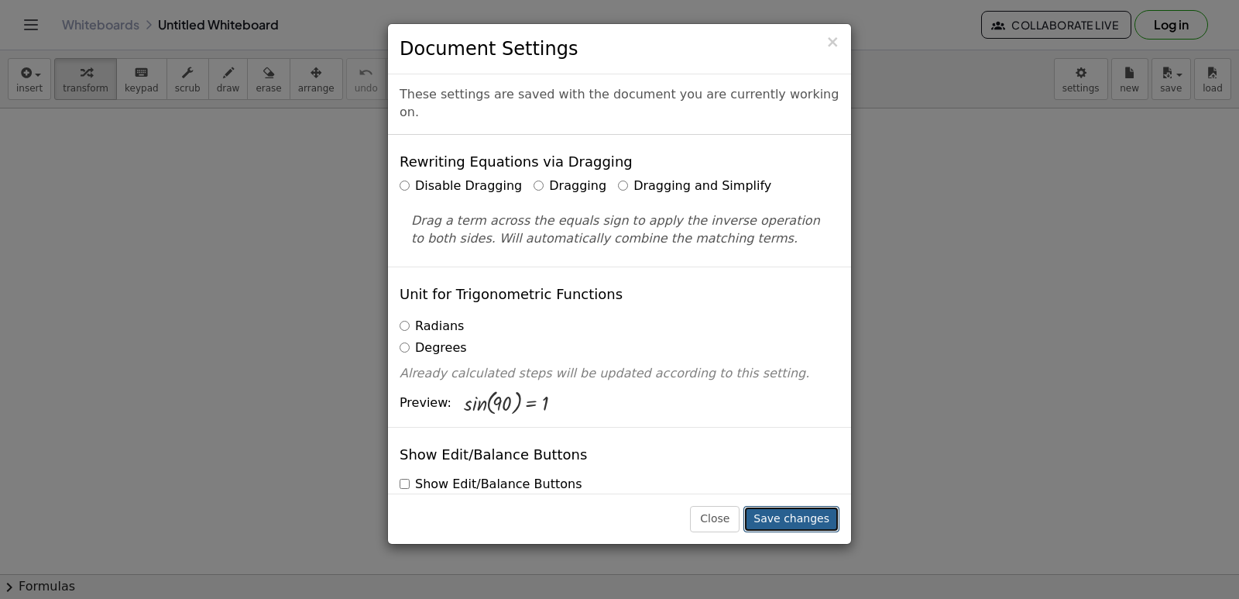
click at [799, 519] on button "Save changes" at bounding box center [791, 519] width 96 height 26
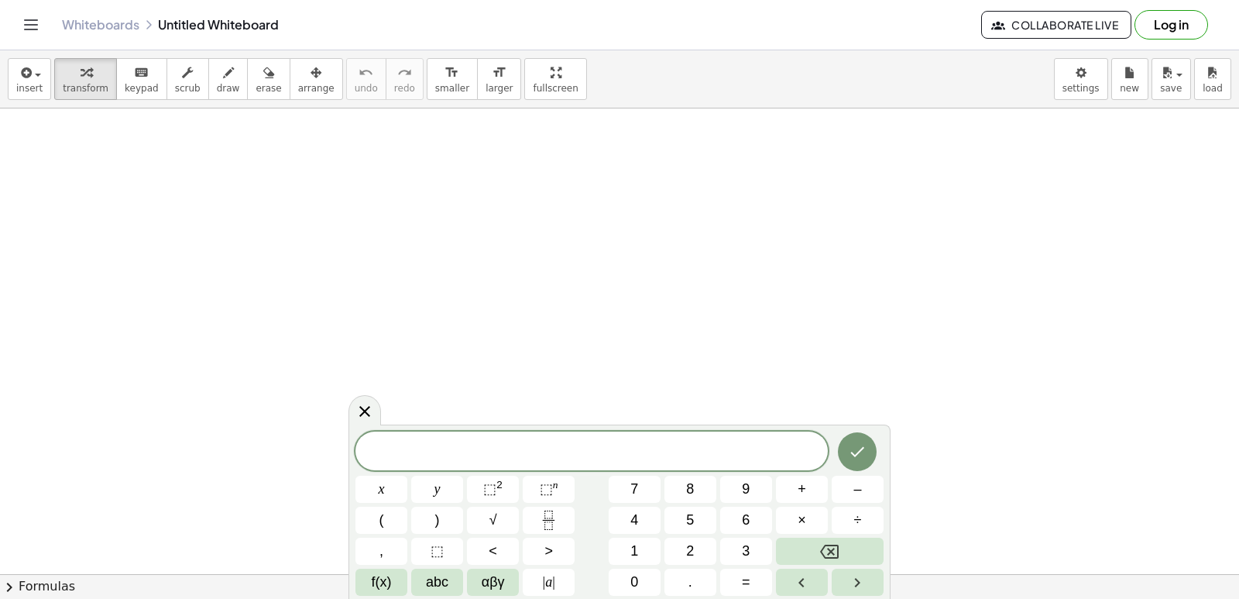
drag, startPoint x: 1169, startPoint y: 19, endPoint x: 1160, endPoint y: 25, distance: 10.5
click at [1160, 25] on button "Log in" at bounding box center [1172, 24] width 74 height 29
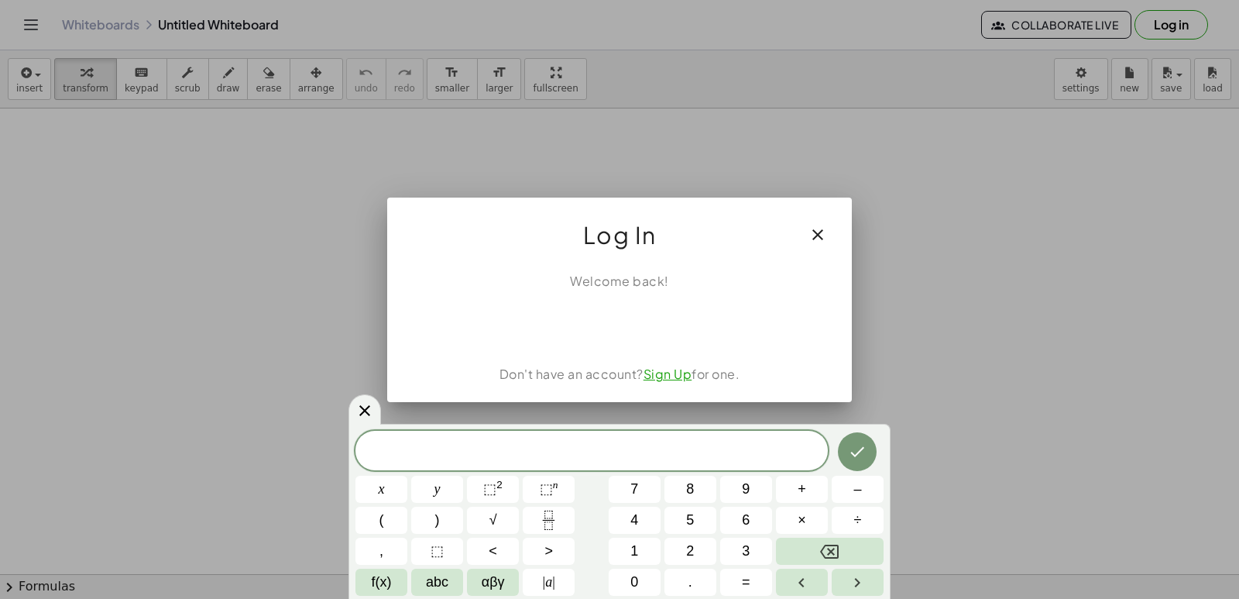
click at [812, 228] on icon "button" at bounding box center [818, 234] width 19 height 19
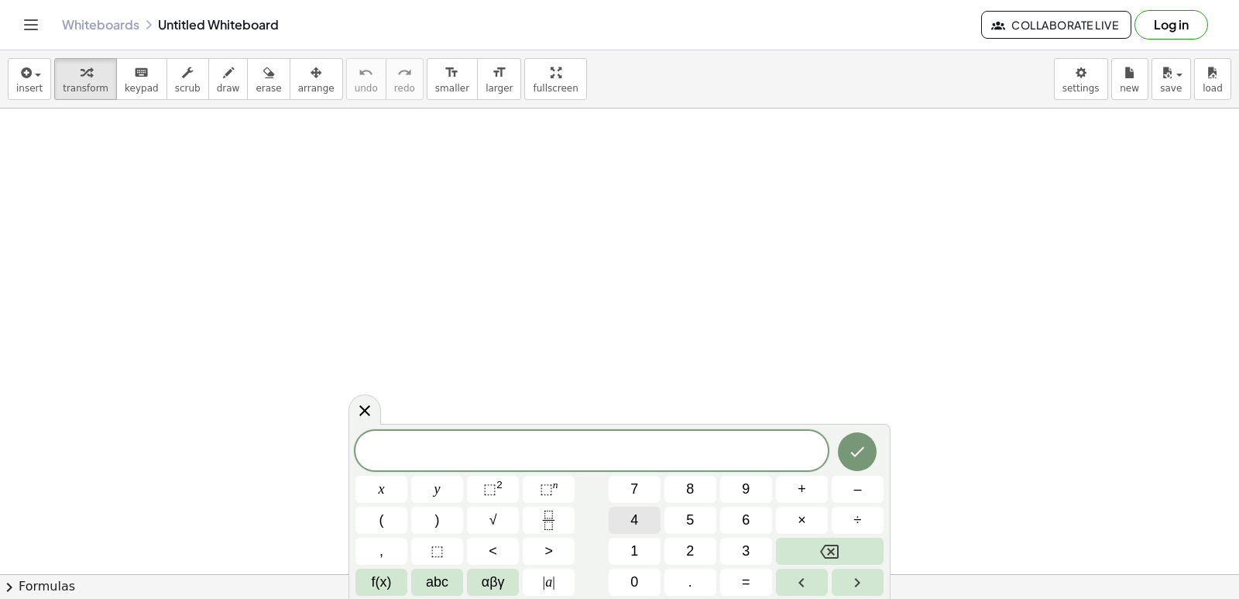
click at [645, 512] on button "4" at bounding box center [635, 519] width 52 height 27
drag, startPoint x: 665, startPoint y: 501, endPoint x: 682, endPoint y: 494, distance: 18.4
click at [672, 499] on div "4 x y ⬚ 2 ⬚ n 7 8 9 + – ( ) √ 4 5 6 × ÷ , ⬚ < > 1 2 3 f(x) abc αβγ | a | 0 . =" at bounding box center [619, 513] width 528 height 164
click at [699, 517] on button "5" at bounding box center [690, 519] width 52 height 27
click at [695, 554] on button "2" at bounding box center [690, 550] width 52 height 27
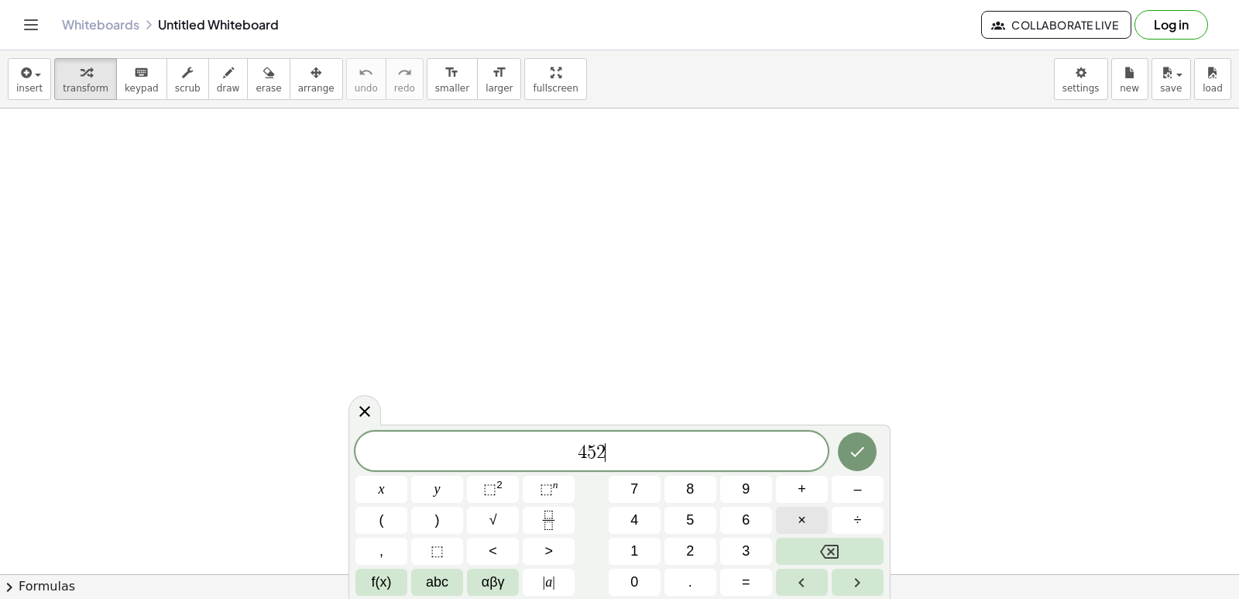
click at [796, 526] on button "×" at bounding box center [802, 519] width 52 height 27
click at [809, 544] on div "4 5 2 · x y ⬚ 2 ⬚ n 7 8 9 + – ( ) √ 4 5 6 × ÷ , ⬚ < > 1 2 3 f(x) abc αβγ | a | …" at bounding box center [619, 513] width 528 height 164
click at [809, 542] on button "Backspace" at bounding box center [830, 550] width 108 height 27
click at [809, 545] on button "Backspace" at bounding box center [830, 550] width 108 height 27
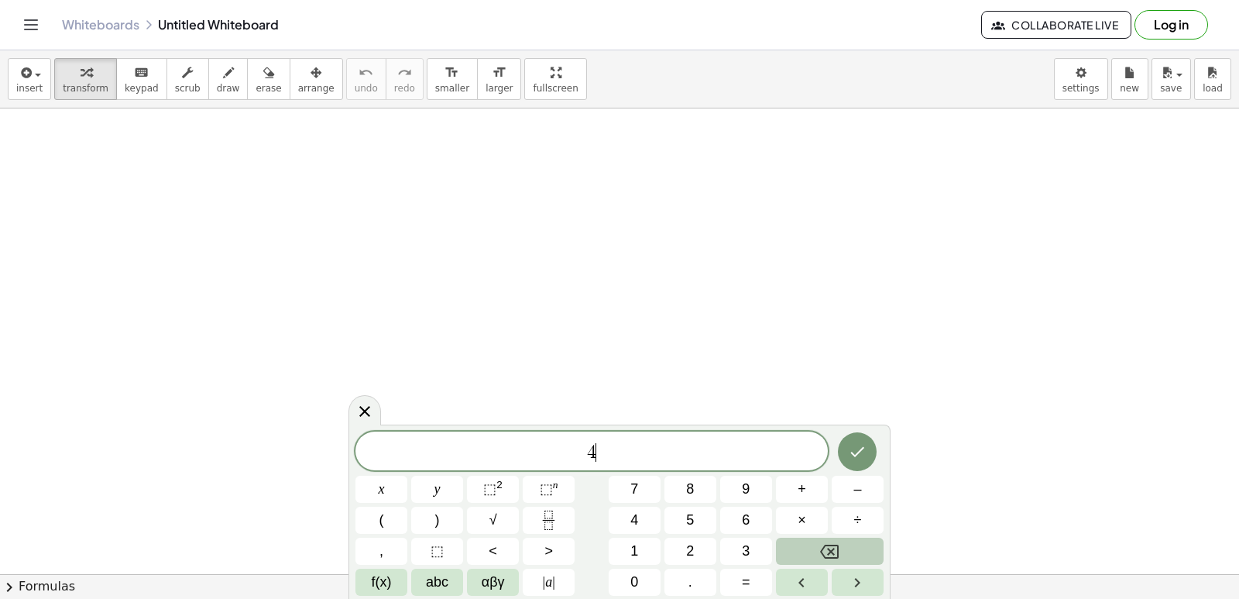
click at [809, 548] on button "Backspace" at bounding box center [830, 550] width 108 height 27
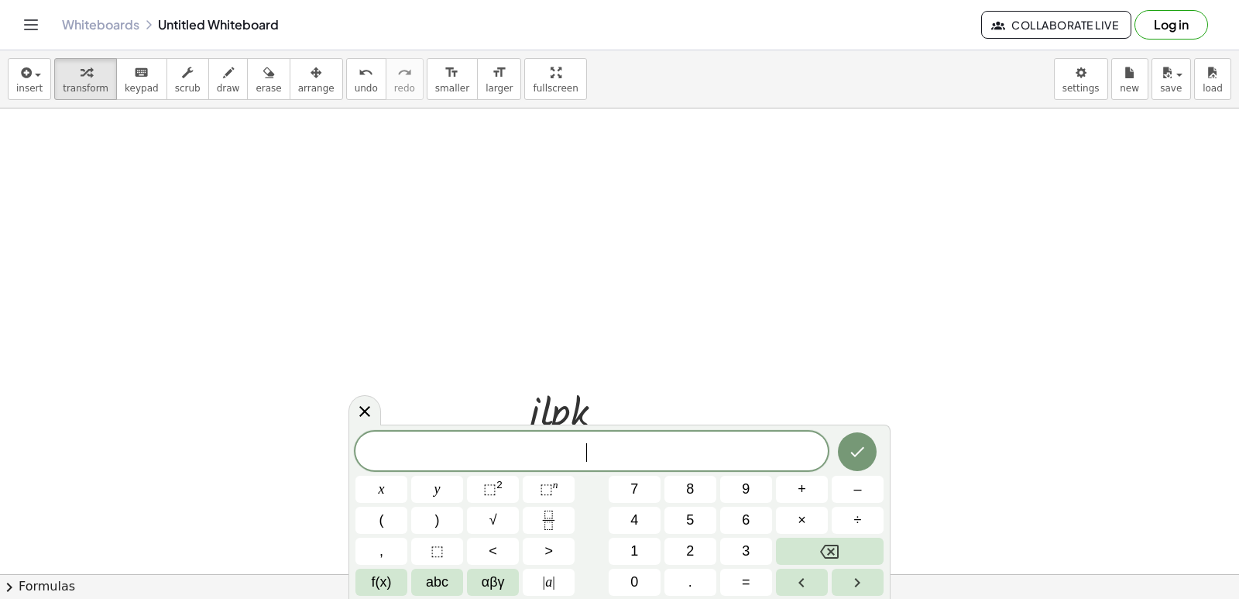
drag, startPoint x: 655, startPoint y: 434, endPoint x: 664, endPoint y: 434, distance: 9.3
click at [664, 434] on div "​" at bounding box center [591, 450] width 472 height 39
drag, startPoint x: 600, startPoint y: 310, endPoint x: 588, endPoint y: 410, distance: 100.7
drag, startPoint x: 602, startPoint y: 407, endPoint x: 502, endPoint y: 398, distance: 100.3
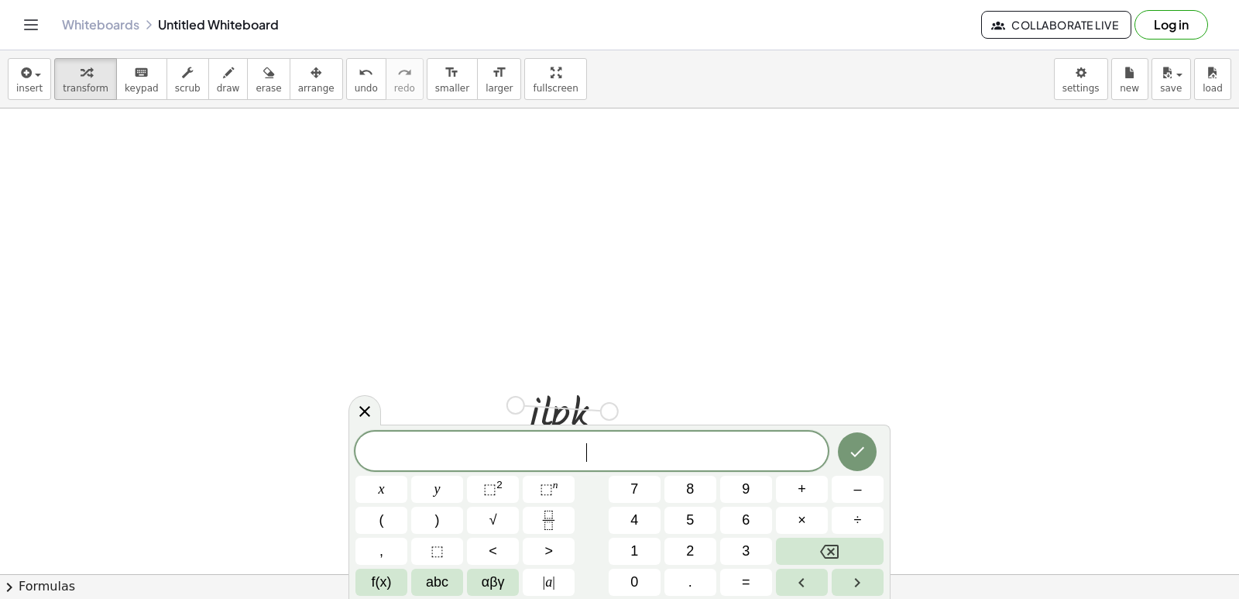
drag, startPoint x: 599, startPoint y: 408, endPoint x: 19, endPoint y: 20, distance: 697.8
click at [19, 20] on div "Graspable Math Activities Get Started Activity Bank Assigned Work Classes White…" at bounding box center [619, 299] width 1239 height 599
click at [247, 75] on button "erase" at bounding box center [268, 79] width 43 height 42
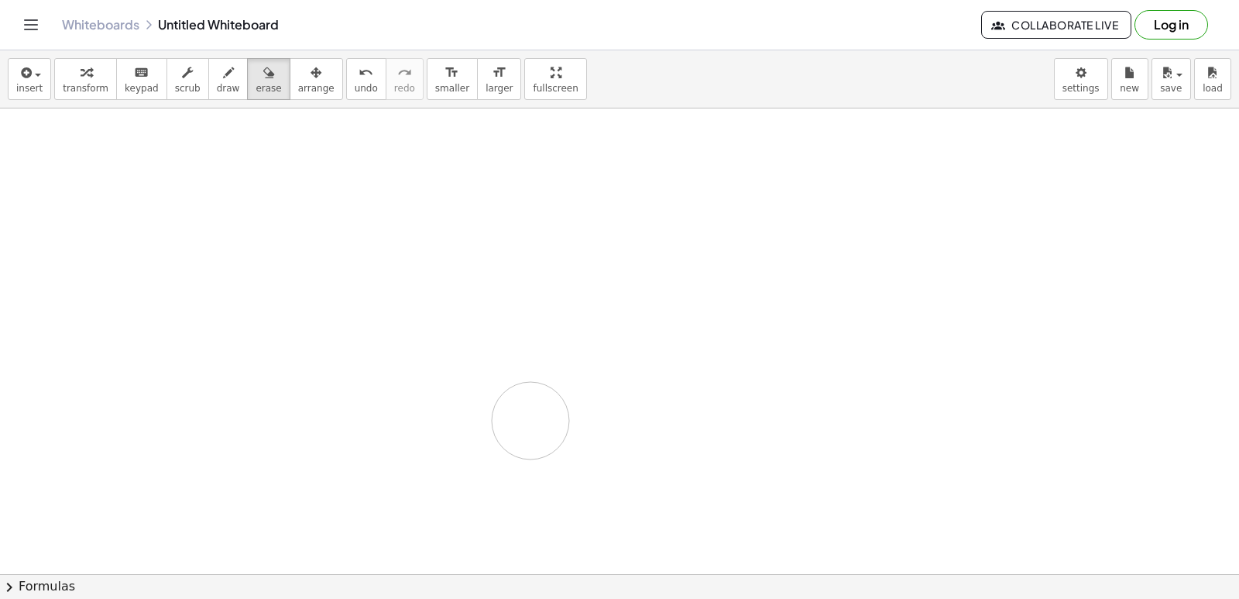
drag, startPoint x: 558, startPoint y: 403, endPoint x: 479, endPoint y: 256, distance: 167.0
click at [530, 417] on div at bounding box center [619, 573] width 1239 height 931
drag, startPoint x: 546, startPoint y: 368, endPoint x: 709, endPoint y: 317, distance: 170.5
click at [709, 317] on div at bounding box center [619, 573] width 1239 height 931
click at [685, 309] on div at bounding box center [619, 573] width 1239 height 931
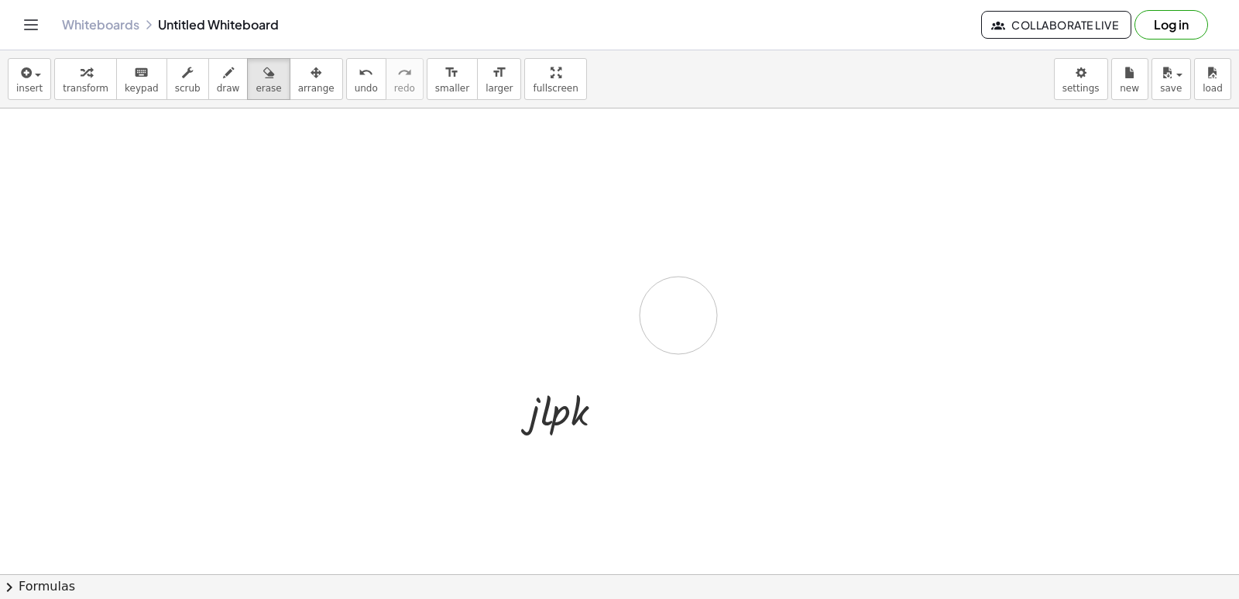
drag, startPoint x: 678, startPoint y: 315, endPoint x: 665, endPoint y: 305, distance: 16.6
click at [678, 321] on div at bounding box center [619, 573] width 1239 height 931
click at [666, 305] on div at bounding box center [619, 573] width 1239 height 931
click at [217, 80] on div "button" at bounding box center [228, 72] width 23 height 19
click at [645, 397] on div at bounding box center [619, 573] width 1239 height 931
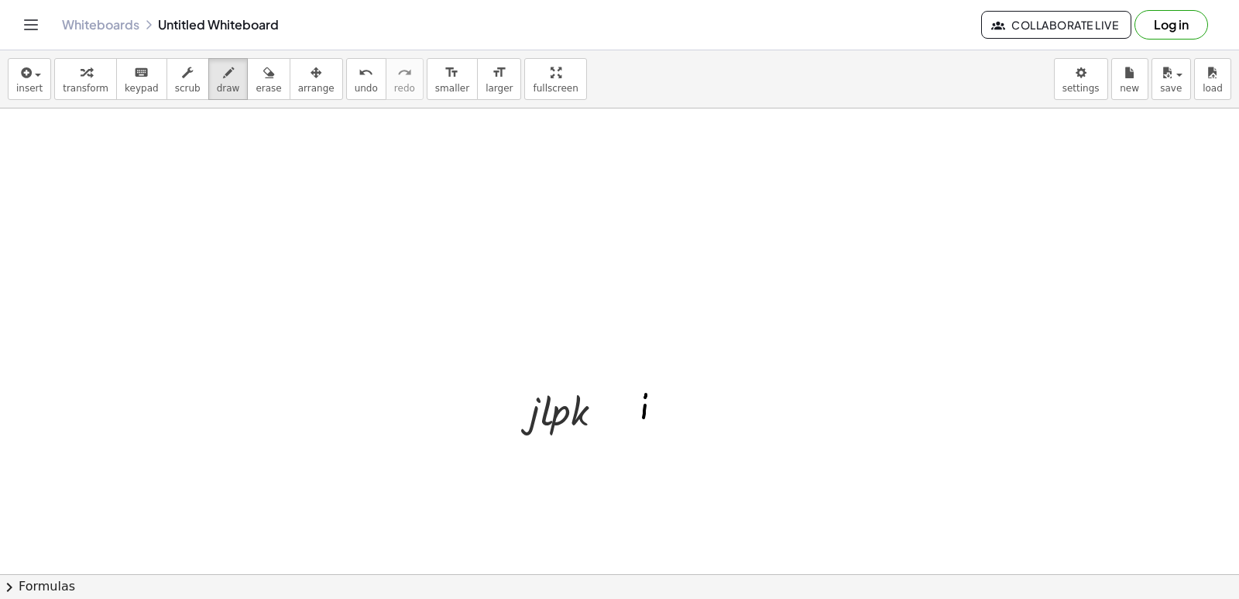
drag, startPoint x: 644, startPoint y: 417, endPoint x: 642, endPoint y: 428, distance: 11.0
click at [642, 428] on div at bounding box center [619, 573] width 1239 height 931
drag, startPoint x: 575, startPoint y: 381, endPoint x: 545, endPoint y: 372, distance: 31.6
click at [551, 383] on div at bounding box center [619, 573] width 1239 height 931
click at [520, 396] on div at bounding box center [619, 573] width 1239 height 931
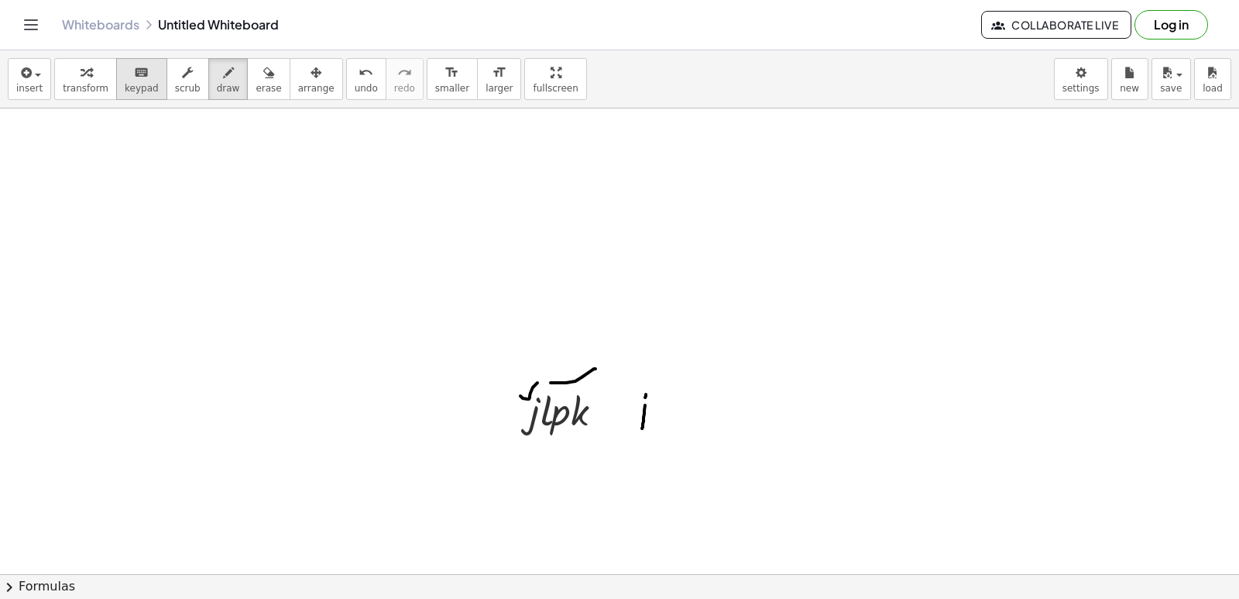
click at [134, 70] on icon "keyboard" at bounding box center [141, 73] width 15 height 19
drag, startPoint x: 530, startPoint y: 520, endPoint x: 529, endPoint y: 510, distance: 9.3
click at [530, 517] on div at bounding box center [619, 573] width 1239 height 931
drag, startPoint x: 421, startPoint y: 451, endPoint x: 70, endPoint y: 194, distance: 435.1
click at [412, 441] on div at bounding box center [619, 573] width 1239 height 931
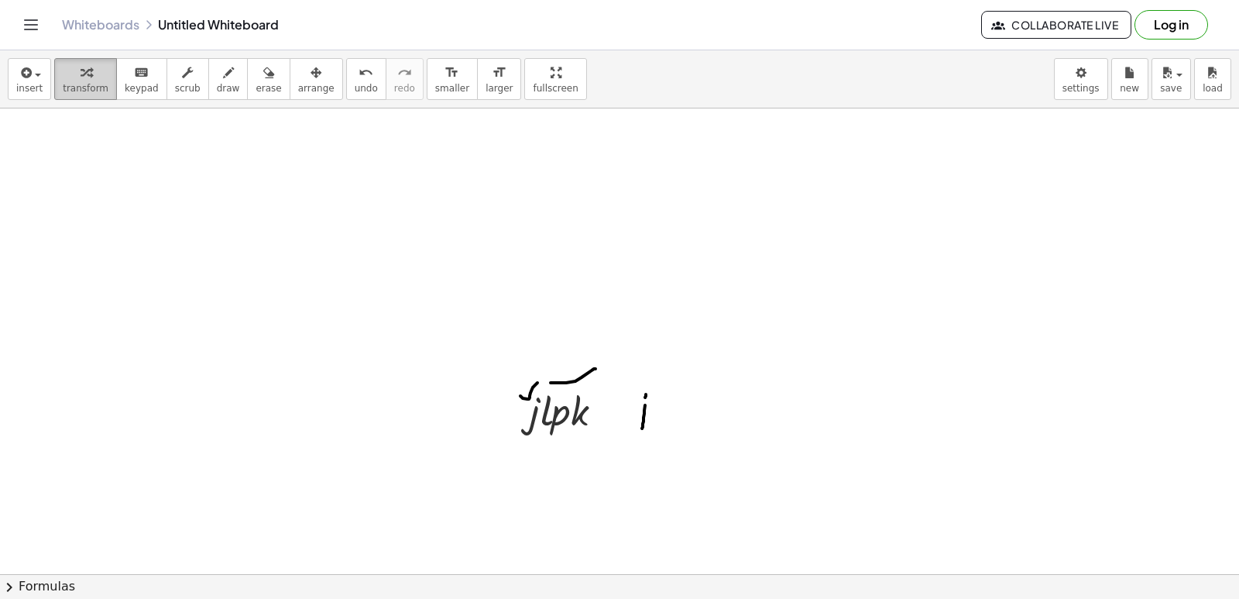
click at [63, 84] on span "transform" at bounding box center [86, 88] width 46 height 11
click at [377, 444] on div at bounding box center [619, 573] width 1239 height 931
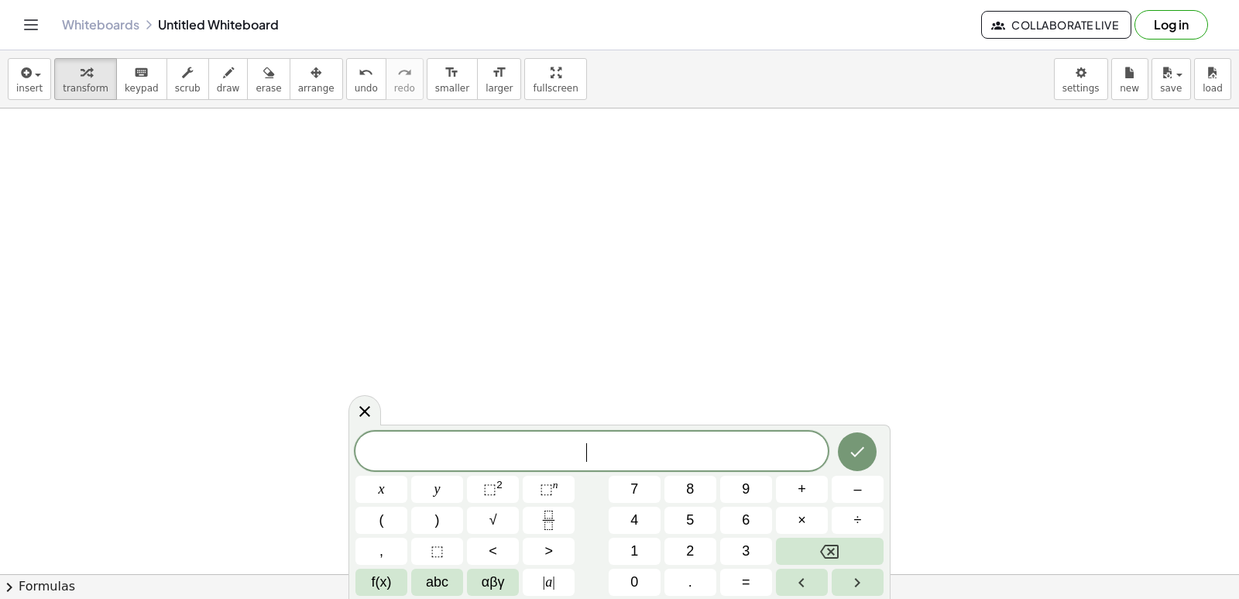
drag, startPoint x: 940, startPoint y: 413, endPoint x: 884, endPoint y: 486, distance: 92.2
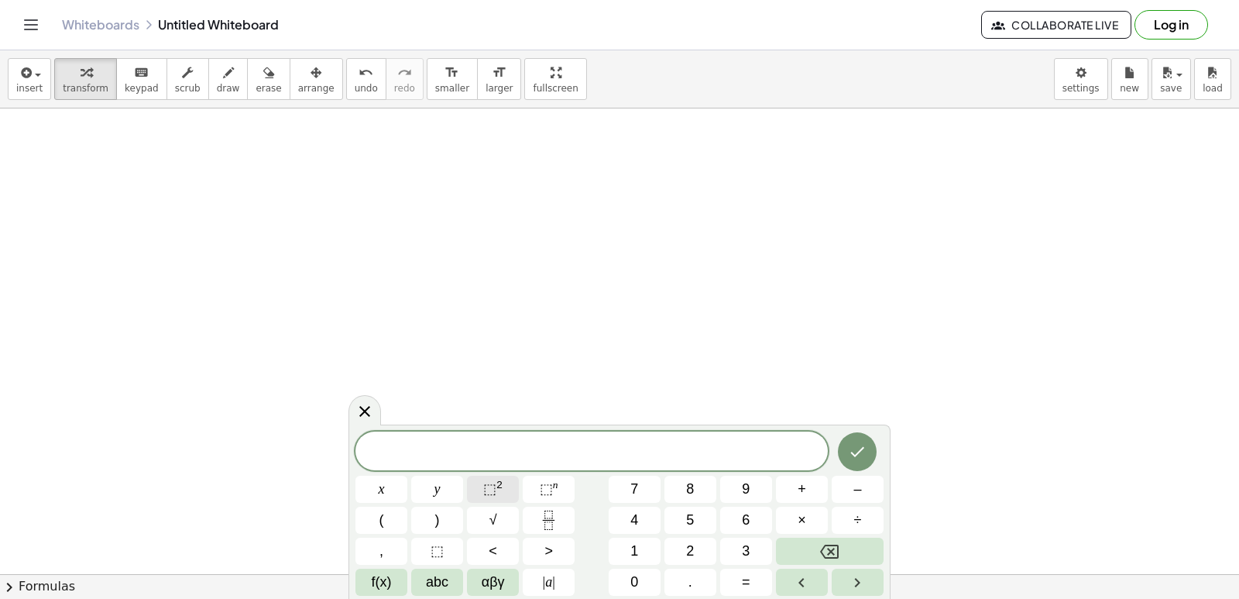
click at [510, 486] on button "⬚ 2" at bounding box center [493, 488] width 52 height 27
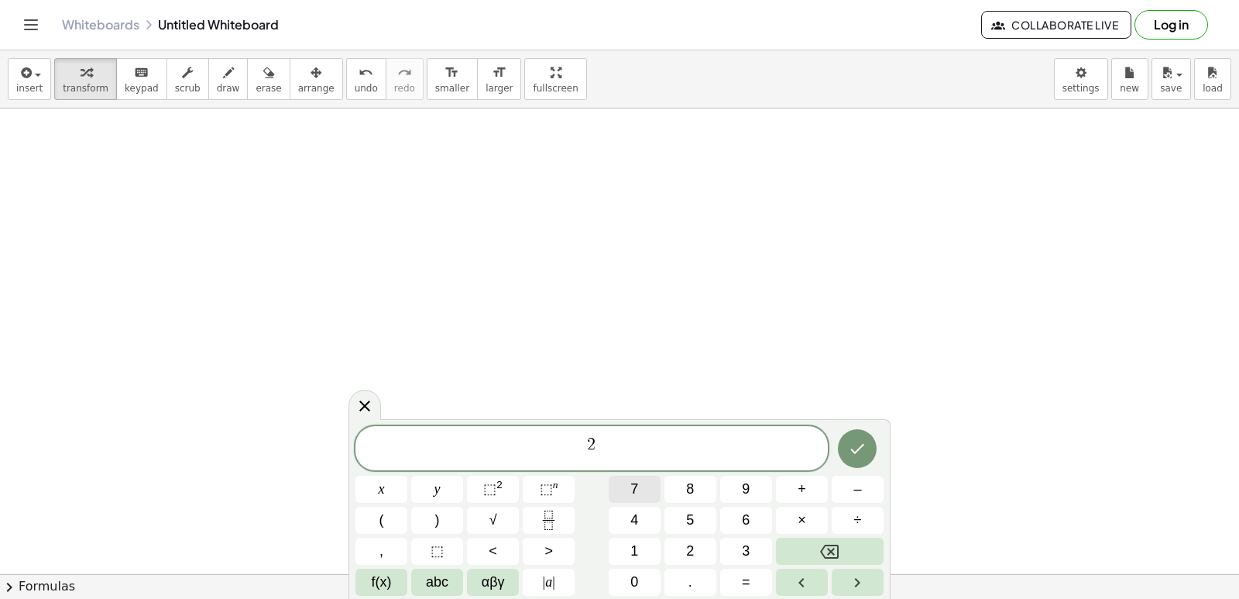
click at [621, 500] on button "7" at bounding box center [635, 488] width 52 height 27
click at [547, 527] on icon "Fraction" at bounding box center [548, 519] width 19 height 19
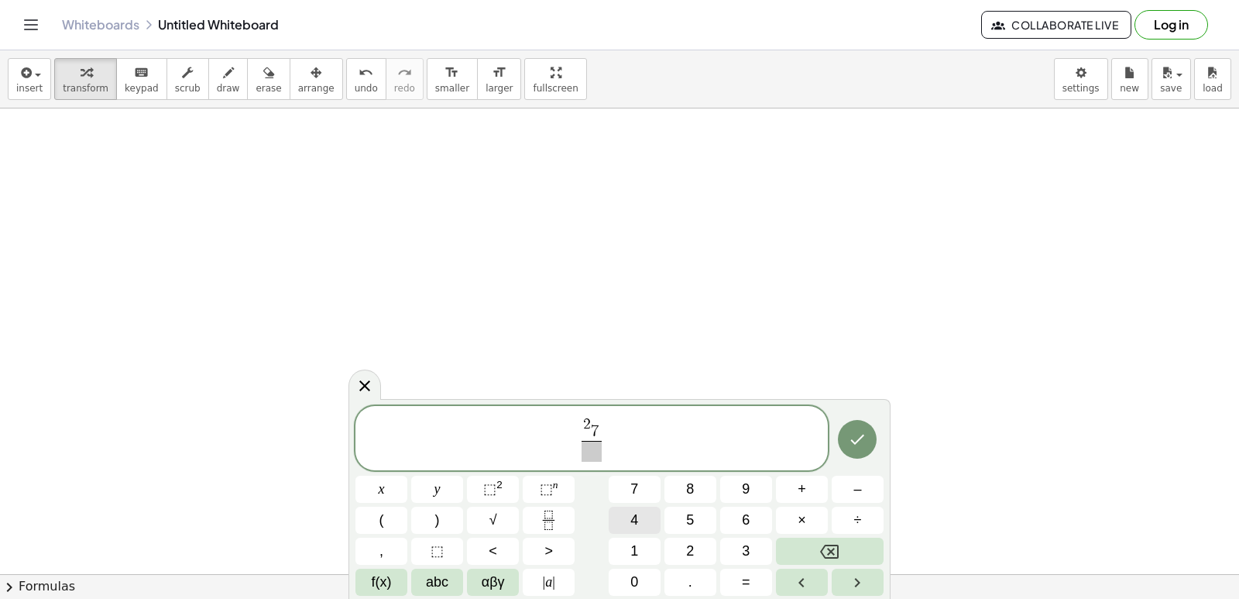
click at [644, 507] on div "2 7 ​ x y ⬚ 2 ⬚ n 7 8 9 + – ( ) √ 4 5 6 × ÷ , ⬚ < > 1 2 3 f(x) abc αβγ | a | 0 …" at bounding box center [619, 501] width 528 height 190
click at [870, 559] on button "Backspace" at bounding box center [830, 550] width 108 height 27
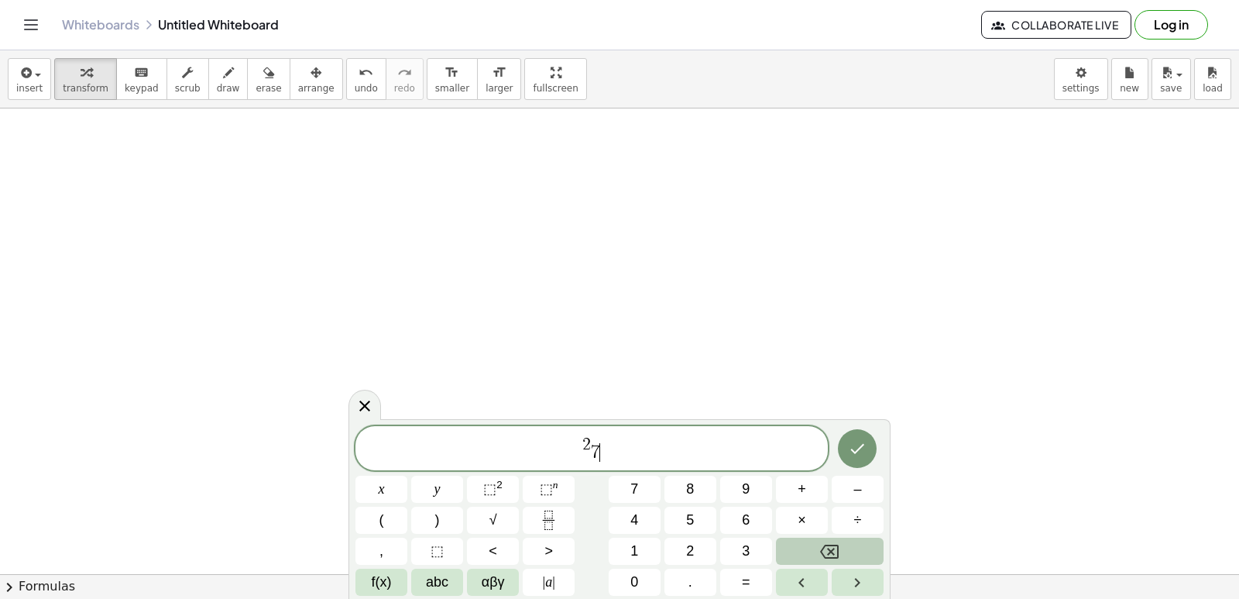
click at [864, 561] on button "Backspace" at bounding box center [830, 550] width 108 height 27
click at [858, 579] on button "Right arrow" at bounding box center [858, 581] width 52 height 27
click at [858, 582] on icon "Right arrow" at bounding box center [857, 582] width 19 height 19
click at [830, 558] on icon "Backspace" at bounding box center [829, 551] width 19 height 14
click at [817, 544] on button "Backspace" at bounding box center [830, 550] width 108 height 27
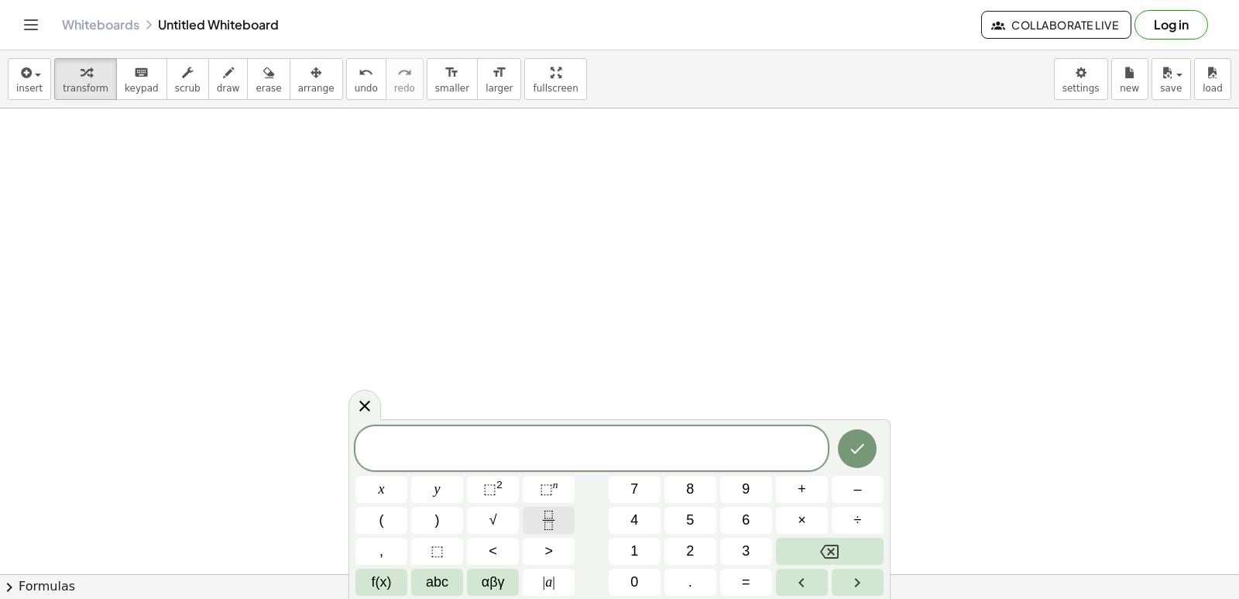
click at [543, 528] on icon "Fraction" at bounding box center [548, 519] width 19 height 19
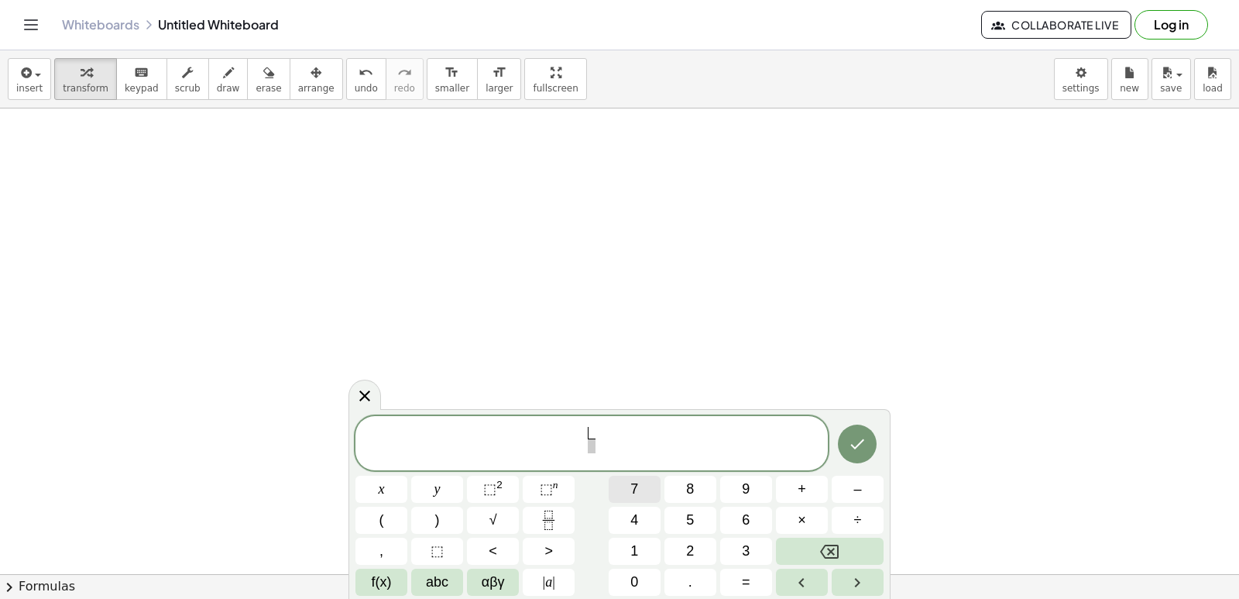
click at [623, 499] on button "7" at bounding box center [635, 488] width 52 height 27
click at [595, 448] on span "​" at bounding box center [591, 445] width 9 height 15
click at [676, 493] on button "8" at bounding box center [690, 488] width 52 height 27
click at [836, 520] on button "÷" at bounding box center [858, 519] width 52 height 27
click at [844, 548] on button "Backspace" at bounding box center [830, 550] width 108 height 27
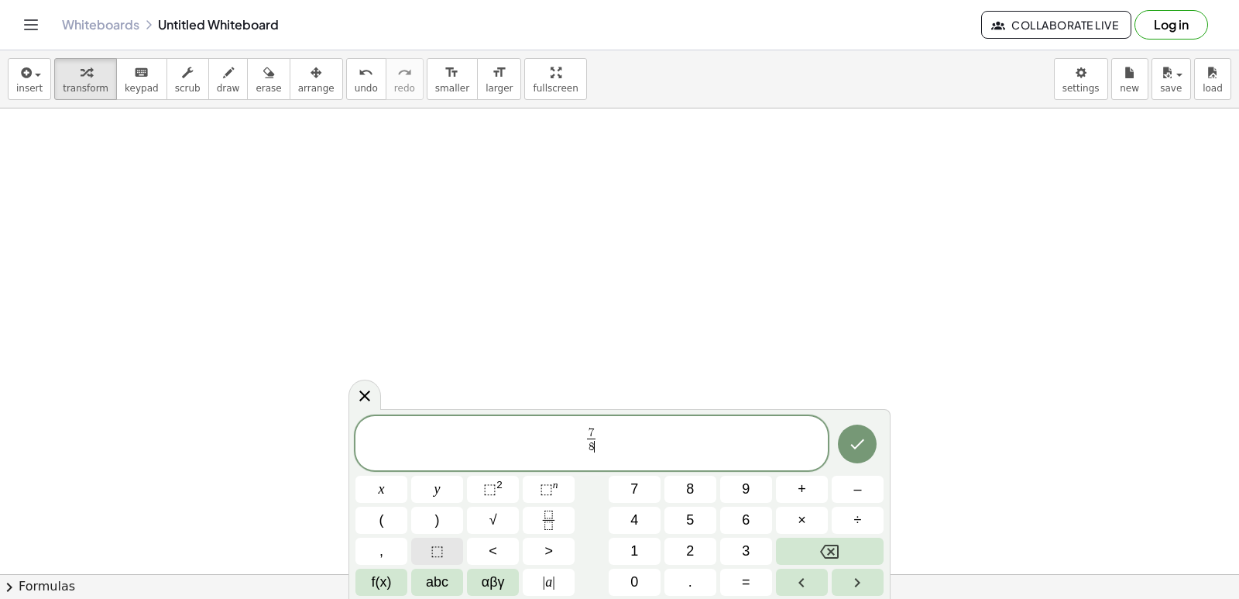
click at [448, 548] on button "⬚" at bounding box center [437, 550] width 52 height 27
click at [454, 546] on button "⬚" at bounding box center [437, 550] width 52 height 27
click at [809, 554] on button "Backspace" at bounding box center [830, 550] width 108 height 27
click at [598, 440] on span "7 8 ​ ​" at bounding box center [591, 440] width 13 height 26
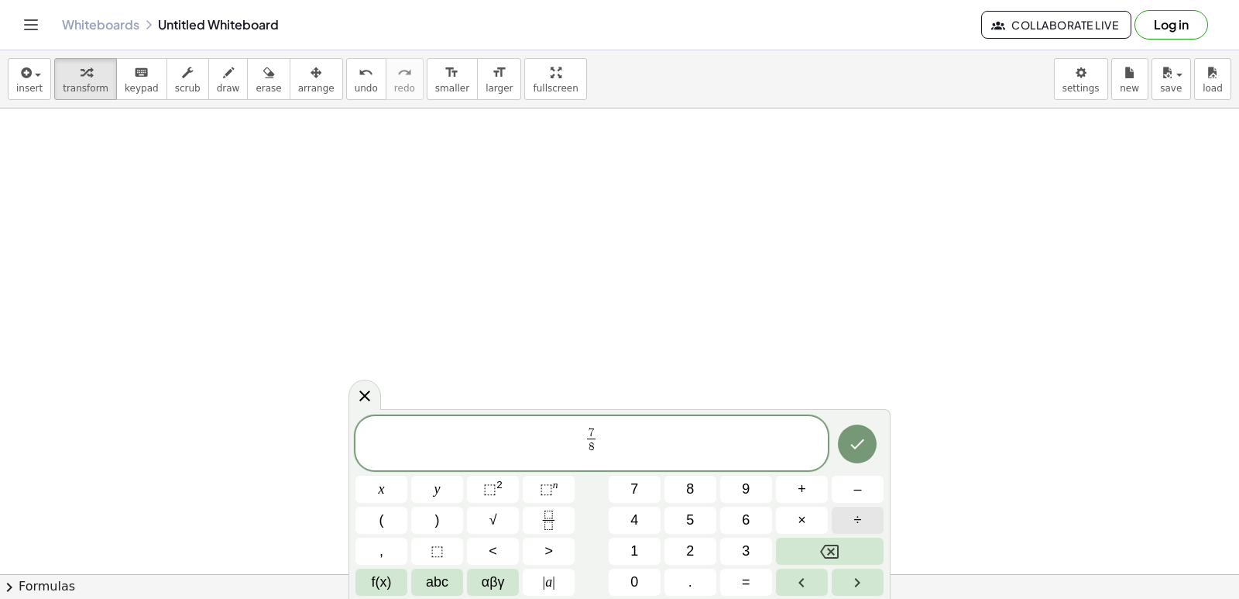
click at [861, 519] on span "÷" at bounding box center [858, 520] width 8 height 21
click at [575, 522] on button "Fraction" at bounding box center [549, 519] width 52 height 27
click at [630, 485] on span "7" at bounding box center [634, 489] width 8 height 21
click at [612, 449] on span "7 ​ ​" at bounding box center [606, 440] width 13 height 26
click at [733, 489] on button "9" at bounding box center [746, 488] width 52 height 27
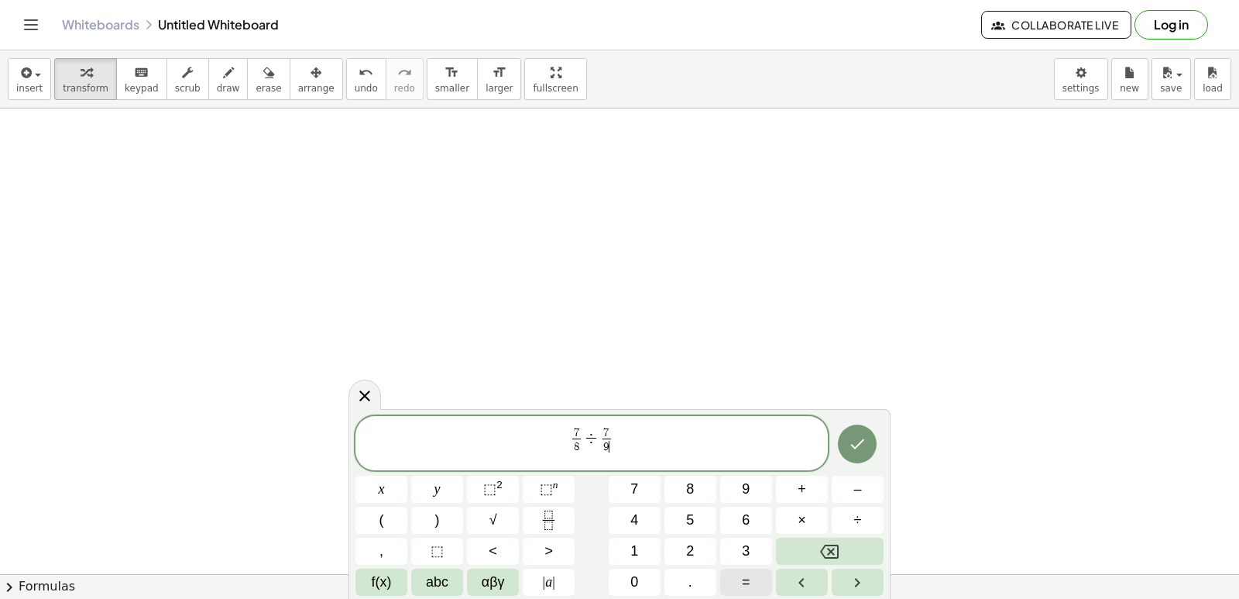
click at [745, 574] on span "=" at bounding box center [746, 582] width 9 height 21
click at [843, 550] on button "Backspace" at bounding box center [830, 550] width 108 height 27
click at [614, 438] on span "7 8 ​ ÷ 7 9 ​ ​" at bounding box center [591, 444] width 472 height 38
click at [613, 439] on span "7 8 ​ ÷ 7 9 ​ ​" at bounding box center [591, 444] width 472 height 38
click at [616, 435] on span "7 8 ​ ÷ 7 9 ​ ​" at bounding box center [591, 444] width 472 height 38
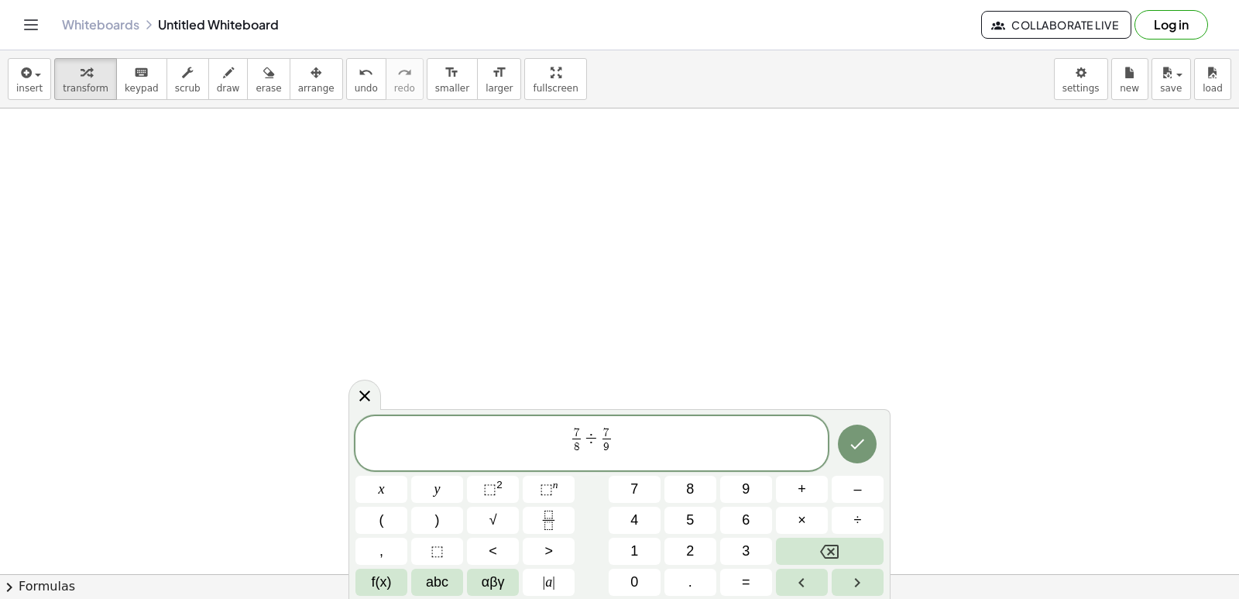
click at [609, 436] on span "7" at bounding box center [607, 433] width 9 height 12
drag, startPoint x: 620, startPoint y: 455, endPoint x: 629, endPoint y: 450, distance: 9.7
click at [622, 455] on span "7 8 ​ ÷ 7 ​ 9 ​" at bounding box center [591, 444] width 472 height 38
click at [631, 445] on span "7 8 ​ ÷ 7 9 ​ ​" at bounding box center [591, 444] width 472 height 38
click at [633, 438] on span "7 8 ​ ÷ 7 9 ​ ​" at bounding box center [591, 444] width 472 height 38
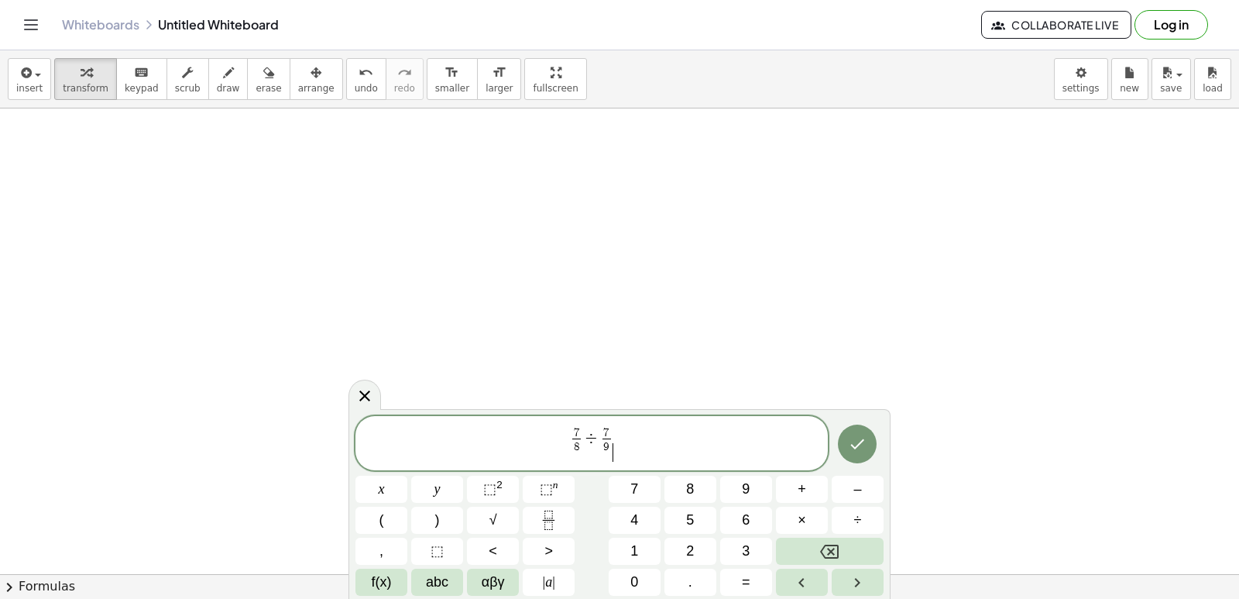
click at [628, 431] on span "7 8 ​ ÷ 7 9 ​ ​" at bounding box center [591, 444] width 472 height 38
click at [637, 431] on span "7 8 ​ ÷ 7 9 ​ ​" at bounding box center [591, 444] width 472 height 38
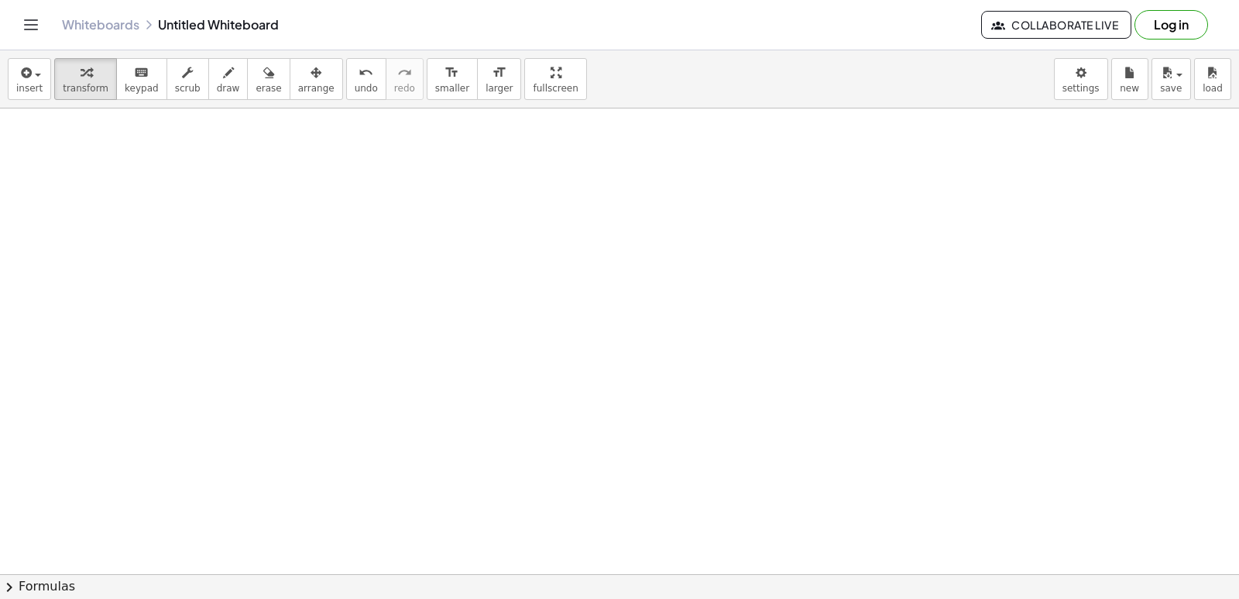
scroll to position [1423, 0]
click at [826, 433] on div at bounding box center [619, 81] width 1239 height 2793
drag, startPoint x: 81, startPoint y: 74, endPoint x: 69, endPoint y: 73, distance: 11.7
click at [81, 73] on icon "button" at bounding box center [86, 73] width 11 height 19
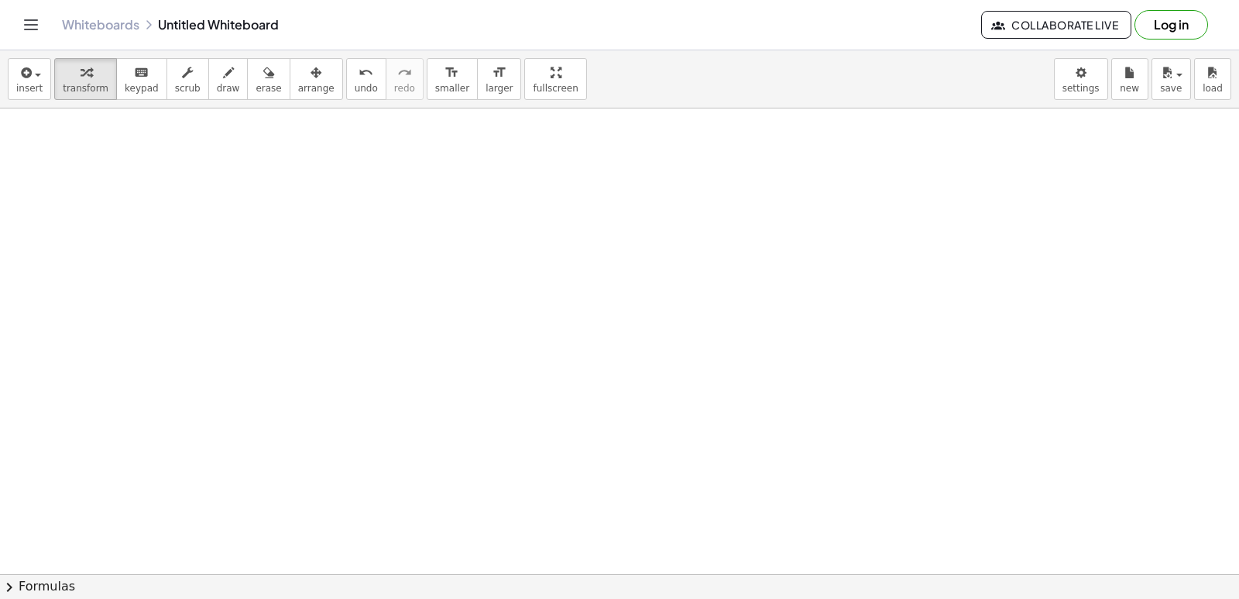
drag, startPoint x: 599, startPoint y: 392, endPoint x: 623, endPoint y: 318, distance: 78.4
drag, startPoint x: 568, startPoint y: 379, endPoint x: 554, endPoint y: 392, distance: 19.2
drag, startPoint x: 538, startPoint y: 467, endPoint x: 558, endPoint y: 463, distance: 19.7
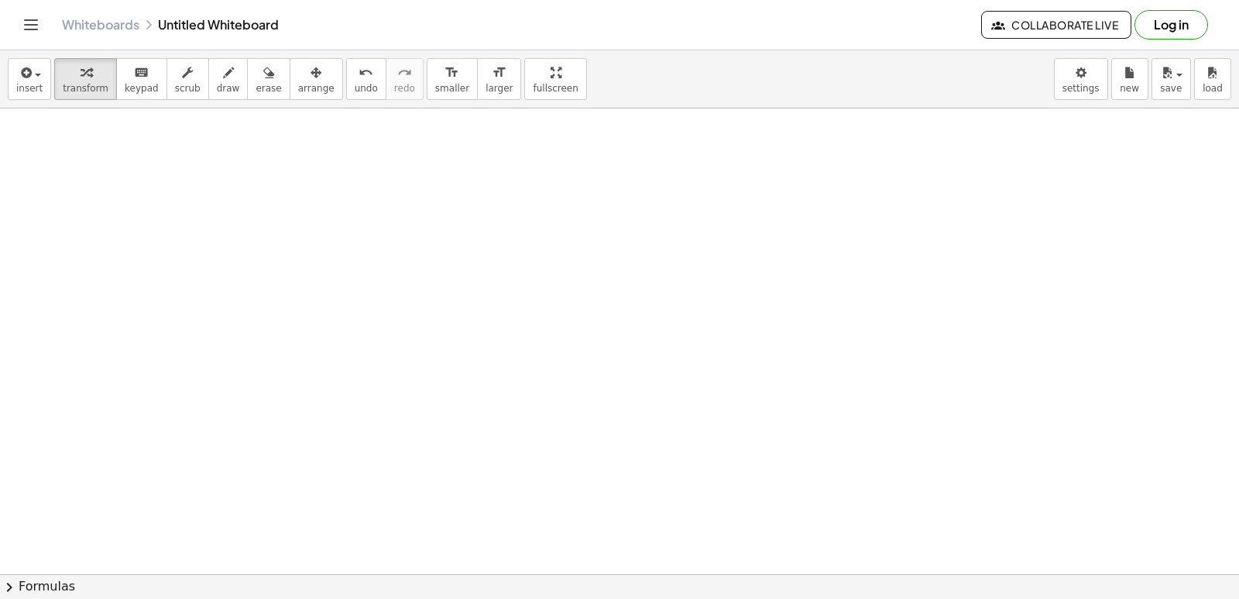
drag, startPoint x: 558, startPoint y: 463, endPoint x: 559, endPoint y: 526, distance: 62.7
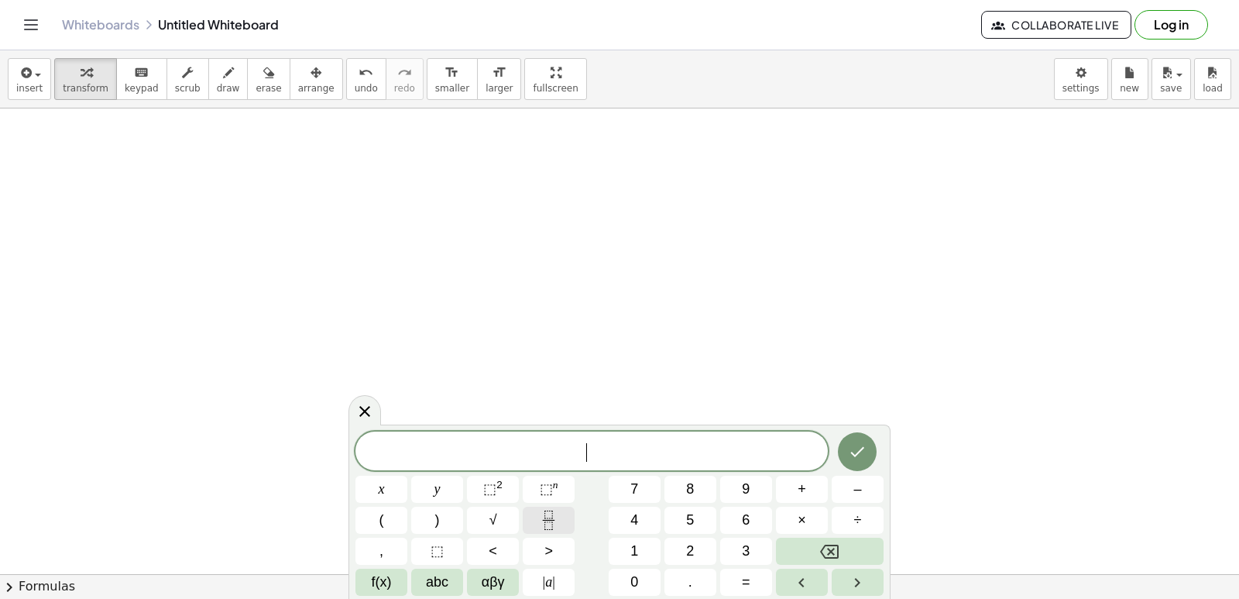
click at [599, 561] on div "​ x y ⬚ 2 ⬚ n 7 8 9 + – ( ) √ 4 5 6 × ÷ , ⬚ < > 1 2 3 f(x) abc αβγ | a | 0 . =" at bounding box center [619, 513] width 528 height 164
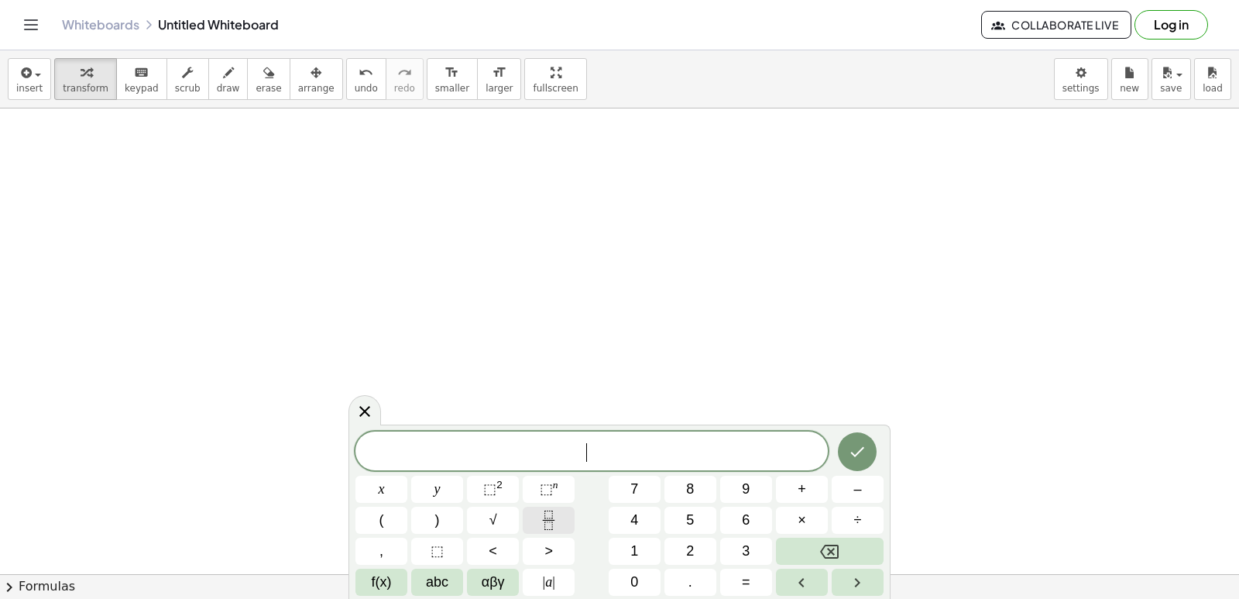
click at [544, 527] on icon "Fraction" at bounding box center [548, 519] width 19 height 19
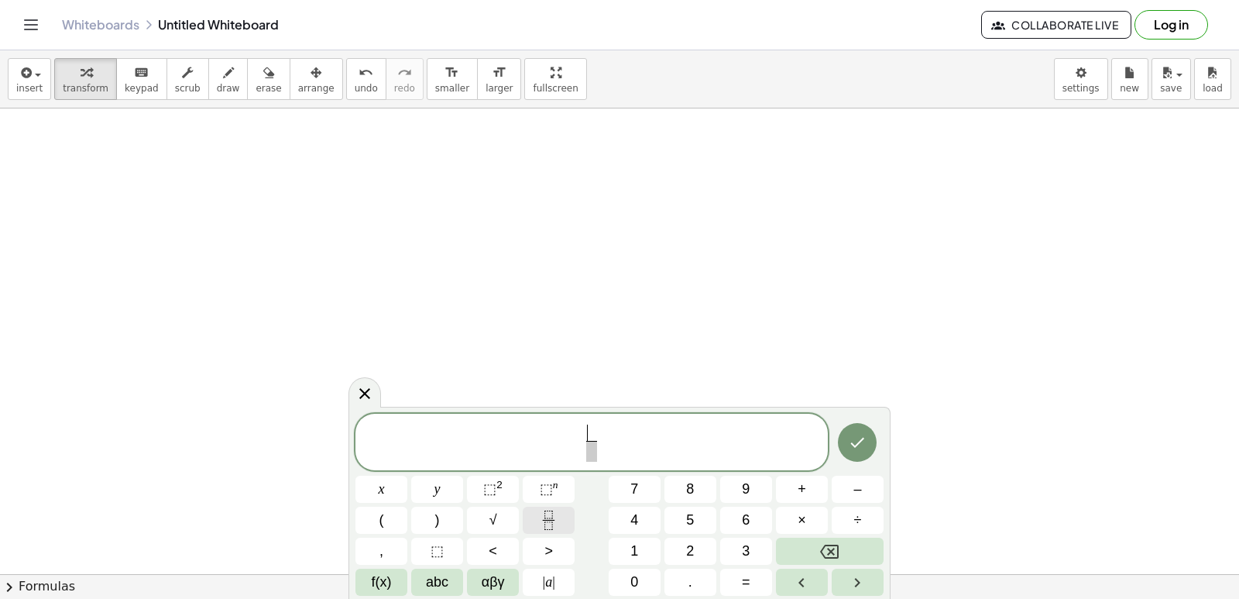
click at [544, 527] on icon "Fraction" at bounding box center [548, 519] width 19 height 19
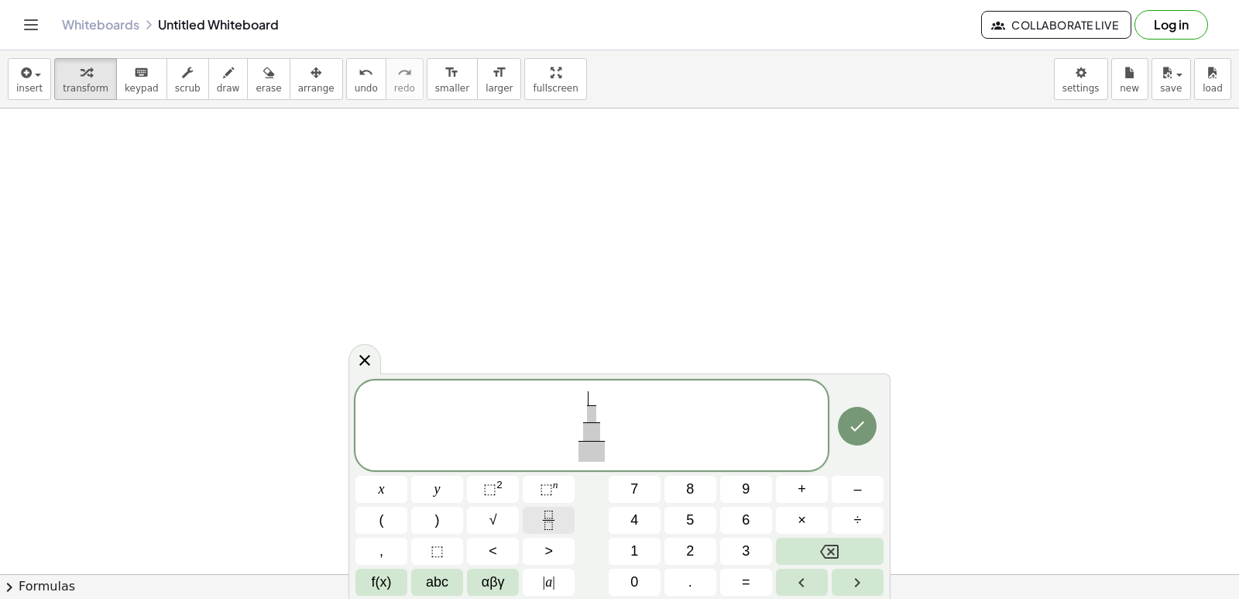
click at [543, 527] on icon "Fraction" at bounding box center [548, 519] width 19 height 19
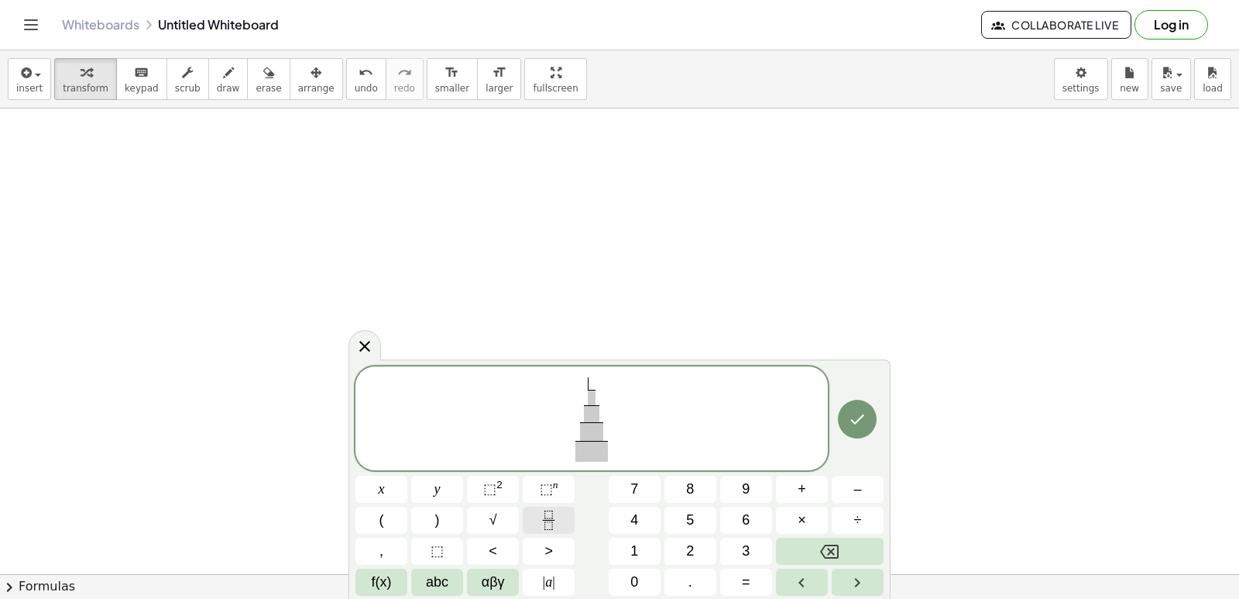
click at [543, 527] on icon "Fraction" at bounding box center [548, 519] width 19 height 19
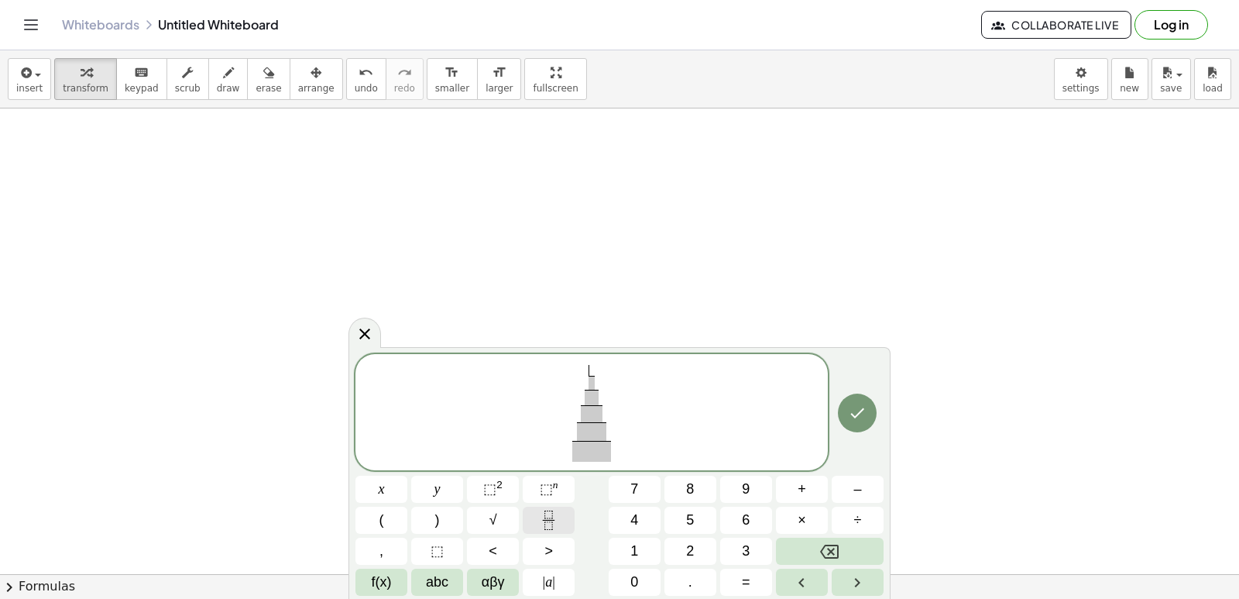
click at [543, 527] on icon "Fraction" at bounding box center [548, 519] width 19 height 19
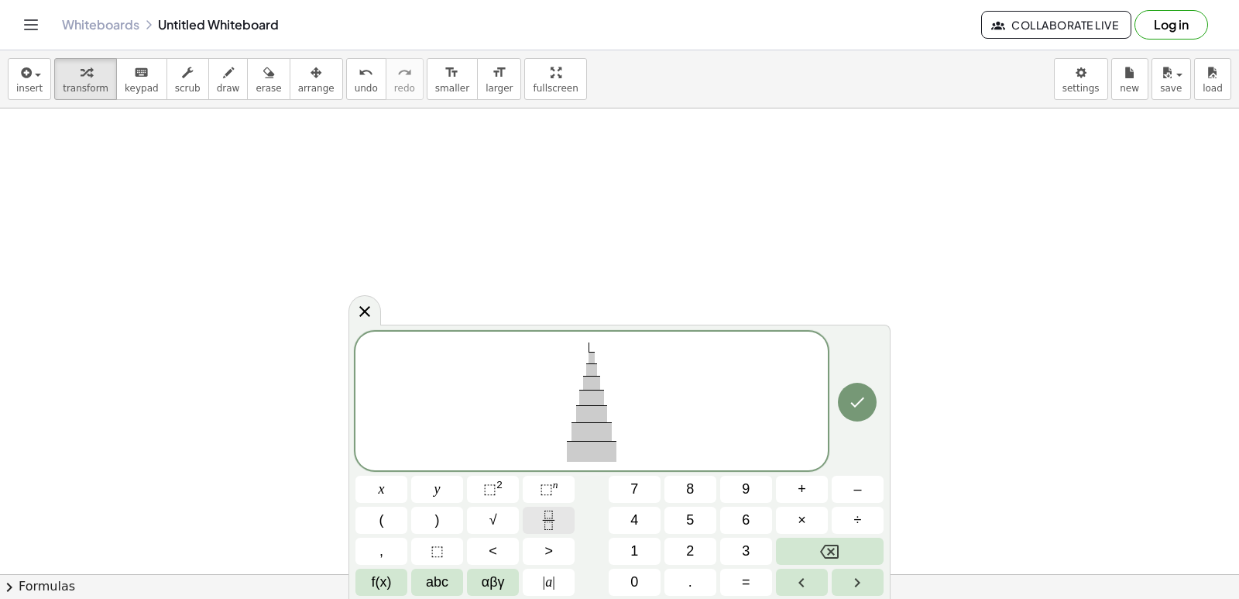
click at [543, 533] on button "Fraction" at bounding box center [549, 519] width 52 height 27
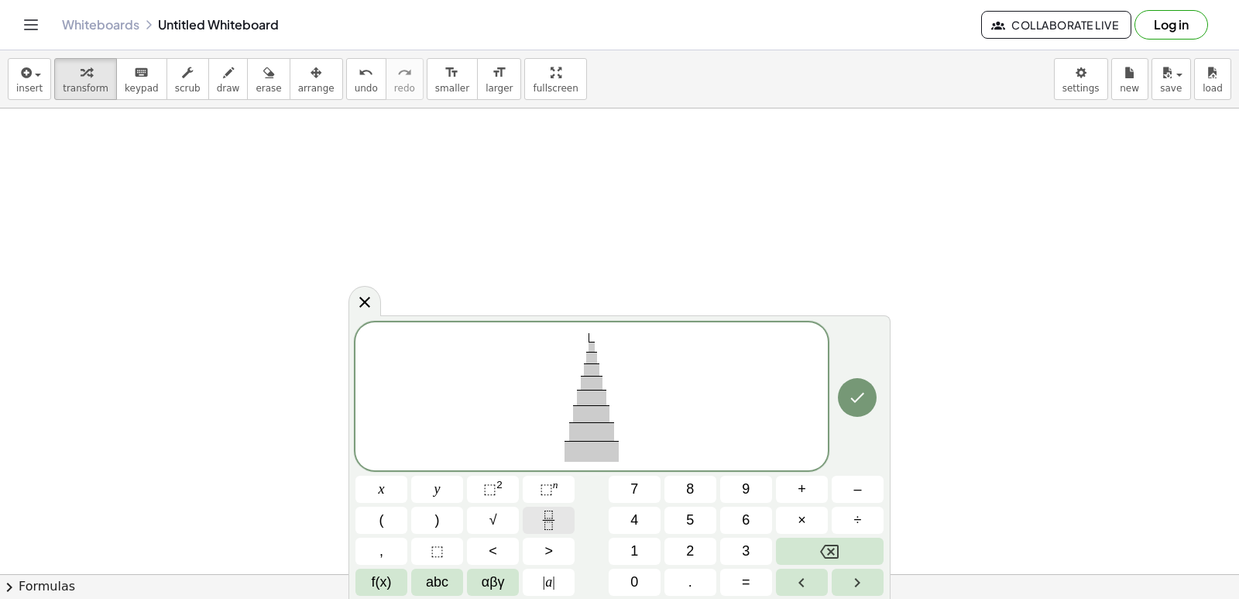
click at [543, 533] on button "Fraction" at bounding box center [549, 519] width 52 height 27
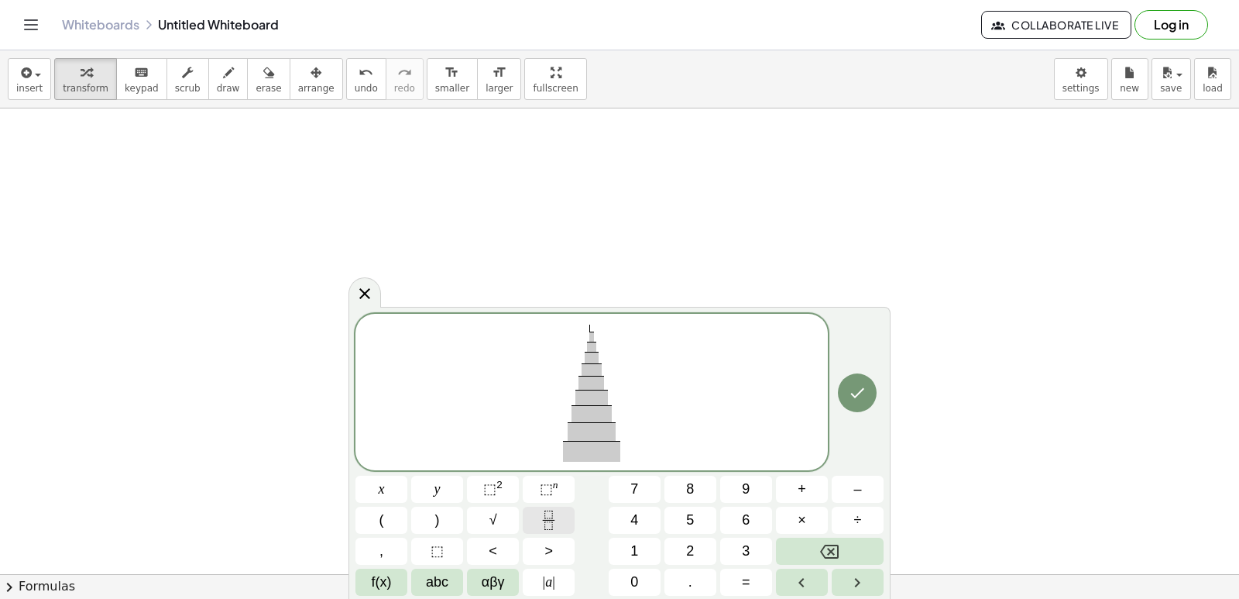
click at [541, 534] on div "​ ​ ​ ​ ​ ​ ​ ​ ​ ​ x y ⬚ 2 ⬚ n 7 8 9 + – ( ) √ 4 5 6 × ÷ , ⬚ < > 1 2 3 f(x) ab…" at bounding box center [619, 455] width 528 height 282
click at [533, 536] on div "​ ​ ​ ​ ​ ​ ​ ​ ​ ​ x y ⬚ 2 ⬚ n 7 8 9 + – ( ) √ 4 5 6 × ÷ , ⬚ < > 1 2 3 f(x) ab…" at bounding box center [619, 455] width 528 height 282
click at [530, 536] on div "​ ​ ​ ​ ​ ​ ​ ​ ​ x y ⬚ 2 ⬚ n 7 8 9 + – ( ) √ 4 5 6 × ÷ , ⬚ < > 1 2 3 f(x) abc …" at bounding box center [619, 455] width 528 height 282
click at [553, 527] on icon "Fraction" at bounding box center [548, 519] width 19 height 19
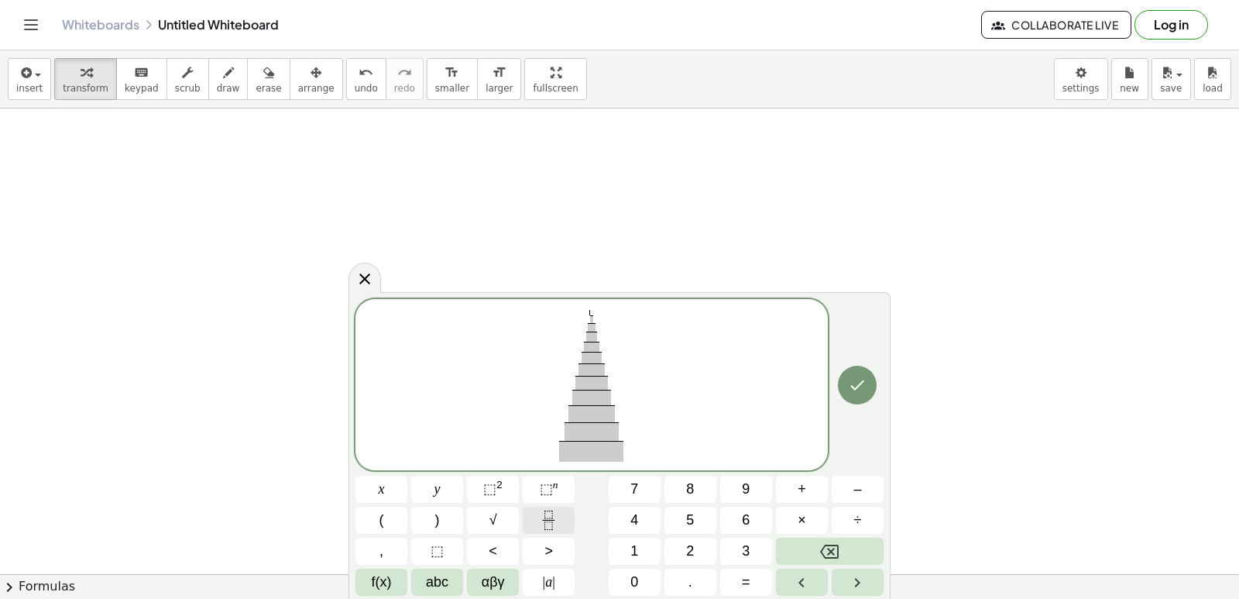
click at [553, 527] on icon "Fraction" at bounding box center [548, 519] width 19 height 19
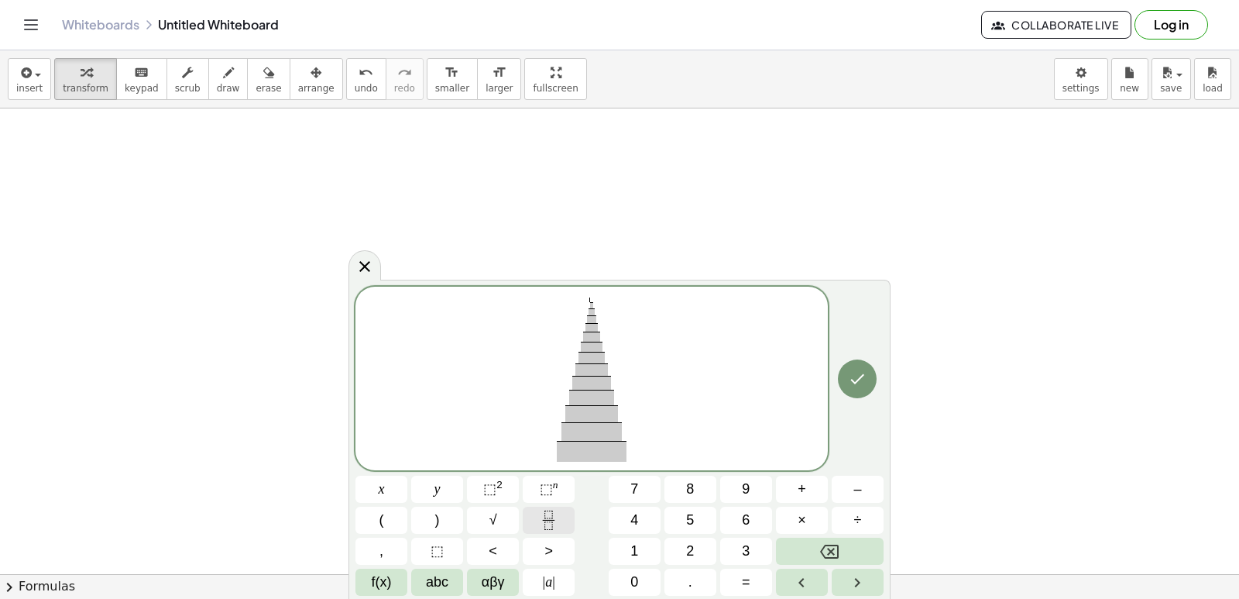
click at [553, 527] on icon "Fraction" at bounding box center [548, 519] width 19 height 19
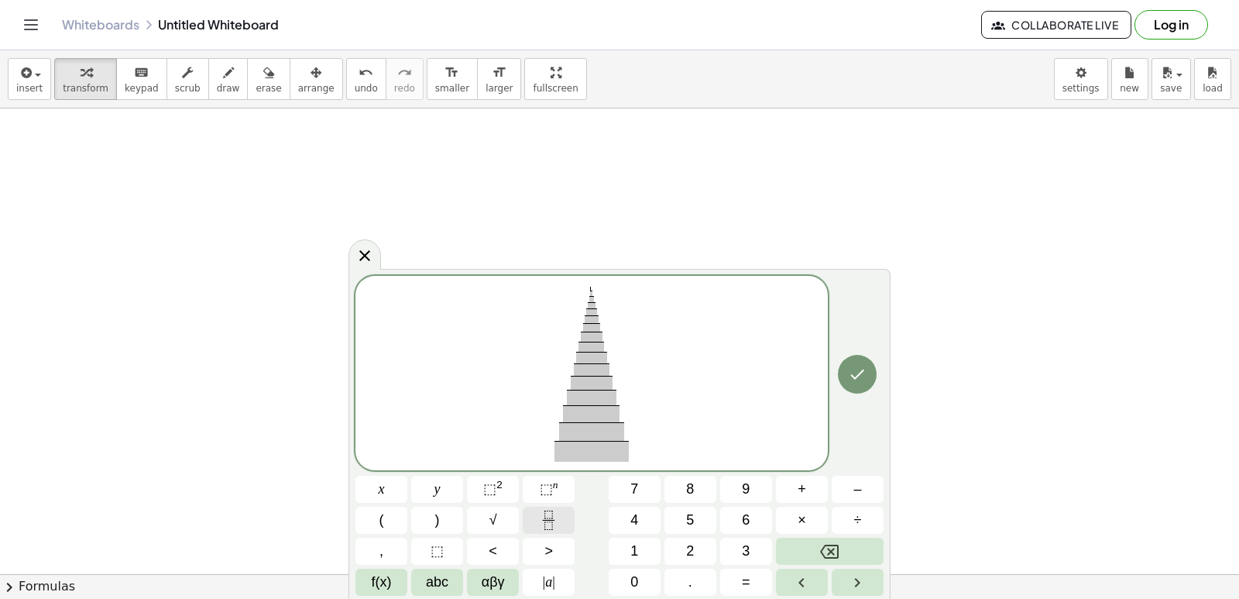
click at [557, 531] on button "Fraction" at bounding box center [549, 519] width 52 height 27
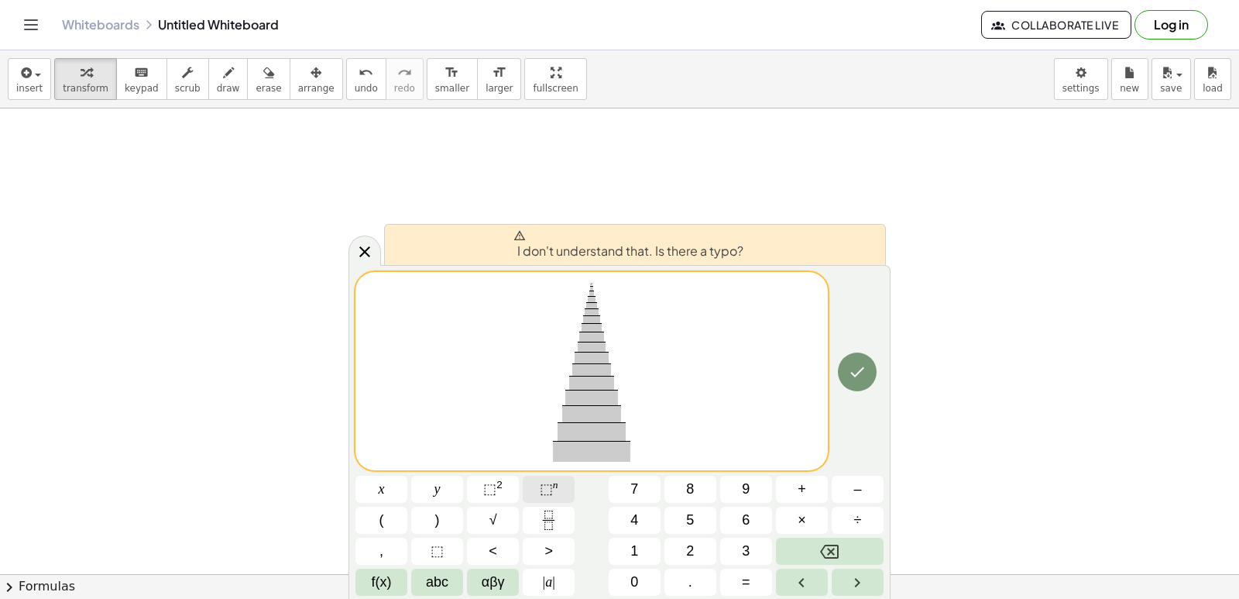
click at [551, 491] on span "⬚" at bounding box center [546, 488] width 13 height 15
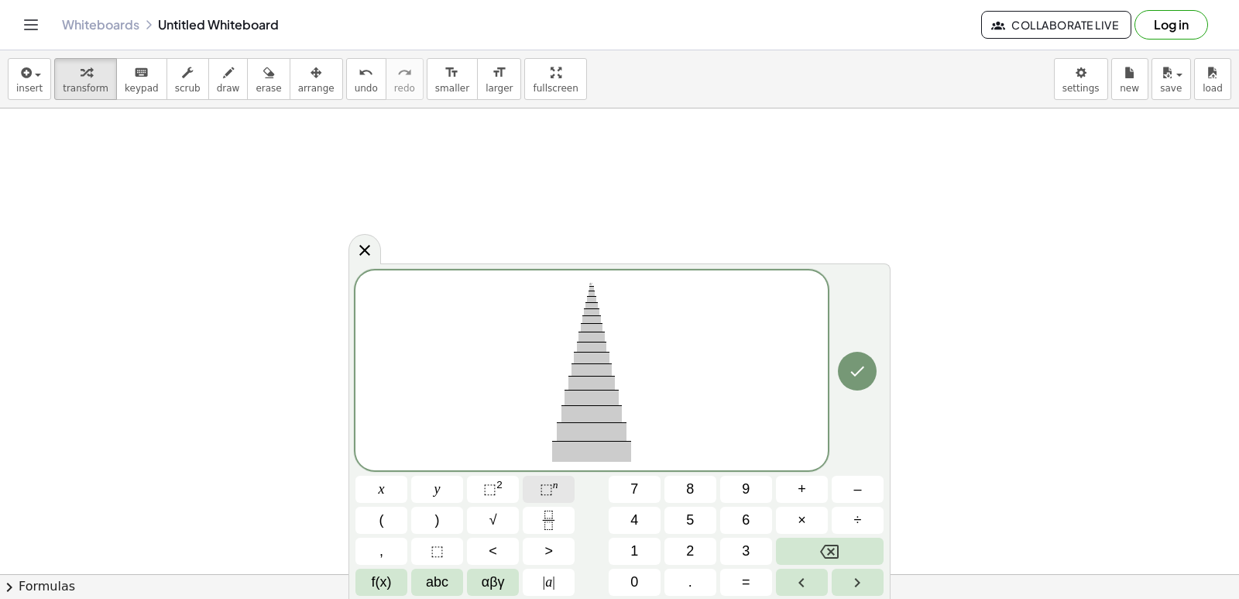
click at [540, 484] on span "⬚" at bounding box center [546, 488] width 13 height 15
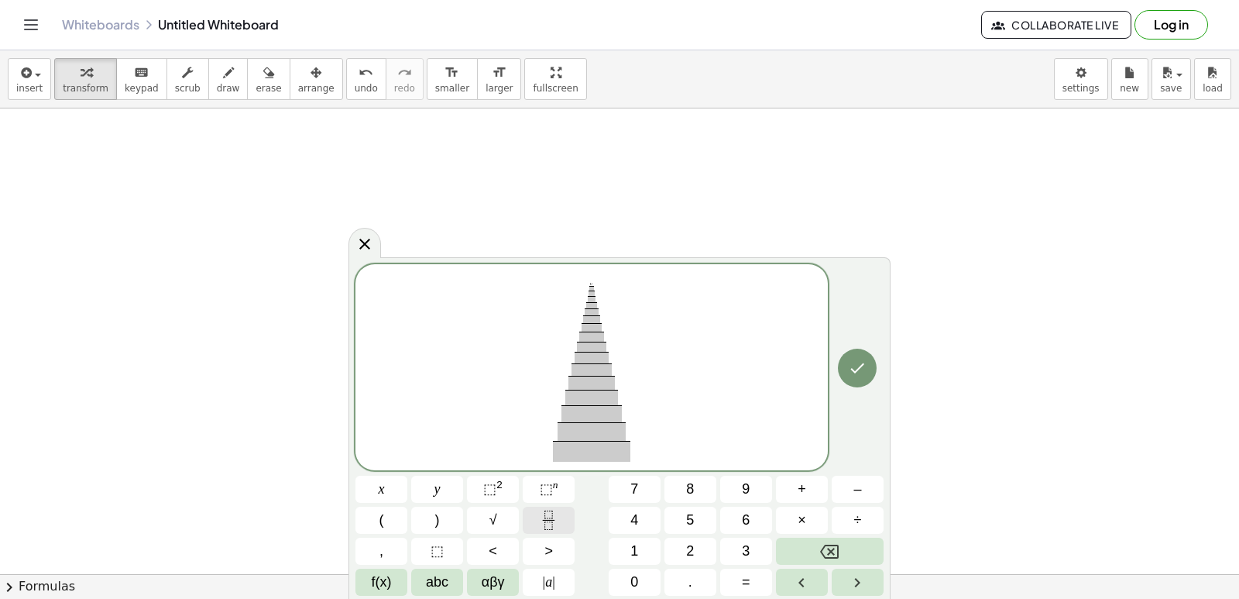
click at [541, 510] on icon "Fraction" at bounding box center [548, 519] width 19 height 19
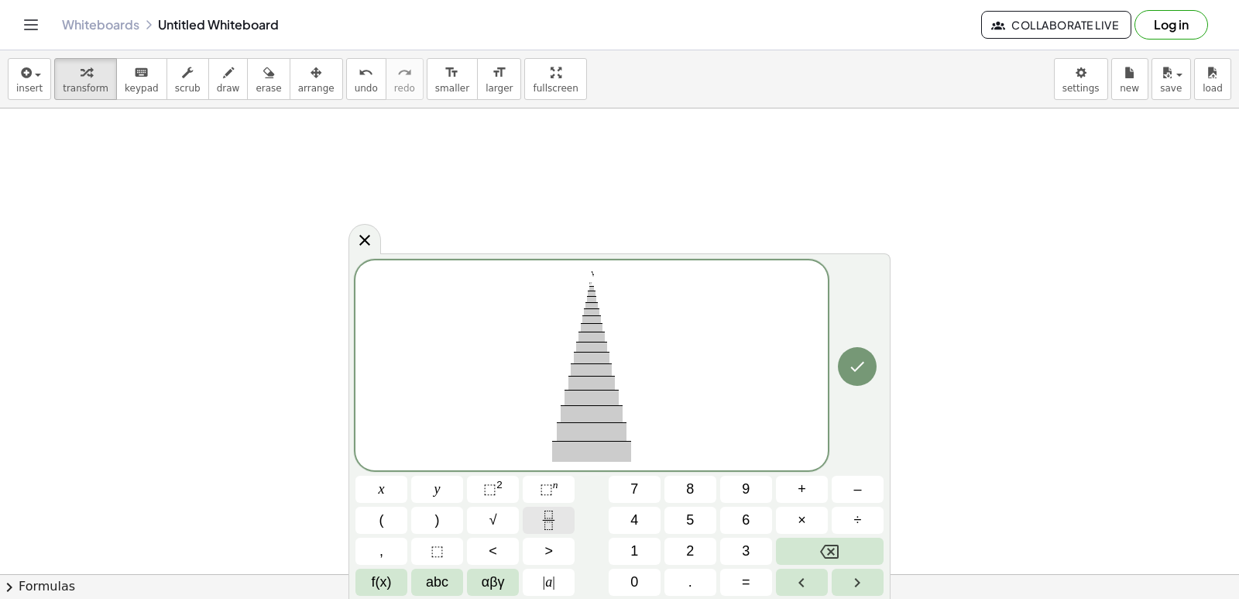
click at [541, 510] on icon "Fraction" at bounding box center [548, 519] width 19 height 19
click at [542, 510] on icon "Fraction" at bounding box center [548, 519] width 19 height 19
click at [550, 509] on button "Fraction" at bounding box center [549, 519] width 52 height 27
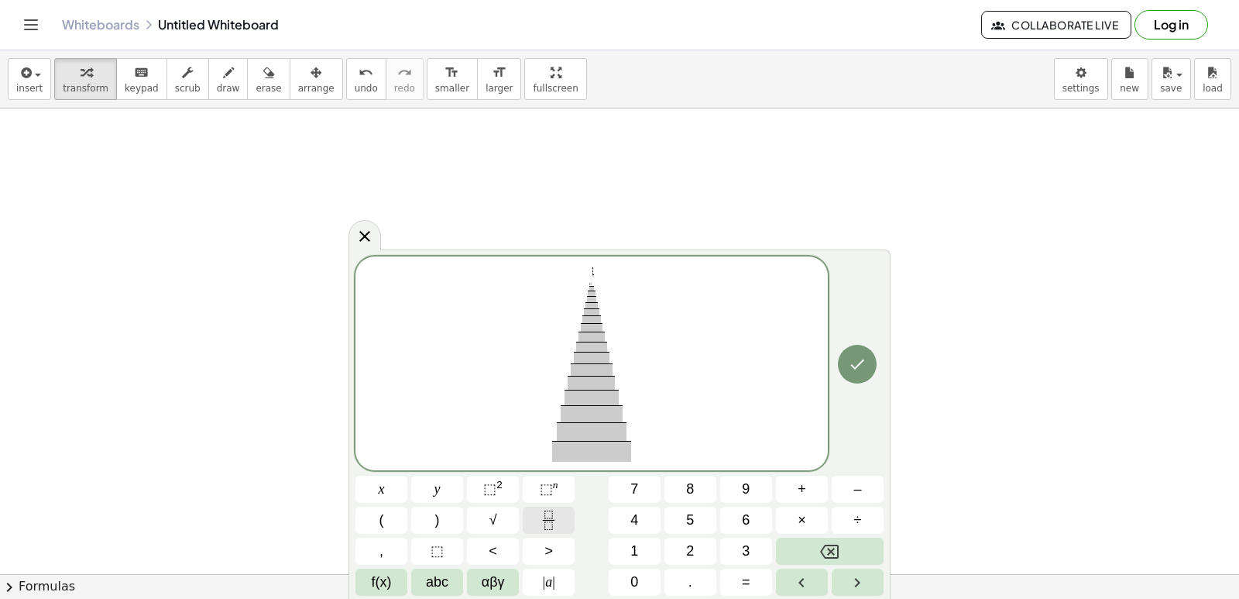
click at [550, 509] on button "Fraction" at bounding box center [549, 519] width 52 height 27
click at [548, 509] on button "Fraction" at bounding box center [549, 519] width 52 height 27
click at [545, 509] on button "Fraction" at bounding box center [549, 519] width 52 height 27
click at [544, 510] on button "Fraction" at bounding box center [549, 519] width 52 height 27
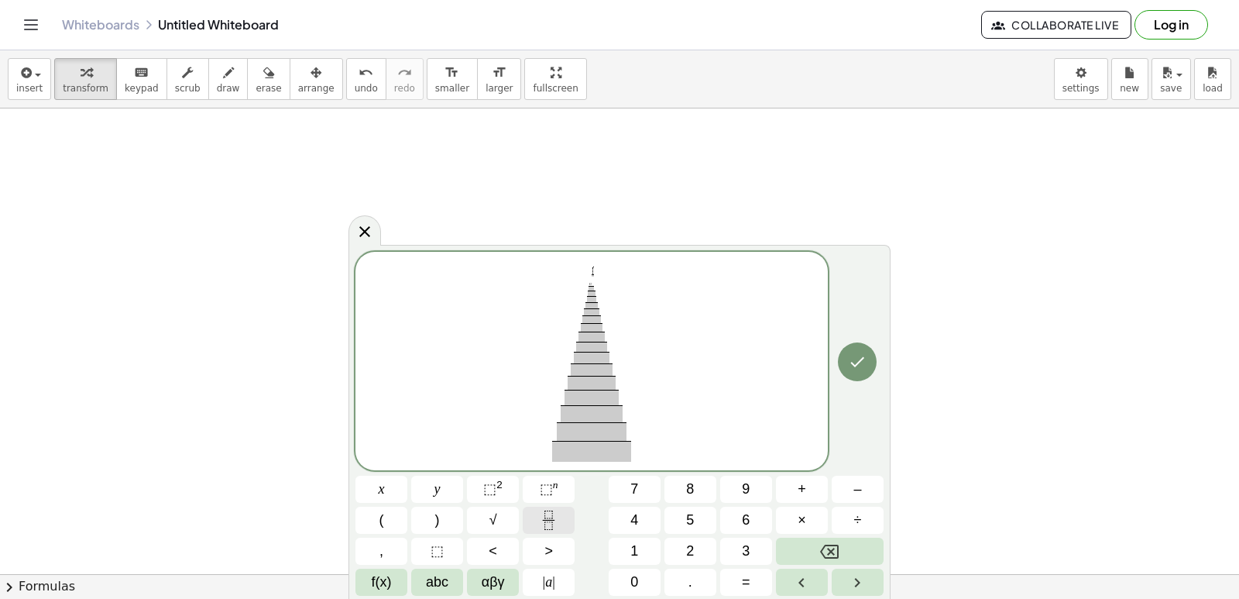
click at [541, 511] on icon "Fraction" at bounding box center [548, 519] width 19 height 19
click at [539, 514] on icon "Fraction" at bounding box center [548, 519] width 19 height 19
click at [537, 521] on button "Fraction" at bounding box center [549, 519] width 52 height 27
click at [538, 521] on button "Fraction" at bounding box center [549, 519] width 52 height 27
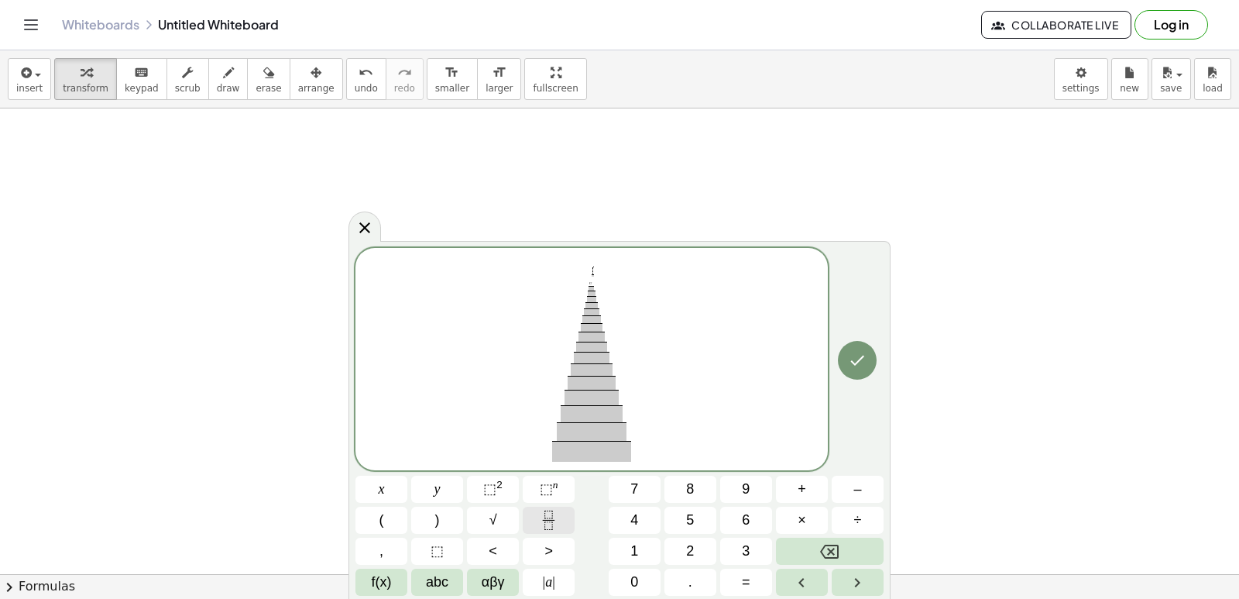
click at [533, 536] on div "U ​ ​ ​ ​ ​ ​ ​ ​ ​ ​ ​ ​ ​ ​ ​ ​ ​ ​ ​ ​ ​ ​ ​ ​ ​ ​ ​ ​ ​ ​ ​ ​ ​ x y ⬚ 2 ⬚ n…" at bounding box center [619, 422] width 528 height 348
click at [533, 536] on div "U ​ ​ ​ ​ ​ ​ ​ ​ ​ ​ ​ ​ ​ ​ ​ ​ ​ ​ ​ ​ ​ ​ ​ ​ ​ ​ ​ ​ ​ ​ ​ ​ x y ⬚ 2 ⬚ n 7…" at bounding box center [619, 422] width 528 height 348
click at [528, 537] on div "U ​ ​ ​ ​ ​ ​ ​ ​ ​ ​ ​ ​ ​ ​ ​ ​ ​ ​ ​ ​ ​ ​ ​ ​ ​ ​ ​ ​ ​ ​ ​ ​ x y ⬚ 2 ⬚ n 7…" at bounding box center [619, 422] width 528 height 348
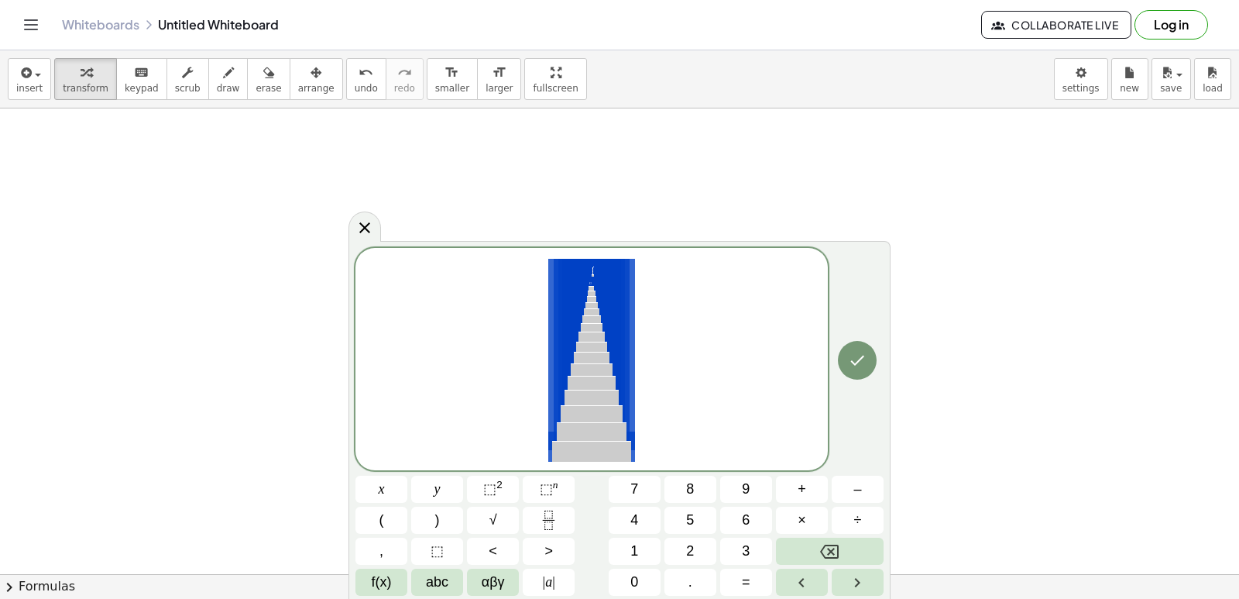
drag, startPoint x: 644, startPoint y: 263, endPoint x: 603, endPoint y: 318, distance: 68.6
click at [603, 318] on span "U ​ ​ ​ ​ ​ ​ ​ ​ ​ ​ ​ ​ ​ ​ ​ ​ ​ ​ ​ ​ ​ ​ ​ ​ ​ ​ ​ ​ ​ ​ ​ ​" at bounding box center [591, 360] width 472 height 206
click at [647, 298] on span "U ​ ​ ​ ​ ​ ​ ​ ​ ​ ​ ​ ​ ​ ​ ​ ​ ​ ​ ​ ​ ​ ​ ​ ​ ​ ​ ​ ​ ​ ​ ​ ​" at bounding box center [591, 360] width 472 height 206
drag, startPoint x: 618, startPoint y: 314, endPoint x: 442, endPoint y: 362, distance: 182.4
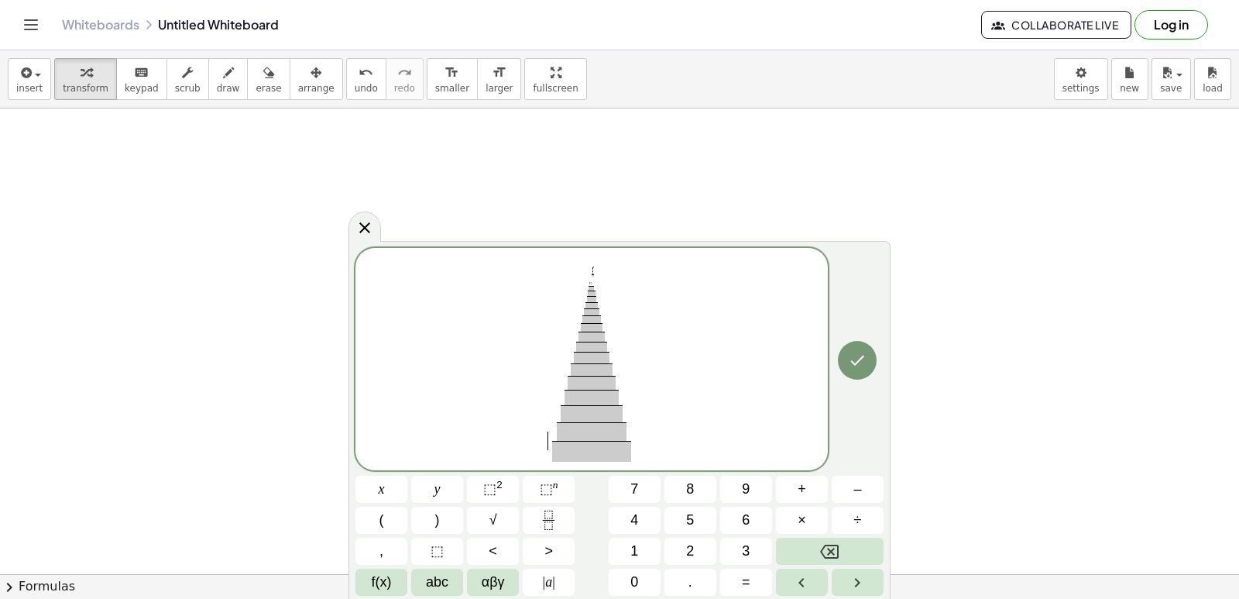
click at [461, 263] on span "​ U ​ ​ ​ ​ ​ ​ ​ ​ ​ ​ ​ ​ ​ ​ ​ ​ ​ ​ ​ ​ ​ ​ ​ ​ ​ ​ ​ ​ ​ ​ ​ ​" at bounding box center [591, 360] width 472 height 206
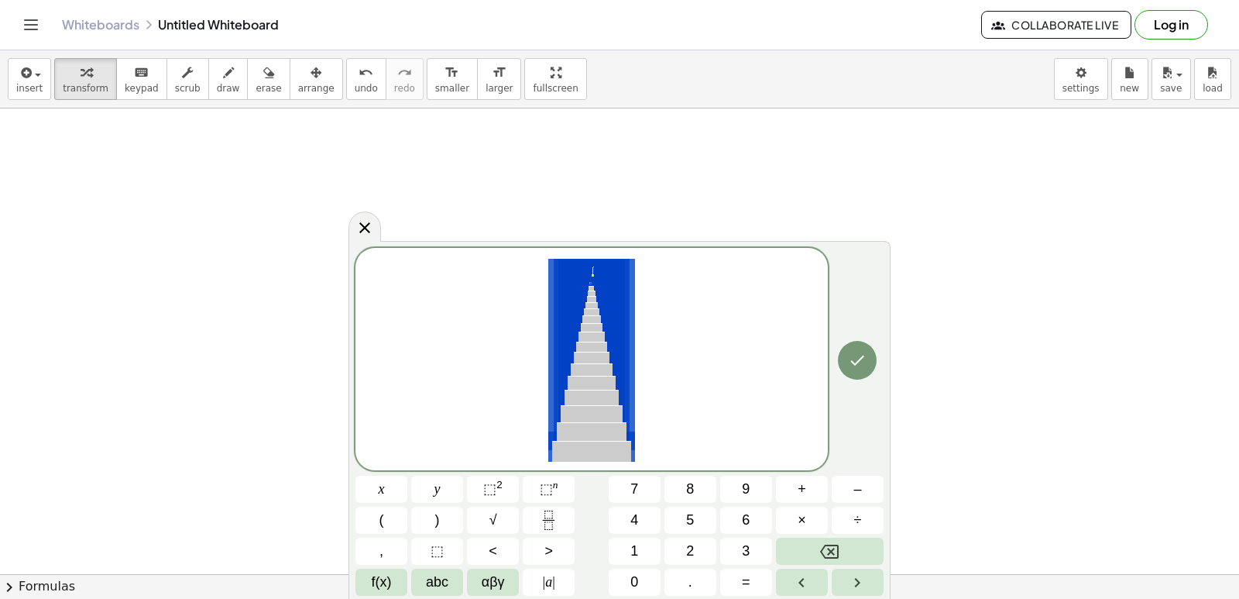
drag, startPoint x: 559, startPoint y: 378, endPoint x: 462, endPoint y: 453, distance: 122.5
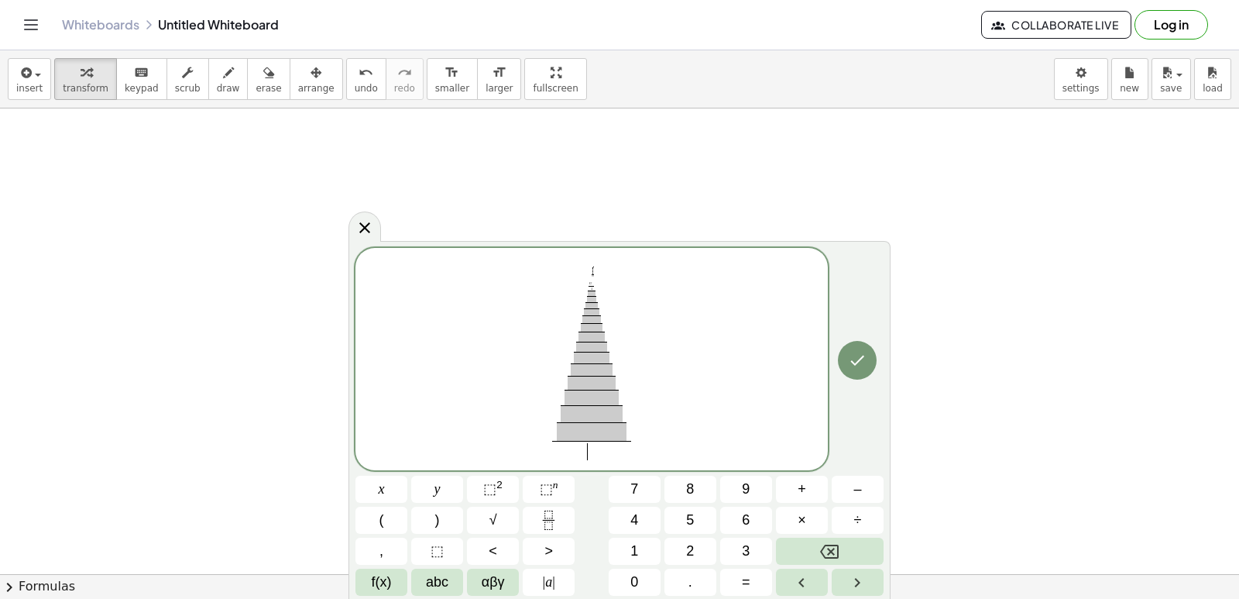
click at [603, 444] on span "​" at bounding box center [592, 451] width 80 height 21
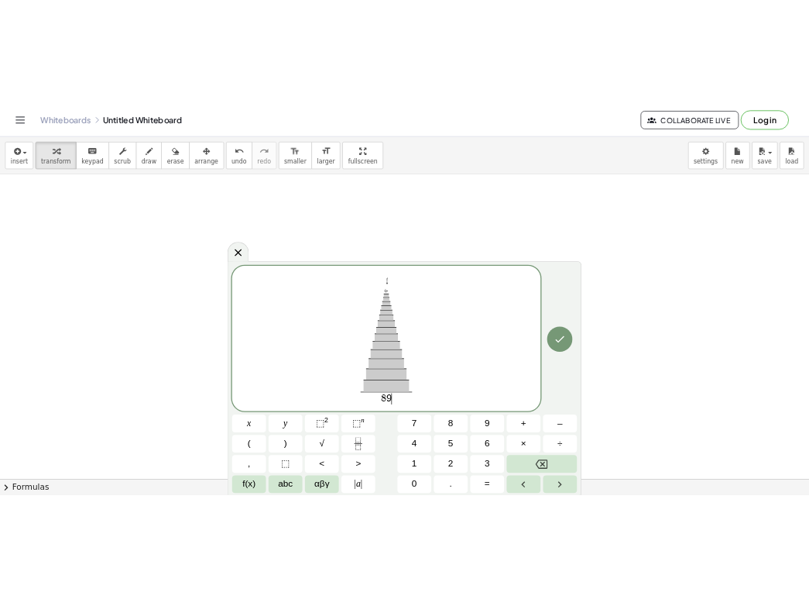
scroll to position [663, 0]
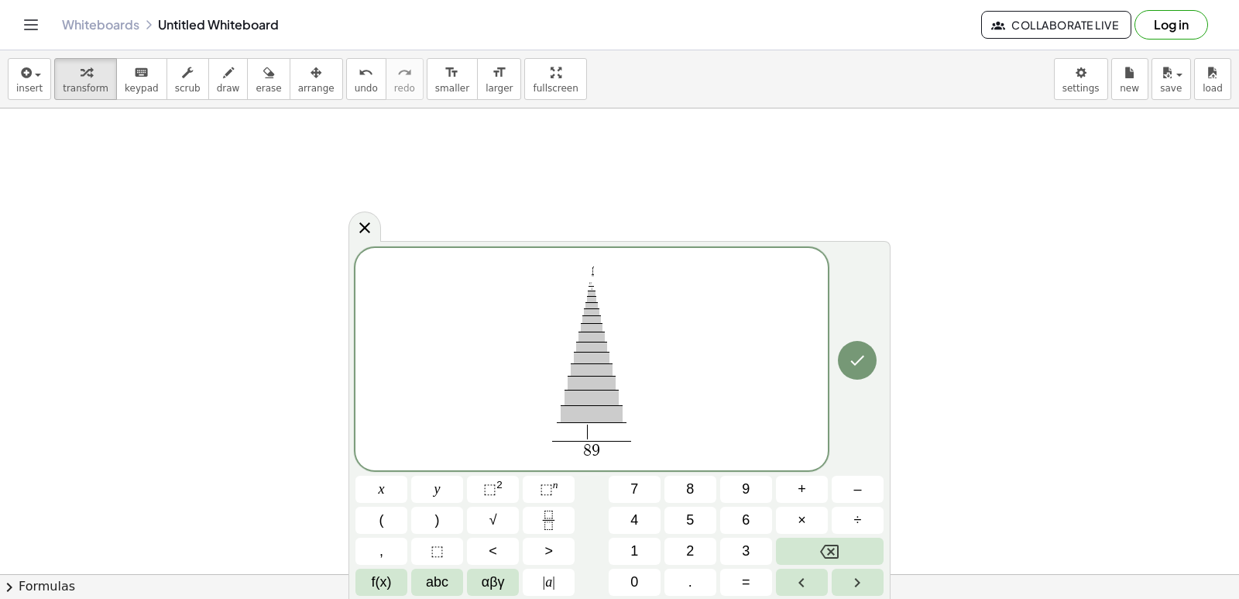
click at [591, 436] on span "​" at bounding box center [592, 431] width 70 height 19
click at [585, 417] on span "​" at bounding box center [592, 413] width 62 height 17
drag, startPoint x: 622, startPoint y: 398, endPoint x: 599, endPoint y: 409, distance: 24.9
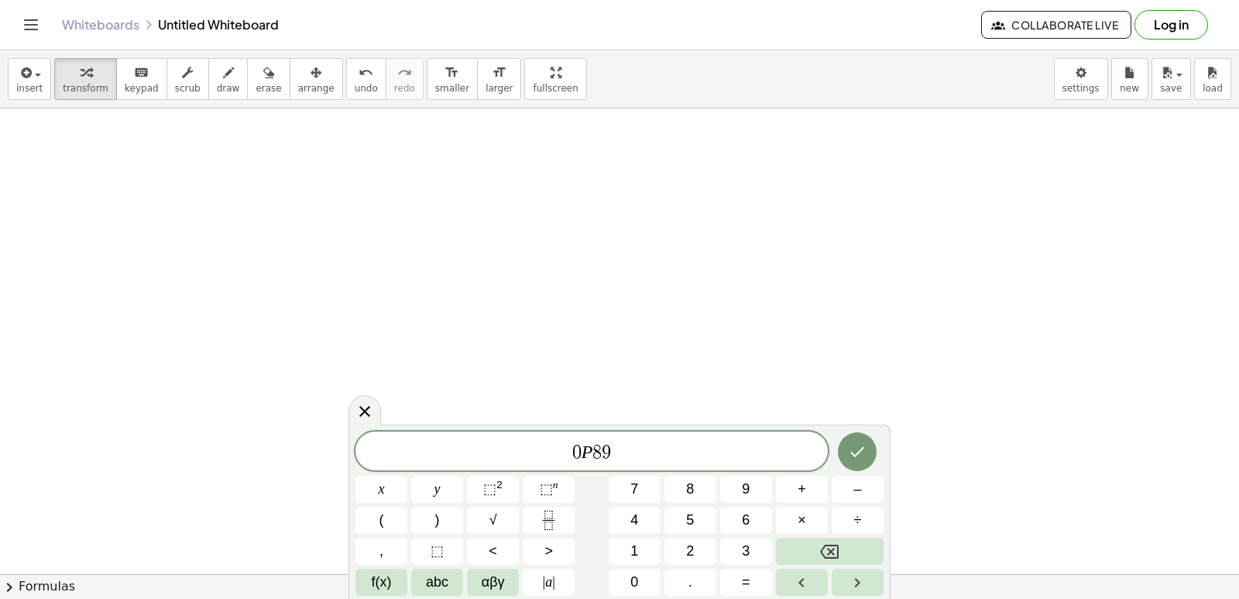
click at [607, 426] on div "0 P 8 9 x y ⬚ 2 ⬚ n 7 8 9 + – ( ) √ 4 5 6 × ÷ , ⬚ < > 1 2 3 f(x) abc αβγ | a | …" at bounding box center [619, 511] width 542 height 174
click at [613, 457] on span "0 P 8 9" at bounding box center [591, 452] width 472 height 22
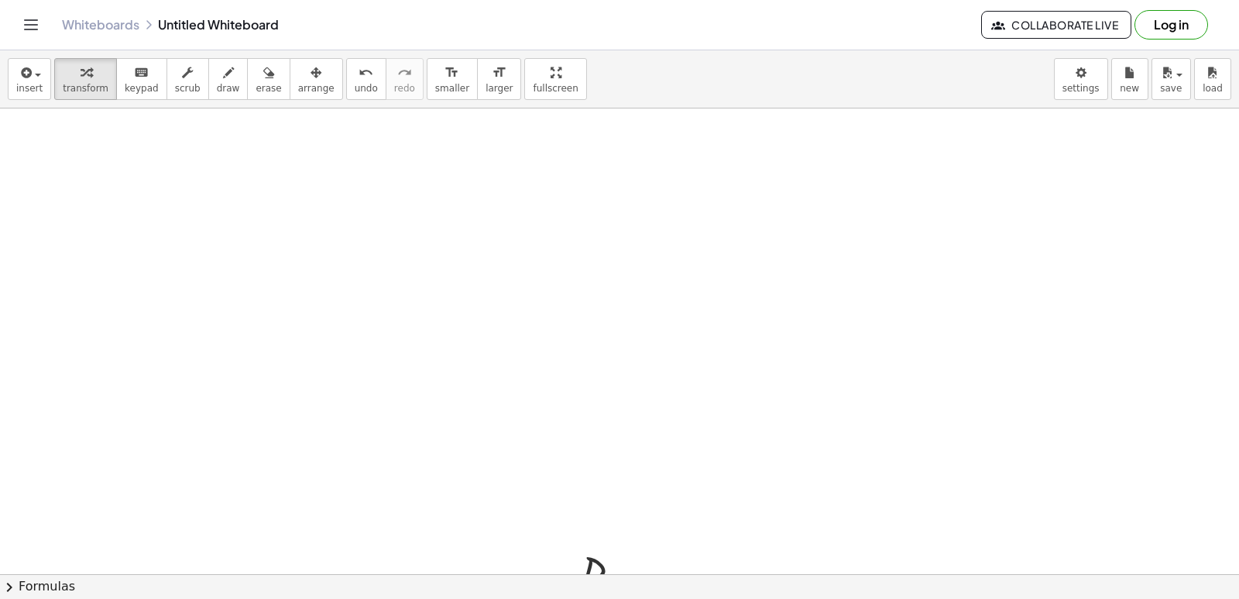
drag, startPoint x: 601, startPoint y: 455, endPoint x: 620, endPoint y: 507, distance: 55.8
drag, startPoint x: 477, startPoint y: 548, endPoint x: 484, endPoint y: 589, distance: 42.4
click at [484, 589] on div "insert select one: Math Expression Function Text Youtube Video Graphing Geometr…" at bounding box center [619, 324] width 1239 height 548
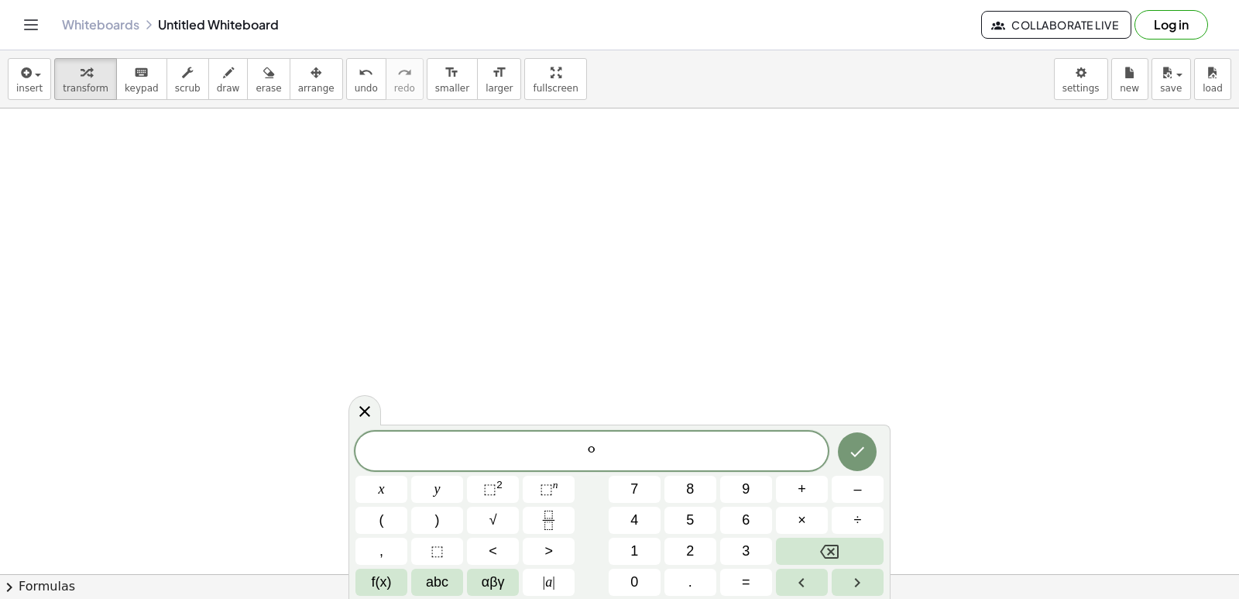
click at [803, 536] on div "º x y ⬚ 2 ⬚ n 7 8 9 + – ( ) √ 4 5 6 × ÷ , ⬚ < > 1 2 3 f(x) abc αβγ | a | 0 . =" at bounding box center [619, 513] width 528 height 164
click at [804, 550] on button "Backspace" at bounding box center [830, 550] width 108 height 27
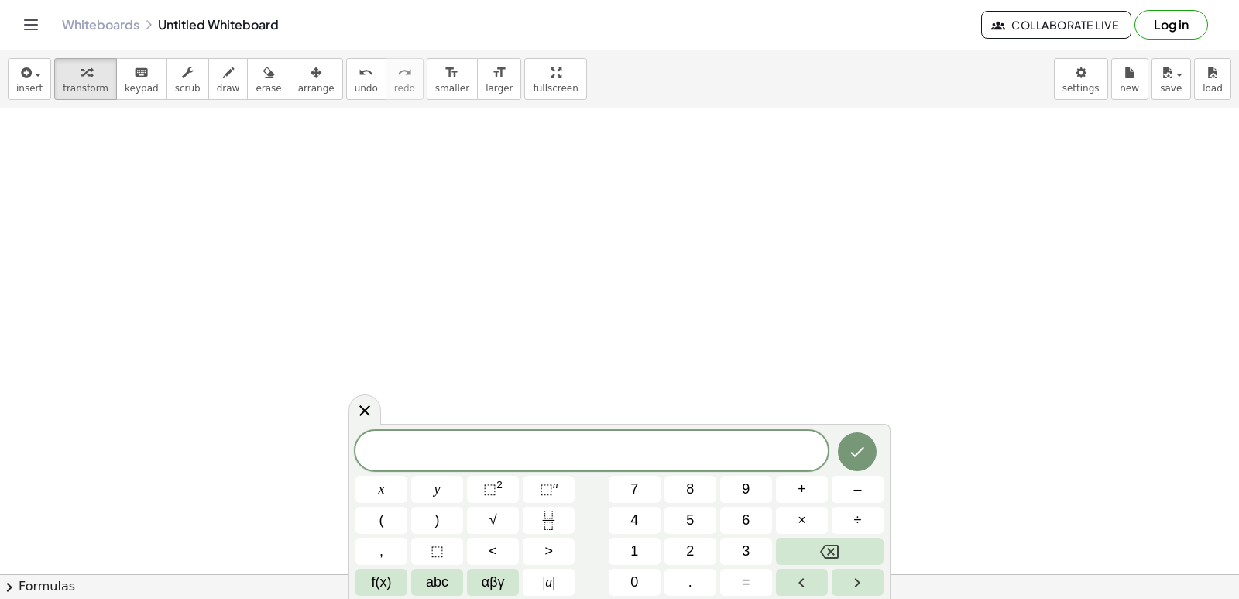
click at [656, 503] on div "x y ⬚ 2 ⬚ n 7 8 9 + – ( ) √ 4 5 6 × ÷ , ⬚ < > 1 2 3 f(x) abc αβγ | a | 0 . =" at bounding box center [619, 513] width 528 height 165
click at [380, 445] on div "x y ⬚ 2 ⬚ n 7 8 9 + – ( ) √ 4 5 6 × ÷ , ⬚ < > 1 2 3 f(x) abc αβγ | a | 0 . =" at bounding box center [619, 513] width 528 height 165
click at [786, 503] on div "x y ⬚ 2 ⬚ n 7 8 9 + – ( ) √ 4 5 6 × ÷ , ⬚ < > 1 2 3 f(x) abc αβγ | a | 0 . =" at bounding box center [619, 513] width 528 height 165
click at [736, 551] on div "x y ⬚ 2 ⬚ n 7 8 9 + – ( ) √ 4 5 6 × ÷ , ⬚ < > 1 2 3 f(x) abc αβγ | a | 0 . =" at bounding box center [619, 513] width 528 height 165
click at [0, 574] on button "chevron_right Formulas" at bounding box center [619, 586] width 1239 height 25
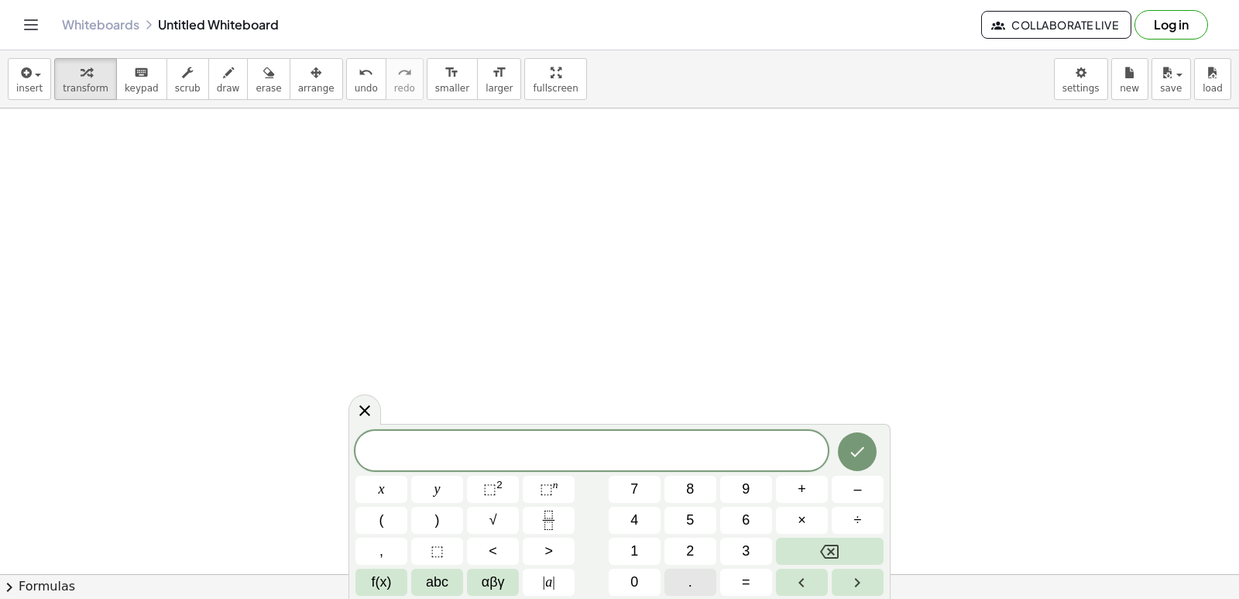
click at [0, 574] on button "chevron_right Formulas" at bounding box center [619, 586] width 1239 height 25
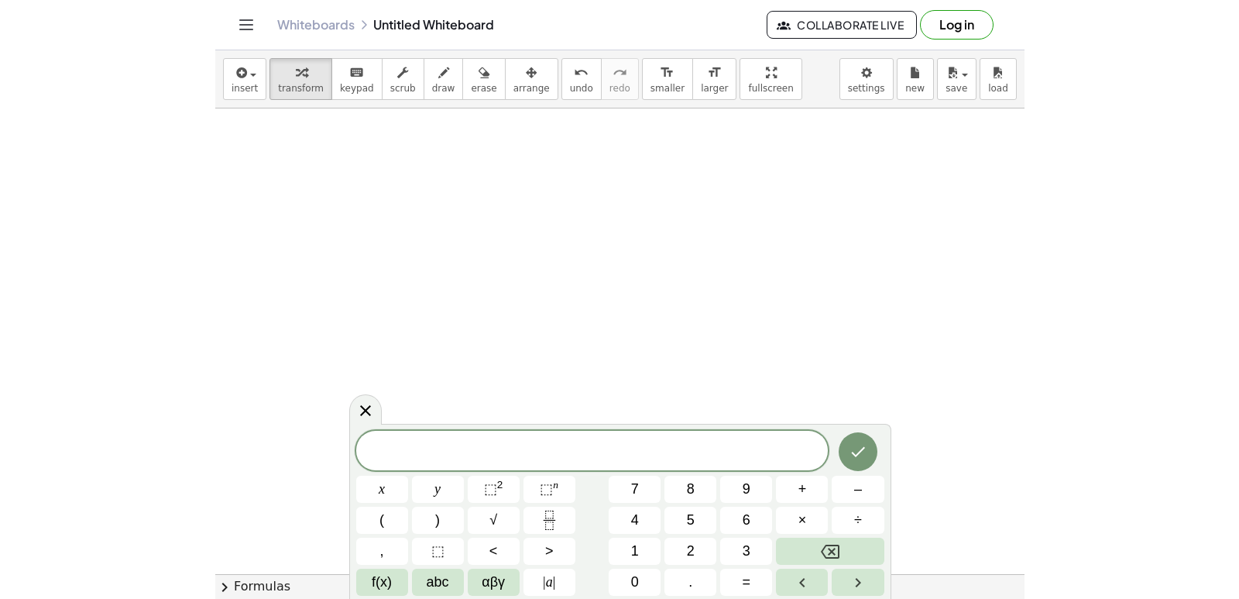
scroll to position [585, 0]
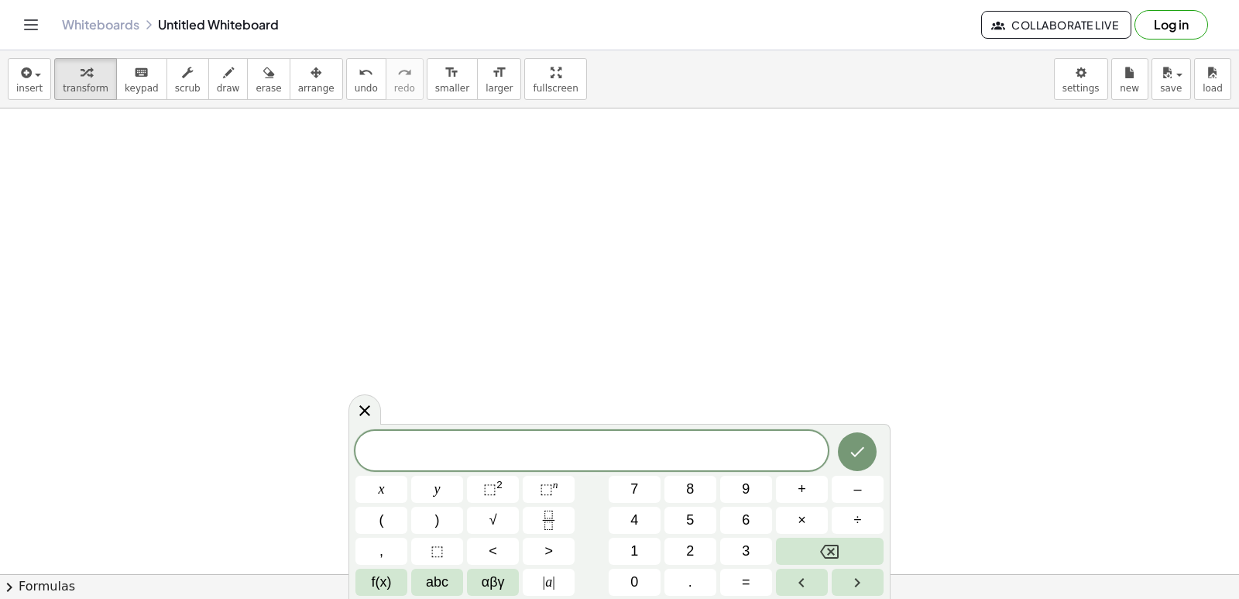
drag, startPoint x: 710, startPoint y: 358, endPoint x: 706, endPoint y: 370, distance: 13.0
drag, startPoint x: 705, startPoint y: 299, endPoint x: 826, endPoint y: 322, distance: 123.0
drag, startPoint x: 309, startPoint y: 305, endPoint x: 394, endPoint y: 236, distance: 109.6
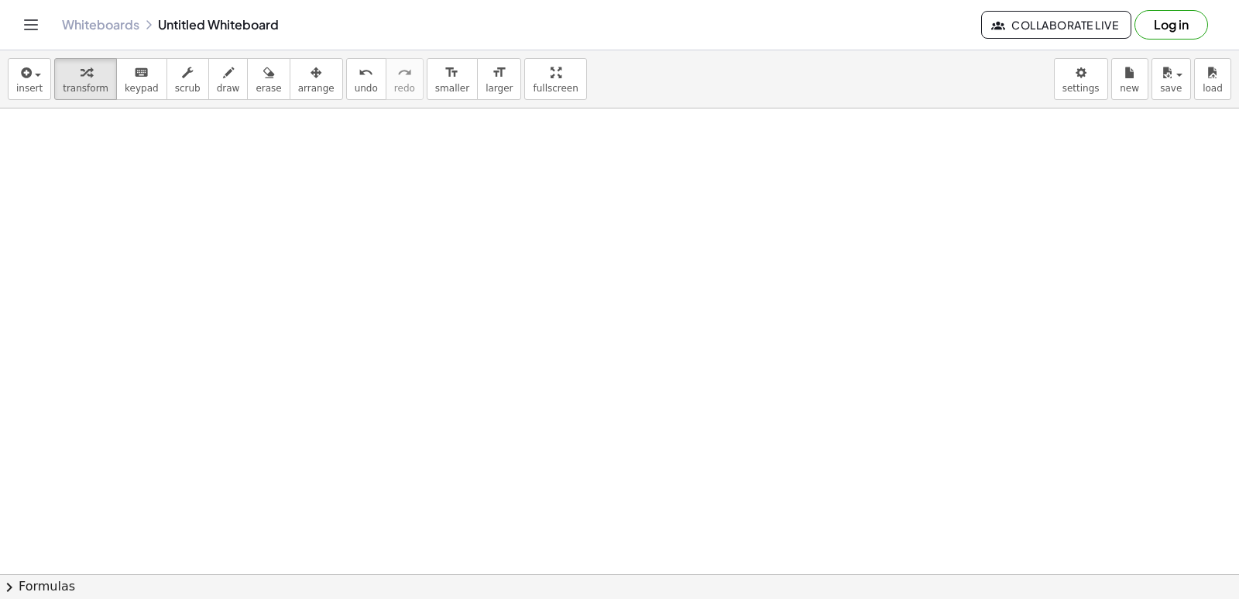
drag, startPoint x: 510, startPoint y: 588, endPoint x: 516, endPoint y: 579, distance: 10.1
click at [514, 592] on div "insert select one: Math Expression Function Text Youtube Video Graphing Geometr…" at bounding box center [619, 324] width 1239 height 548
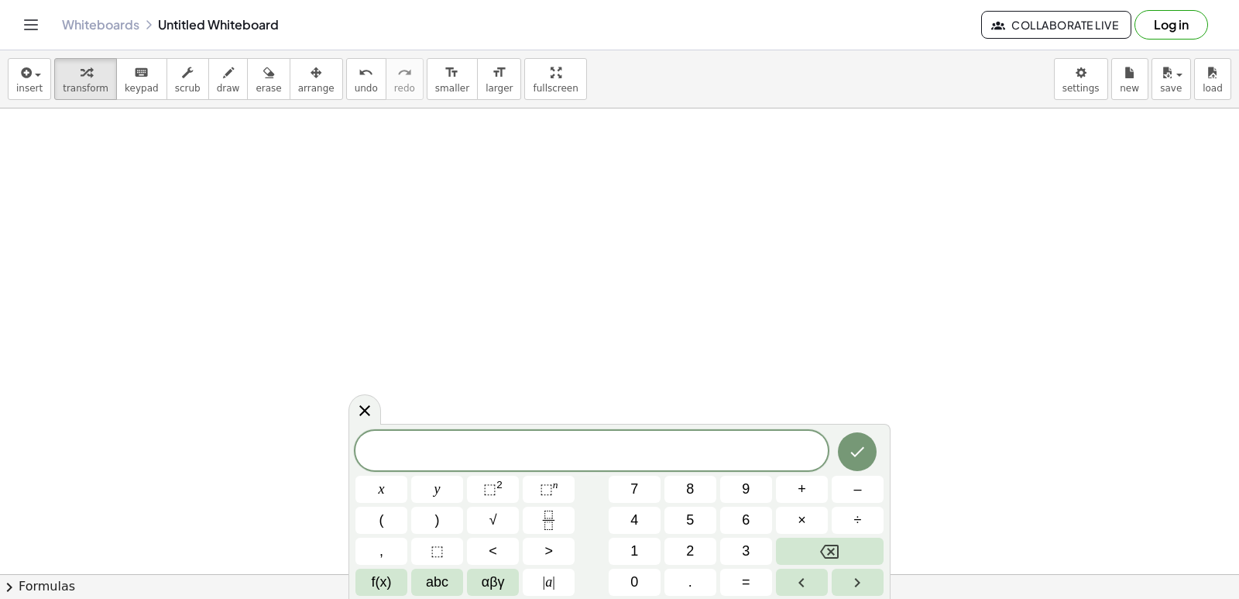
drag, startPoint x: 516, startPoint y: 503, endPoint x: 321, endPoint y: 390, distance: 224.9
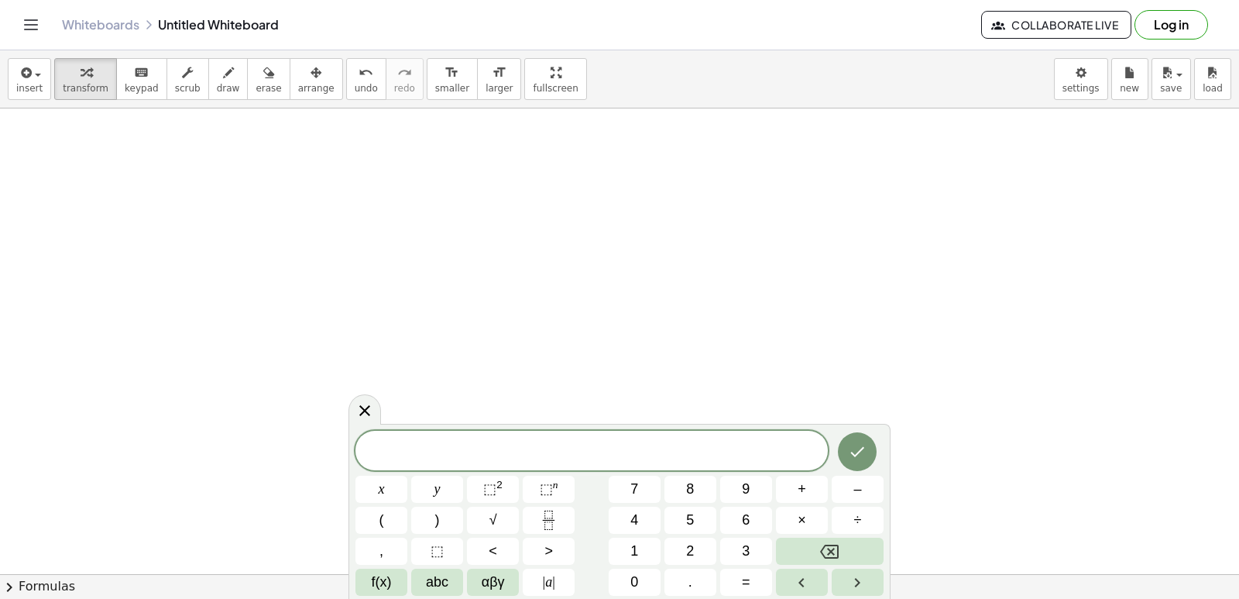
click at [355, 475] on button "x" at bounding box center [381, 488] width 52 height 27
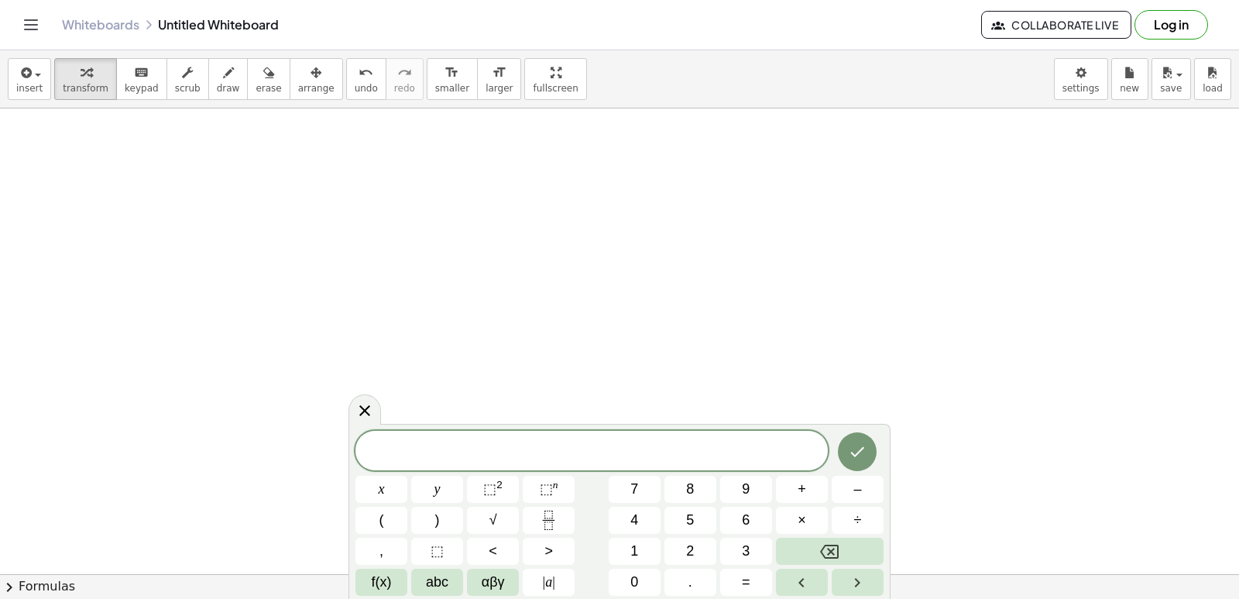
drag, startPoint x: 412, startPoint y: 369, endPoint x: 335, endPoint y: 311, distance: 96.8
drag, startPoint x: 335, startPoint y: 311, endPoint x: 736, endPoint y: 297, distance: 402.2
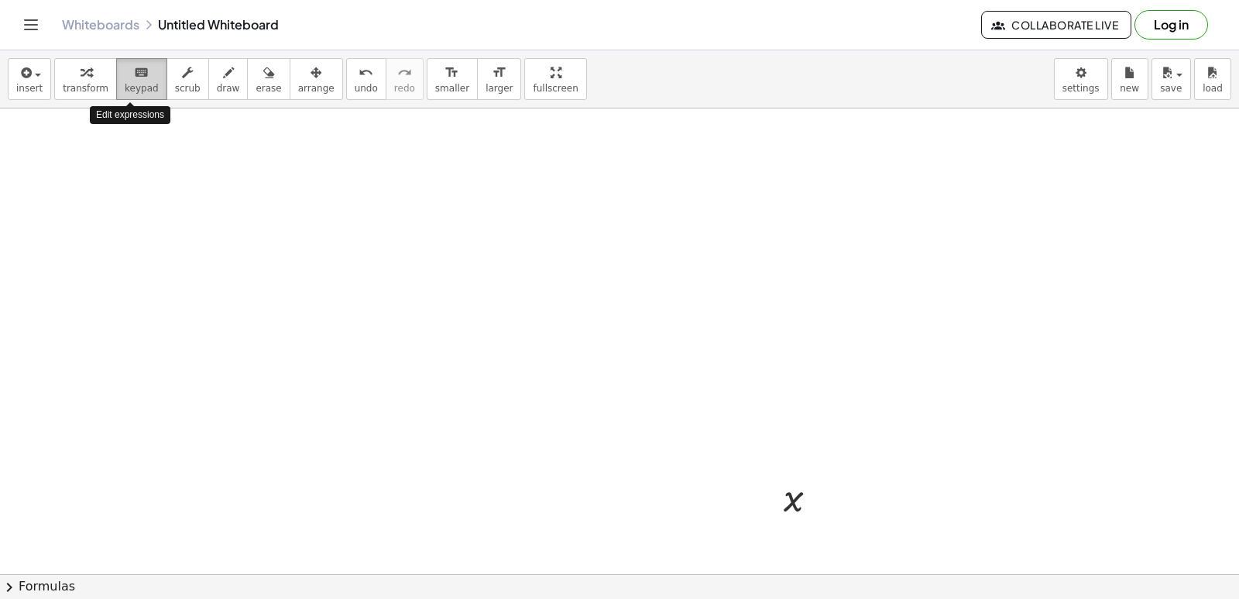
click at [138, 76] on div "keyboard" at bounding box center [142, 72] width 34 height 19
drag, startPoint x: 378, startPoint y: 462, endPoint x: 424, endPoint y: 319, distance: 150.6
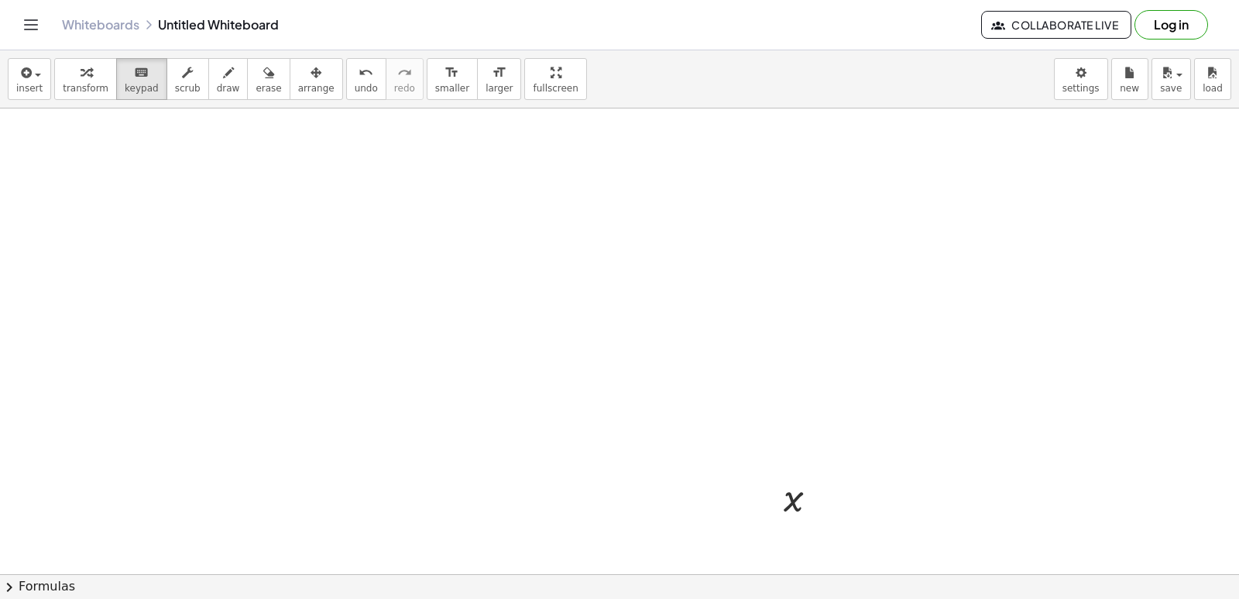
drag, startPoint x: 424, startPoint y: 319, endPoint x: 455, endPoint y: 194, distance: 128.3
click at [218, 93] on span "draw" at bounding box center [228, 88] width 23 height 11
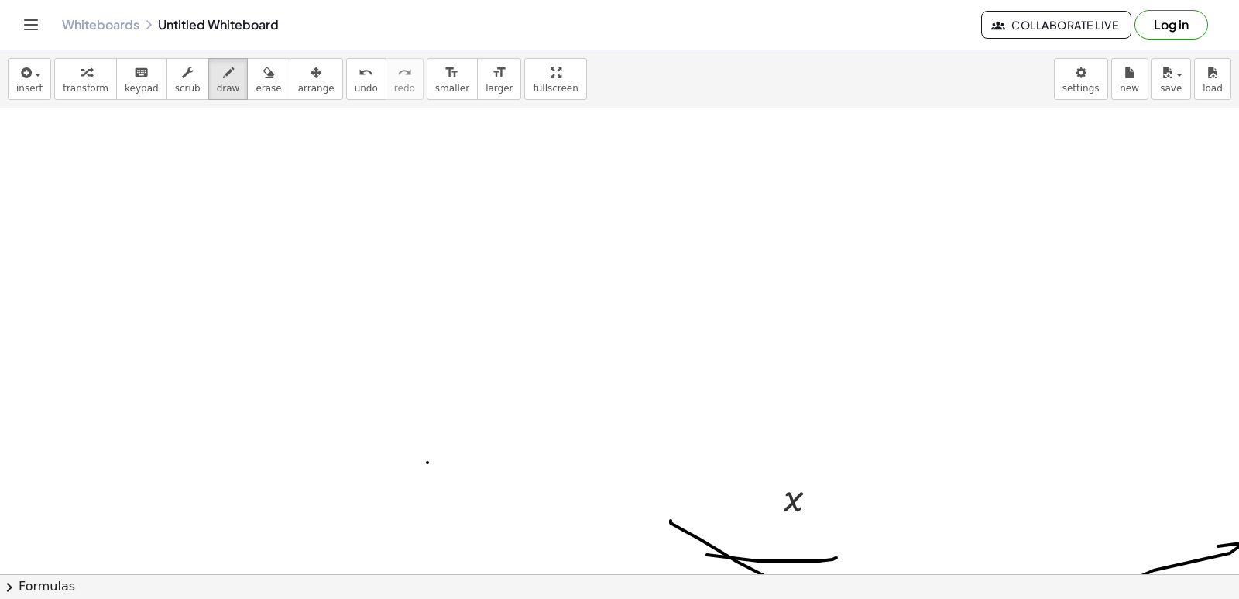
drag, startPoint x: 817, startPoint y: 603, endPoint x: 599, endPoint y: 393, distance: 301.8
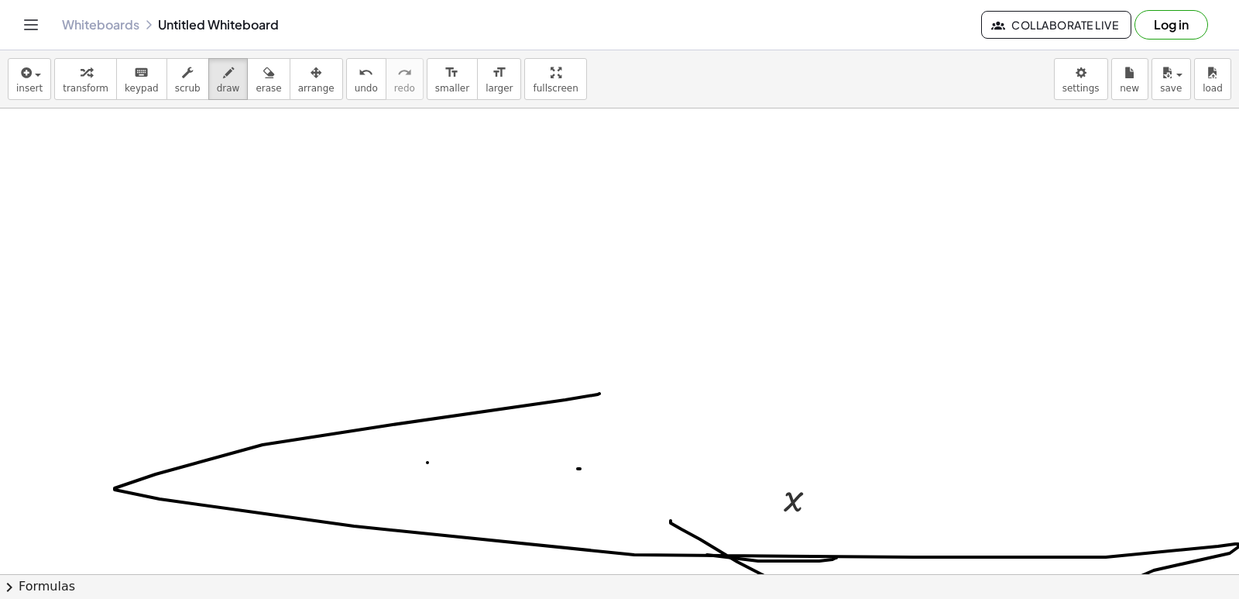
drag, startPoint x: 678, startPoint y: 445, endPoint x: 494, endPoint y: 629, distance: 260.1
drag, startPoint x: 494, startPoint y: 629, endPoint x: 1067, endPoint y: 215, distance: 706.7
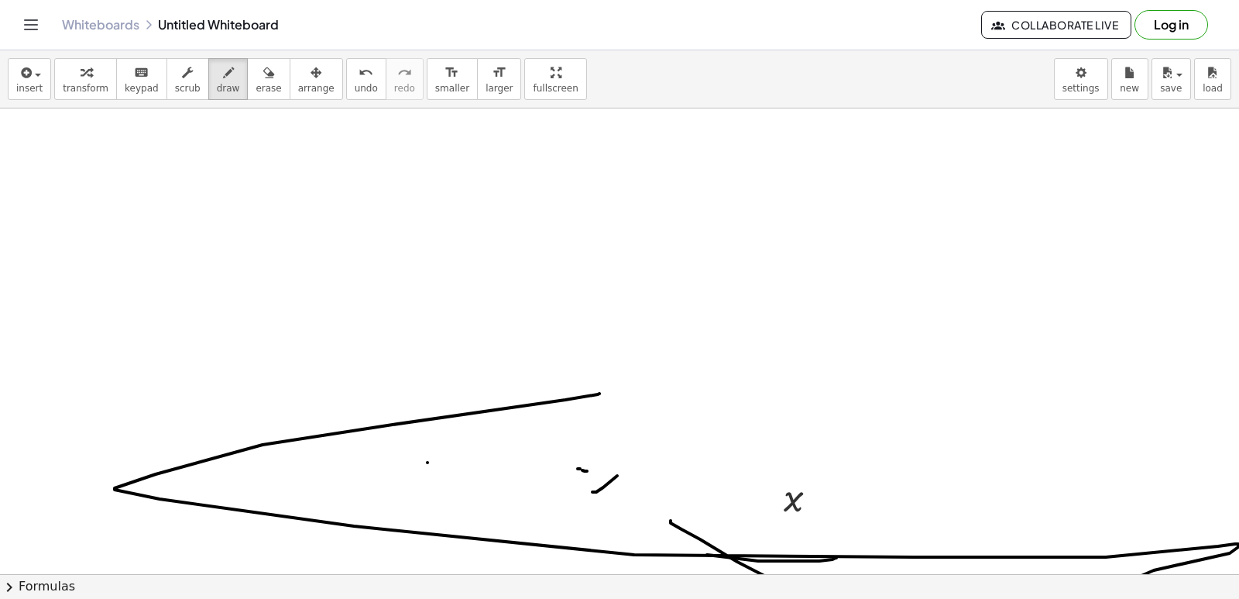
drag, startPoint x: 627, startPoint y: 333, endPoint x: 574, endPoint y: 252, distance: 96.9
drag, startPoint x: 516, startPoint y: 239, endPoint x: 495, endPoint y: 225, distance: 24.7
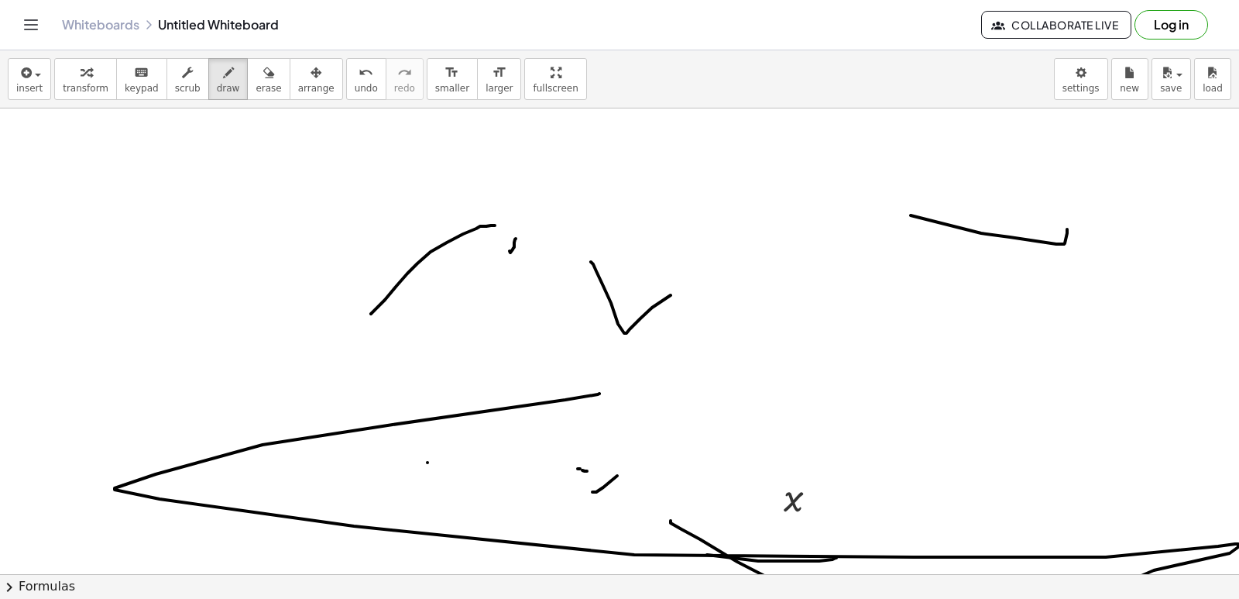
drag, startPoint x: 495, startPoint y: 225, endPoint x: 345, endPoint y: 331, distance: 182.8
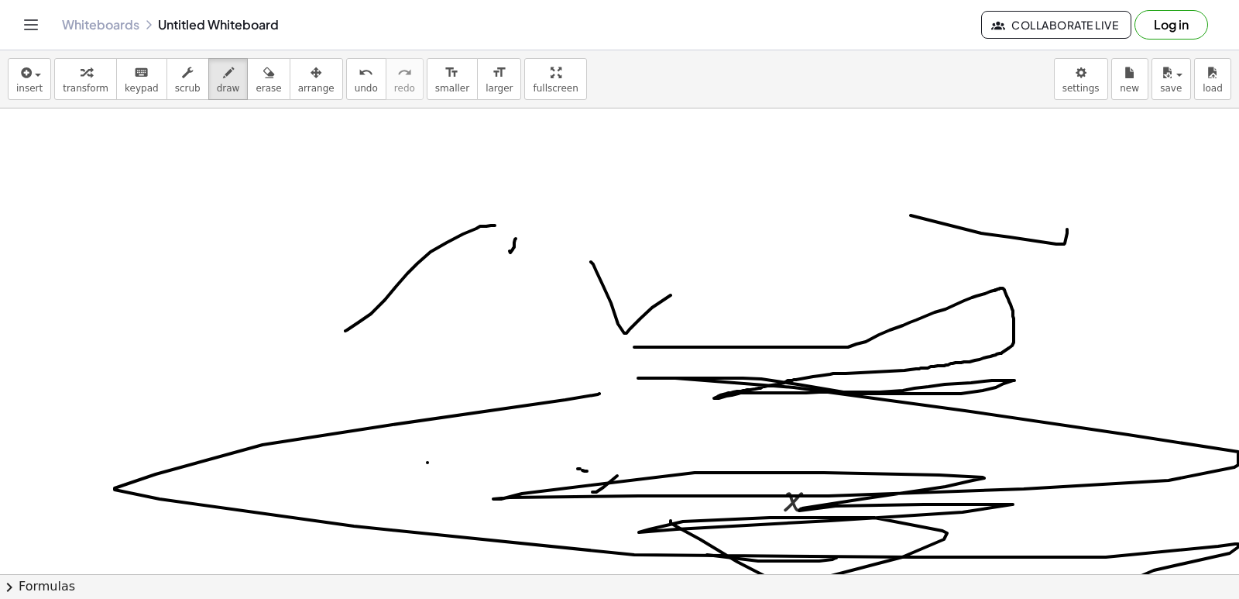
drag, startPoint x: 636, startPoint y: 347, endPoint x: 273, endPoint y: 331, distance: 363.5
click at [434, 598] on html "Graspable Math Activities Get Started Activity Bank Assigned Work Classes White…" at bounding box center [619, 299] width 1239 height 599
drag, startPoint x: 252, startPoint y: 70, endPoint x: 424, endPoint y: 276, distance: 268.3
click at [288, 132] on div "insert select one: Math Expression Function Text Youtube Video Graphing Geometr…" at bounding box center [619, 324] width 1239 height 548
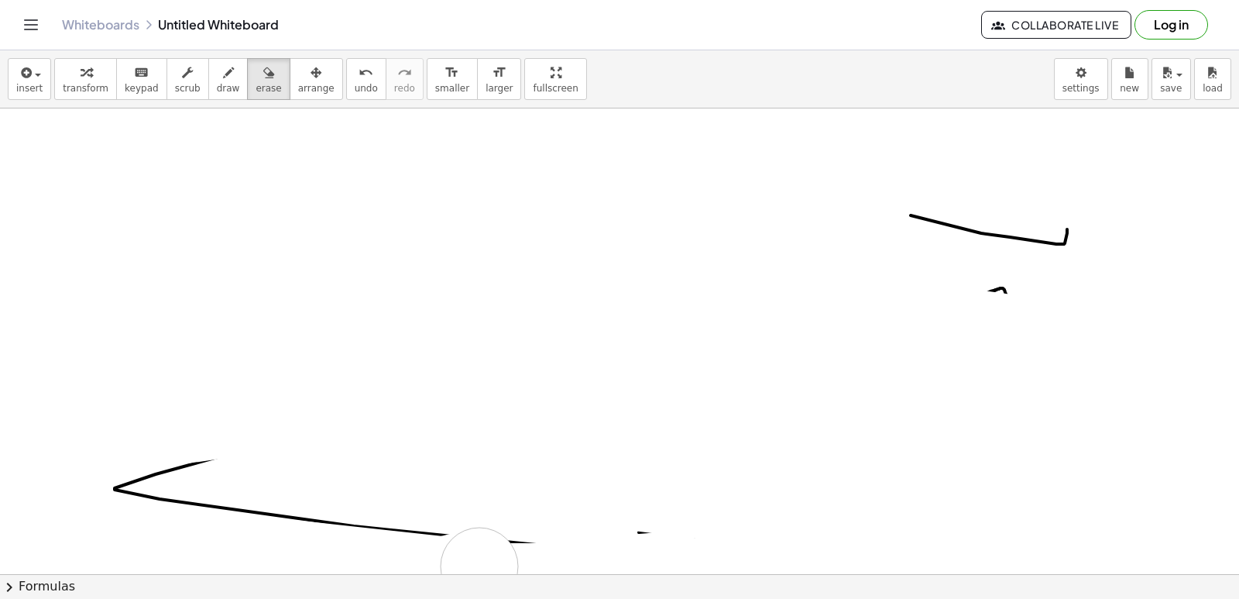
drag, startPoint x: 448, startPoint y: 431, endPoint x: 1231, endPoint y: 629, distance: 808.4
click at [1231, 598] on html "Graspable Math Activities Get Started Activity Bank Assigned Work Classes White…" at bounding box center [619, 299] width 1239 height 599
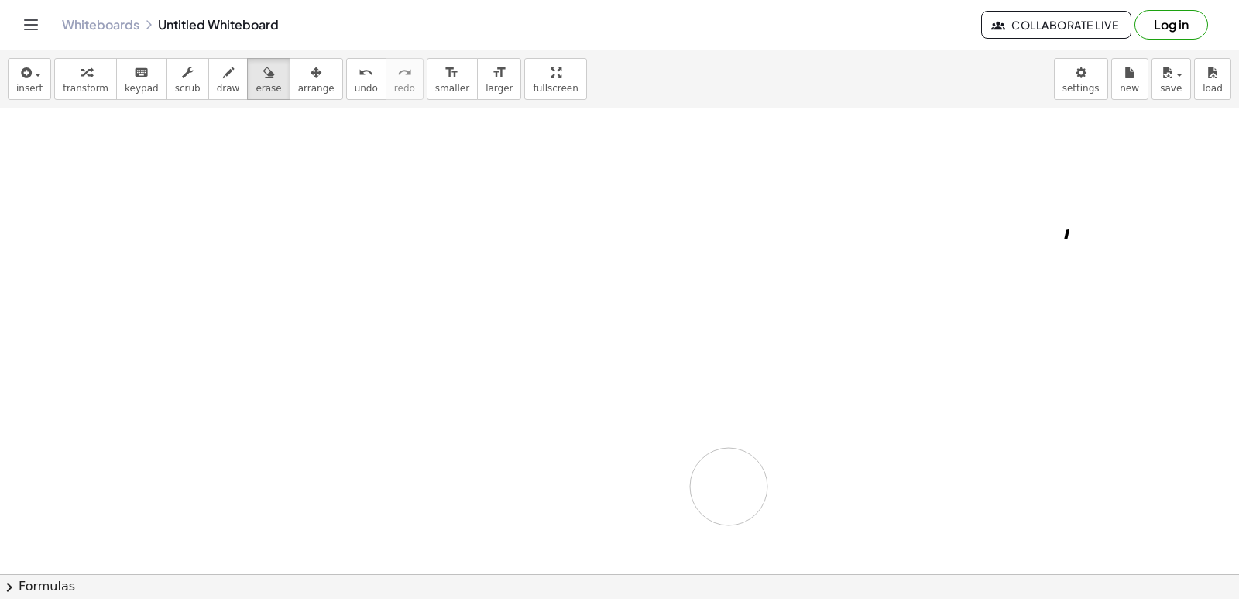
drag, startPoint x: 1008, startPoint y: 469, endPoint x: 1238, endPoint y: 94, distance: 440.2
drag, startPoint x: 1238, startPoint y: 94, endPoint x: 116, endPoint y: 508, distance: 1195.9
click at [112, 511] on div "insert select one: Math Expression Function Text Youtube Video Graphing Geometr…" at bounding box center [619, 324] width 1239 height 548
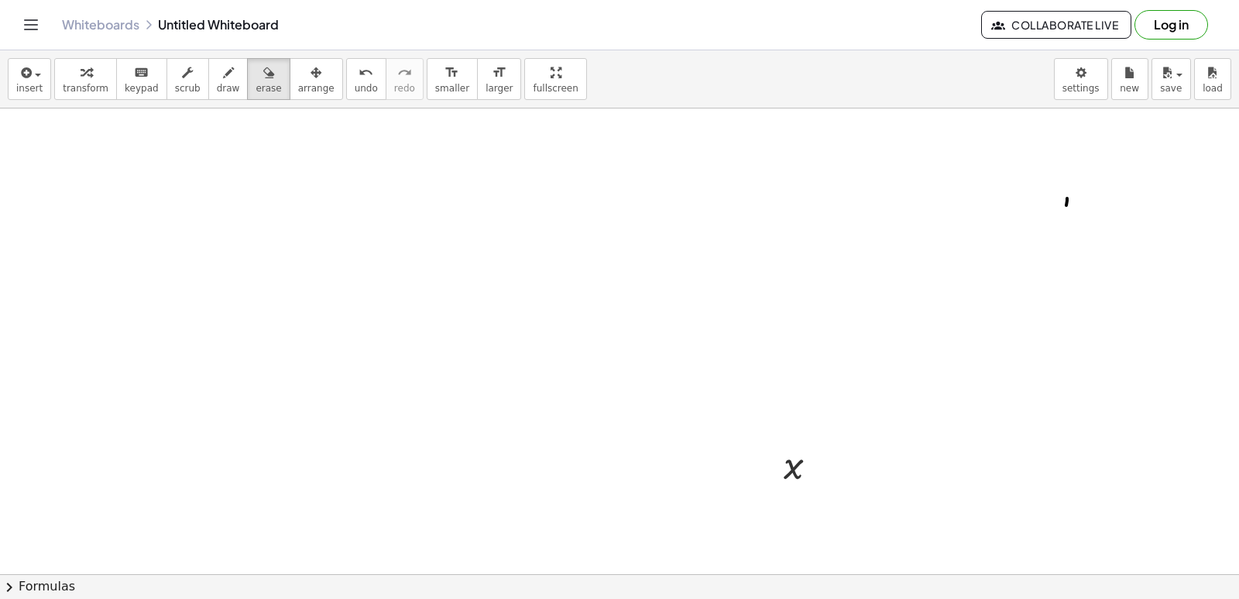
scroll to position [619, 0]
drag, startPoint x: 929, startPoint y: 508, endPoint x: 763, endPoint y: 455, distance: 174.6
drag, startPoint x: 763, startPoint y: 455, endPoint x: 856, endPoint y: 460, distance: 93.0
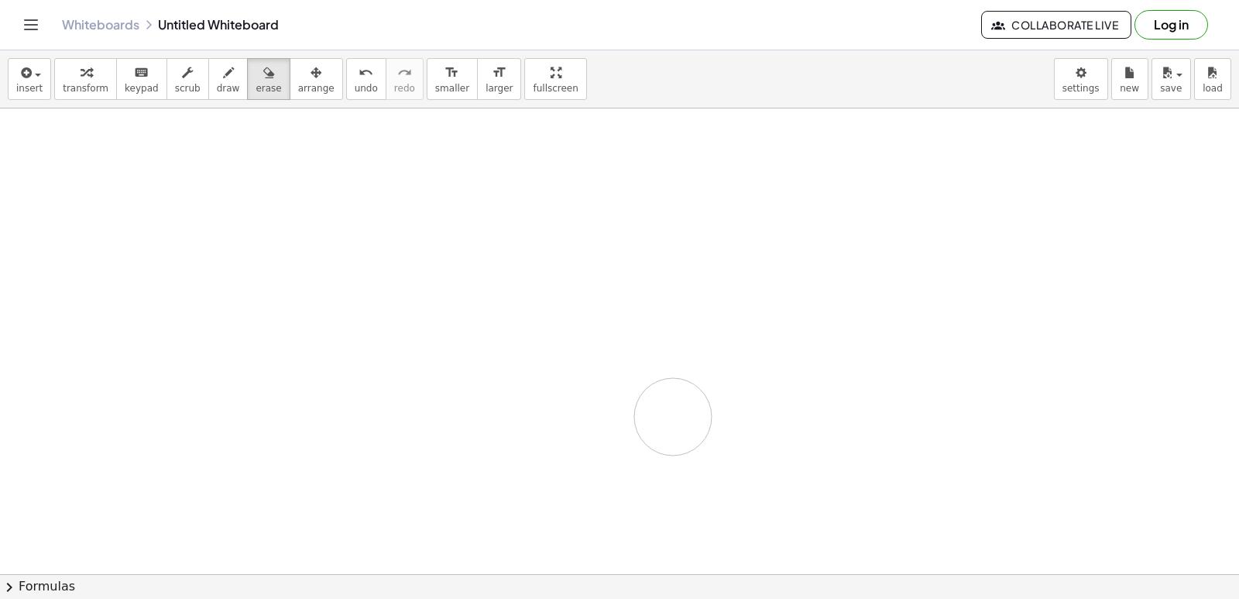
drag, startPoint x: 750, startPoint y: 496, endPoint x: 647, endPoint y: 391, distance: 147.3
drag, startPoint x: 587, startPoint y: 416, endPoint x: 611, endPoint y: 313, distance: 105.8
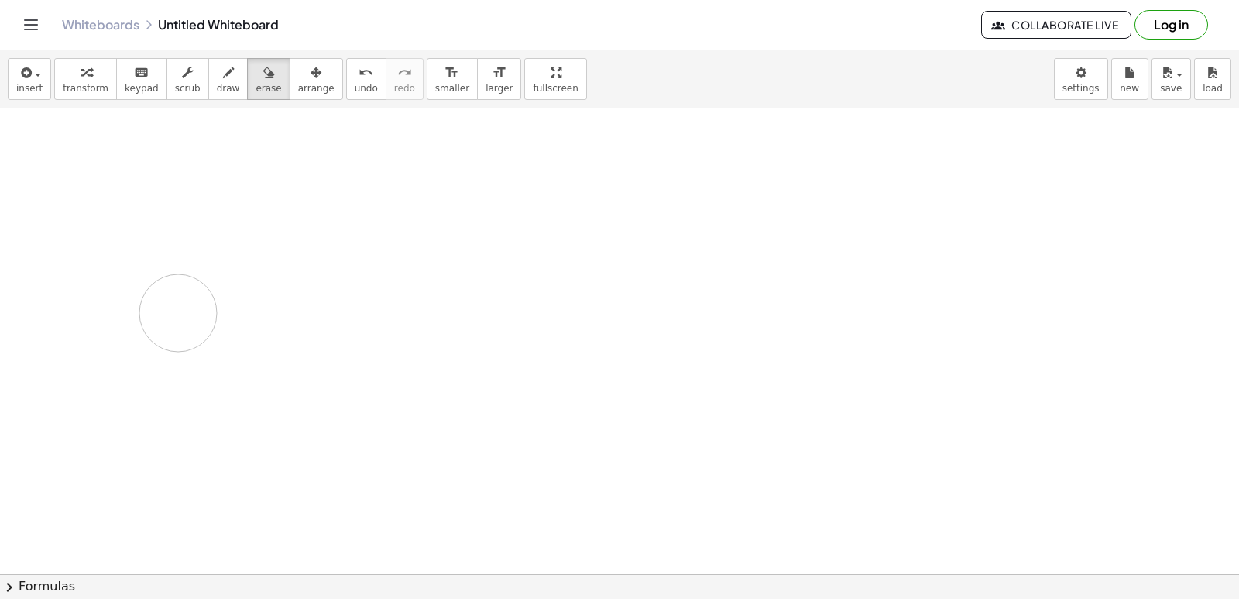
drag, startPoint x: 611, startPoint y: 313, endPoint x: 314, endPoint y: 449, distance: 327.1
drag, startPoint x: 448, startPoint y: 578, endPoint x: 486, endPoint y: 505, distance: 82.4
click at [482, 513] on div "insert select one: Math Expression Function Text Youtube Video Graphing Geometr…" at bounding box center [619, 324] width 1239 height 548
